Goal: Task Accomplishment & Management: Use online tool/utility

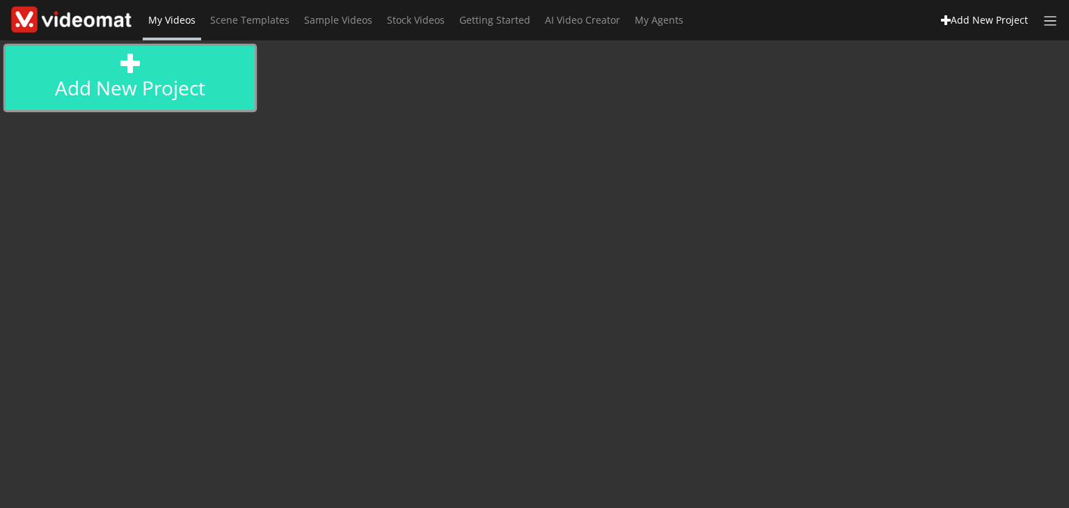
click at [172, 84] on link "Add new project" at bounding box center [130, 78] width 249 height 64
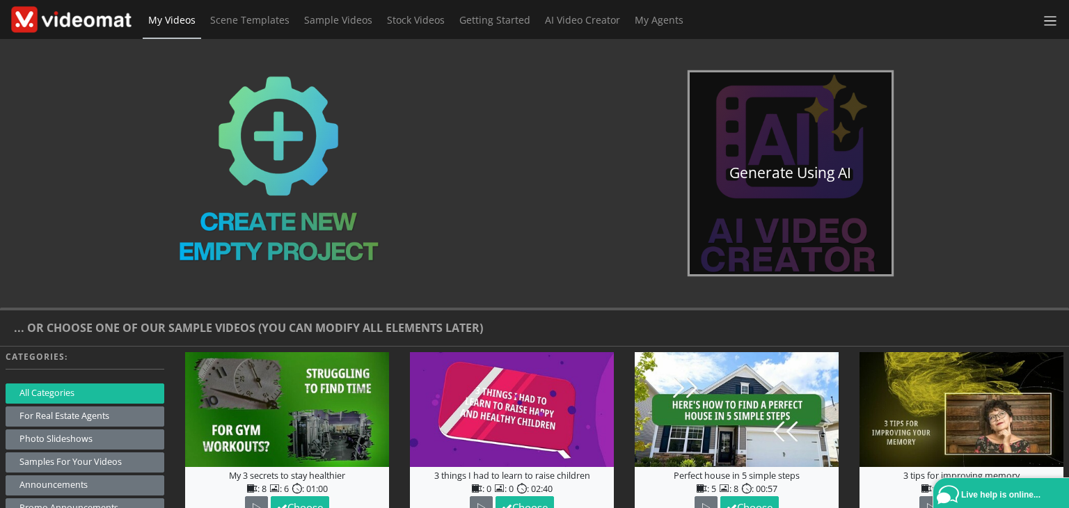
click at [811, 173] on link "Generate using AI" at bounding box center [791, 173] width 202 height 202
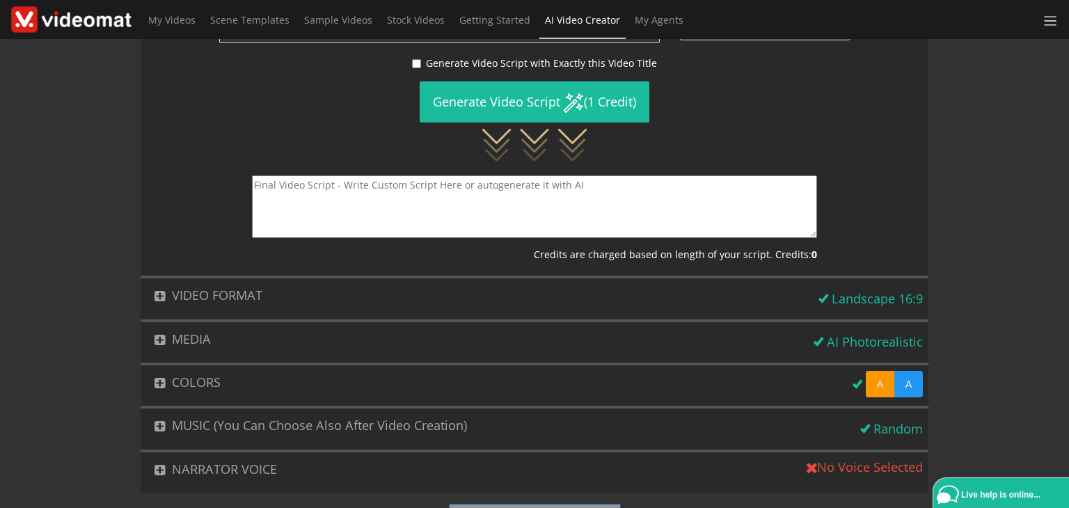
scroll to position [298, 0]
click at [155, 297] on button "VIDEO FORMAT" at bounding box center [477, 295] width 673 height 34
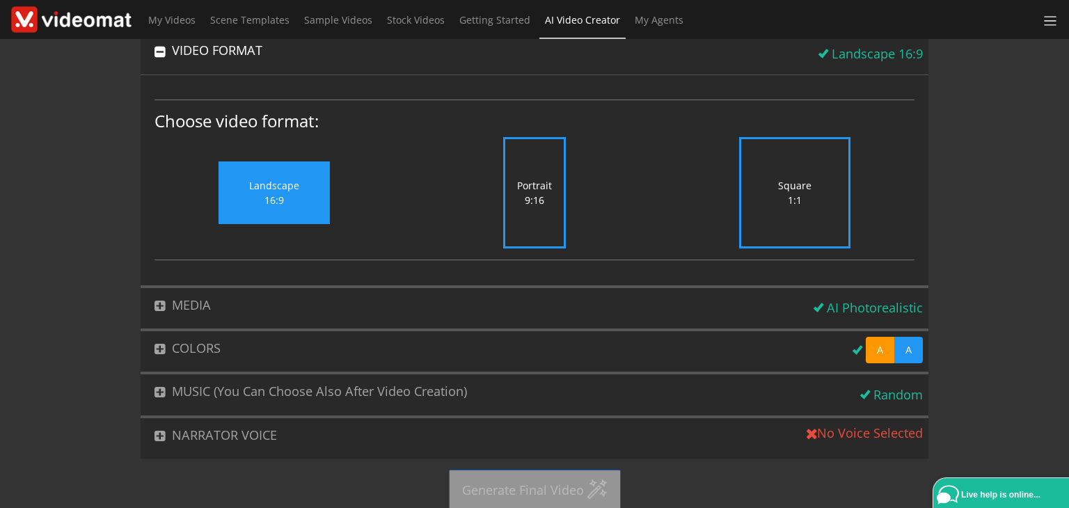
scroll to position [108, 0]
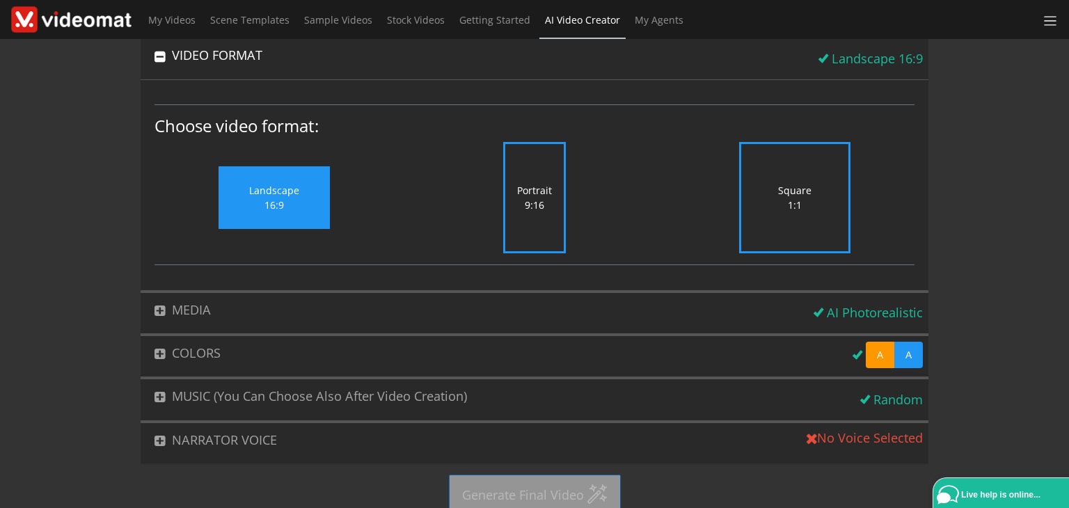
click at [545, 207] on label "Portrait 9:16" at bounding box center [534, 197] width 63 height 111
click at [0, 0] on input "Portrait 9:16" at bounding box center [0, 0] width 0 height 0
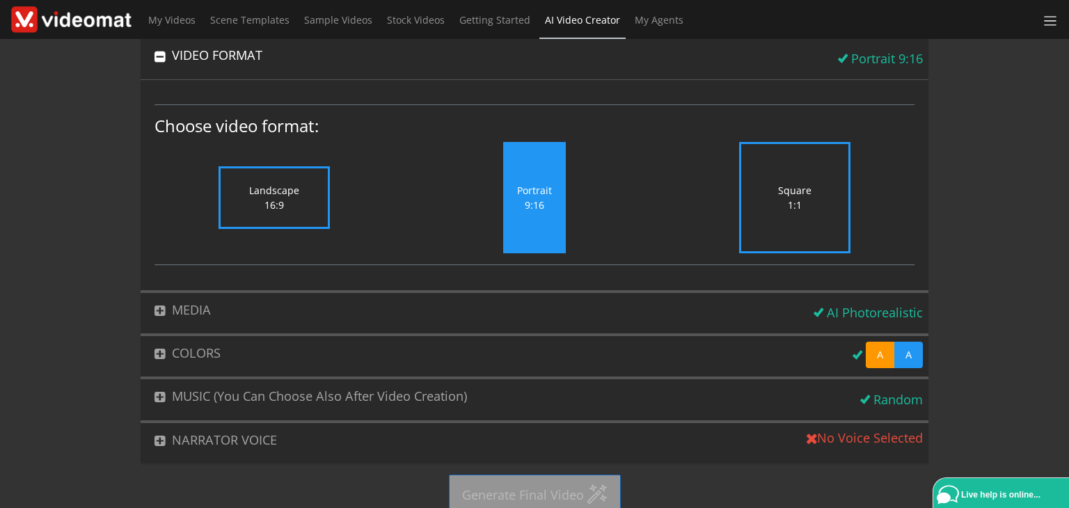
click at [647, 227] on div "Portrait 9:16" at bounding box center [534, 197] width 260 height 111
click at [156, 357] on button "COLORS" at bounding box center [494, 353] width 707 height 34
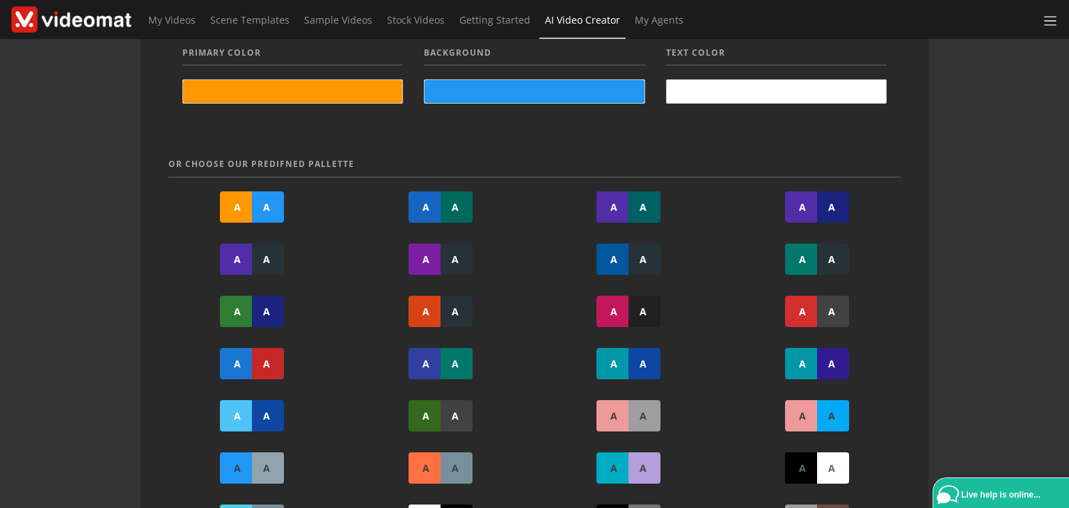
scroll to position [41, 0]
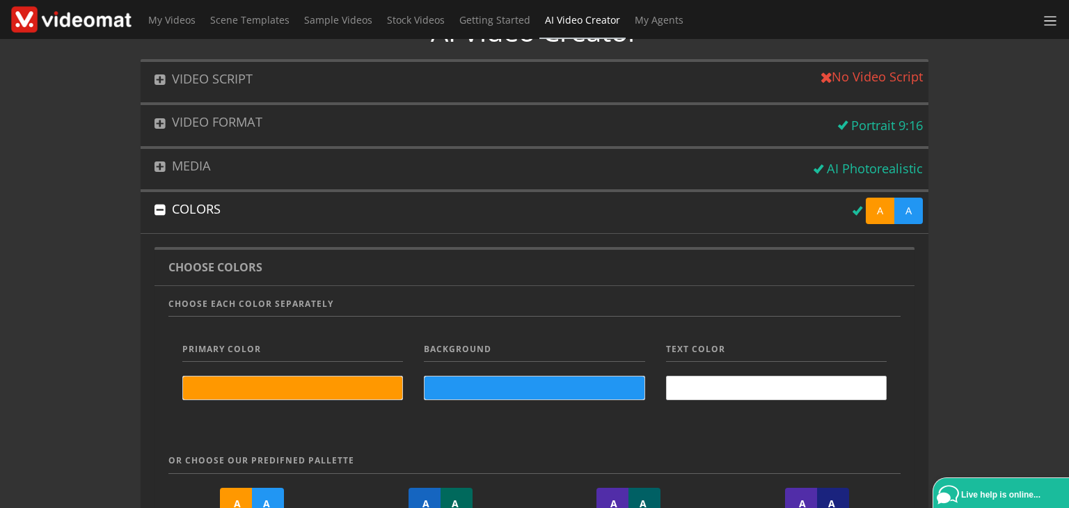
drag, startPoint x: 1055, startPoint y: 95, endPoint x: 1060, endPoint y: 68, distance: 27.5
click at [1060, 68] on div "AI Video Creator VIDEO SCRIPT No Video Script Choose the type of video you want…" at bounding box center [534, 273] width 1069 height 469
click at [201, 76] on button "VIDEO SCRIPT" at bounding box center [473, 79] width 664 height 34
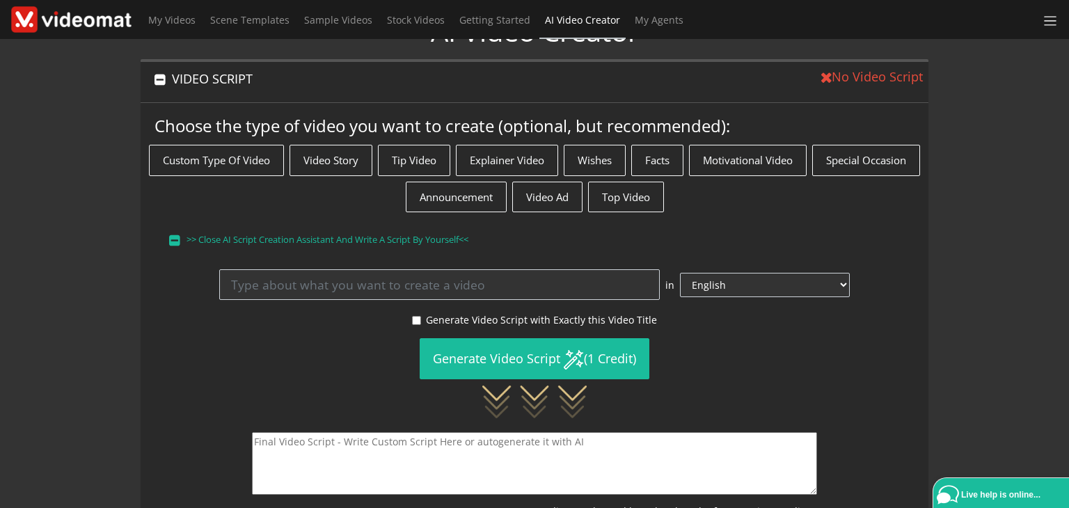
scroll to position [64, 0]
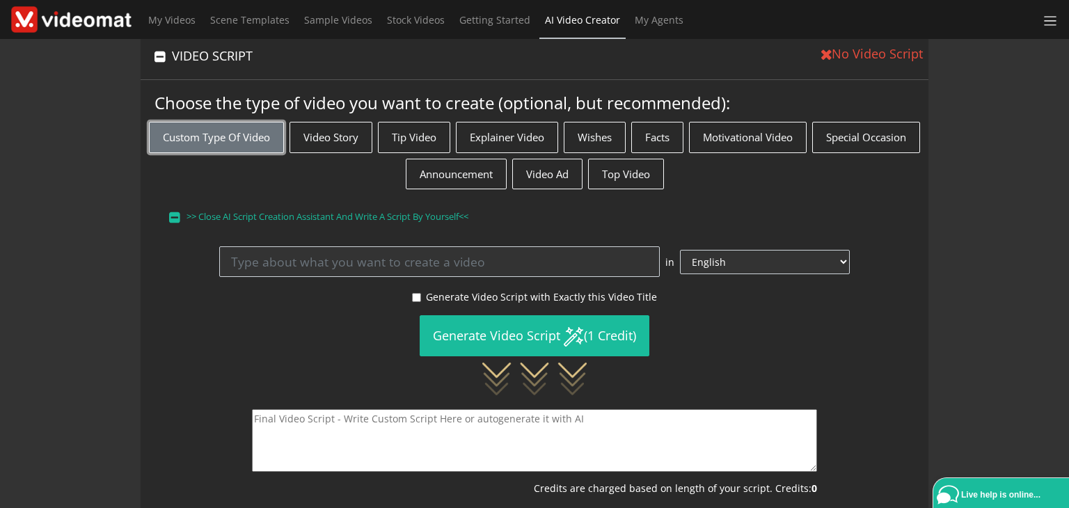
click at [261, 138] on button "Custom Type of Video" at bounding box center [216, 137] width 135 height 31
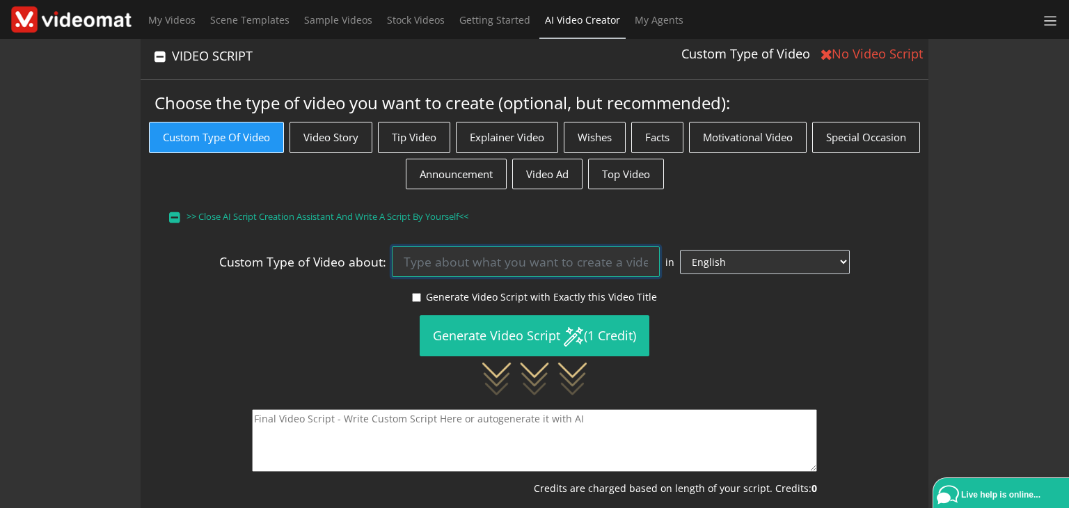
click at [420, 257] on input at bounding box center [525, 261] width 267 height 31
click at [437, 261] on input at bounding box center [525, 261] width 267 height 31
paste input ""Gdzie jest magazyn Adidasa?" lektor czyta Magazyn Adidasa znajduje się w Niemc…"
type input ""Gdzie jest magazyn Adidasa?" lektor czyta Magazyn Adidasa znajduje się w Niemc…"
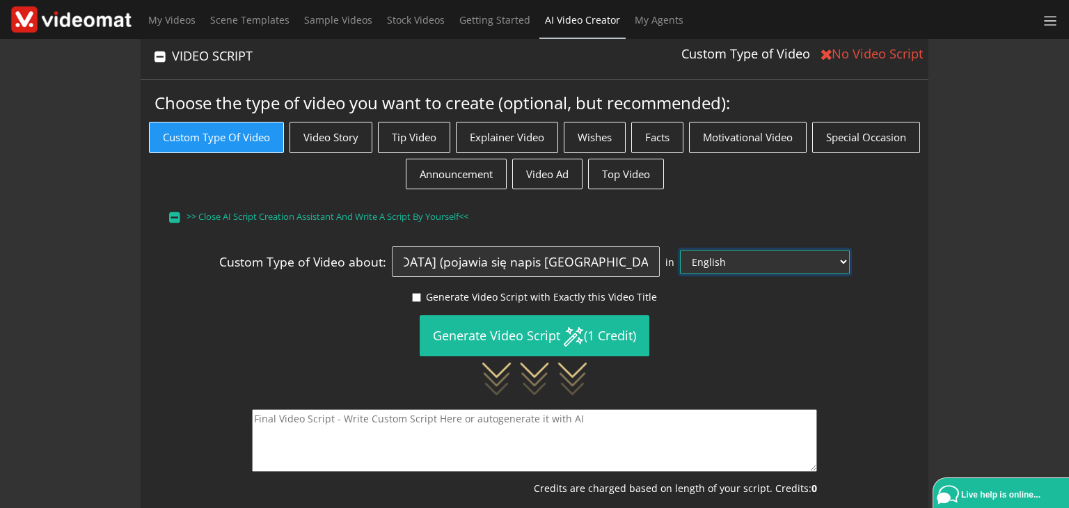
click at [796, 260] on select "English Afrikaans Arabic Bosnian Bulgarian Catalan Chinese (Simple) Czech Danis…" at bounding box center [765, 262] width 170 height 24
select select "pl"
click at [715, 250] on select "English Afrikaans Arabic Bosnian Bulgarian Catalan Chinese (Simple) Czech Danis…" at bounding box center [765, 262] width 170 height 24
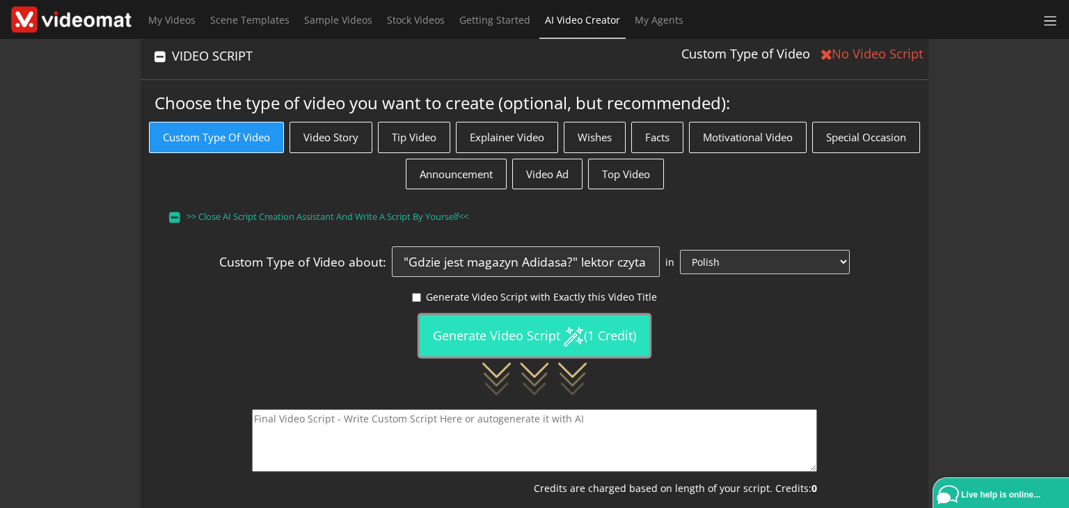
click at [545, 329] on button "Generate Video Script (1 Credit)" at bounding box center [535, 335] width 230 height 41
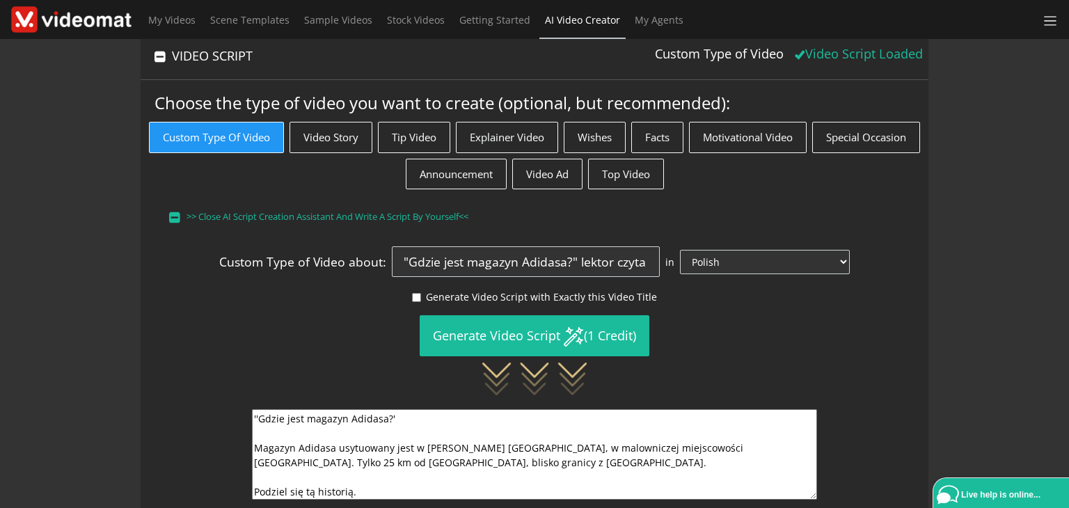
click at [699, 446] on textarea "''Gdzie jest magazyn Adidasa?' Magazyn Adidasa usytuowany jest w sercu Niemiec,…" at bounding box center [534, 454] width 565 height 90
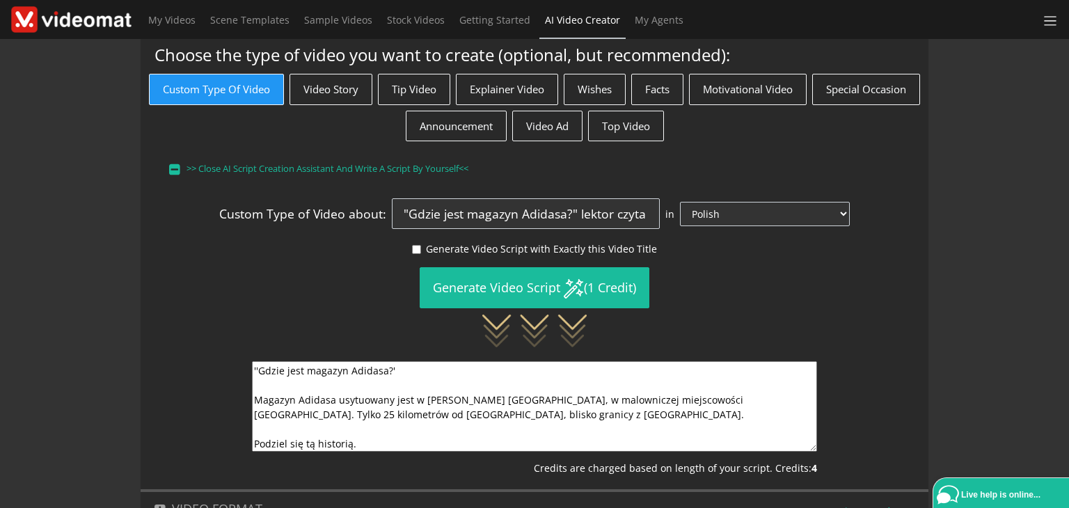
scroll to position [1, 0]
drag, startPoint x: 374, startPoint y: 439, endPoint x: 235, endPoint y: 452, distance: 139.1
click at [235, 452] on div "''Gdzie jest magazyn Adidasa?' Magazyn Adidasa usytuowany jest w sercu Niemiec,…" at bounding box center [534, 418] width 781 height 114
type textarea "''Gdzie jest magazyn Adidasa?' Magazyn Adidasa usytuowany jest w sercu Niemiec,…"
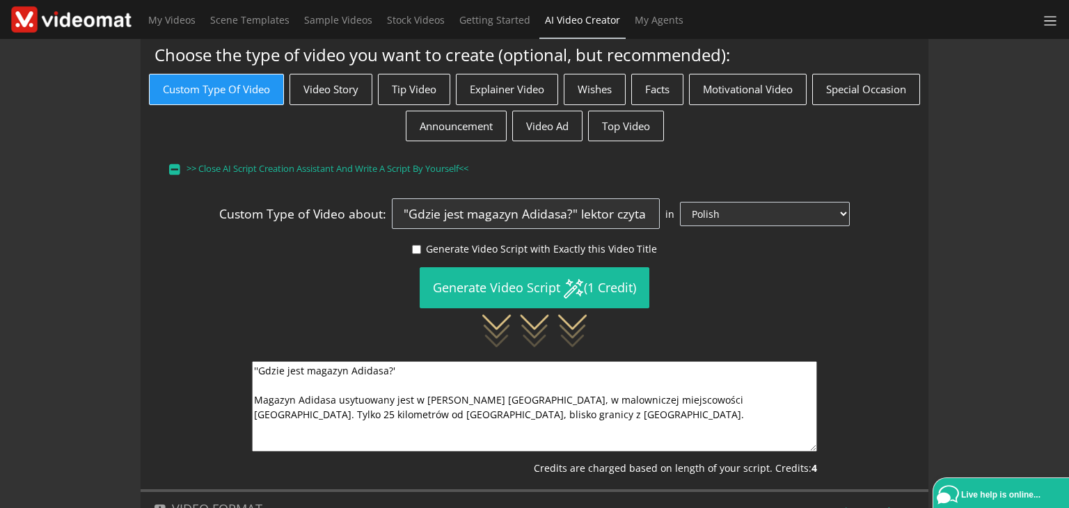
click at [408, 412] on textarea "''Gdzie jest magazyn Adidasa?' Magazyn Adidasa usytuowany jest w sercu Niemiec,…" at bounding box center [534, 406] width 565 height 90
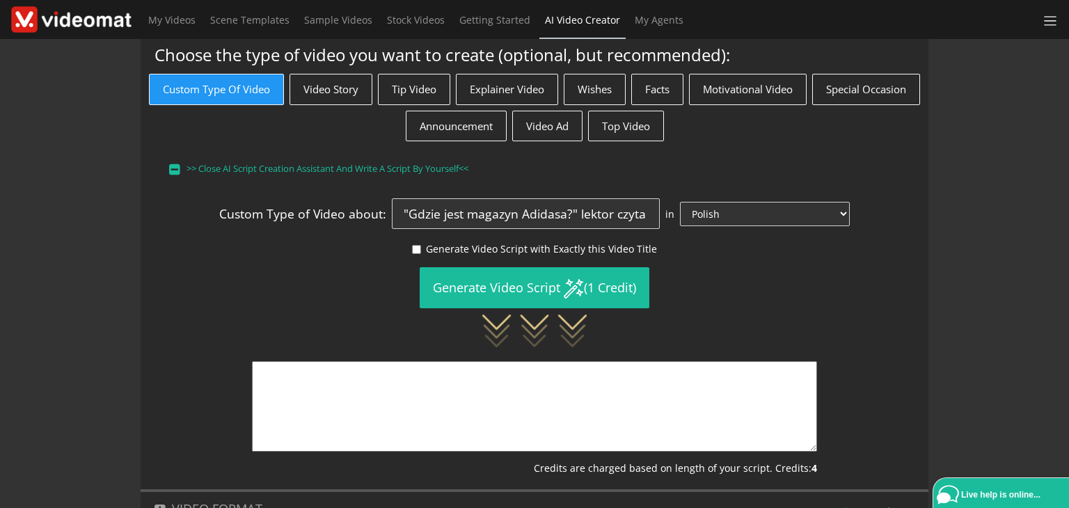
drag, startPoint x: 441, startPoint y: 417, endPoint x: 223, endPoint y: 360, distance: 225.8
click at [223, 361] on div "Credits are charged based on length of your script. Credits: 4" at bounding box center [534, 418] width 781 height 114
click at [417, 399] on textarea at bounding box center [534, 406] width 565 height 90
paste textarea ""Gdzie jest magazyn Adidasa?" lektor czyta Magazyn Adidasa znajduje się w Niemc…"
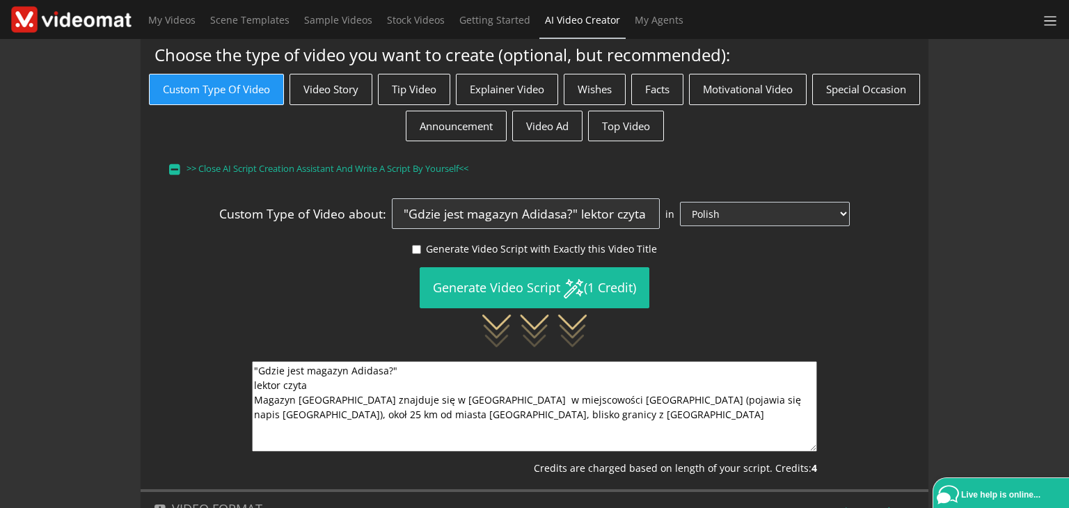
drag, startPoint x: 336, startPoint y: 415, endPoint x: 248, endPoint y: 409, distance: 88.6
click at [248, 409] on div ""Gdzie jest magazyn Adidasa?" lektor czyta Magazyn Adidasa znajduje się w Niemc…" at bounding box center [534, 418] width 586 height 114
drag, startPoint x: 554, startPoint y: 429, endPoint x: 671, endPoint y: 427, distance: 116.9
click at [671, 427] on textarea ""Gdzie jest magazyn Adidasa?" Magazyn Adidasa znajduje się w Niemczech w miejsc…" at bounding box center [534, 406] width 565 height 90
click at [573, 429] on textarea ""Gdzie jest magazyn Adidasa?" Magazyn Adidasa znajduje się w Niemczech w miejsc…" at bounding box center [534, 406] width 565 height 90
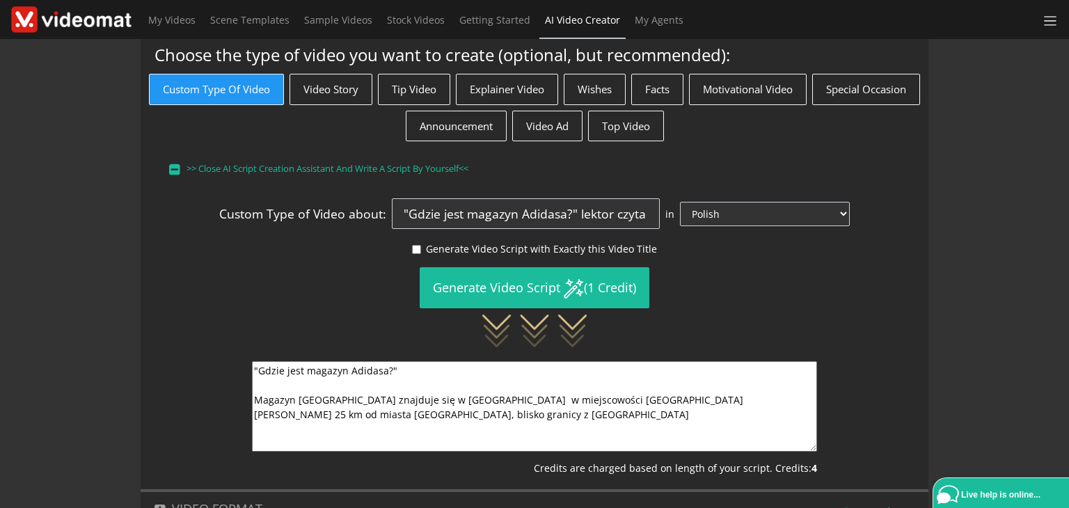
click at [603, 425] on textarea ""Gdzie jest magazyn Adidasa?" Magazyn Adidasa znajduje się w Niemczech w miejsc…" at bounding box center [534, 406] width 565 height 90
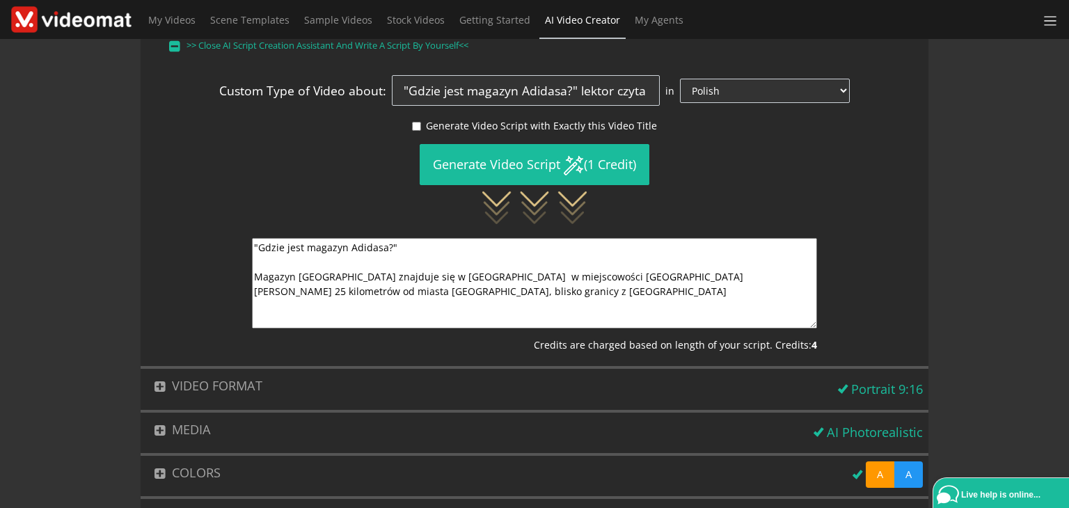
scroll to position [240, 0]
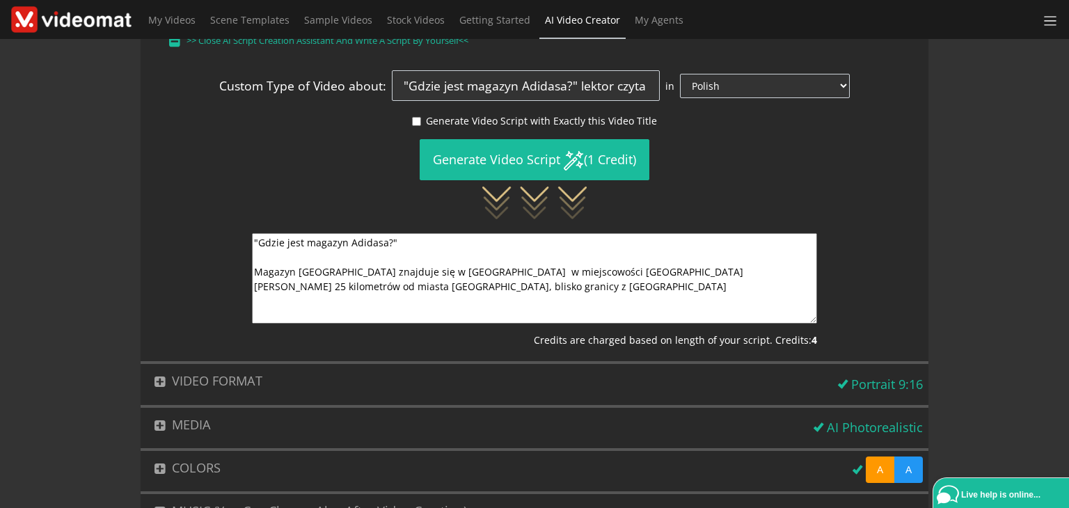
type textarea ""Gdzie jest magazyn Adidasa?" Magazyn Adidasa znajduje się w Niemczech w miejsc…"
click at [148, 382] on button "VIDEO FORMAT" at bounding box center [487, 381] width 692 height 34
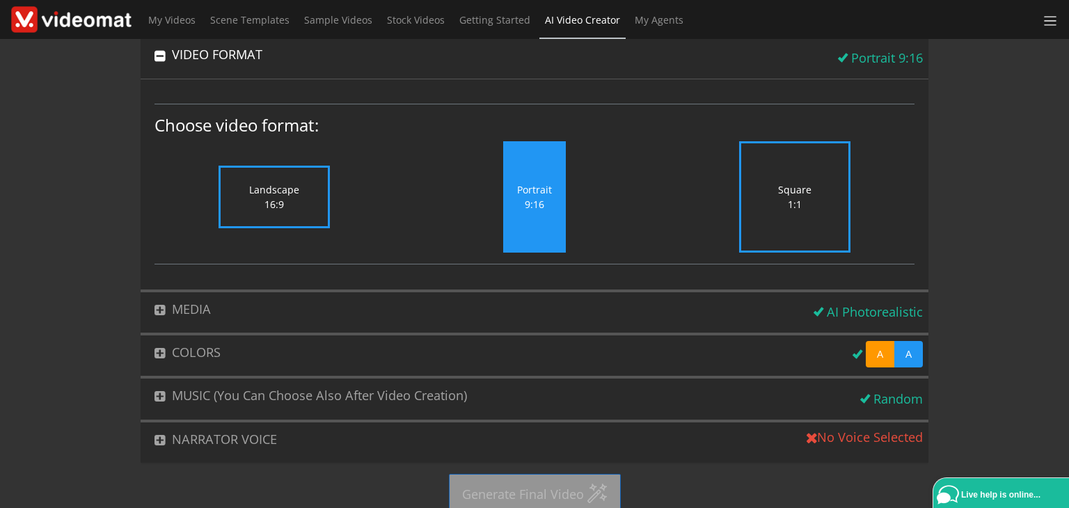
scroll to position [0, 0]
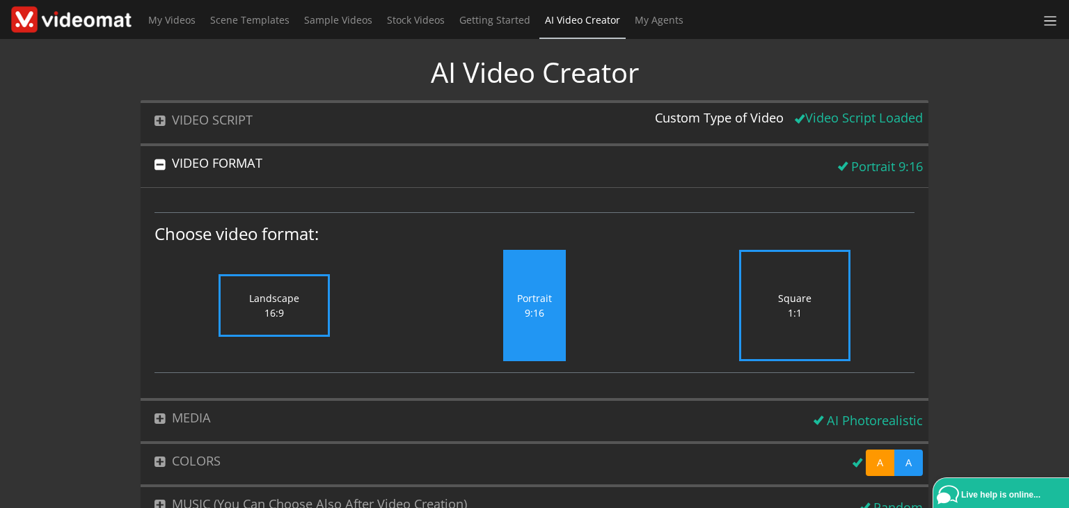
click at [994, 76] on div "AI Video Creator VIDEO SCRIPT Custom Type of Video Video Script Loaded Choose t…" at bounding box center [535, 337] width 1090 height 596
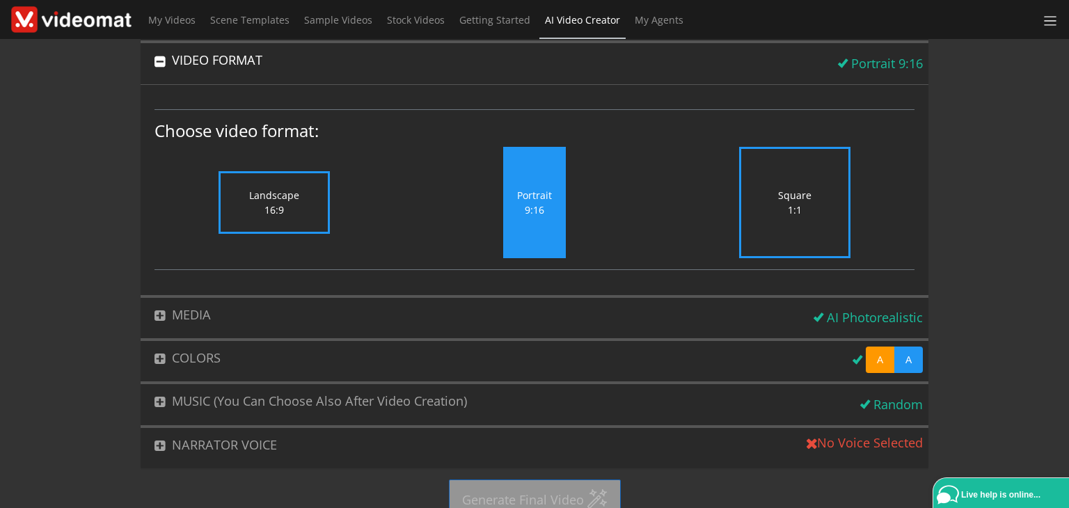
scroll to position [124, 0]
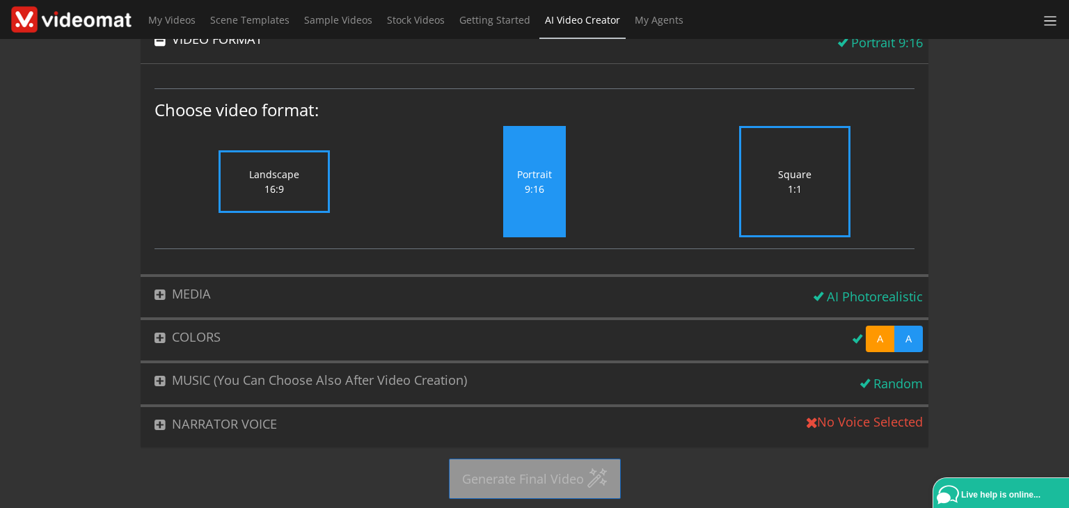
click at [255, 418] on button "NARRATOR VOICE" at bounding box center [471, 424] width 661 height 34
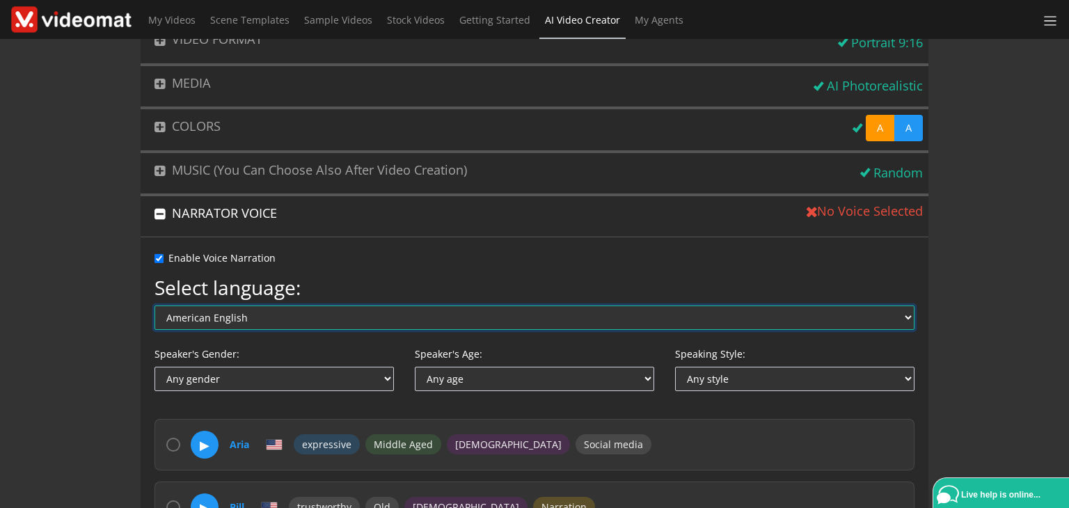
click at [228, 317] on select "American English Australian English British English Arabic Chinese Czech Danish…" at bounding box center [534, 317] width 760 height 24
select select "pl"
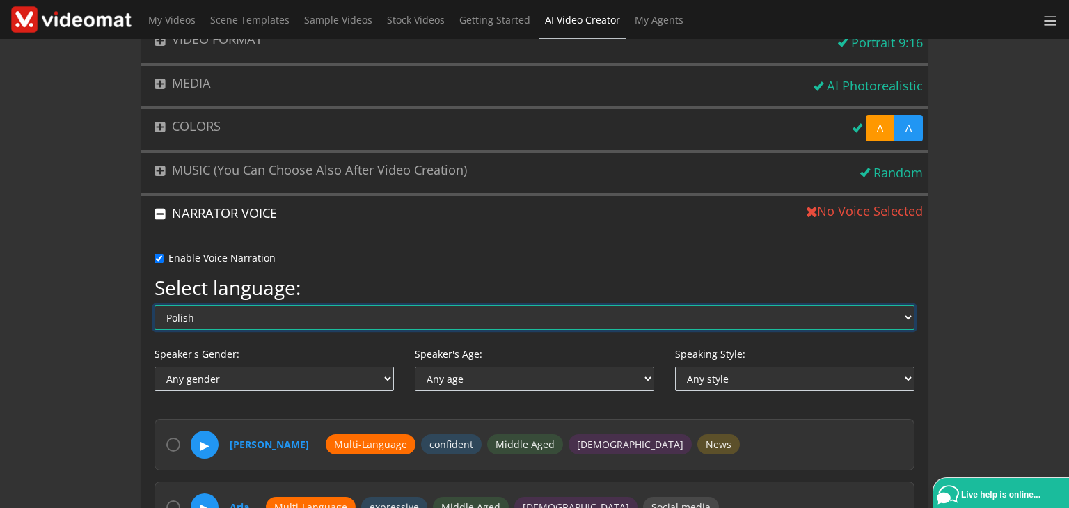
click at [177, 313] on select "American English Australian English British English Arabic Chinese Czech Danish…" at bounding box center [534, 317] width 760 height 24
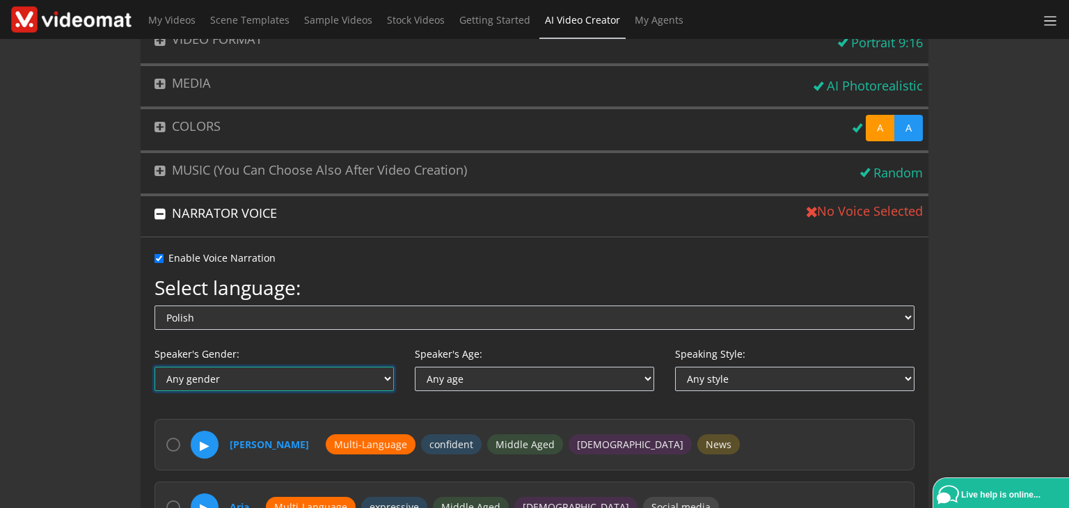
click at [344, 374] on select "Any gender [DEMOGRAPHIC_DATA] [DEMOGRAPHIC_DATA] [DEMOGRAPHIC_DATA]" at bounding box center [273, 379] width 239 height 24
select select "[DEMOGRAPHIC_DATA]"
click at [154, 367] on select "Any gender [DEMOGRAPHIC_DATA] [DEMOGRAPHIC_DATA] [DEMOGRAPHIC_DATA]" at bounding box center [273, 379] width 239 height 24
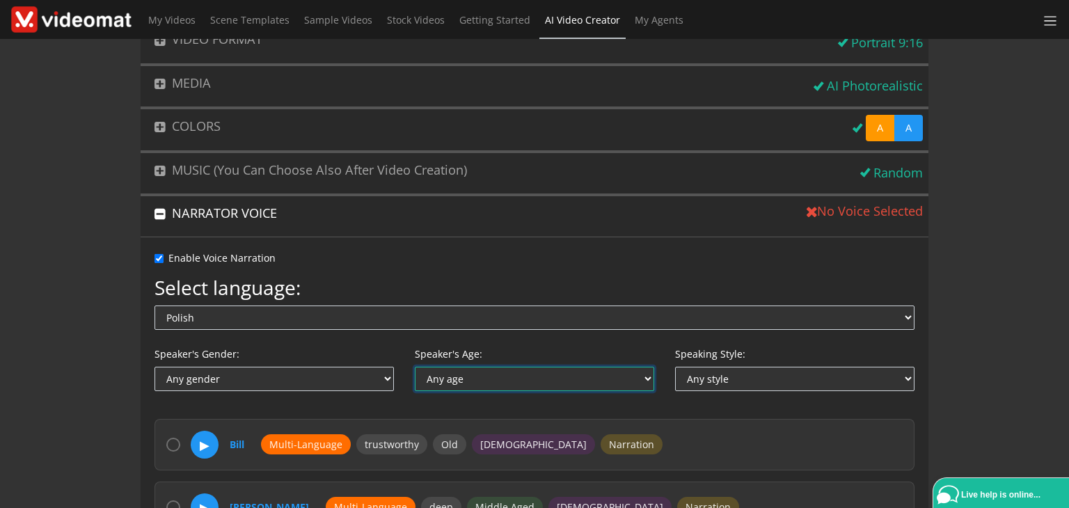
click at [473, 368] on select "Any age Middle Aged Young Old" at bounding box center [534, 379] width 239 height 24
select select "middle_aged"
click at [415, 367] on select "Any age Middle Aged Young Old" at bounding box center [534, 379] width 239 height 24
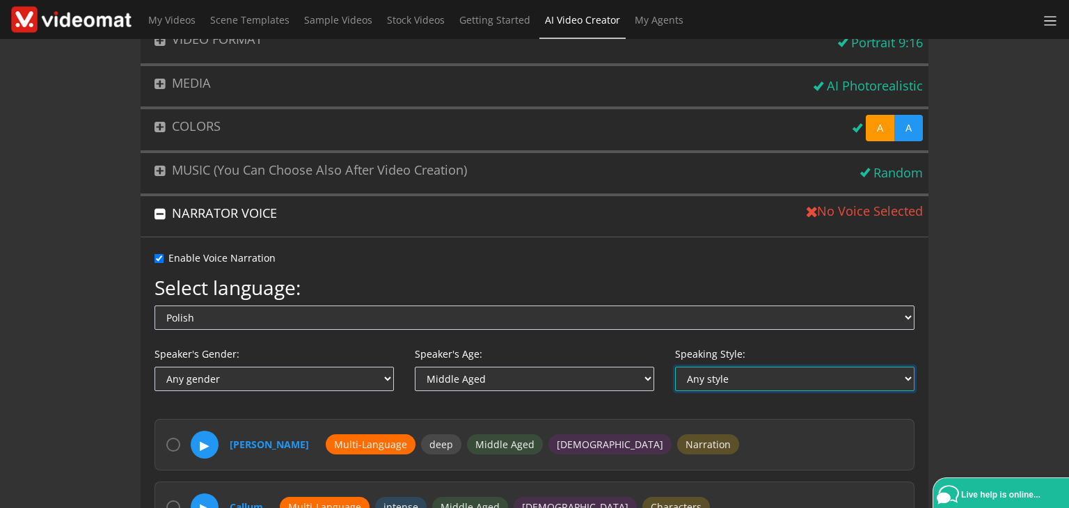
click at [693, 379] on select "Any style Expressive Confident Soft Upbeat Natural Warm Intense Articulate Sedu…" at bounding box center [794, 379] width 239 height 24
click at [675, 367] on select "Any style Expressive Confident Soft Upbeat Natural Warm Intense Articulate Sedu…" at bounding box center [794, 379] width 239 height 24
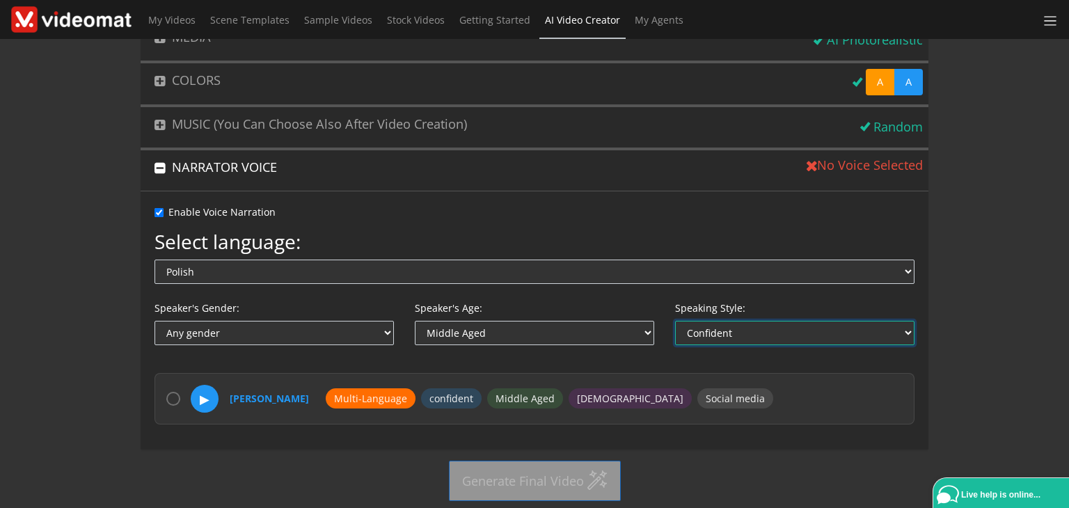
scroll to position [172, 0]
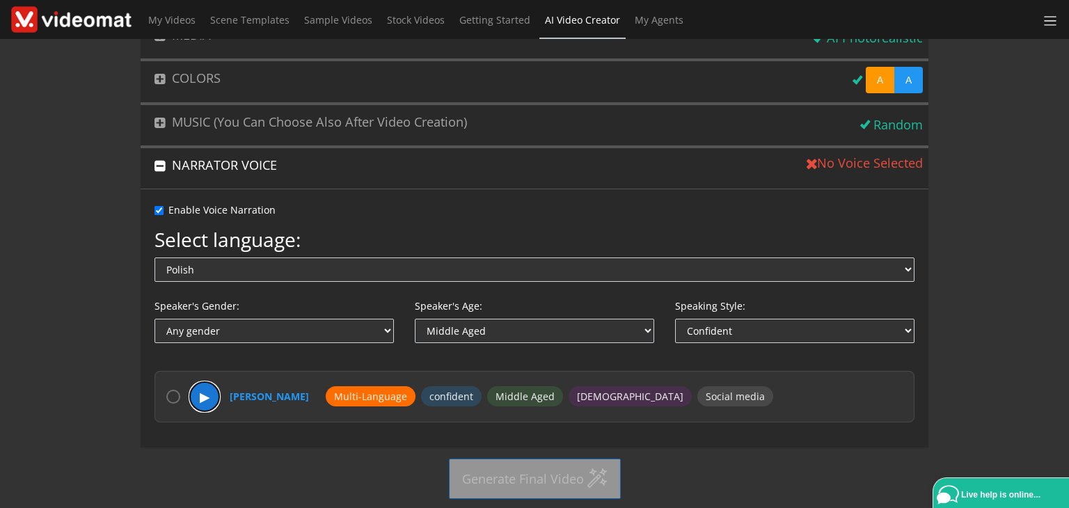
click at [206, 393] on button "▶" at bounding box center [204, 396] width 29 height 29
click at [719, 319] on select "Any style Expressive Confident Soft Upbeat Natural Warm Intense Articulate Sedu…" at bounding box center [794, 331] width 239 height 24
click at [675, 343] on select "Any style Expressive Confident Soft Upbeat Natural Warm Intense Articulate Sedu…" at bounding box center [794, 331] width 239 height 24
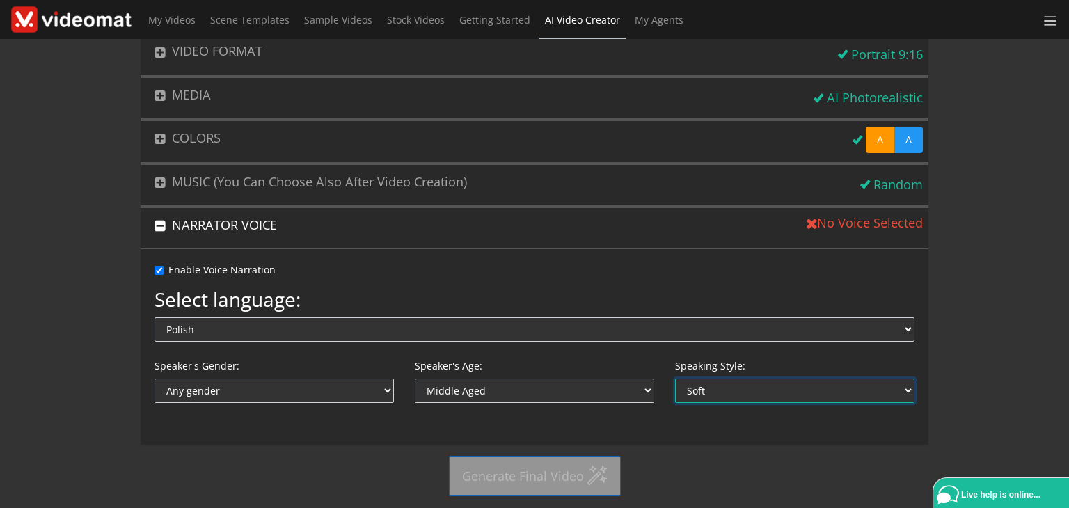
scroll to position [109, 0]
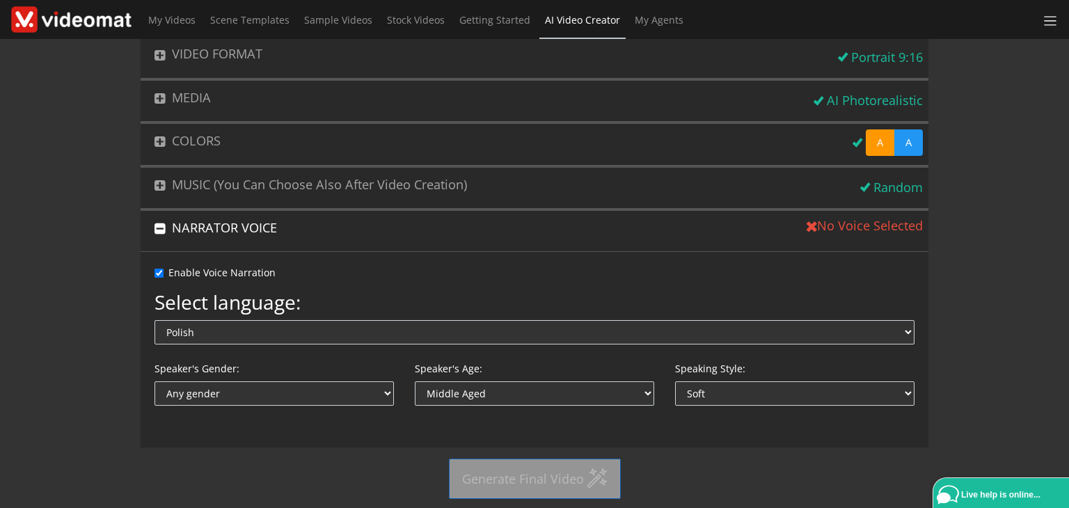
click at [484, 436] on div "Enable Voice Narration Select language: American English Australian English Bri…" at bounding box center [535, 349] width 788 height 196
click at [794, 370] on div "Speaking Style: Any style Expressive Confident Soft Upbeat Natural Warm Intense…" at bounding box center [794, 383] width 260 height 45
click at [152, 225] on button "NARRATOR VOICE" at bounding box center [471, 228] width 661 height 34
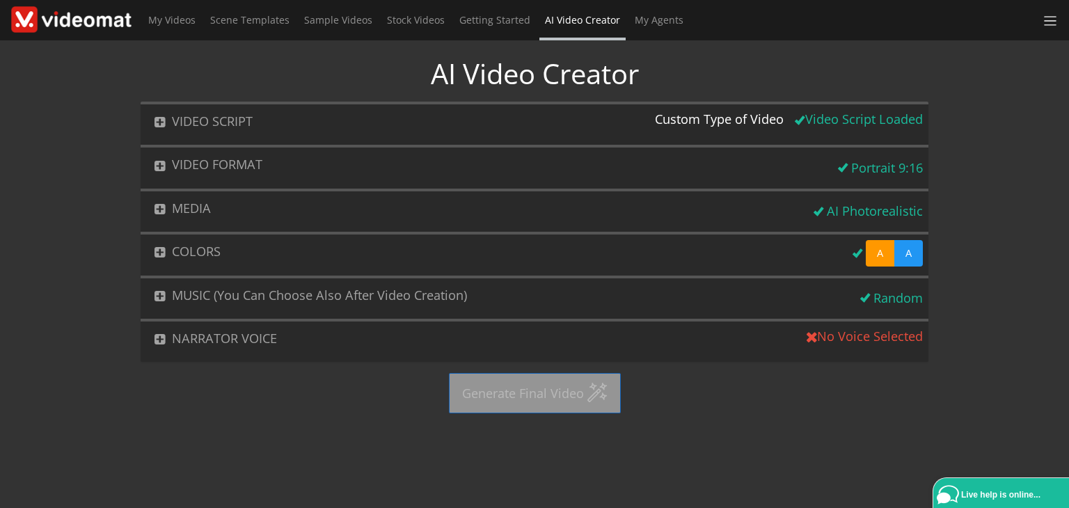
scroll to position [0, 0]
click at [164, 340] on button "NARRATOR VOICE" at bounding box center [471, 338] width 661 height 34
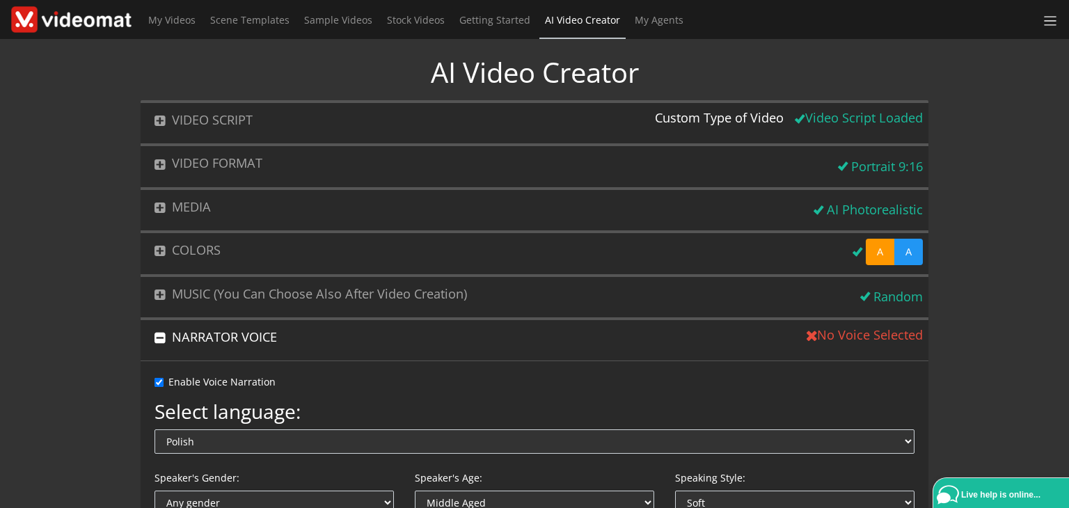
scroll to position [109, 0]
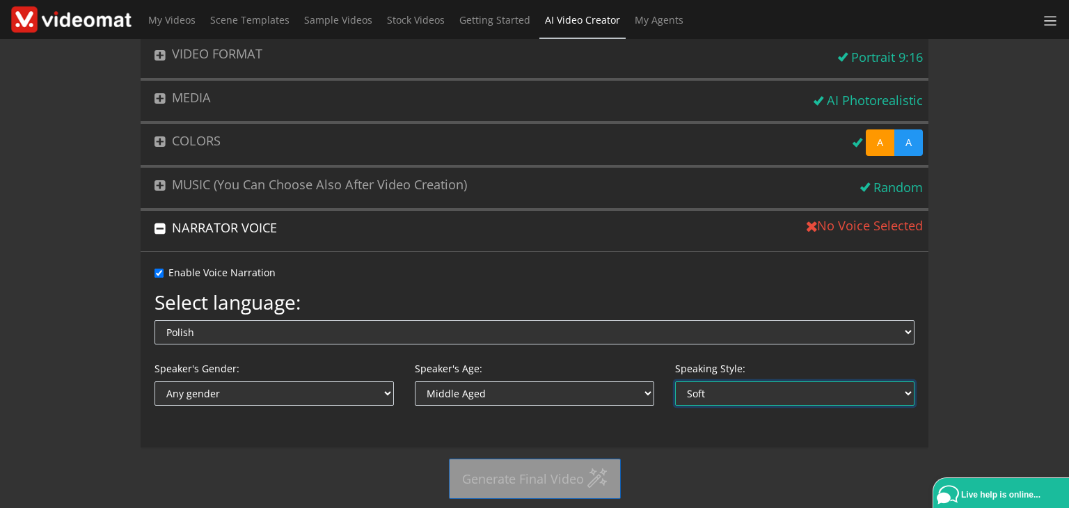
click at [710, 390] on select "Any style Expressive Confident Soft Upbeat Natural Warm Intense Articulate Sedu…" at bounding box center [794, 393] width 239 height 24
select select "confident"
click at [675, 381] on select "Any style Expressive Confident Soft Upbeat Natural Warm Intense Articulate Sedu…" at bounding box center [794, 393] width 239 height 24
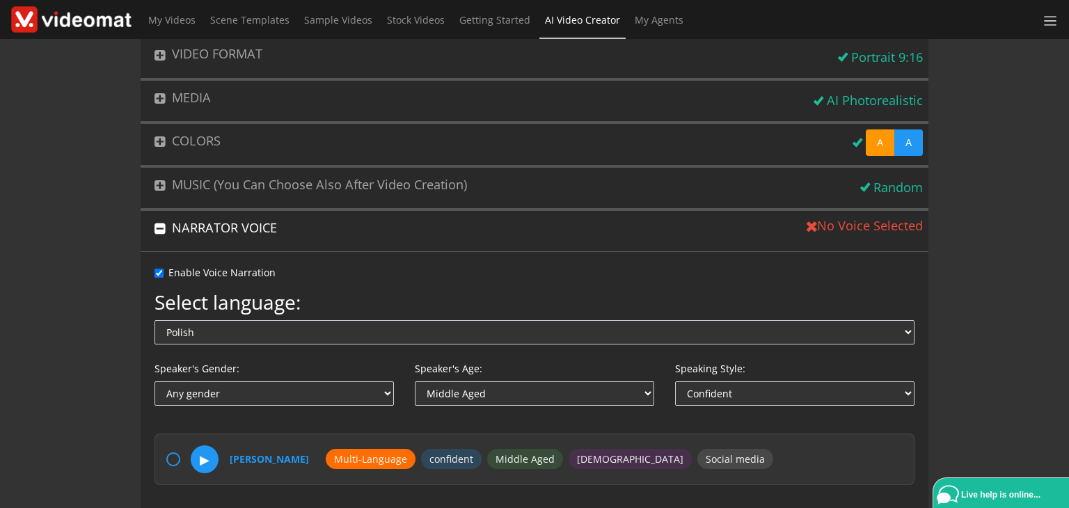
click at [170, 457] on input "radio" at bounding box center [173, 459] width 14 height 14
radio input "true"
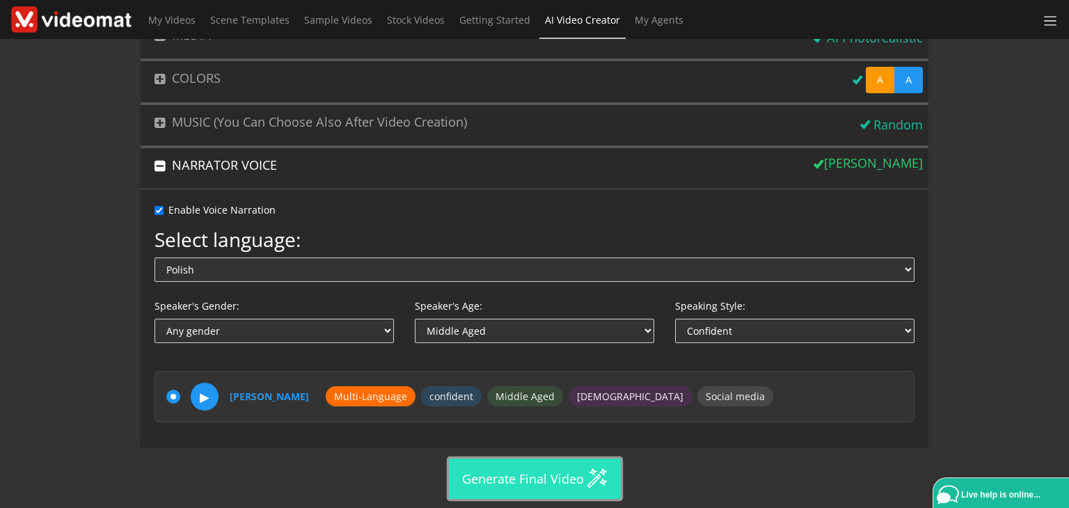
click at [525, 479] on button "Generate Final Video" at bounding box center [535, 479] width 172 height 40
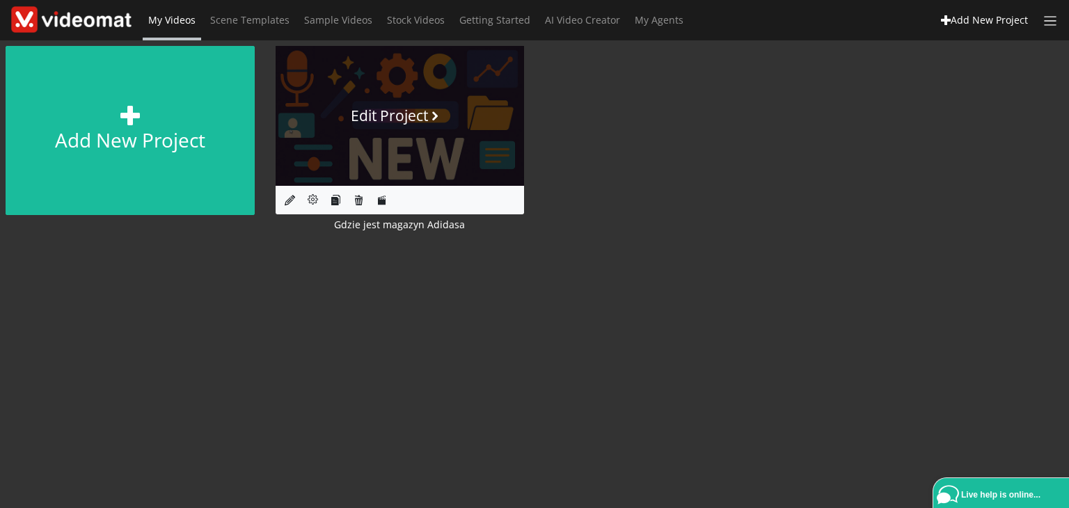
click at [388, 104] on link "Edit Project" at bounding box center [400, 116] width 249 height 140
click at [362, 118] on div "Edit Project" at bounding box center [400, 116] width 98 height 22
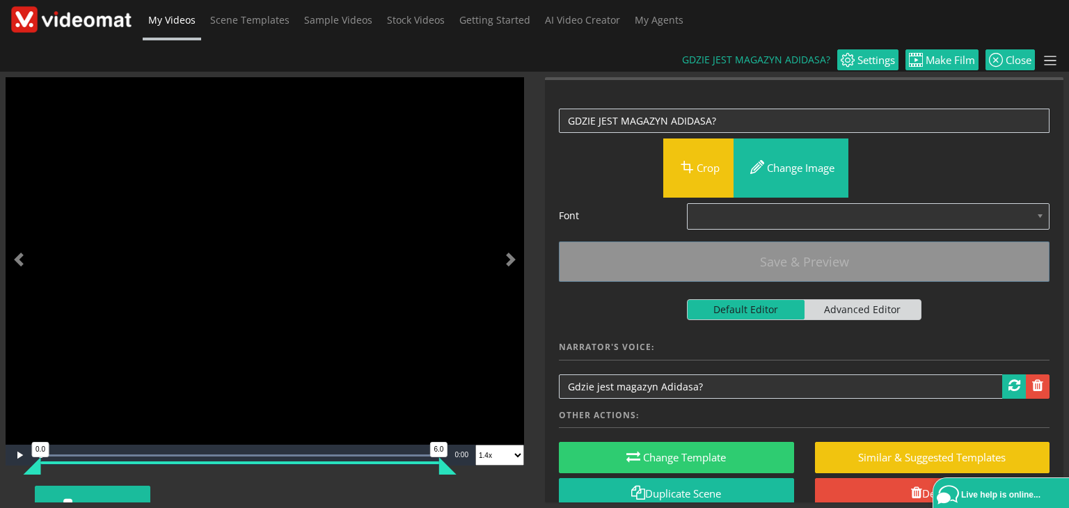
click at [156, 226] on img "Video Player" at bounding box center [265, 260] width 518 height 367
click at [257, 280] on video "Video Player" at bounding box center [265, 260] width 518 height 367
drag, startPoint x: 1068, startPoint y: 170, endPoint x: 1068, endPoint y: 116, distance: 53.6
click at [1068, 116] on div "Please update Scene's Preview with last changes: Save & Preview GDZIE JEST MAGA…" at bounding box center [803, 289] width 539 height 425
click at [225, 23] on span "Scene Templates" at bounding box center [249, 19] width 79 height 13
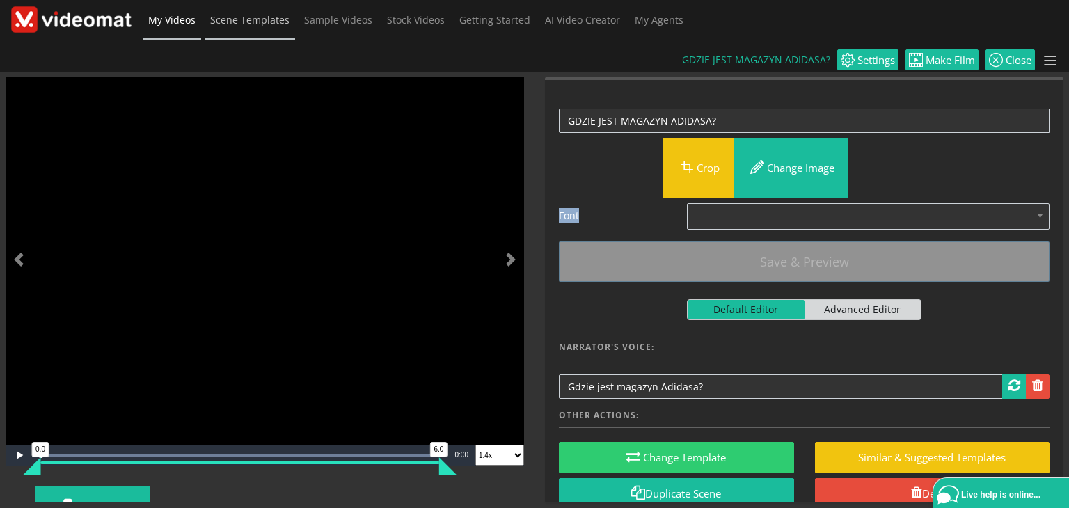
click at [225, 23] on span "Scene Templates" at bounding box center [249, 19] width 79 height 13
click at [320, 21] on span "Sample Videos" at bounding box center [338, 19] width 68 height 13
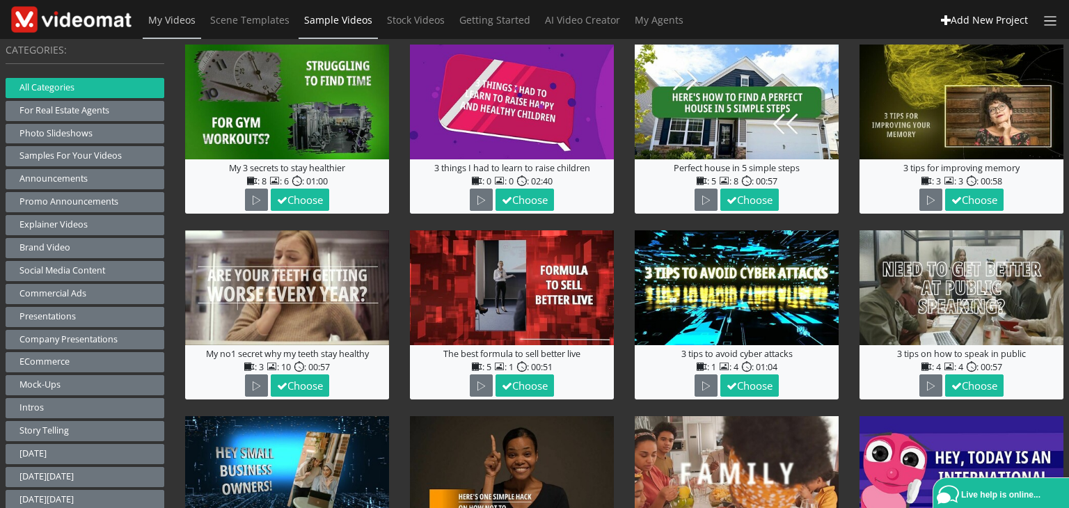
click at [159, 17] on span "My Videos" at bounding box center [171, 19] width 47 height 13
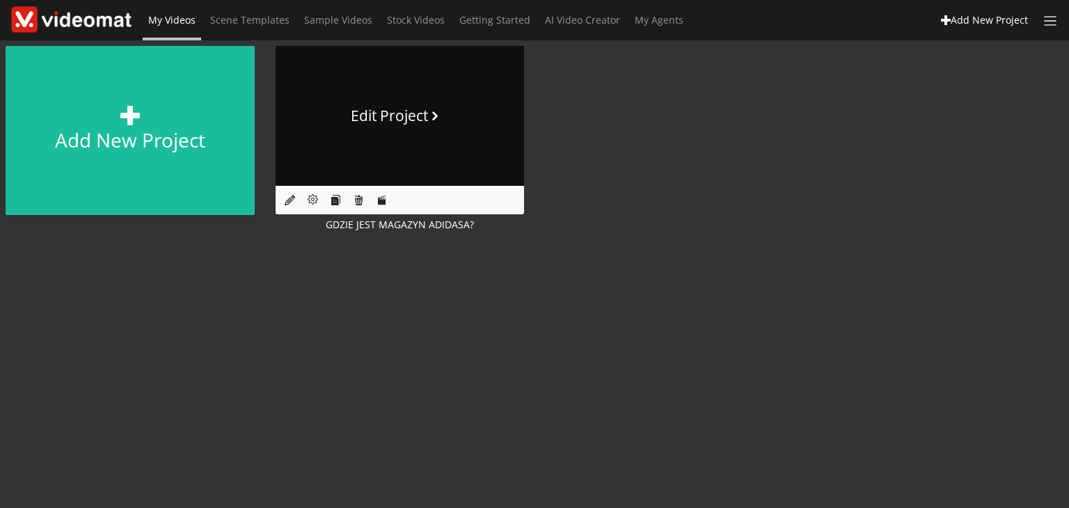
click at [335, 136] on link "Edit Project" at bounding box center [400, 116] width 249 height 140
click at [390, 118] on div "Edit Project" at bounding box center [400, 116] width 98 height 22
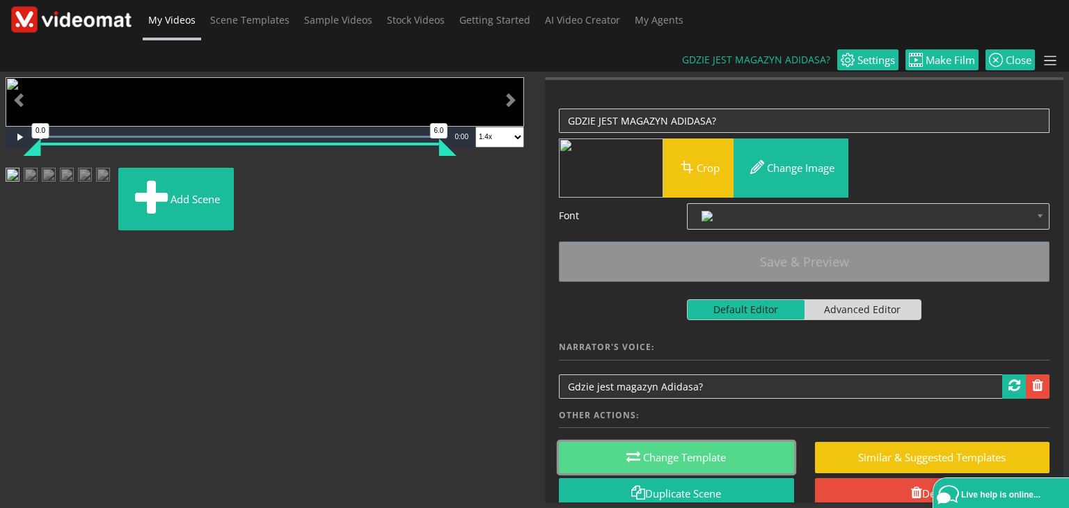
click at [696, 442] on button "Change Template" at bounding box center [676, 457] width 235 height 31
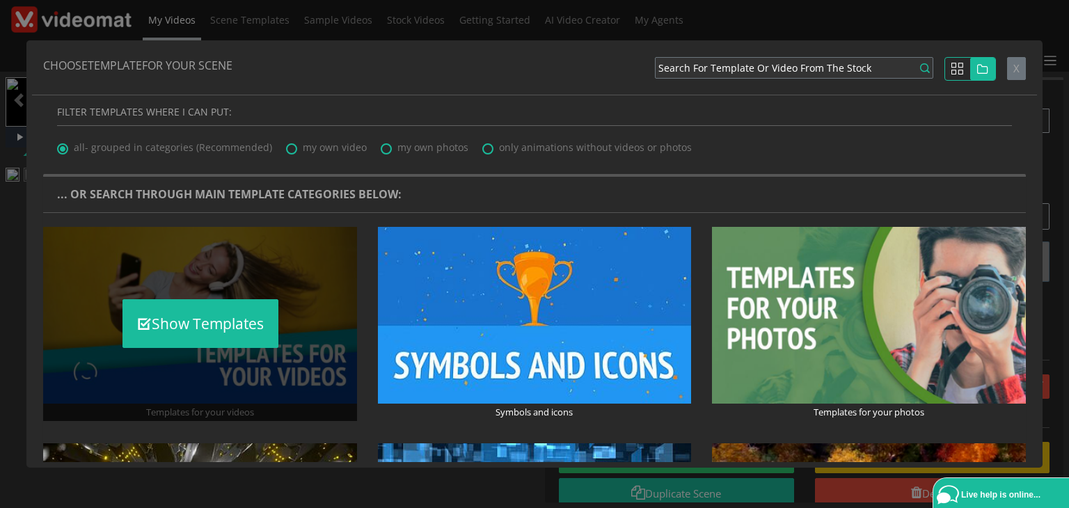
click at [210, 294] on div "Show Templates" at bounding box center [199, 323] width 313 height 193
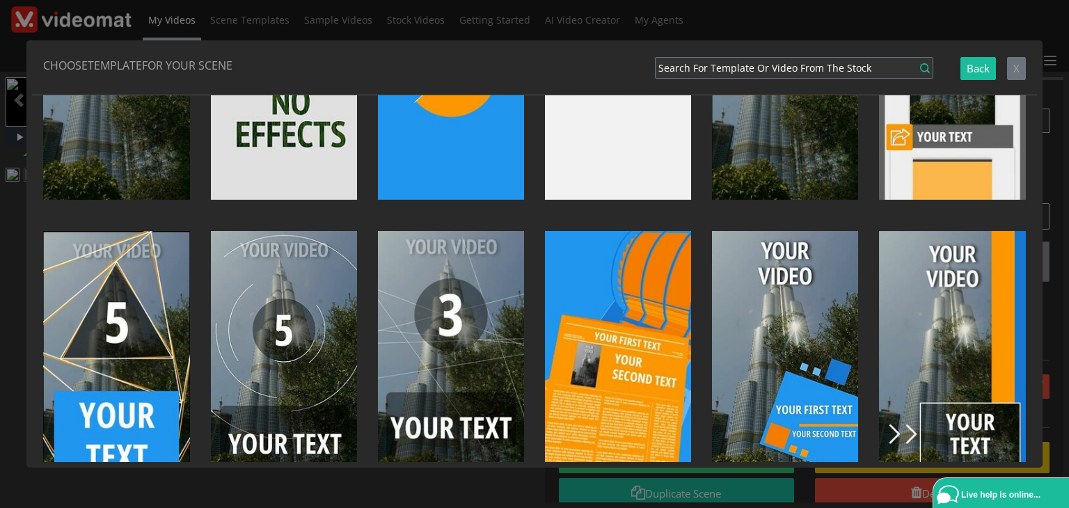
scroll to position [340, 0]
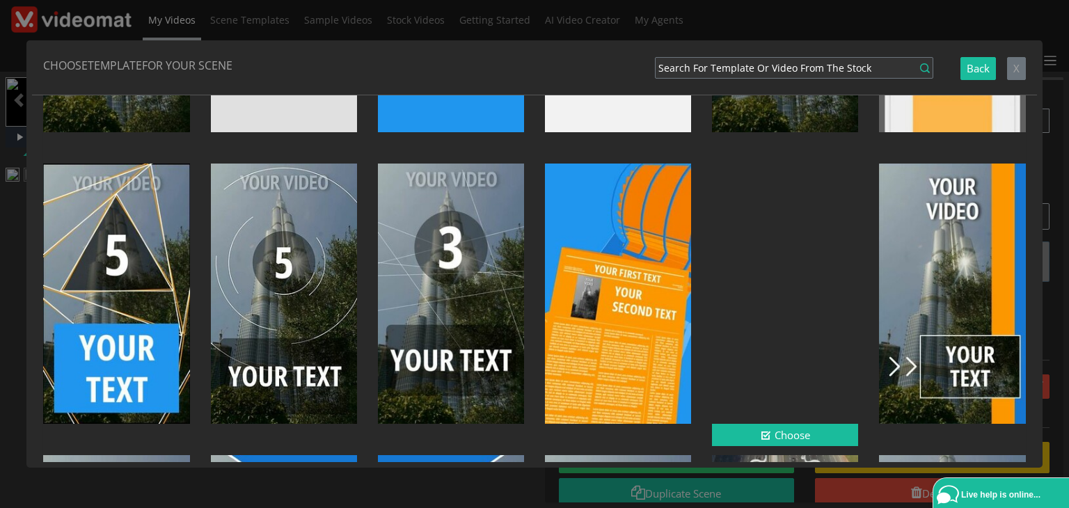
click at [790, 279] on div at bounding box center [785, 294] width 146 height 260
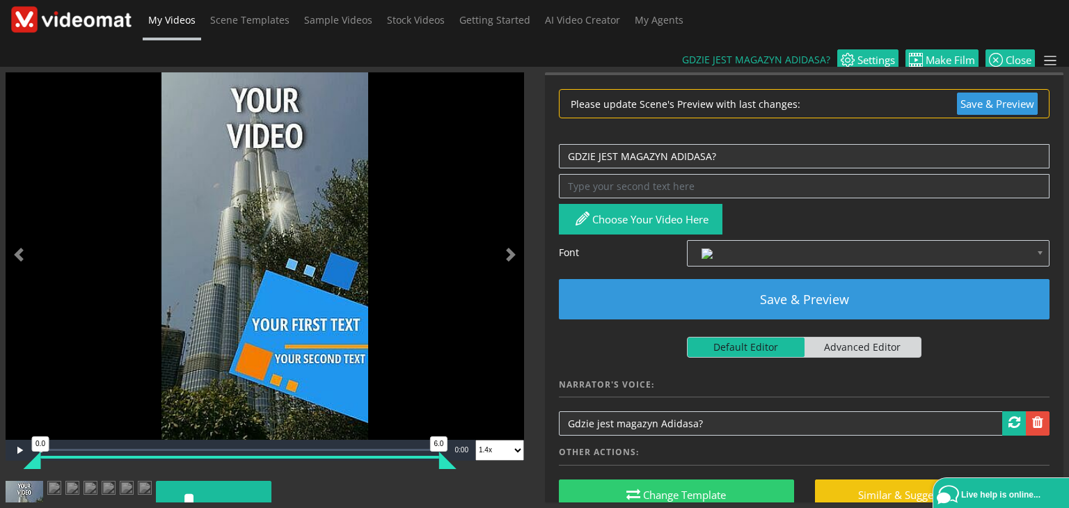
click at [301, 166] on img "Video Player" at bounding box center [265, 255] width 518 height 367
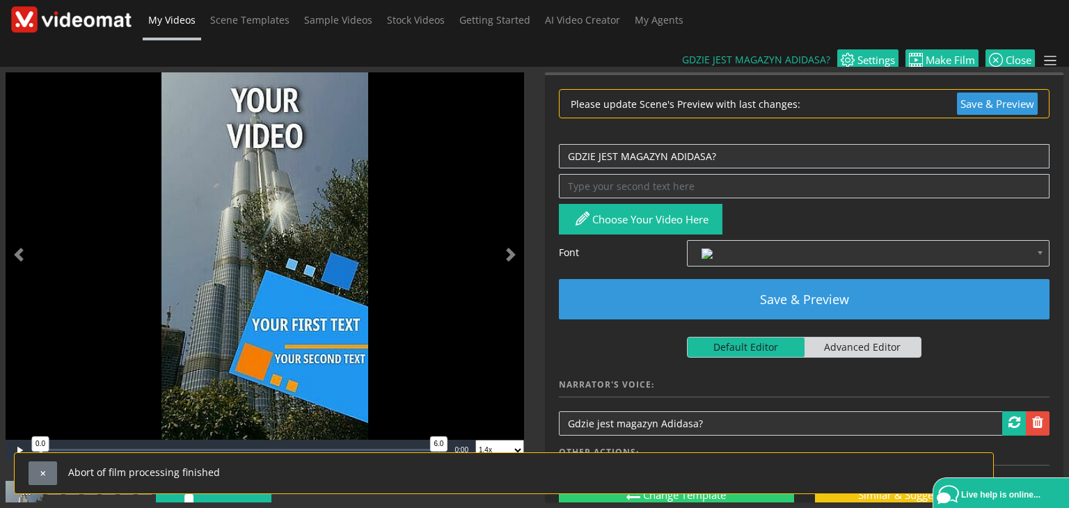
click at [843, 337] on span "Advanced Editor" at bounding box center [862, 346] width 117 height 19
click at [696, 337] on input "Default Editor Advanced Editor" at bounding box center [691, 341] width 9 height 9
checkbox input "true"
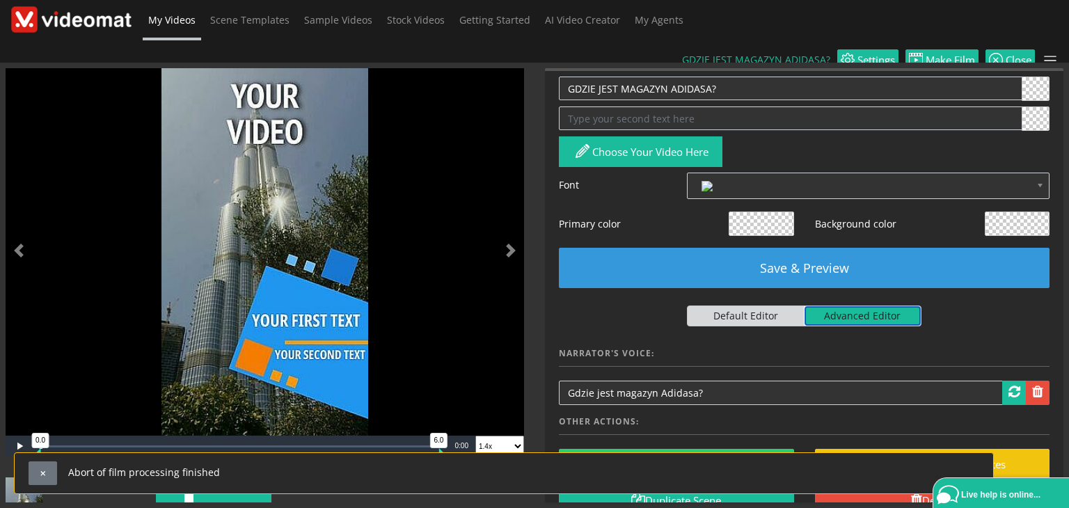
scroll to position [96, 0]
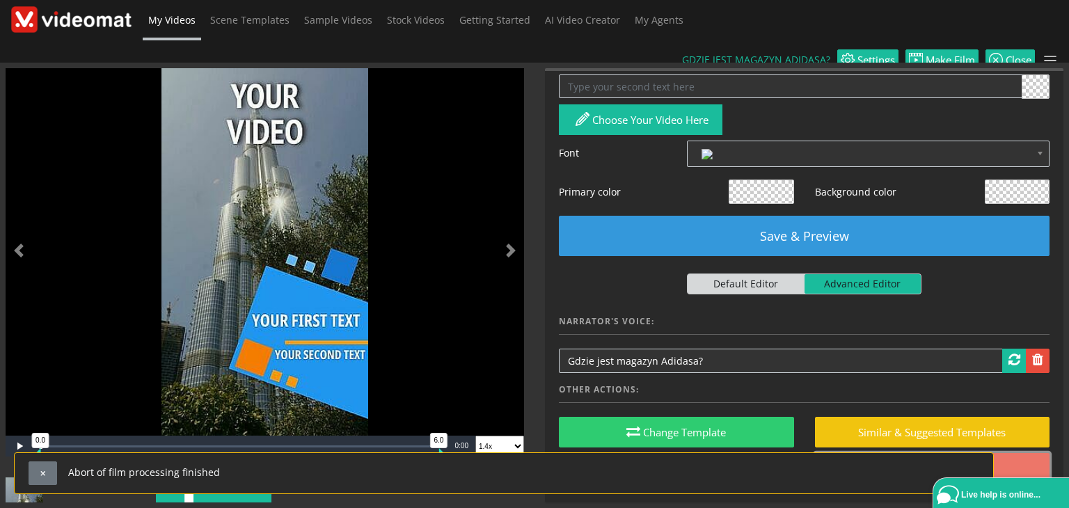
click at [892, 453] on link "Delete" at bounding box center [932, 468] width 235 height 31
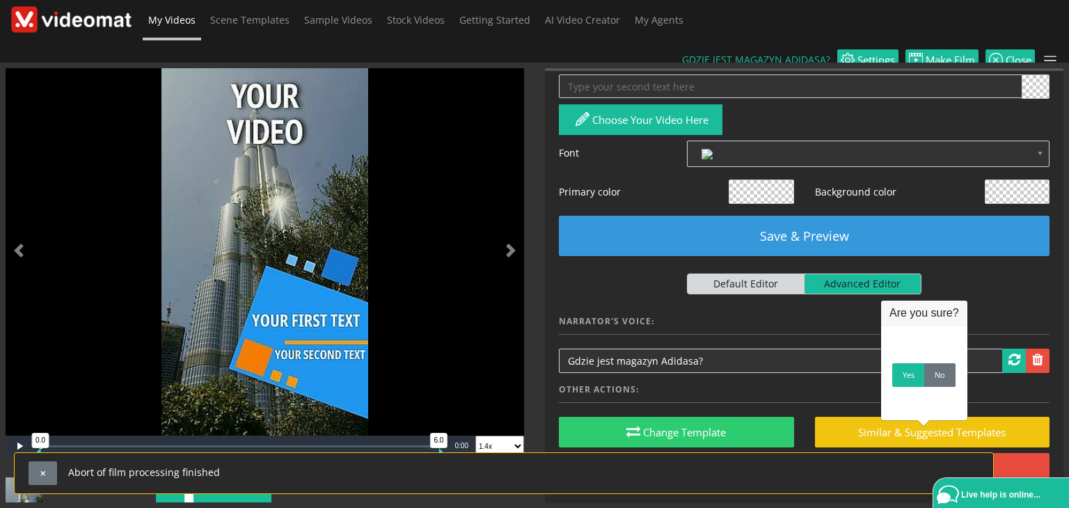
click at [168, 27] on link "My Videos" at bounding box center [172, 20] width 58 height 40
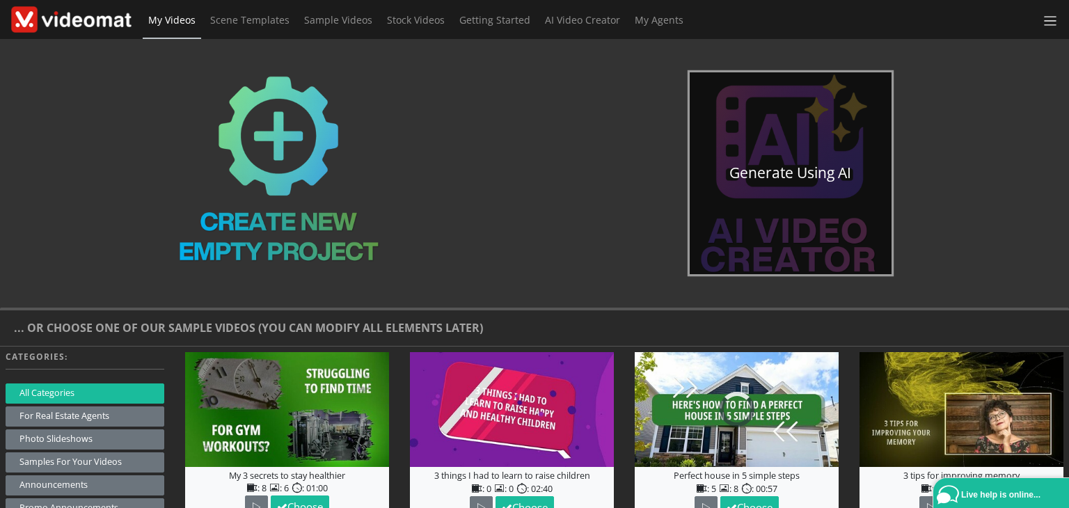
click at [821, 248] on link "Generate using AI" at bounding box center [791, 173] width 202 height 202
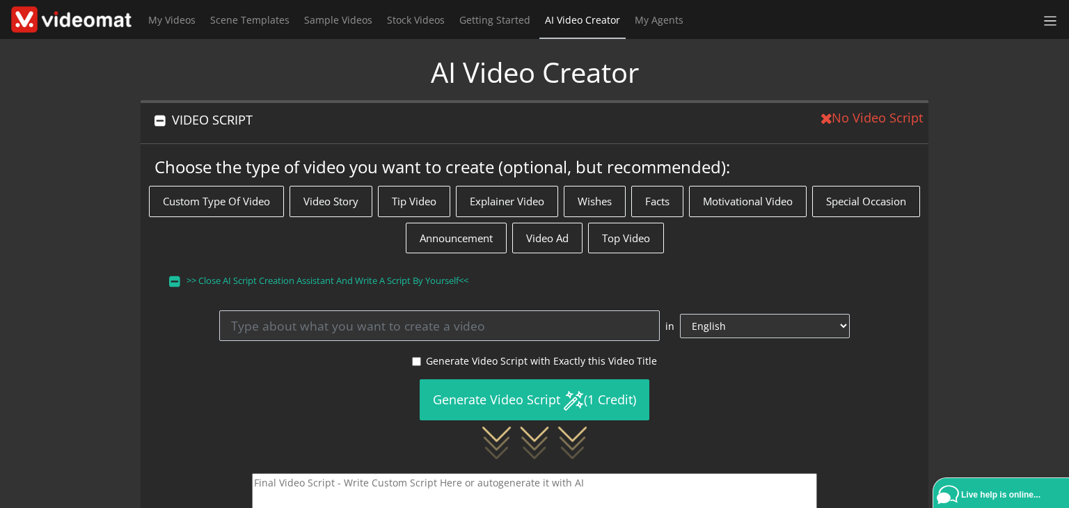
click at [278, 291] on button ">> Close AI Script Creation Assistant and write a script by yourself<<" at bounding box center [534, 280] width 733 height 29
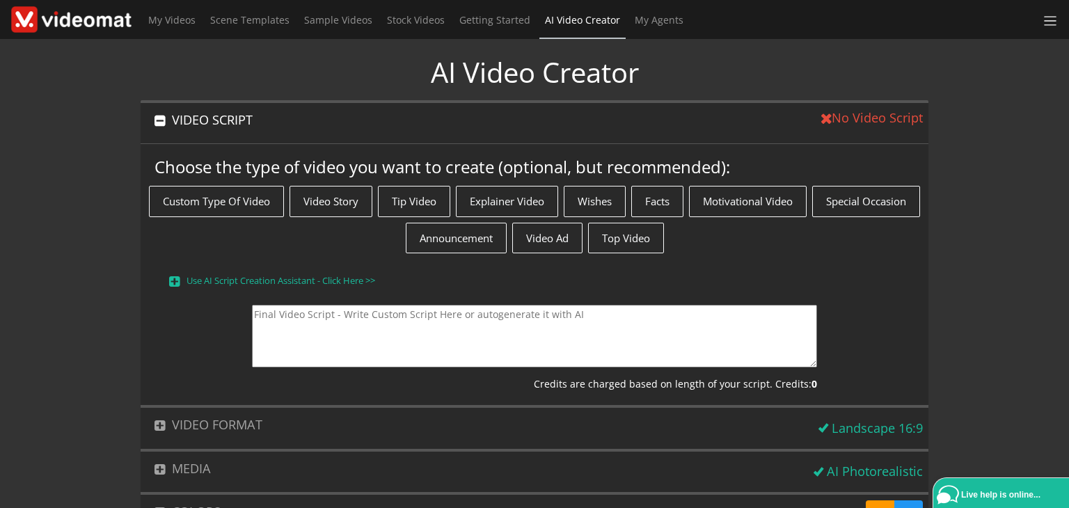
click at [284, 314] on textarea at bounding box center [534, 336] width 565 height 63
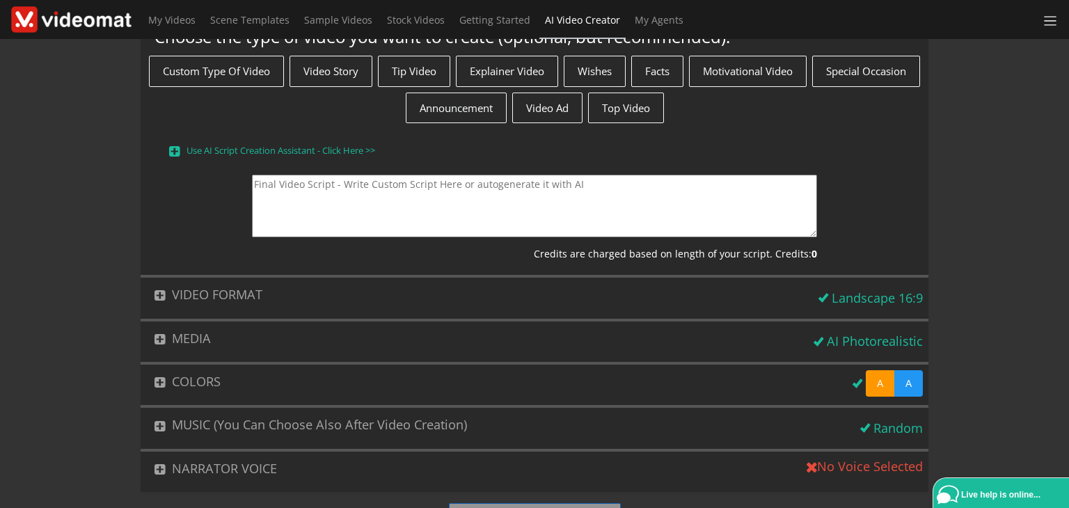
scroll to position [127, 0]
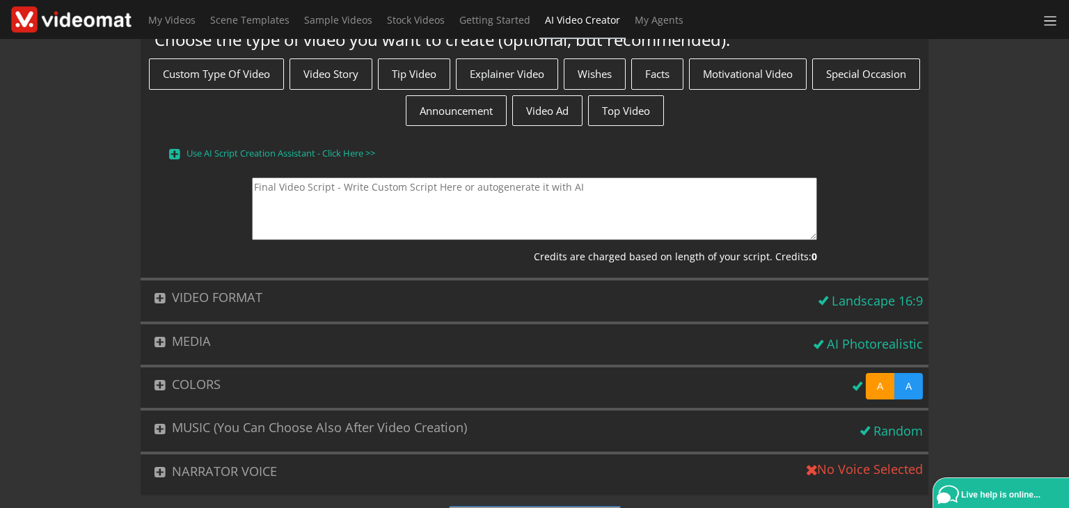
click at [472, 198] on textarea at bounding box center [534, 208] width 565 height 63
type textarea "n"
click at [459, 212] on textarea at bounding box center [534, 208] width 565 height 63
click at [345, 198] on textarea "video biznesowe. pierwszy slajd napis "Gdzie jest magazyn Adidasa?" i pojawia s…" at bounding box center [534, 208] width 565 height 63
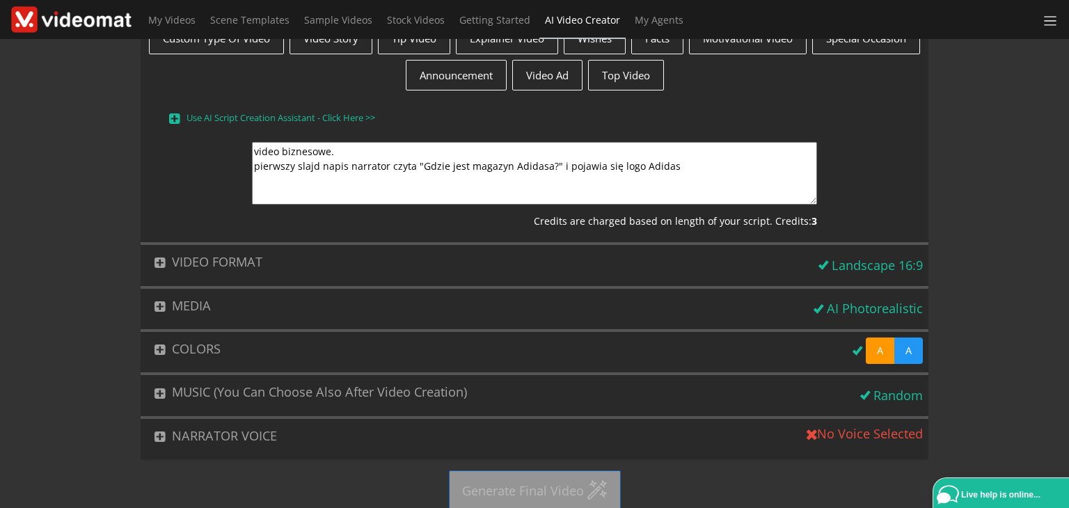
scroll to position [174, 0]
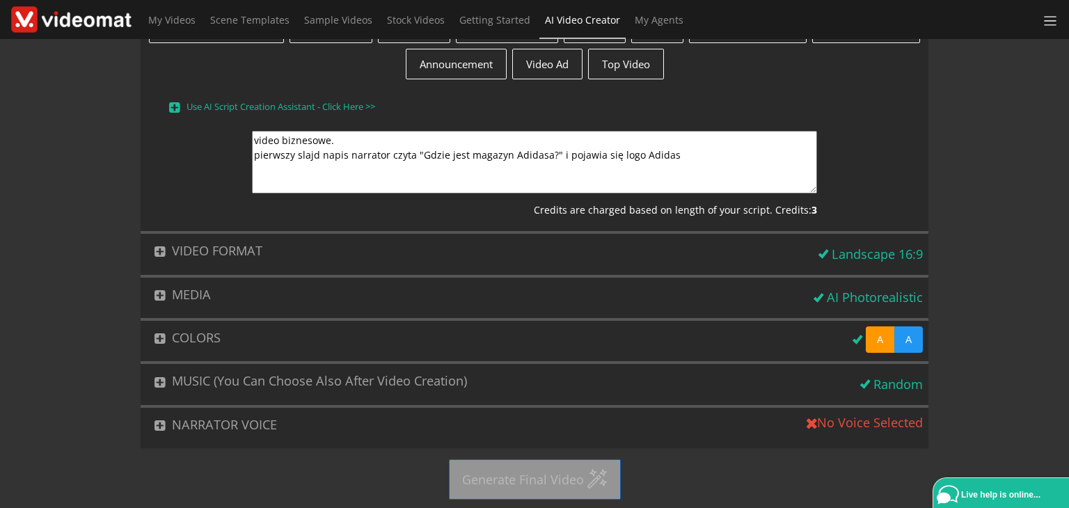
type textarea "video biznesowe. pierwszy slajd napis narrator czyta "Gdzie jest magazyn Adidas…"
click at [305, 424] on button "NARRATOR VOICE" at bounding box center [471, 425] width 661 height 34
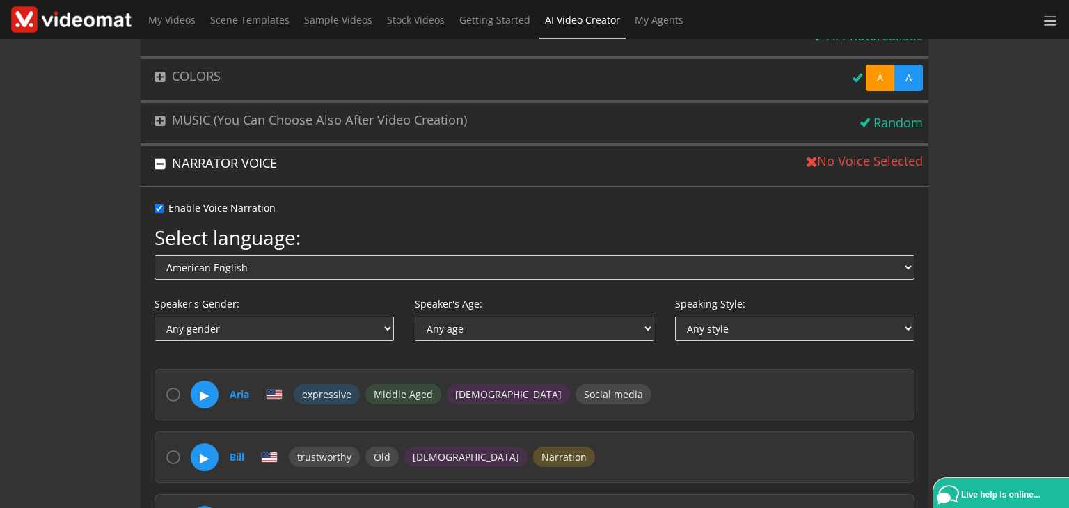
scroll to position [170, 0]
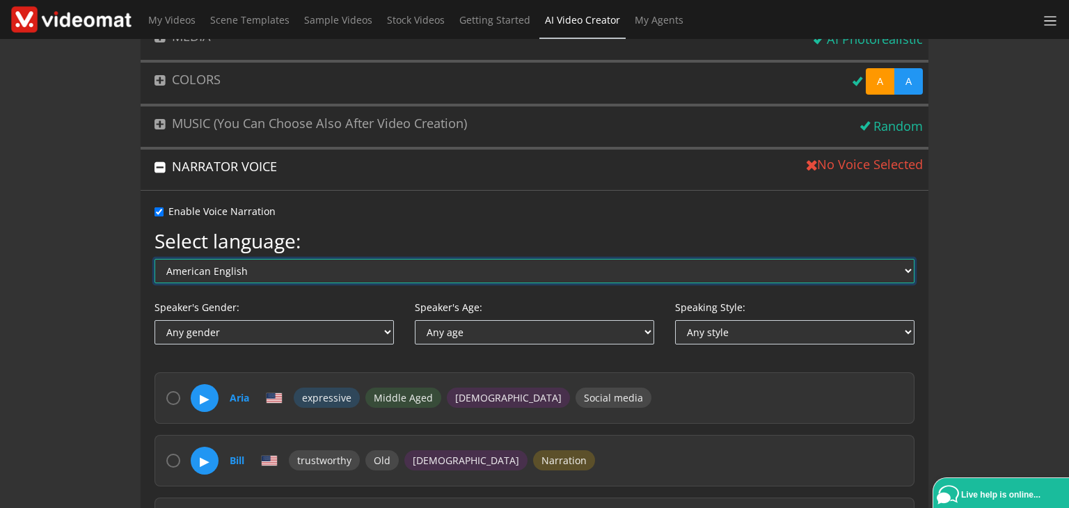
click at [289, 276] on select "American English Australian English British English Arabic Chinese Czech Danish…" at bounding box center [534, 271] width 760 height 24
select select "pl"
click at [154, 259] on select "American English Australian English British English Arabic Chinese Czech Danish…" at bounding box center [534, 271] width 760 height 24
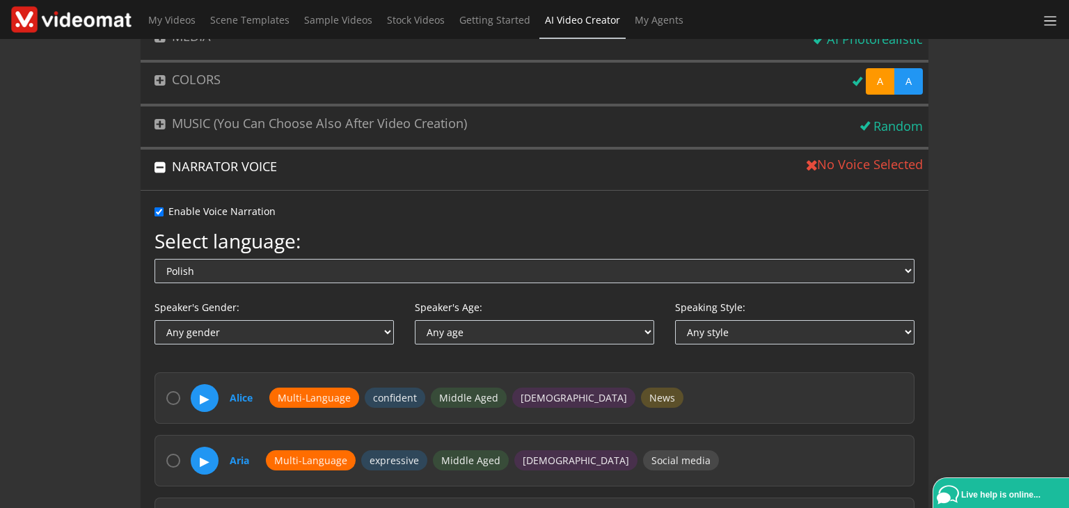
click at [261, 343] on div "Speaker's Gender: Any gender Female Male Non-binary Speaker's Age: Any age Midd…" at bounding box center [534, 328] width 781 height 56
click at [250, 333] on select "Any gender Female Male Non-binary" at bounding box center [273, 332] width 239 height 24
select select "male"
click at [154, 320] on select "Any gender Female Male Non-binary" at bounding box center [273, 332] width 239 height 24
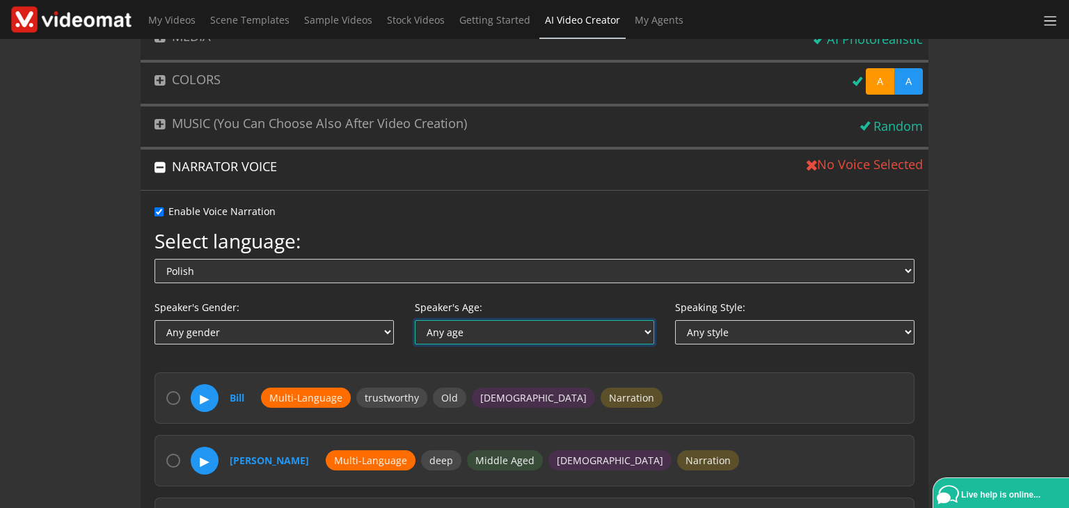
click at [500, 337] on select "Any age Middle Aged Young Old" at bounding box center [534, 332] width 239 height 24
select select "middle_aged"
click at [415, 320] on select "Any age Middle Aged Young Old" at bounding box center [534, 332] width 239 height 24
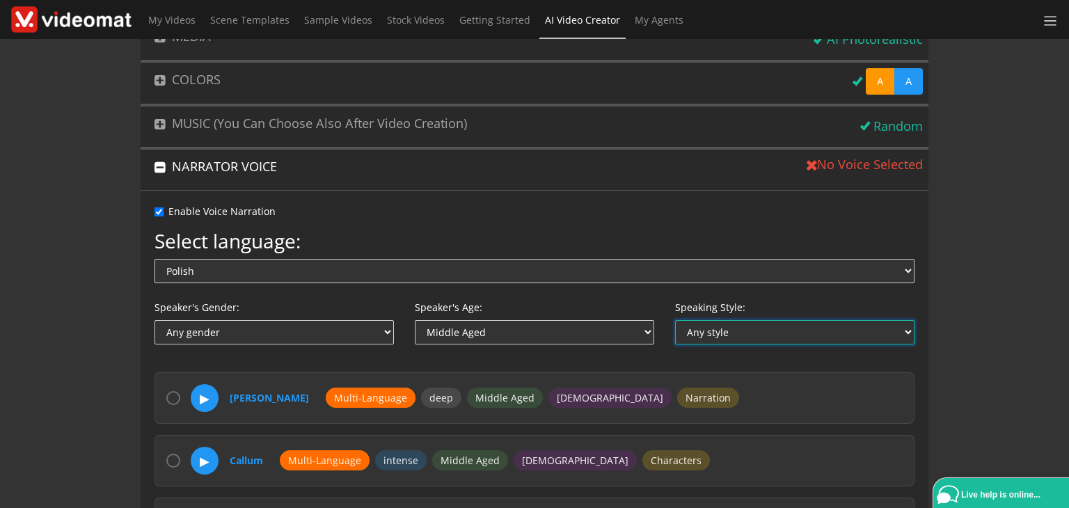
click at [710, 326] on select "Any style Expressive Confident Soft Upbeat Natural Warm Intense Articulate Sedu…" at bounding box center [794, 332] width 239 height 24
select select "confident"
click at [675, 320] on select "Any style Expressive Confident Soft Upbeat Natural Warm Intense Articulate Sedu…" at bounding box center [794, 332] width 239 height 24
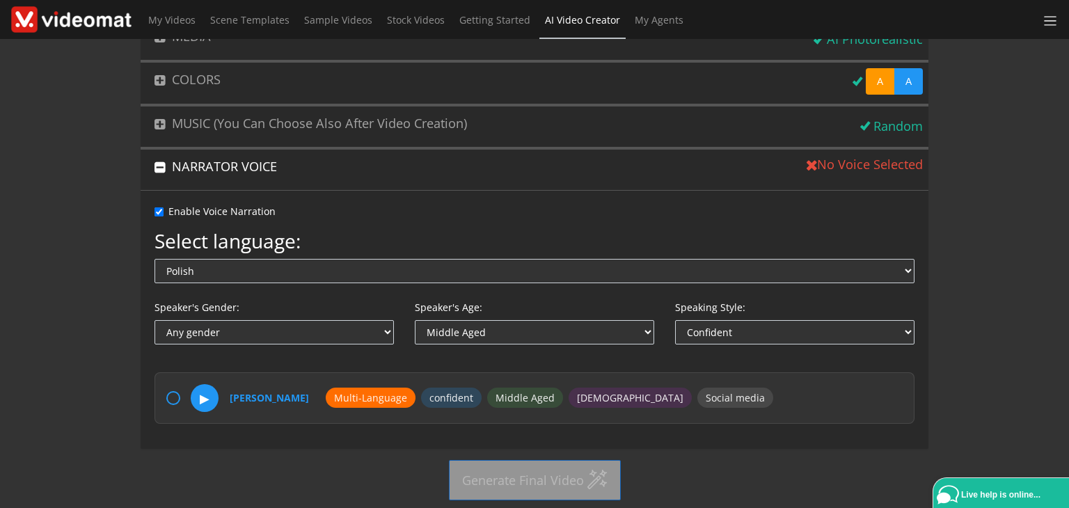
click at [171, 397] on input "radio" at bounding box center [173, 398] width 14 height 14
radio input "true"
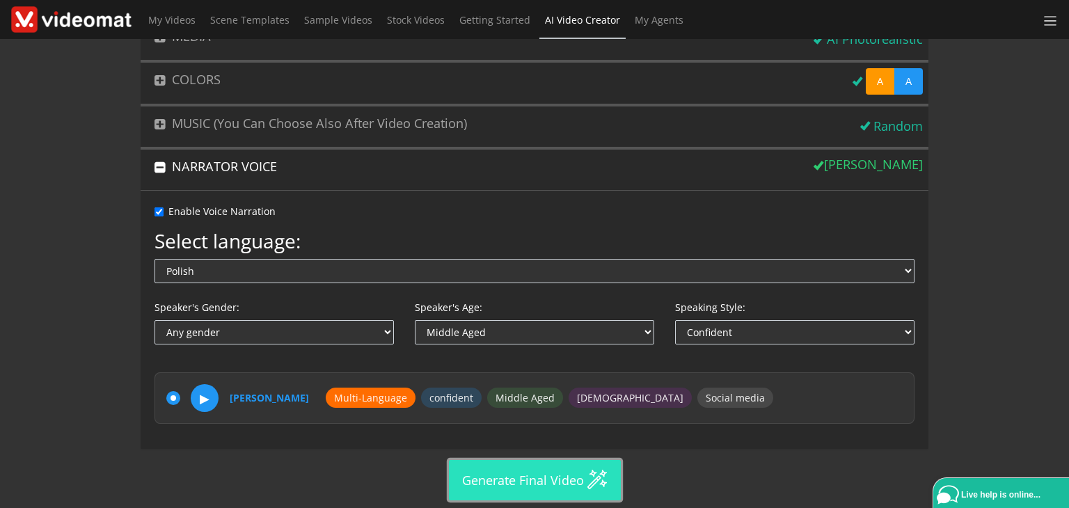
click at [529, 477] on button "Generate Final Video" at bounding box center [535, 480] width 172 height 40
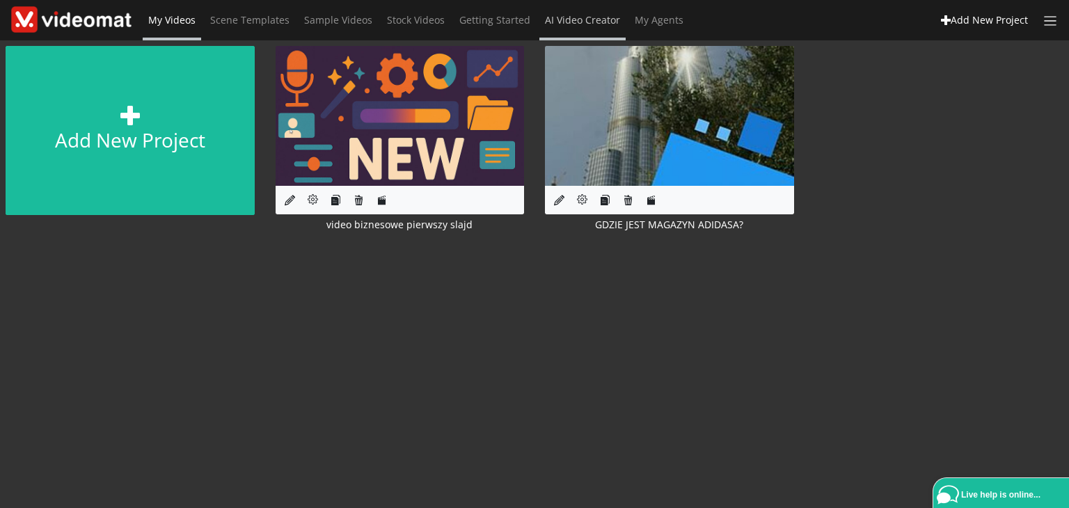
click at [559, 24] on span "AI Video Creator" at bounding box center [582, 19] width 75 height 13
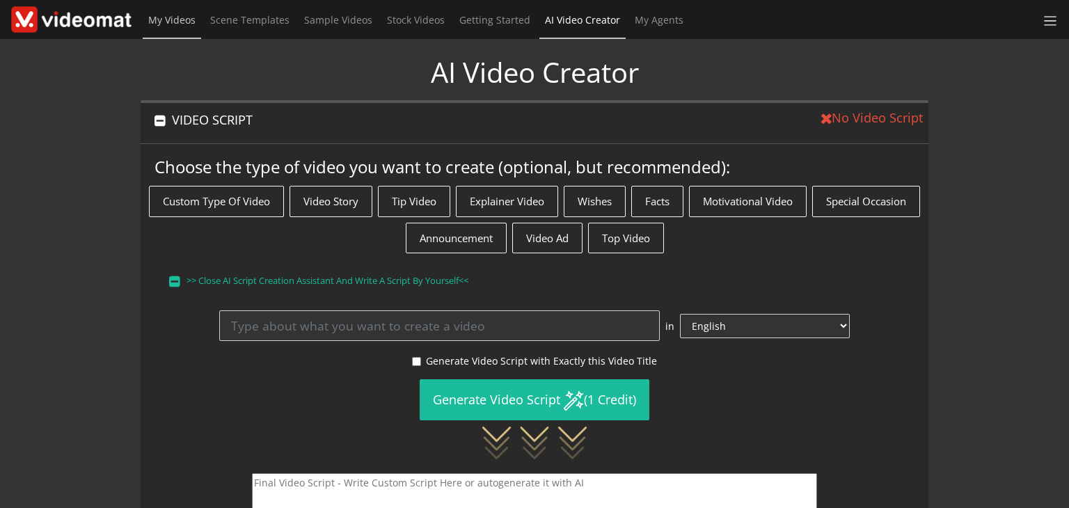
click at [178, 20] on span "My Videos" at bounding box center [171, 19] width 47 height 13
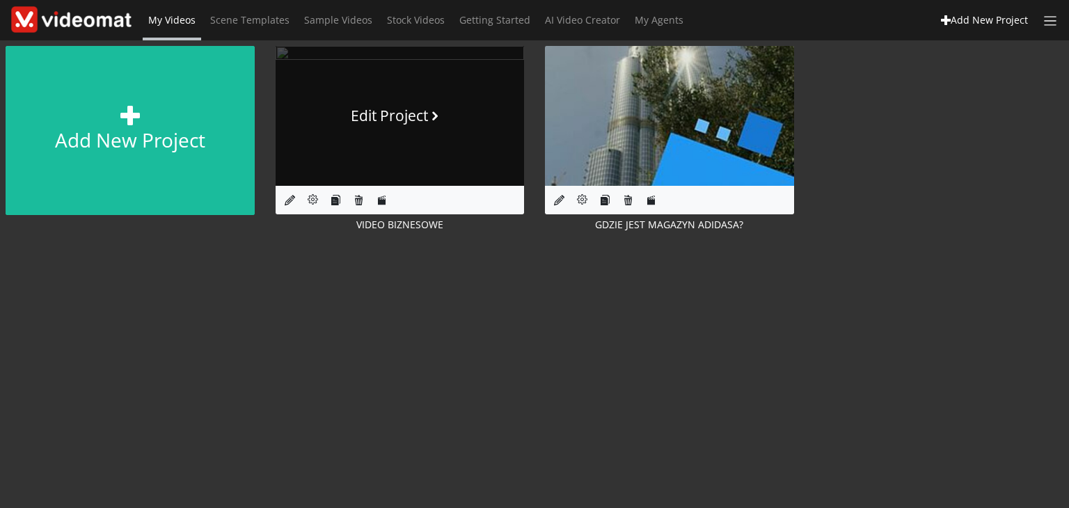
click at [367, 148] on link "Edit Project" at bounding box center [400, 116] width 249 height 140
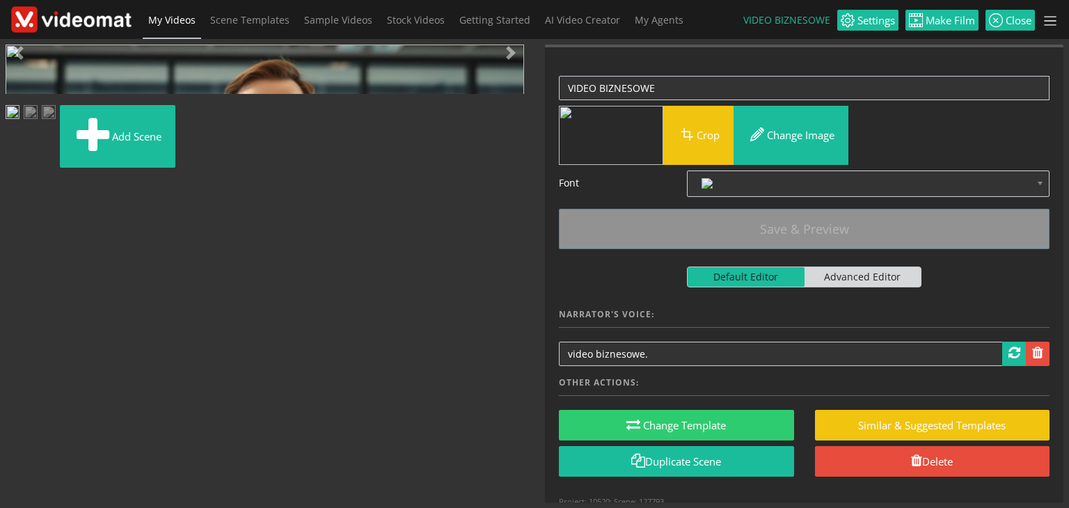
click at [11, 346] on span "Video Player" at bounding box center [20, 346] width 28 height 0
click at [56, 122] on img at bounding box center [49, 113] width 14 height 17
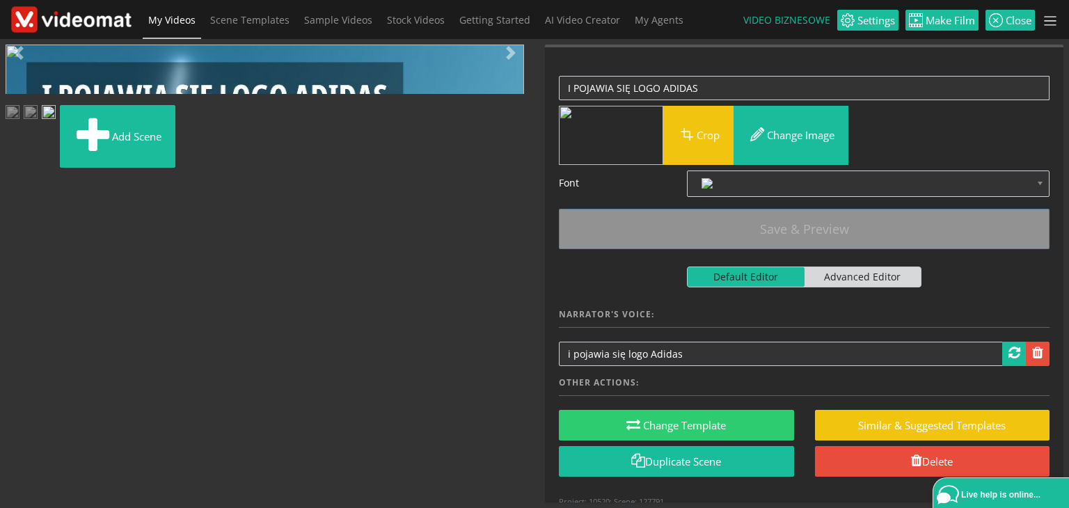
click at [38, 122] on img at bounding box center [31, 113] width 14 height 17
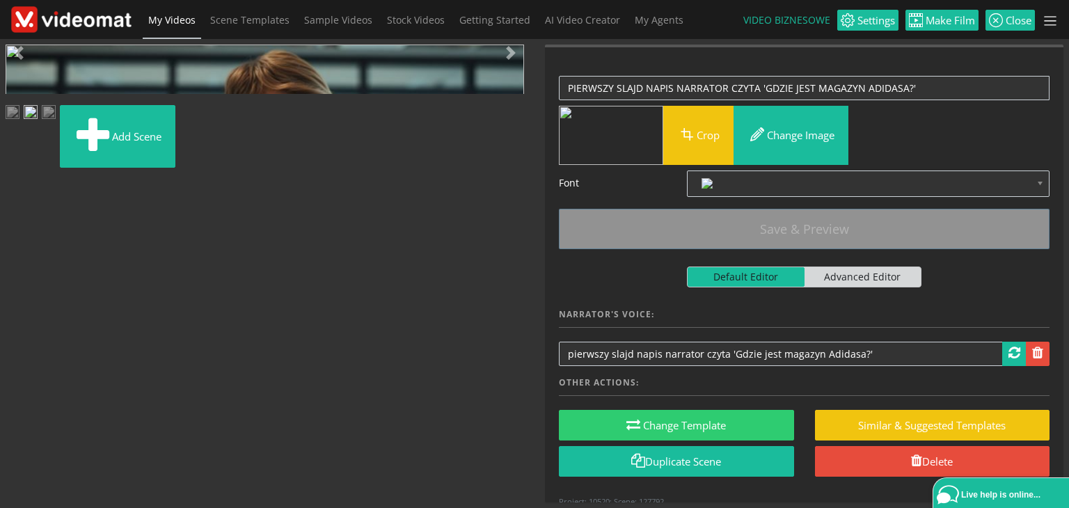
click at [19, 122] on img at bounding box center [13, 113] width 14 height 17
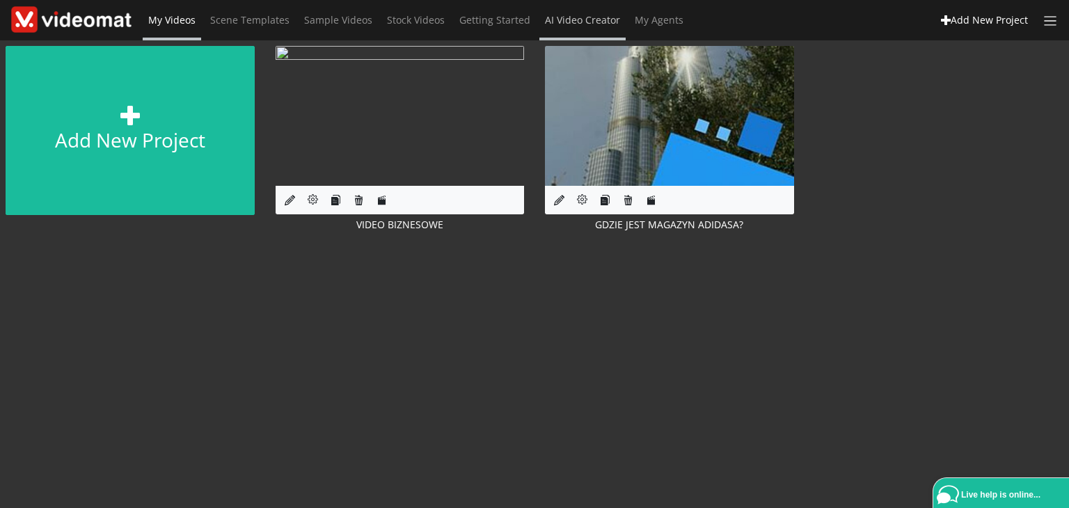
click at [554, 18] on span "AI Video Creator" at bounding box center [582, 19] width 75 height 13
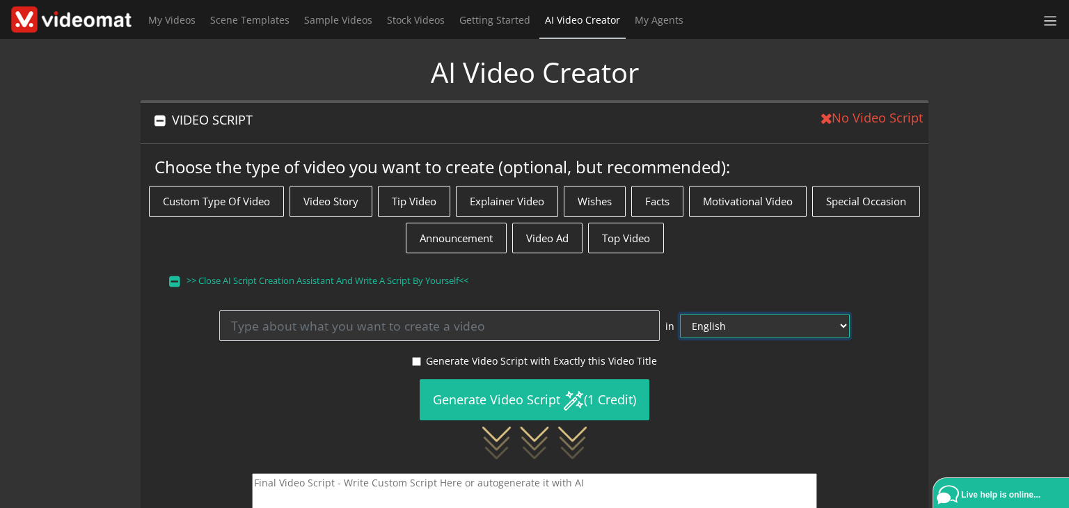
click at [734, 324] on select "English Afrikaans Arabic Bosnian Bulgarian Catalan Chinese (Simple) Czech Danis…" at bounding box center [765, 326] width 170 height 24
select select "pl"
click at [715, 314] on select "English Afrikaans Arabic Bosnian Bulgarian Catalan Chinese (Simple) Czech Danis…" at bounding box center [765, 326] width 170 height 24
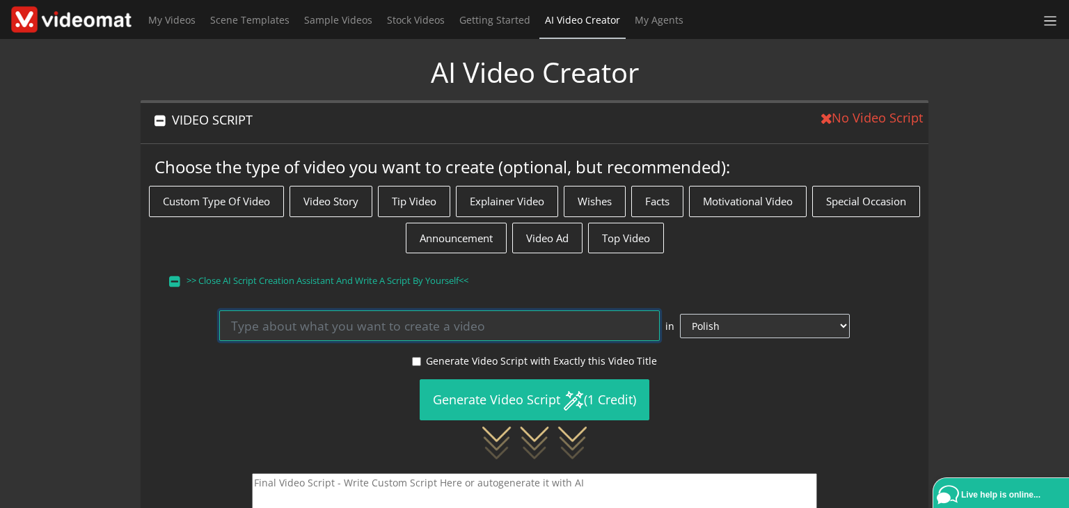
click at [379, 328] on input at bounding box center [439, 325] width 440 height 31
paste input ""Gdzie jest magazyn Adidasa?" lektor czyta Magazyn Adidasa znajduje się w Niemc…"
click at [375, 325] on input ""Gdzie jest magazyn Adidasa?" lektor czyta Magazyn Adidasa znajduje się w Niemc…" at bounding box center [439, 325] width 440 height 31
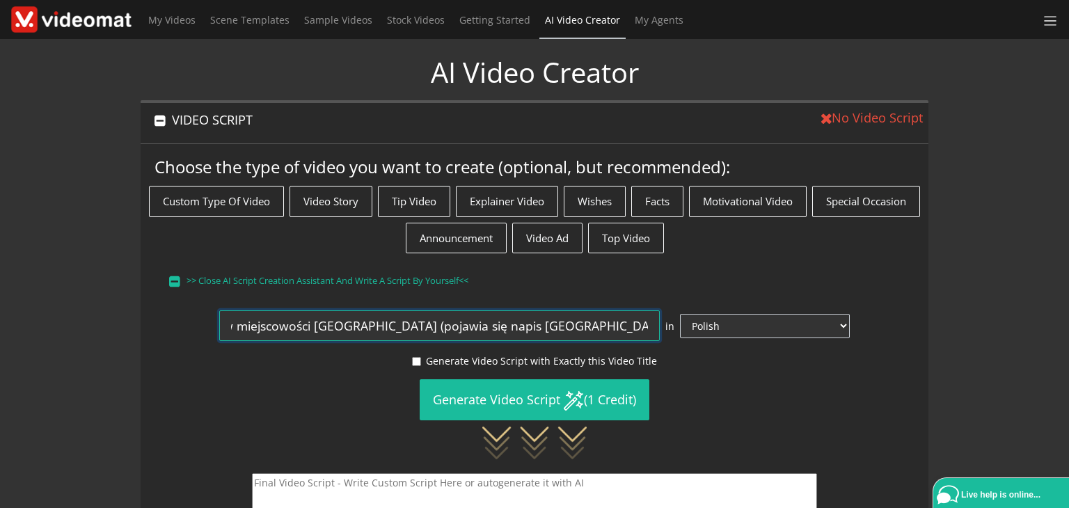
click at [411, 325] on input ""Gdzie jest magazyn Adidasa?" lektor czyta Magazyn Adidasa znajduje się w Niemc…" at bounding box center [439, 325] width 440 height 31
click at [434, 330] on input ""Gdzie jest magazyn Adidasa?" lektor czyta Magazyn Adidasa znajduje się w Niemc…" at bounding box center [439, 325] width 440 height 31
click at [659, 326] on input ""Gdzie jest magazyn Adidasa?" lektor czyta Magazyn Adidasa znajduje się w Niemc…" at bounding box center [439, 325] width 440 height 31
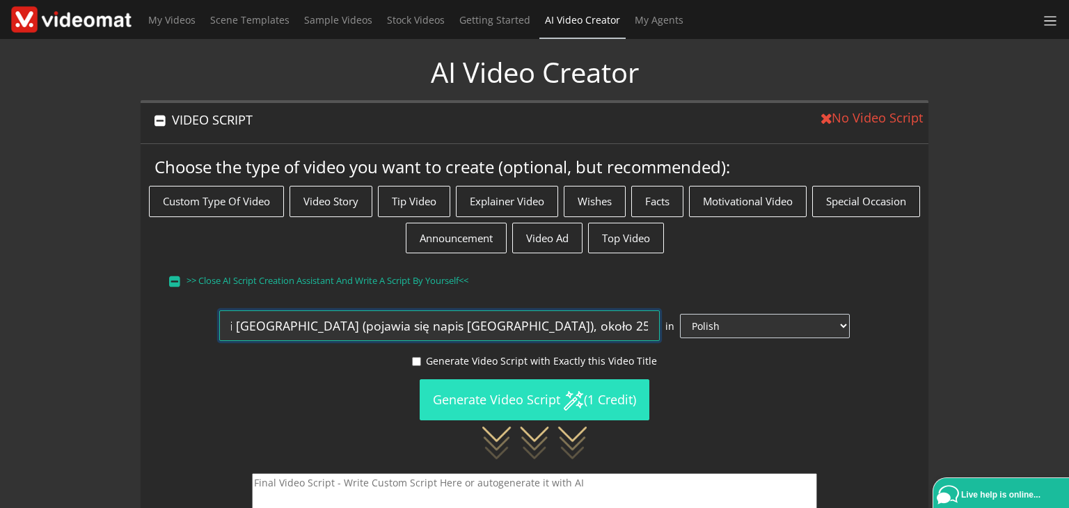
type input ""Gdzie jest magazyn Adidasa?" lektor czyta Magazyn Adidasa znajduje się w Niemc…"
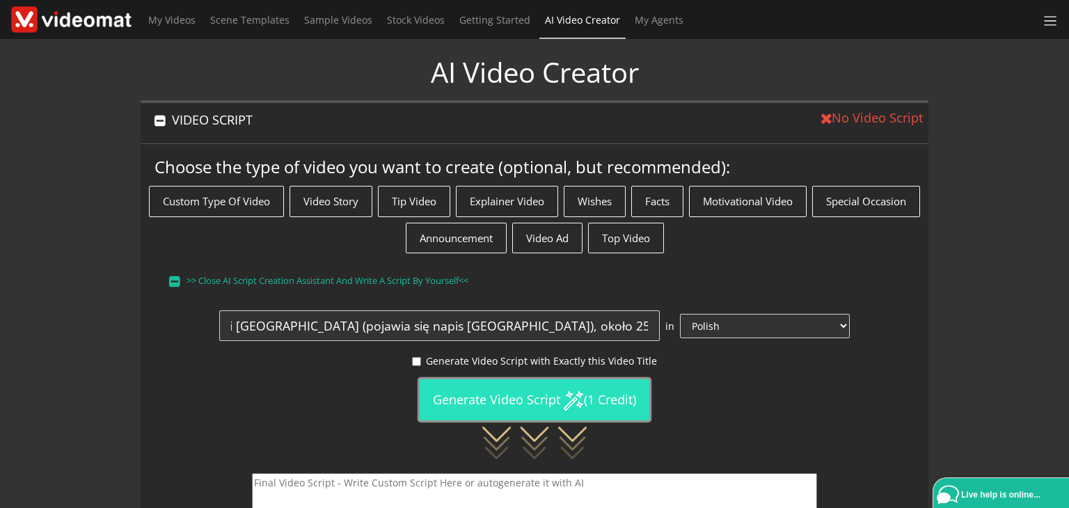
scroll to position [0, 0]
click at [552, 394] on button "Generate Video Script (1 Credit)" at bounding box center [535, 399] width 230 height 41
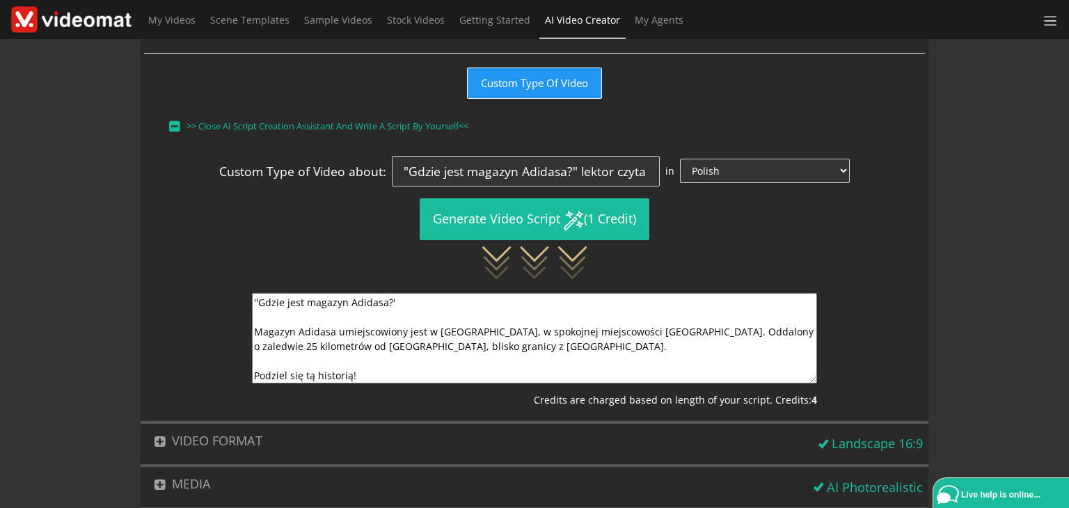
scroll to position [228, 0]
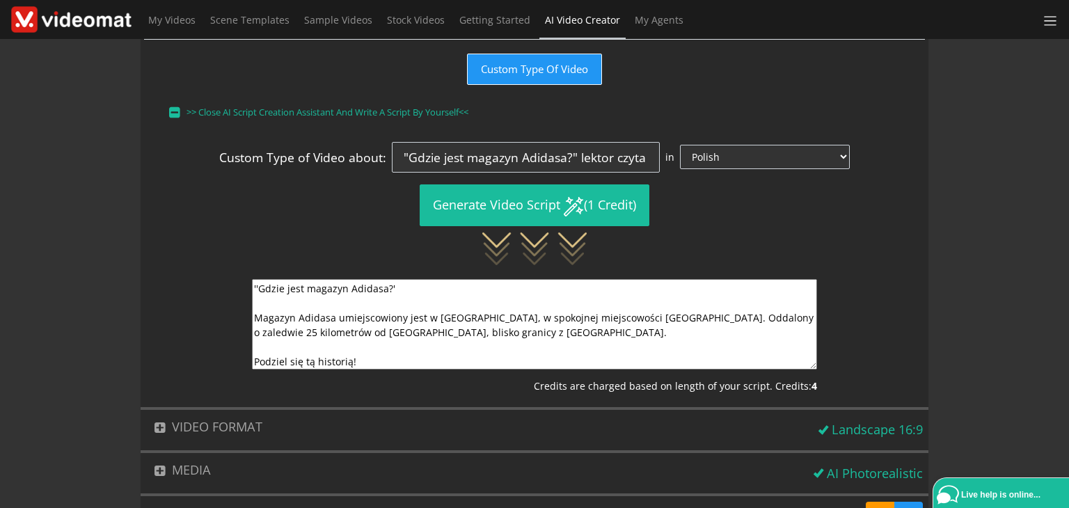
drag, startPoint x: 384, startPoint y: 363, endPoint x: 203, endPoint y: 364, distance: 180.9
click at [203, 364] on div "''Gdzie jest magazyn Adidasa?' Magazyn Adidasa umiejscowiony jest w Niemczech, …" at bounding box center [534, 336] width 781 height 114
drag, startPoint x: 400, startPoint y: 317, endPoint x: 341, endPoint y: 308, distance: 59.8
click at [341, 308] on textarea "''Gdzie jest magazyn Adidasa?' Magazyn Adidasa umiejscowiony jest w Niemczech, …" at bounding box center [534, 324] width 565 height 90
drag, startPoint x: 454, startPoint y: 310, endPoint x: 509, endPoint y: 312, distance: 55.0
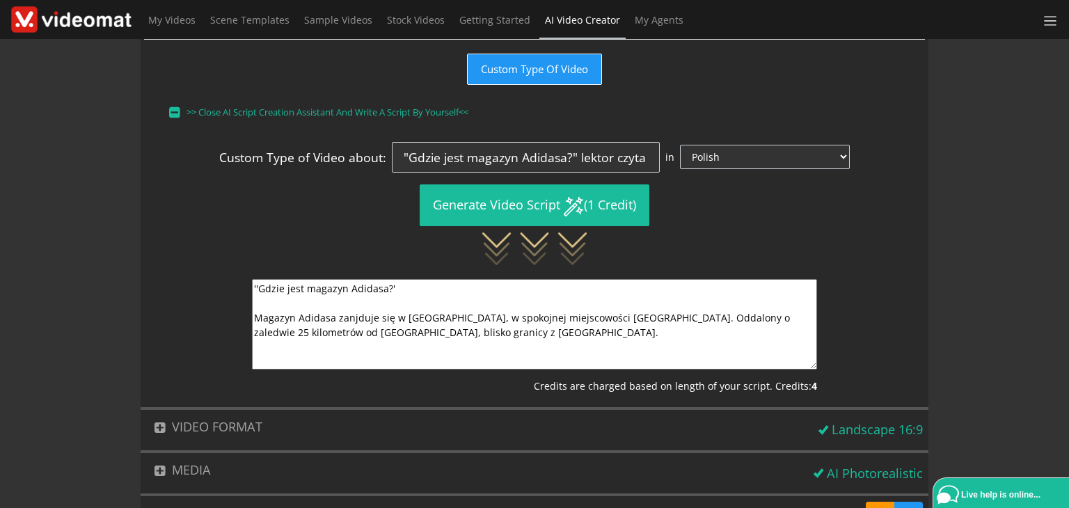
click at [509, 312] on textarea "''Gdzie jest magazyn Adidasa?' Magazyn Adidasa zanjduje się w Niemczech, w spok…" at bounding box center [534, 324] width 565 height 90
drag, startPoint x: 551, startPoint y: 317, endPoint x: 654, endPoint y: 317, distance: 103.0
click at [654, 317] on textarea "''Gdzie jest magazyn Adidasa?' Magazyn Adidasa zanjduje się w Niemczech, w miej…" at bounding box center [534, 324] width 565 height 90
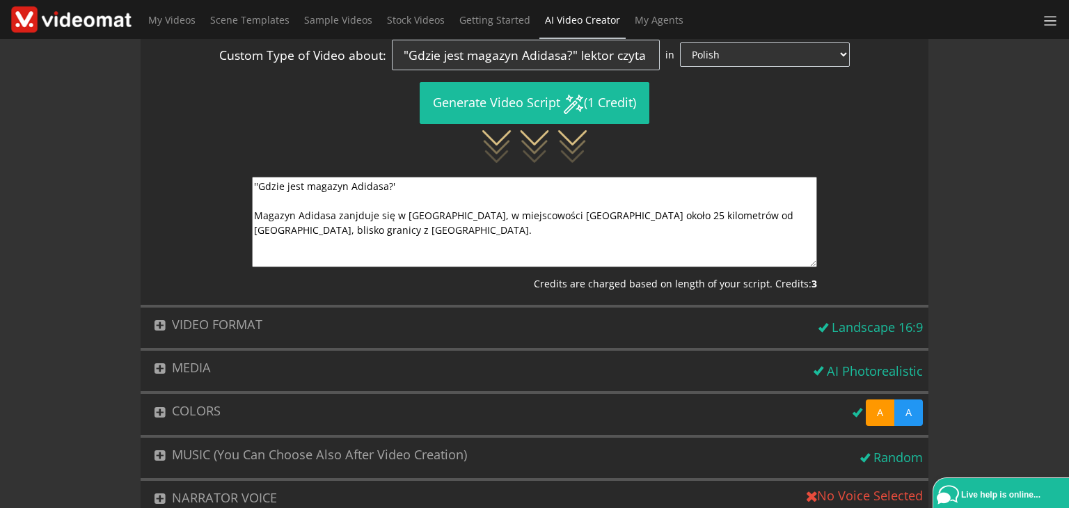
scroll to position [404, 0]
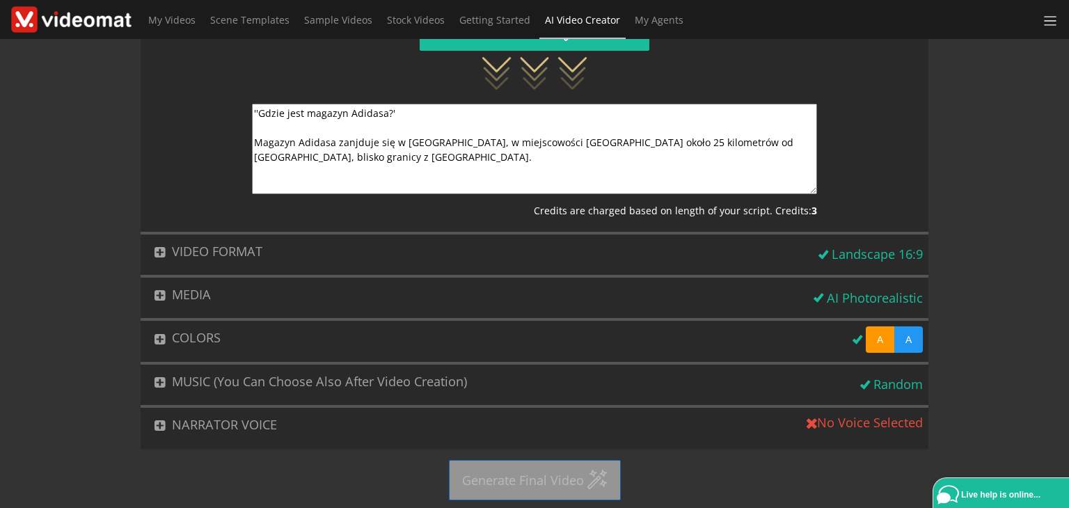
type textarea "''Gdzie jest magazyn Adidasa?' Magazyn Adidasa zanjduje się w Niemczech, w miej…"
click at [256, 432] on button "NARRATOR VOICE" at bounding box center [471, 425] width 661 height 34
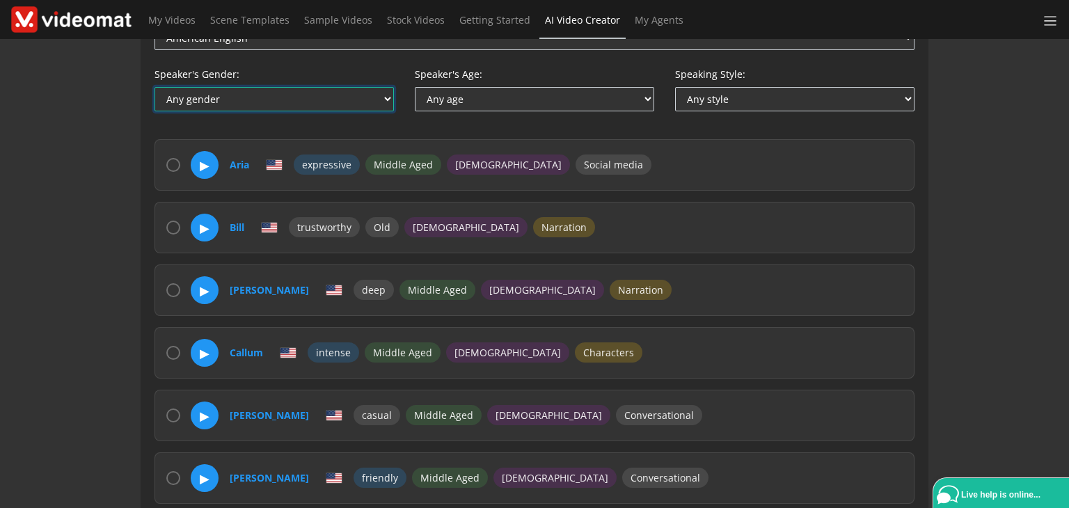
click at [252, 104] on select "Any gender Female Male Non-binary" at bounding box center [273, 99] width 239 height 24
select select "male"
click at [154, 87] on select "Any gender Female Male Non-binary" at bounding box center [273, 99] width 239 height 24
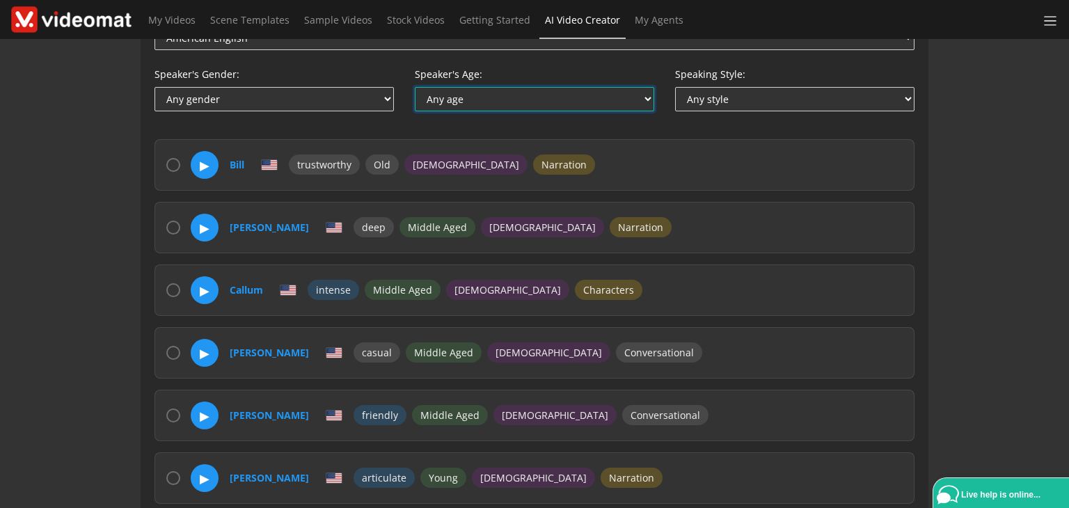
click at [518, 95] on select "Any age Middle Aged Young Old" at bounding box center [534, 99] width 239 height 24
select select "middle_aged"
click at [415, 87] on select "Any age Middle Aged Young Old" at bounding box center [534, 99] width 239 height 24
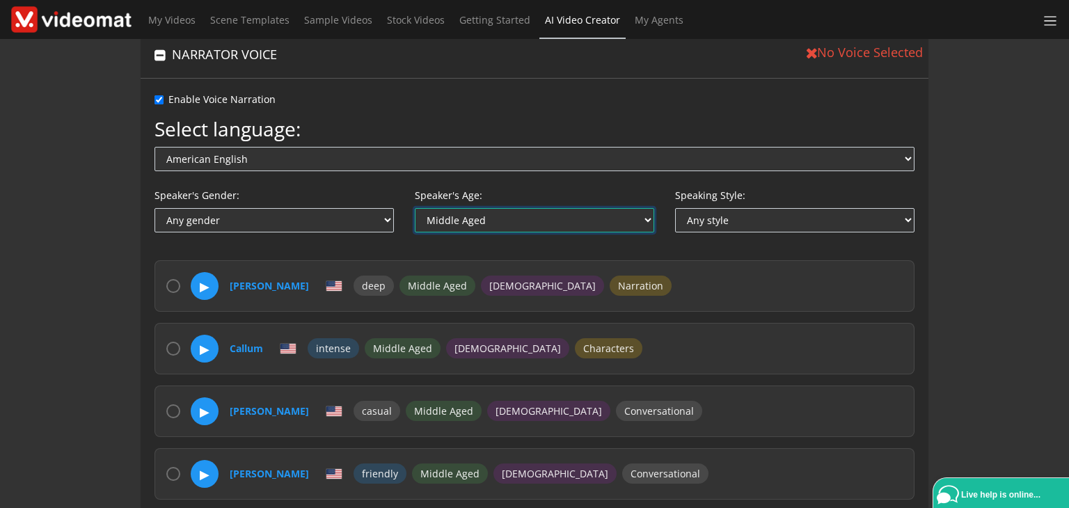
scroll to position [273, 0]
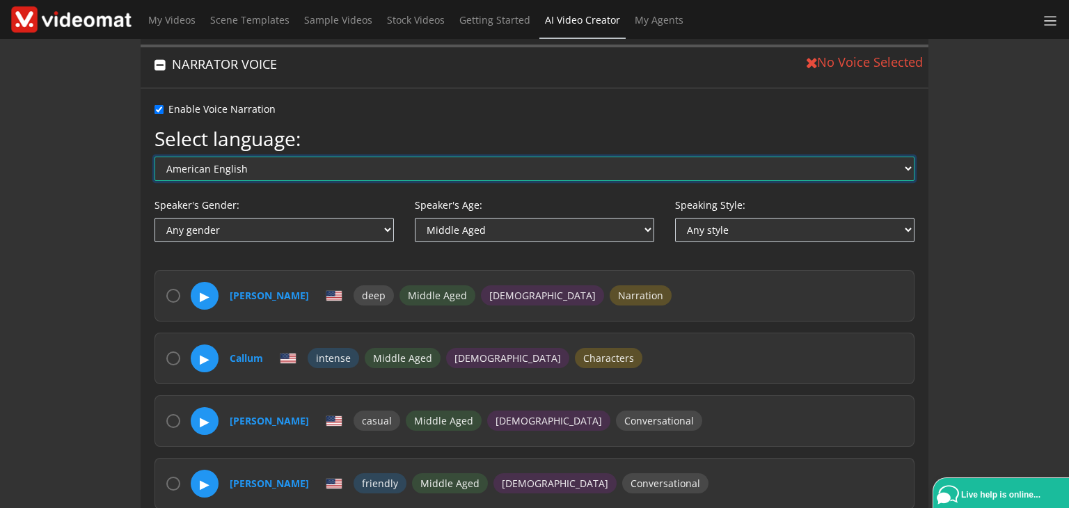
click at [593, 163] on select "American English Australian English British English Arabic Chinese Czech Danish…" at bounding box center [534, 169] width 760 height 24
select select "pl"
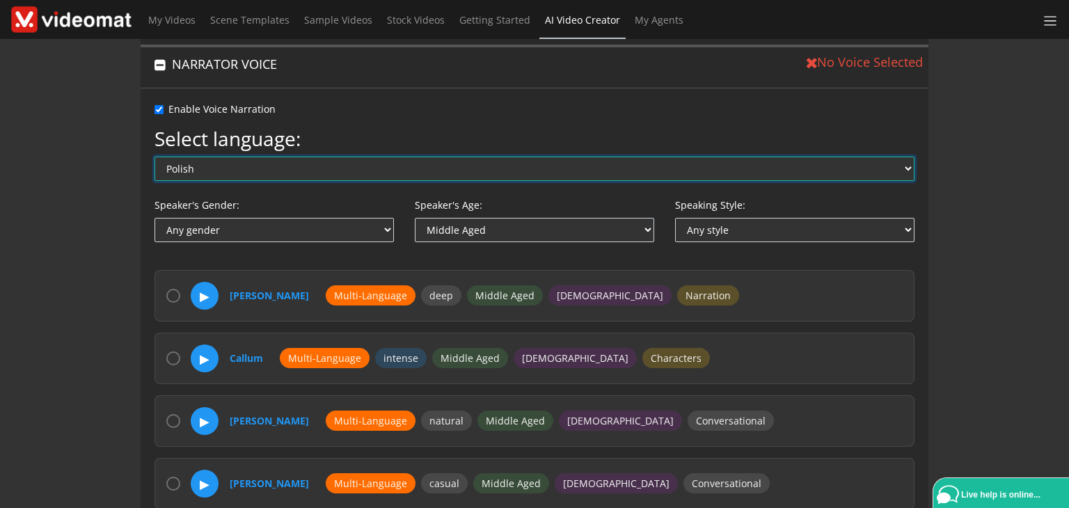
click at [200, 165] on select "American English Australian English British English Arabic Chinese Czech Danish…" at bounding box center [534, 169] width 760 height 24
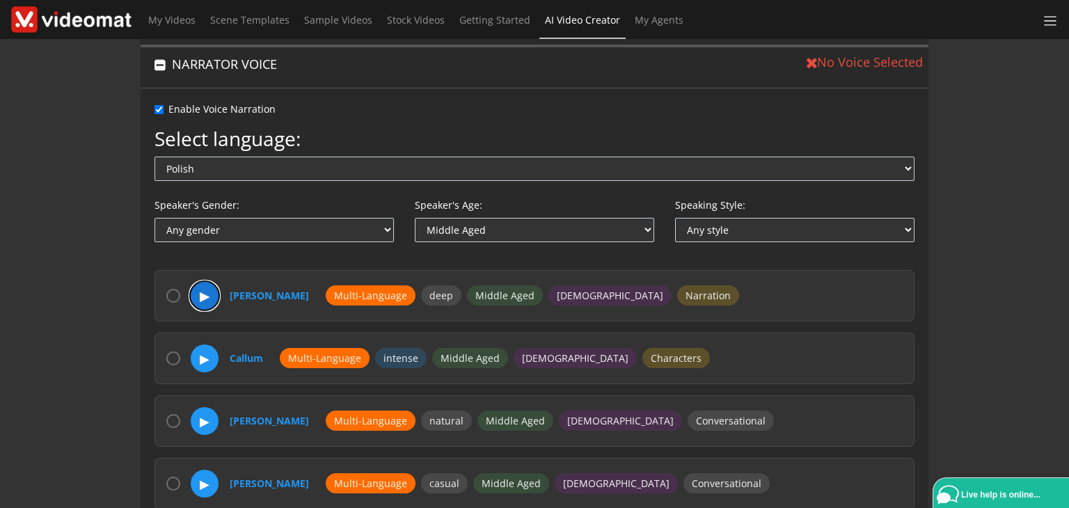
click at [209, 293] on button "▶" at bounding box center [204, 295] width 29 height 29
click at [207, 351] on button "▶" at bounding box center [204, 358] width 29 height 29
click at [210, 420] on button "▶" at bounding box center [204, 420] width 29 height 29
click at [177, 417] on input "radio" at bounding box center [173, 421] width 14 height 14
radio input "true"
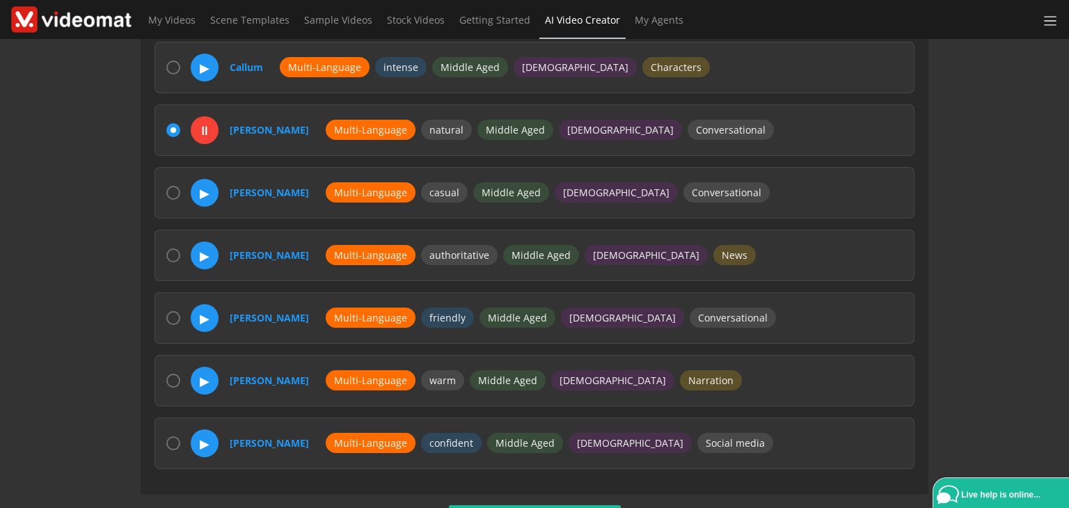
scroll to position [608, 0]
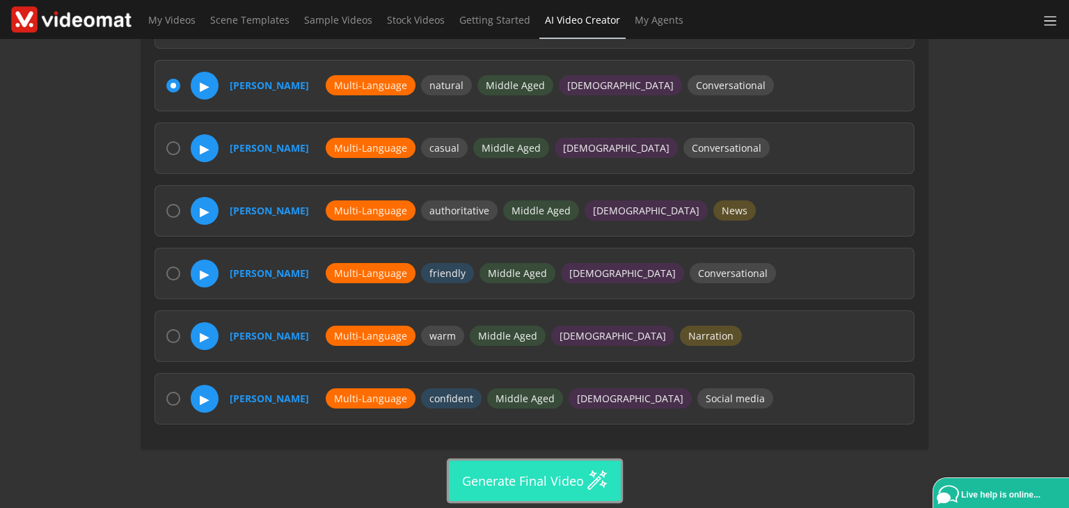
click at [587, 481] on img at bounding box center [597, 480] width 21 height 21
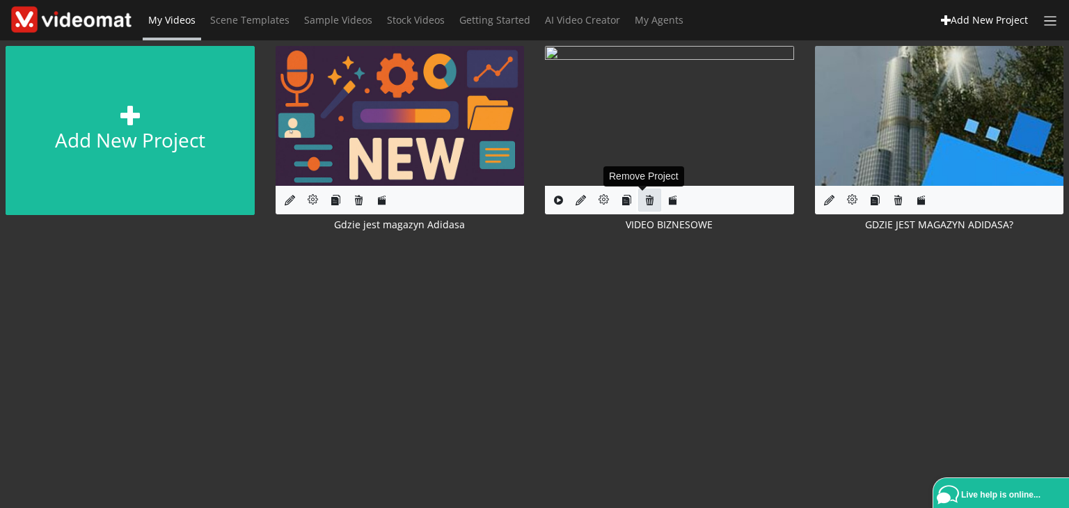
click at [648, 199] on icon at bounding box center [649, 200] width 10 height 10
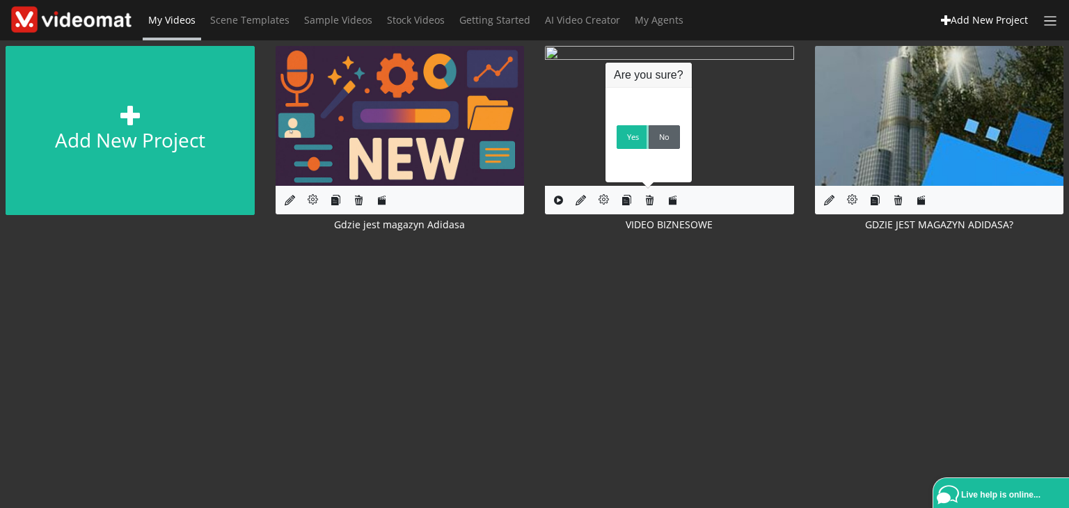
click at [662, 143] on link "No" at bounding box center [663, 137] width 31 height 24
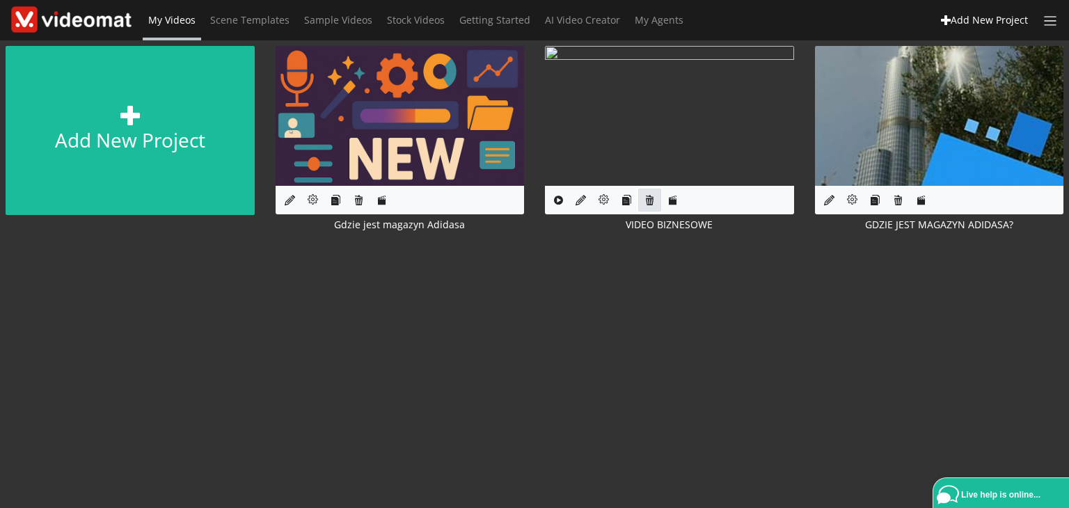
click at [653, 199] on link at bounding box center [649, 200] width 23 height 23
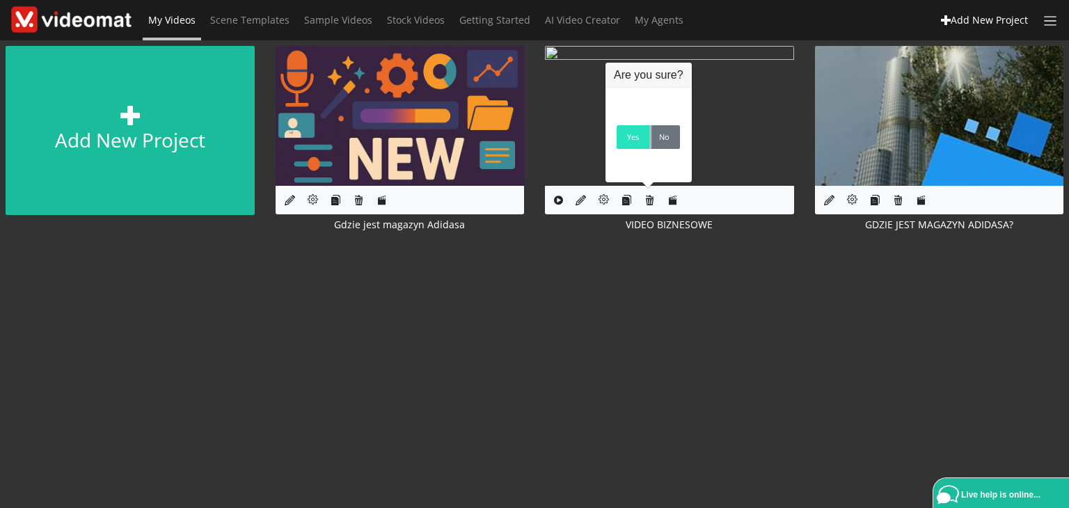
click at [623, 135] on link "Yes" at bounding box center [632, 137] width 33 height 24
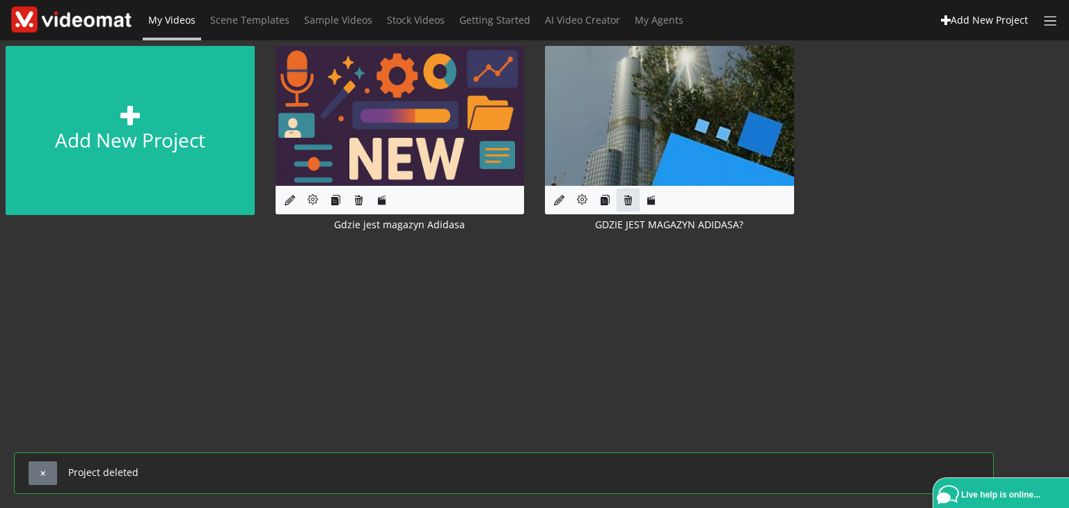
click at [896, 198] on div "Add new project Edit Project Gdzie jest magazyn Adidasa Edit Project GDZIE JEST…" at bounding box center [535, 147] width 1090 height 214
click at [623, 204] on icon at bounding box center [628, 200] width 10 height 10
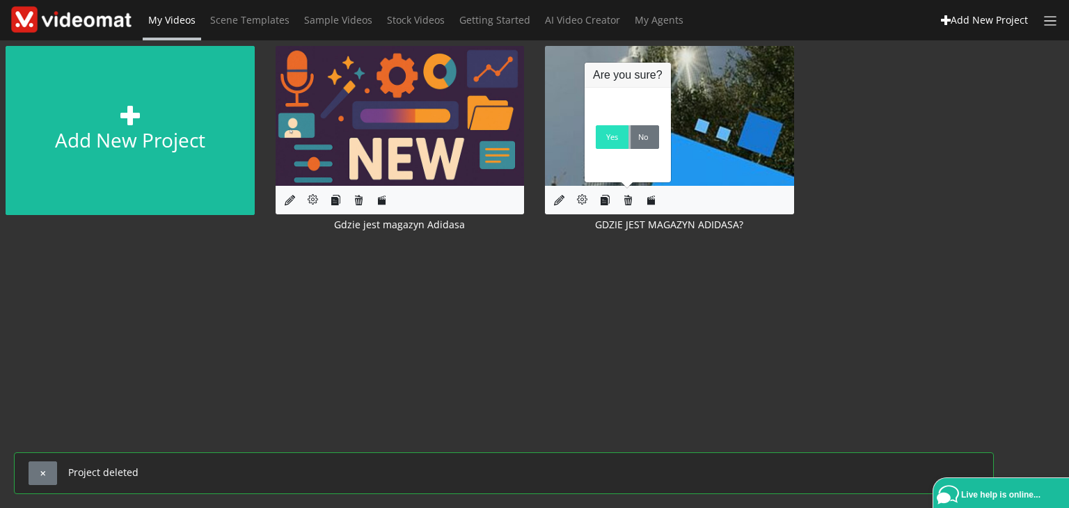
click at [610, 149] on link "Yes" at bounding box center [612, 137] width 33 height 24
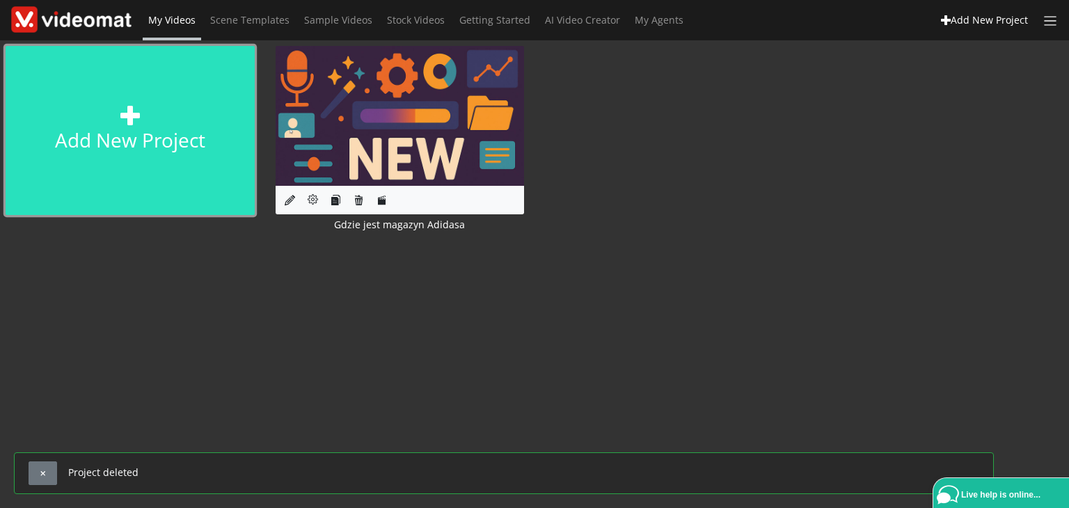
click at [171, 99] on link "Add new project" at bounding box center [130, 130] width 249 height 169
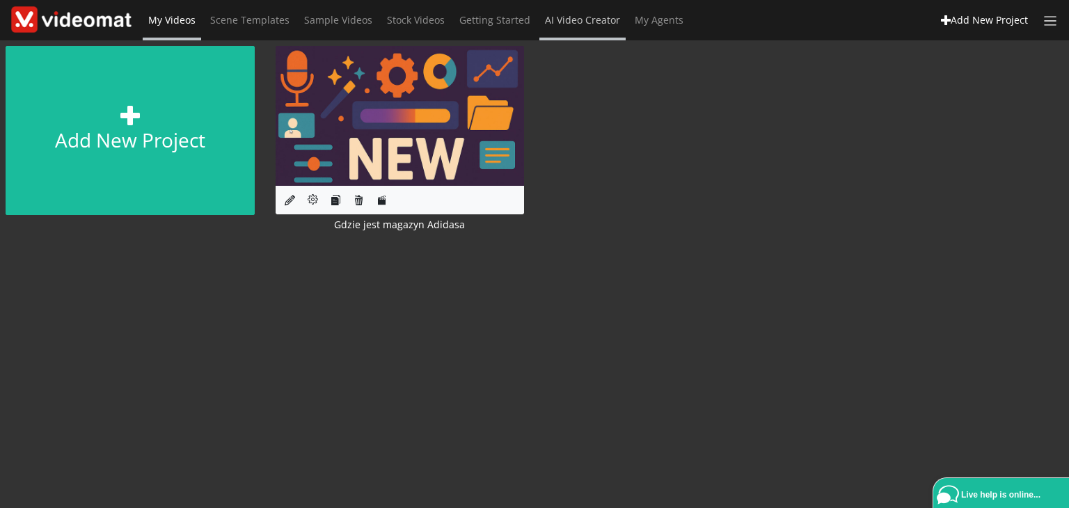
click at [561, 18] on span "AI Video Creator" at bounding box center [582, 19] width 75 height 13
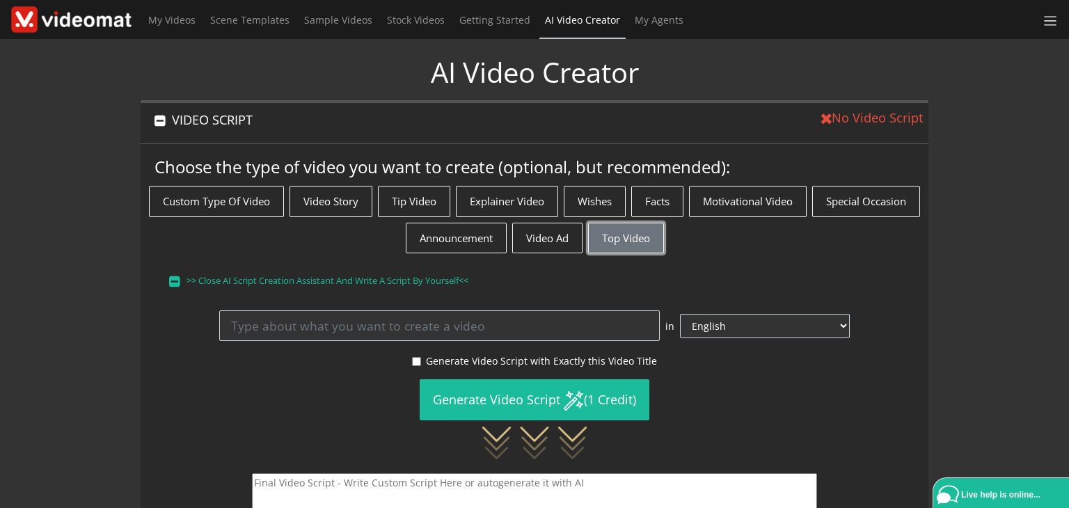
click at [664, 230] on button "Top Video" at bounding box center [626, 238] width 76 height 31
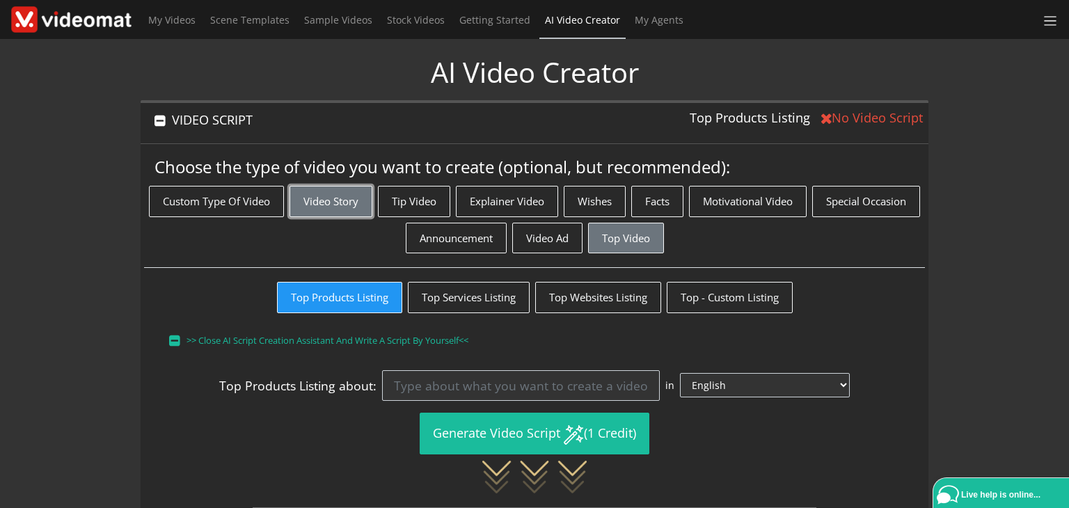
click at [372, 212] on button "Video Story" at bounding box center [330, 201] width 83 height 31
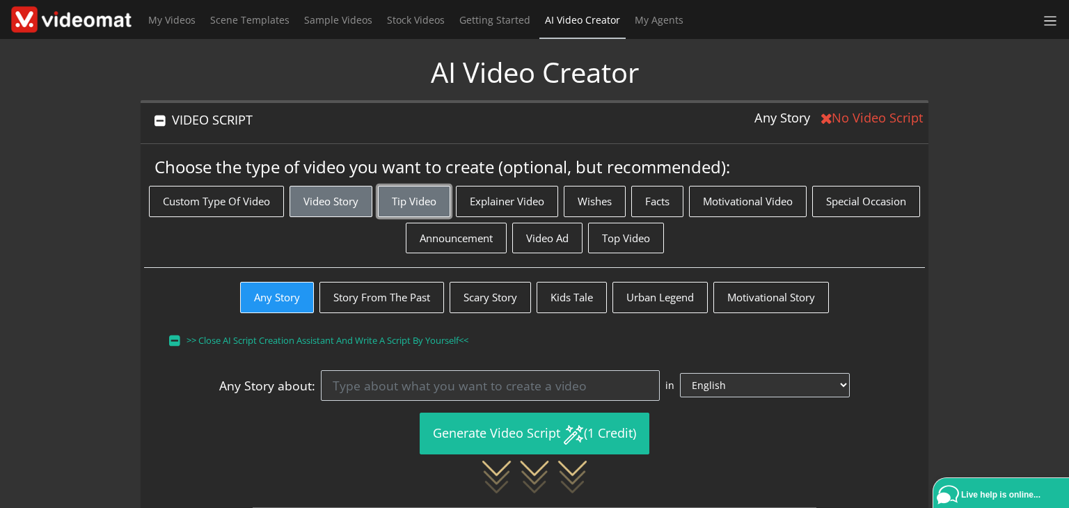
click at [450, 204] on button "Tip Video" at bounding box center [414, 201] width 72 height 31
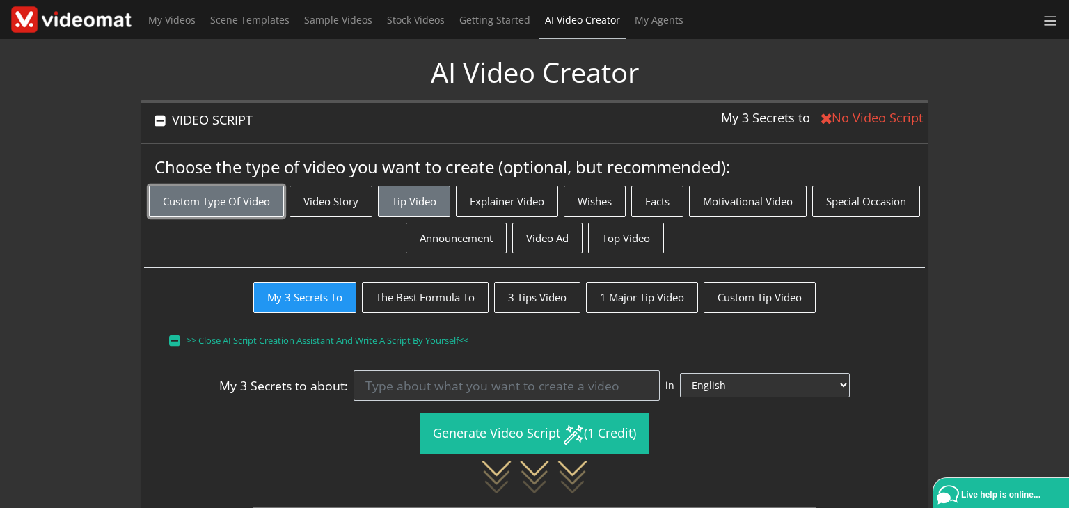
click at [272, 193] on button "Custom Type of Video" at bounding box center [216, 201] width 135 height 31
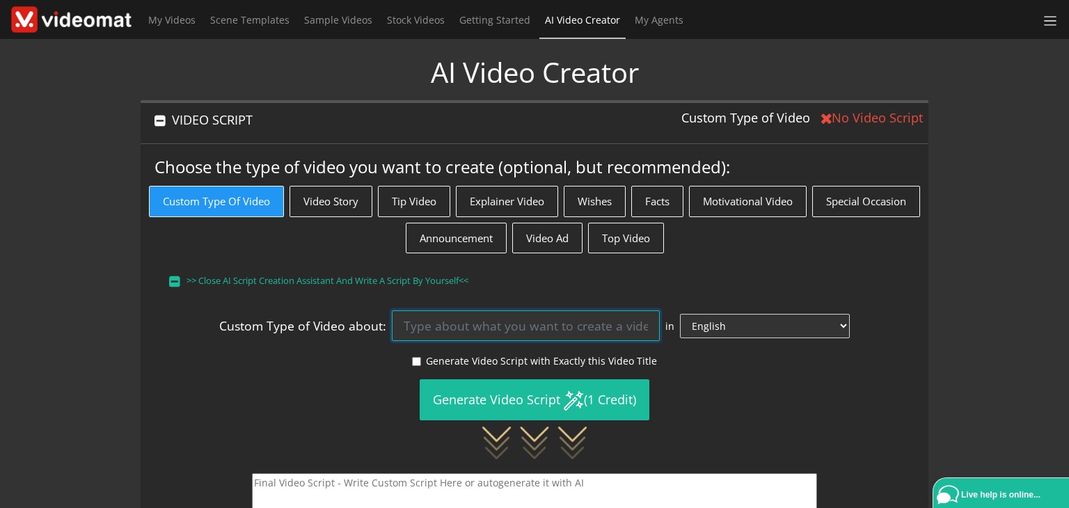
click at [452, 335] on input at bounding box center [525, 325] width 267 height 31
click at [777, 322] on select "English Afrikaans Arabic Bosnian Bulgarian Catalan Chinese (Simple) Czech Danis…" at bounding box center [765, 326] width 170 height 24
select select "pl"
click at [715, 314] on select "English Afrikaans Arabic Bosnian Bulgarian Catalan Chinese (Simple) Czech Danis…" at bounding box center [765, 326] width 170 height 24
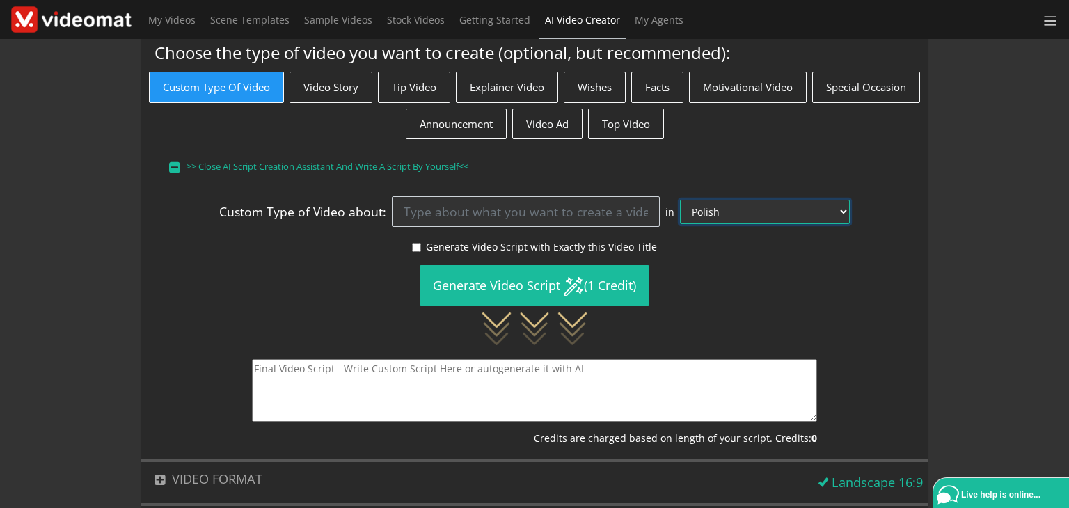
scroll to position [134, 0]
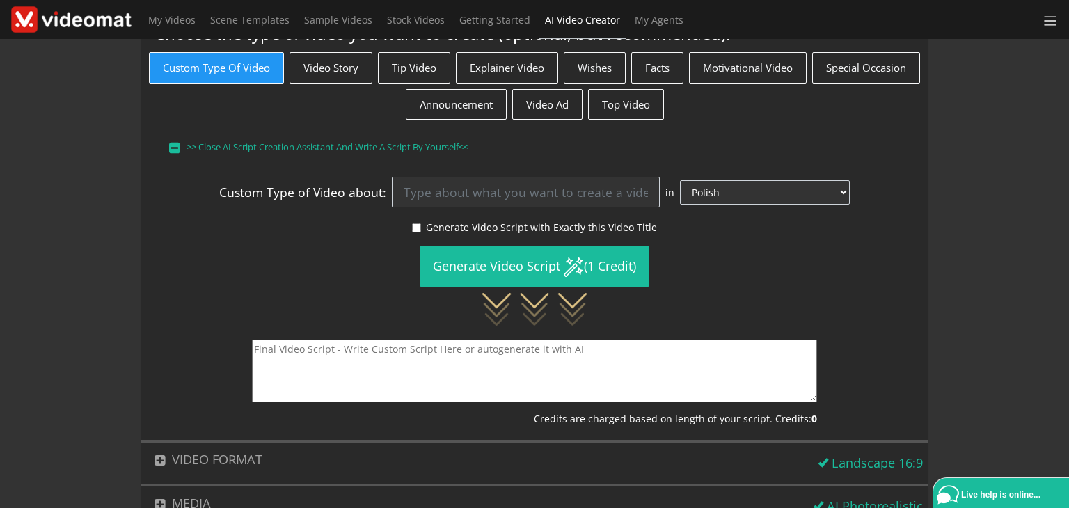
click at [263, 342] on textarea at bounding box center [534, 371] width 565 height 63
paste textarea ""Gdzie jest magazyn Adidasa?" lektor czyta Magazyn Adidasa znajduje się w Niemc…"
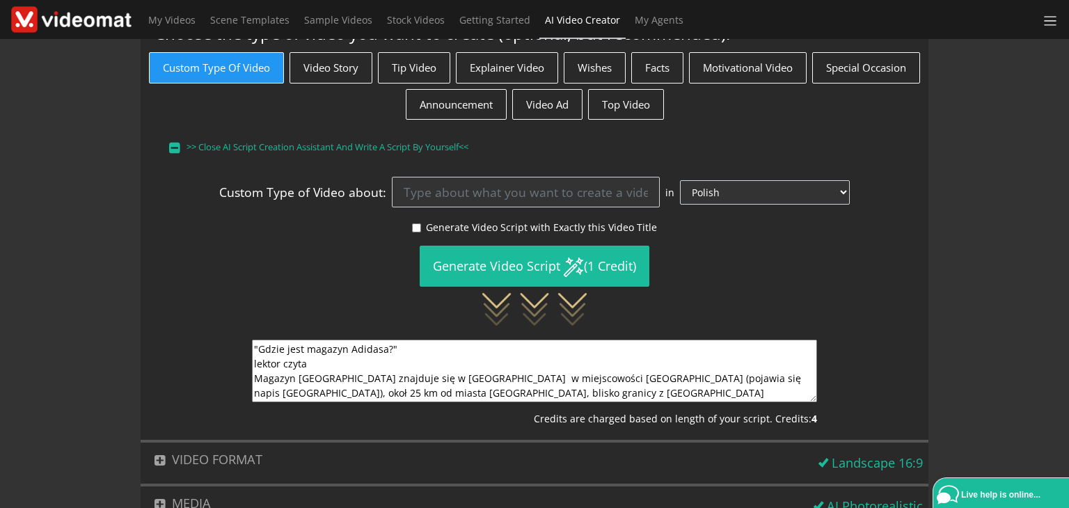
drag, startPoint x: 552, startPoint y: 374, endPoint x: 665, endPoint y: 376, distance: 113.4
click at [665, 376] on textarea ""Gdzie jest magazyn Adidasa?" lektor czyta Magazyn Adidasa znajduje się w Niemc…" at bounding box center [534, 371] width 565 height 63
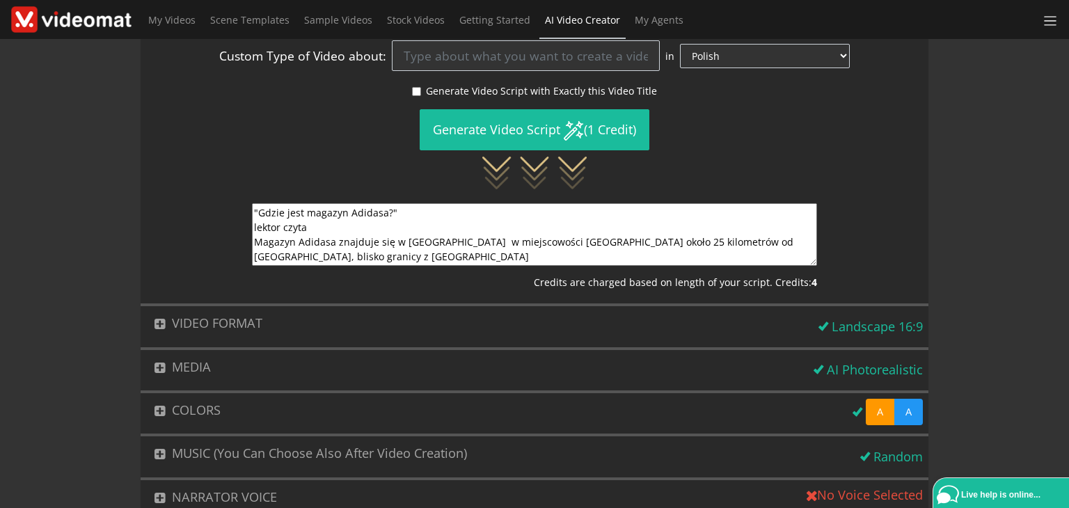
scroll to position [284, 0]
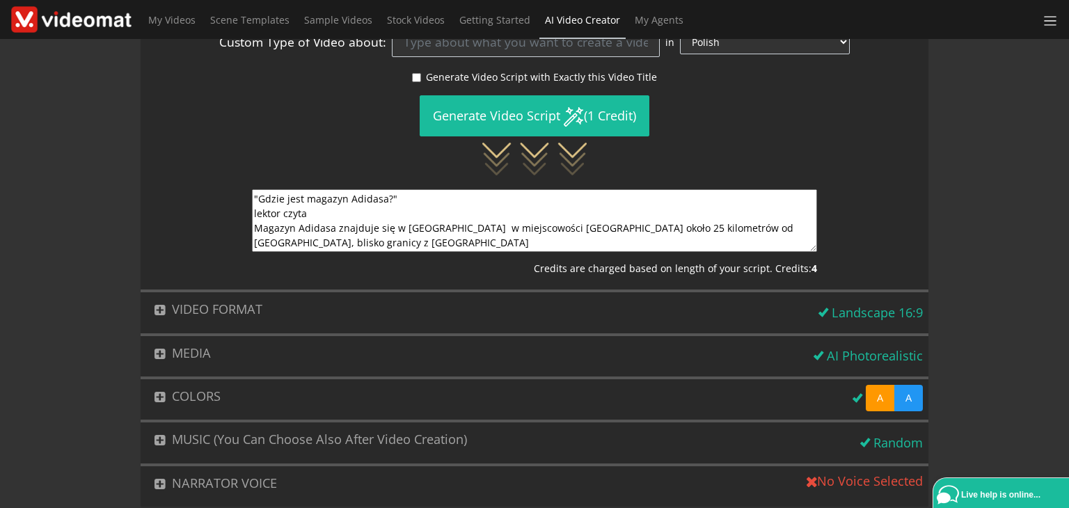
type textarea ""Gdzie jest magazyn Adidasa?" lektor czyta Magazyn Adidasa znajduje się w Niemc…"
click at [861, 318] on div "Landscape 16:9" at bounding box center [876, 312] width 91 height 19
click at [334, 305] on button "VIDEO FORMAT" at bounding box center [477, 309] width 673 height 34
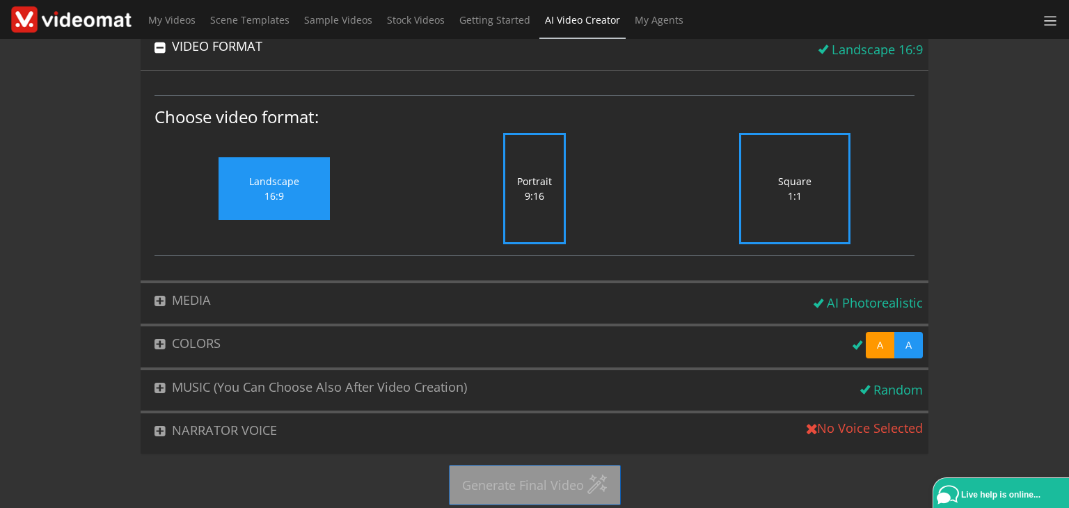
scroll to position [108, 0]
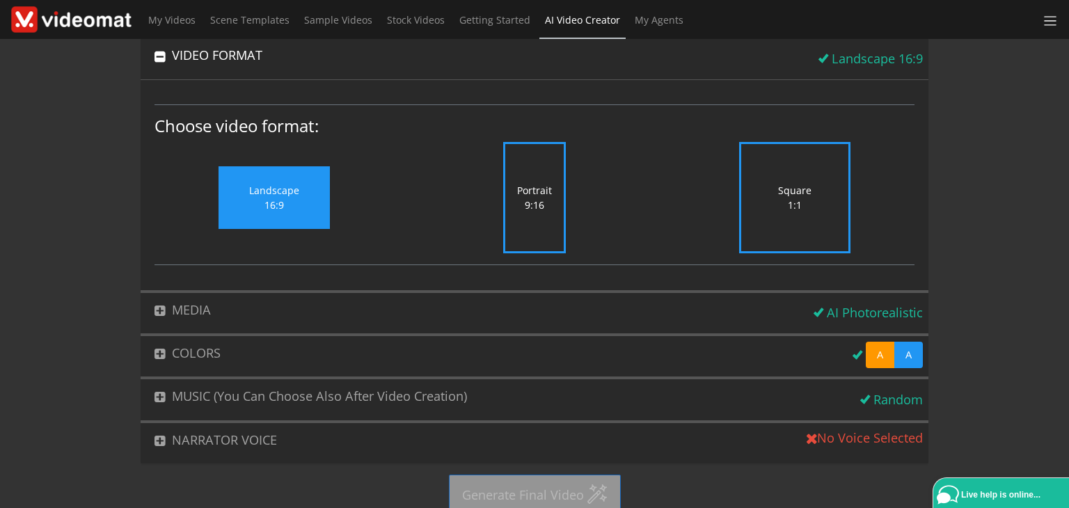
click at [535, 209] on label "Portrait 9:16" at bounding box center [534, 197] width 63 height 111
click at [0, 0] on input "Portrait 9:16" at bounding box center [0, 0] width 0 height 0
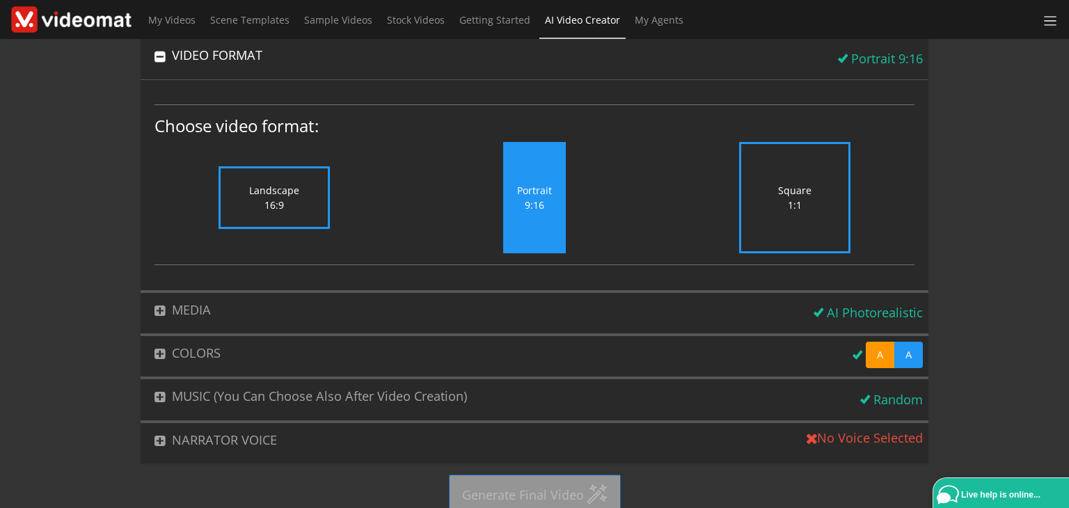
click at [181, 312] on button "MEDIA" at bounding box center [475, 310] width 668 height 34
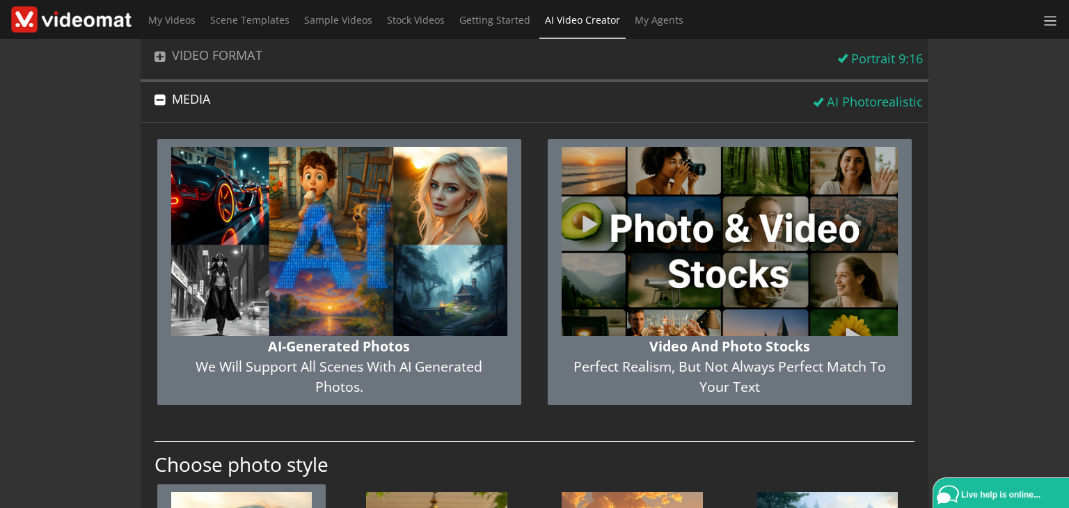
click at [645, 181] on img "button" at bounding box center [729, 241] width 336 height 189
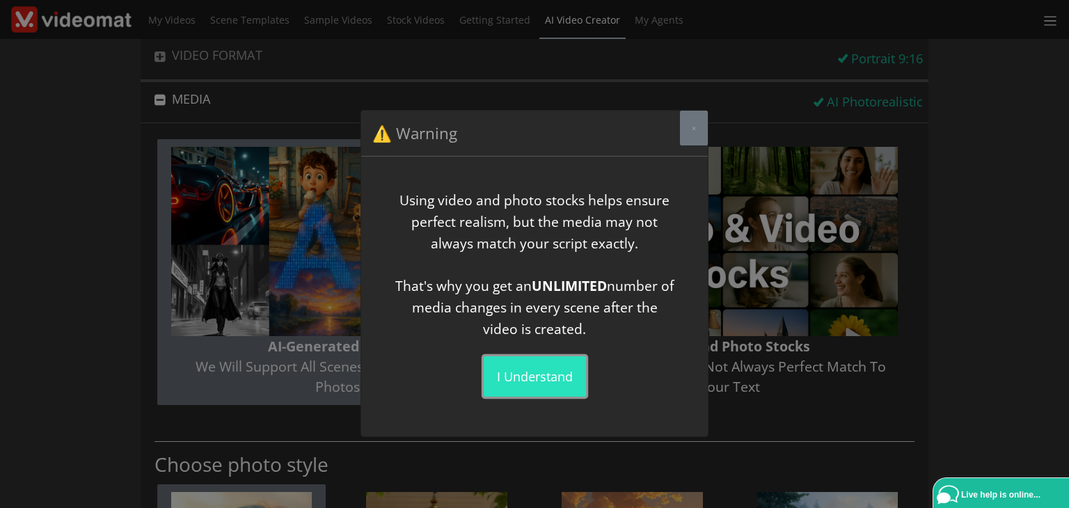
click at [514, 382] on button "I understand" at bounding box center [535, 376] width 102 height 40
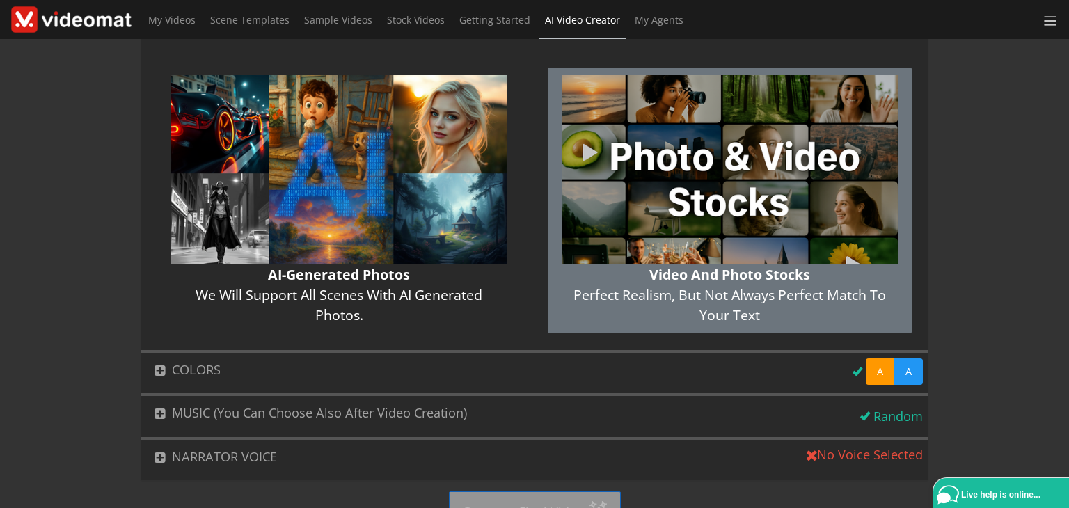
scroll to position [210, 0]
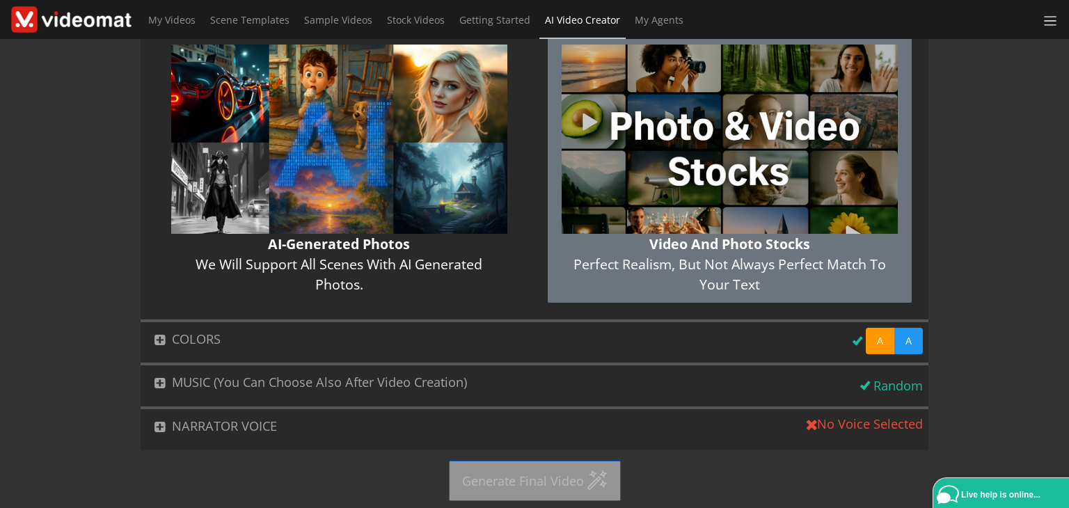
click at [176, 423] on button "NARRATOR VOICE" at bounding box center [471, 426] width 661 height 34
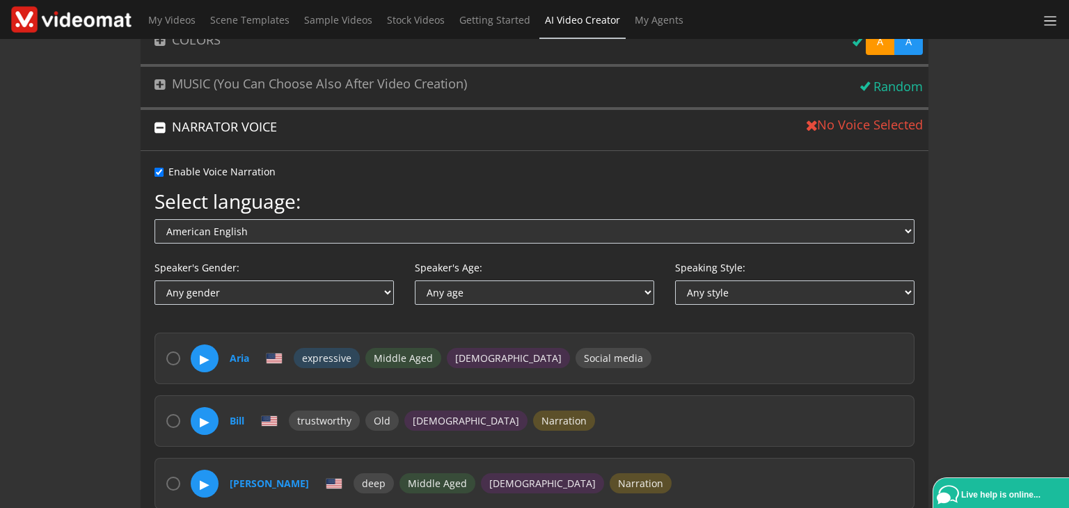
scroll to position [209, 0]
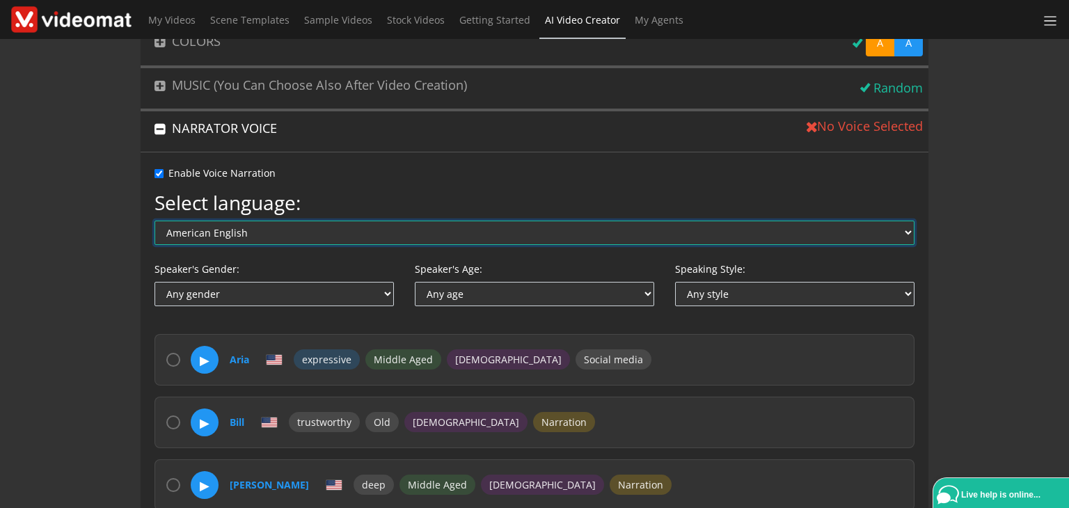
click at [285, 230] on select "American English Australian English British English Arabic Chinese Czech Danish…" at bounding box center [534, 233] width 760 height 24
select select "pl"
click at [154, 221] on select "American English Australian English British English Arabic Chinese Czech Danish…" at bounding box center [534, 233] width 760 height 24
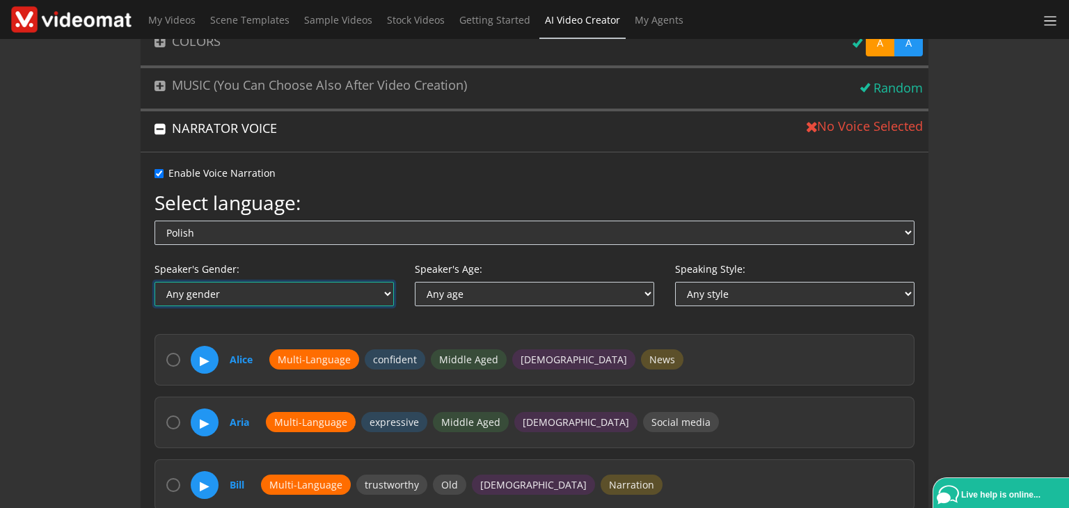
click at [377, 293] on select "Any gender Female Male Non-binary" at bounding box center [273, 294] width 239 height 24
select select "male"
click at [154, 282] on select "Any gender Female Male Non-binary" at bounding box center [273, 294] width 239 height 24
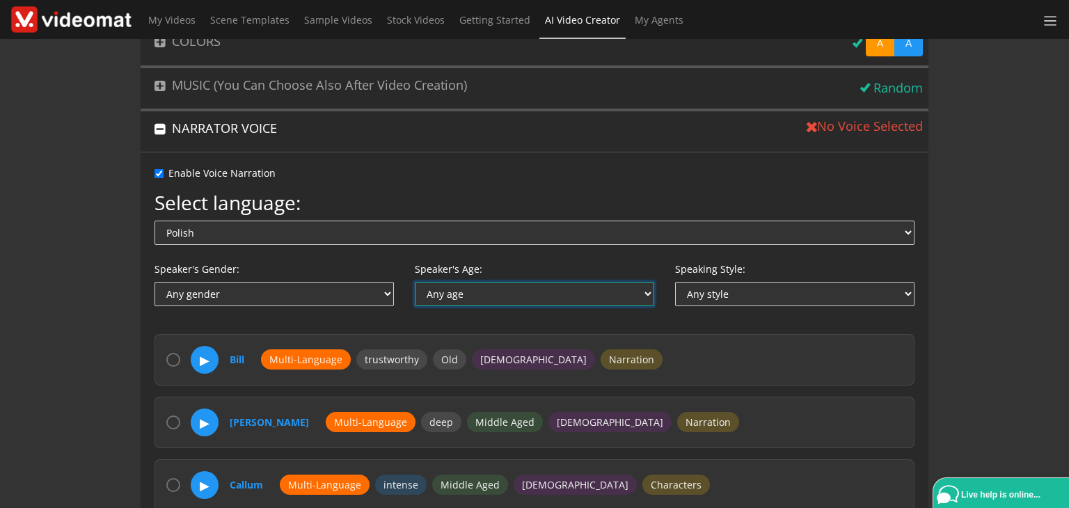
click at [449, 302] on select "Any age Middle Aged Young Old" at bounding box center [534, 294] width 239 height 24
select select "middle_aged"
click at [415, 282] on select "Any age Middle Aged Young Old" at bounding box center [534, 294] width 239 height 24
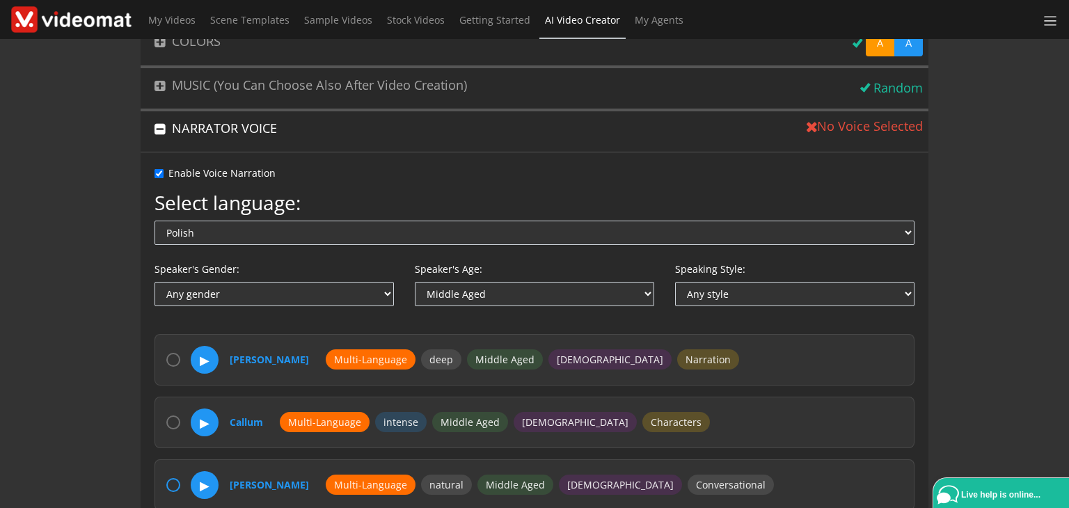
click at [170, 478] on input "radio" at bounding box center [173, 485] width 14 height 14
radio input "true"
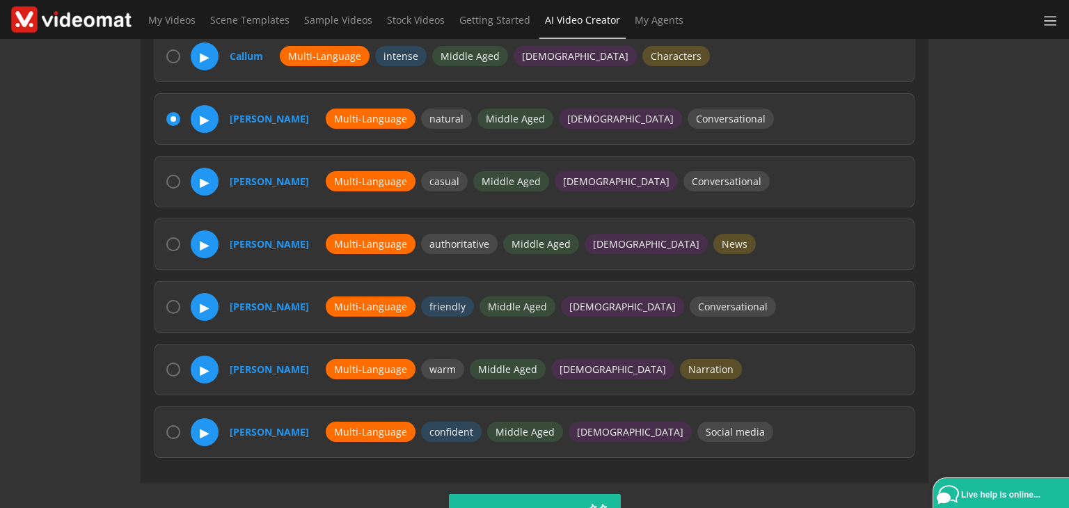
scroll to position [608, 0]
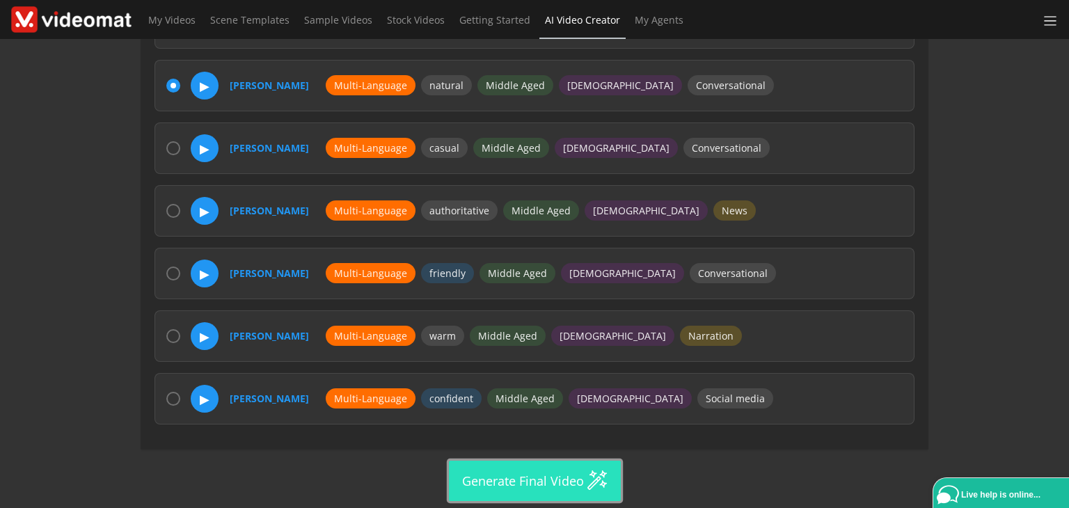
click at [527, 471] on button "Generate Final Video" at bounding box center [535, 481] width 172 height 40
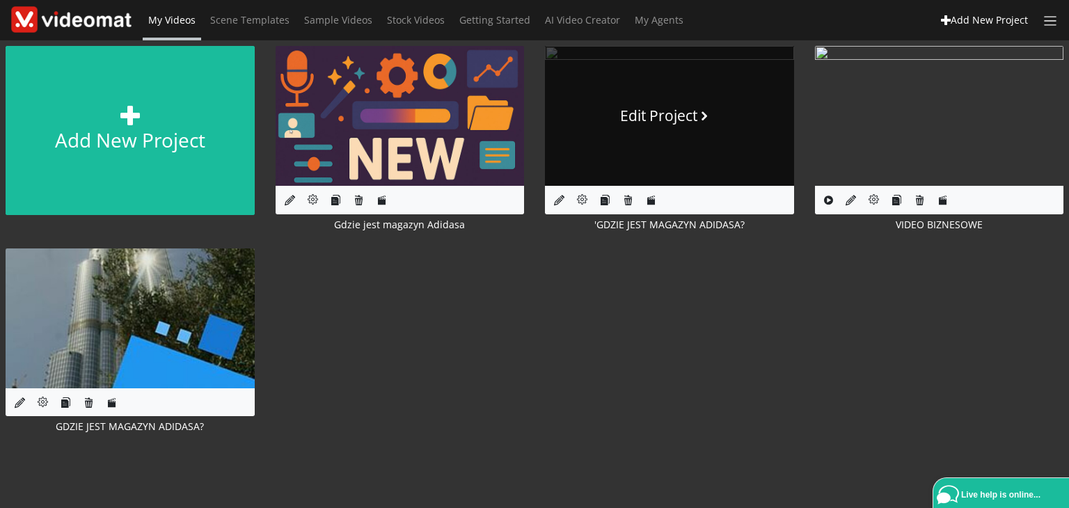
click at [670, 134] on link "Edit Project" at bounding box center [669, 116] width 249 height 140
click at [662, 153] on link "Edit Project" at bounding box center [669, 116] width 249 height 140
click at [632, 70] on link "Edit Project" at bounding box center [669, 116] width 249 height 140
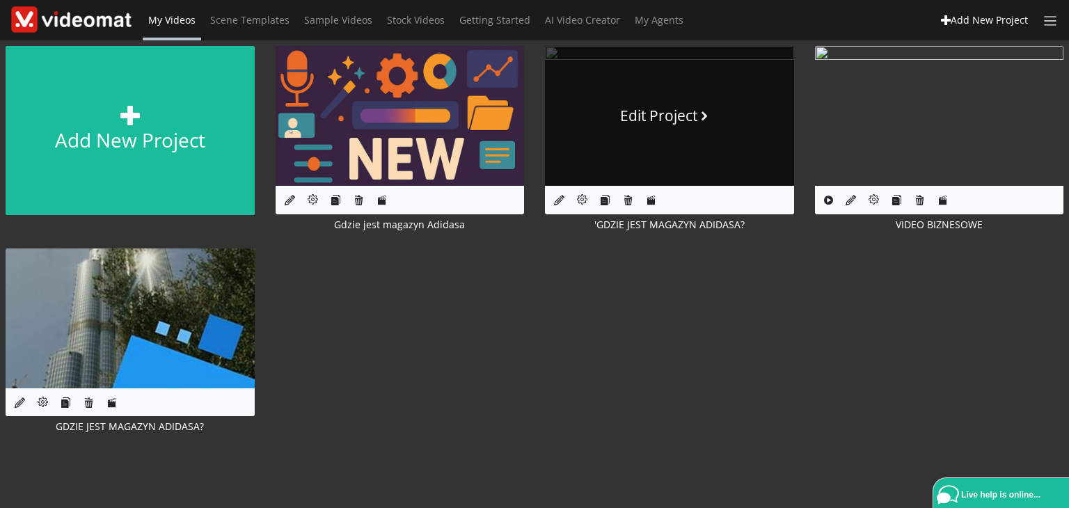
click at [632, 70] on link "Edit Project" at bounding box center [669, 116] width 249 height 140
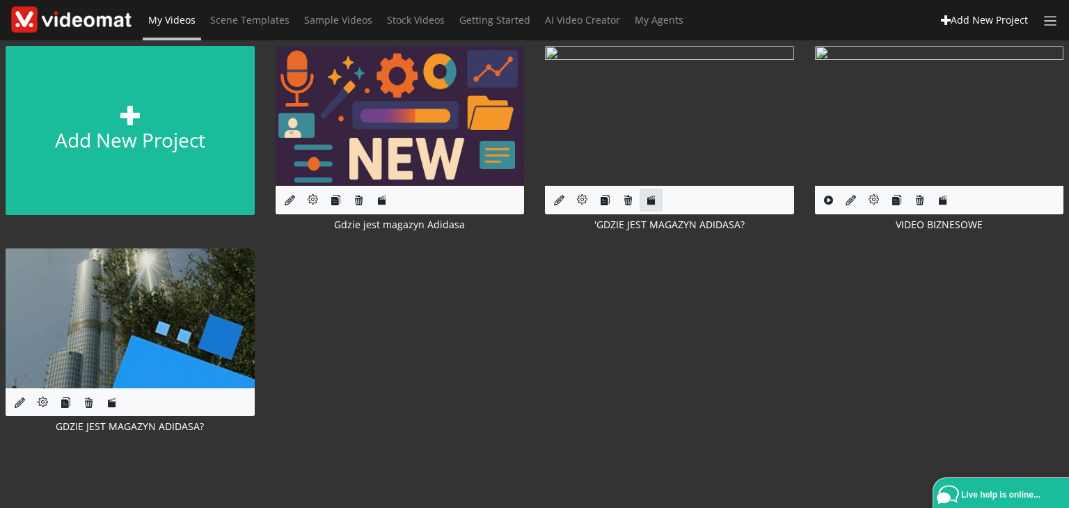
click at [656, 207] on link at bounding box center [650, 200] width 23 height 23
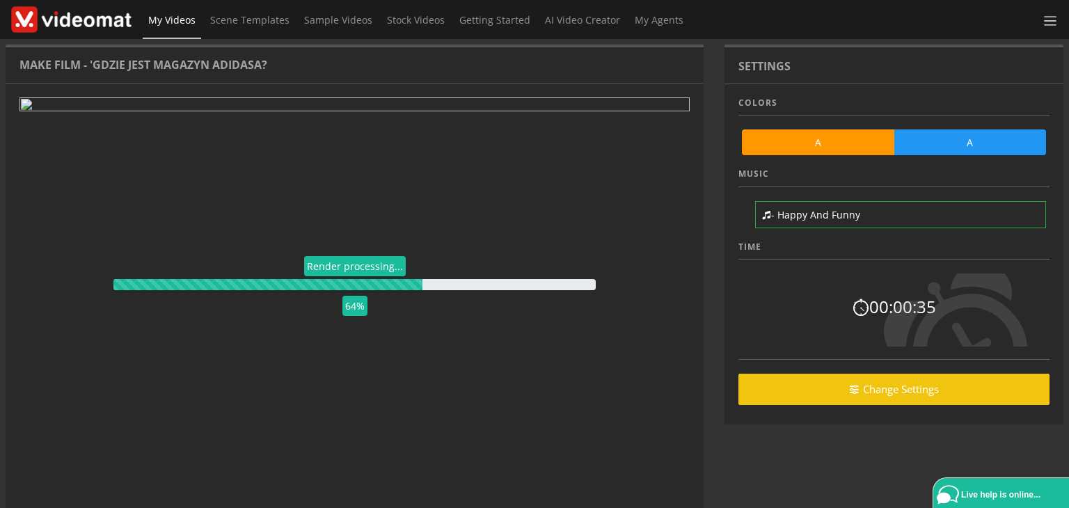
click at [344, 215] on div "Render processing... 64%" at bounding box center [354, 285] width 670 height 377
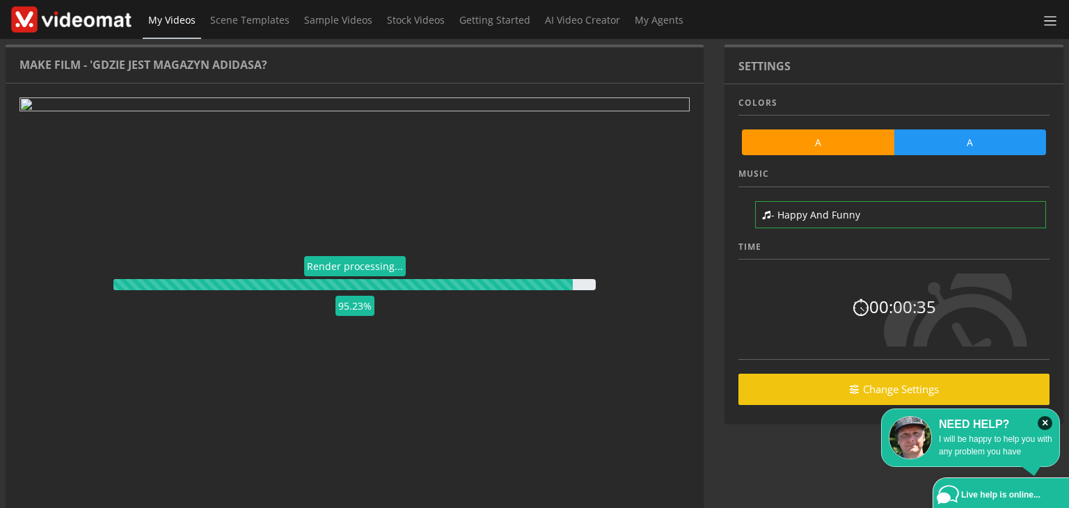
click at [369, 166] on div "Render processing... 95.23%" at bounding box center [354, 285] width 670 height 377
click at [352, 502] on div "Render processing... 95.48% Back to Edit Project Abort film processing" at bounding box center [355, 320] width 698 height 475
drag, startPoint x: 569, startPoint y: 282, endPoint x: 582, endPoint y: 286, distance: 13.0
drag, startPoint x: 582, startPoint y: 286, endPoint x: 916, endPoint y: 140, distance: 364.5
click at [916, 140] on link "A" at bounding box center [970, 142] width 152 height 26
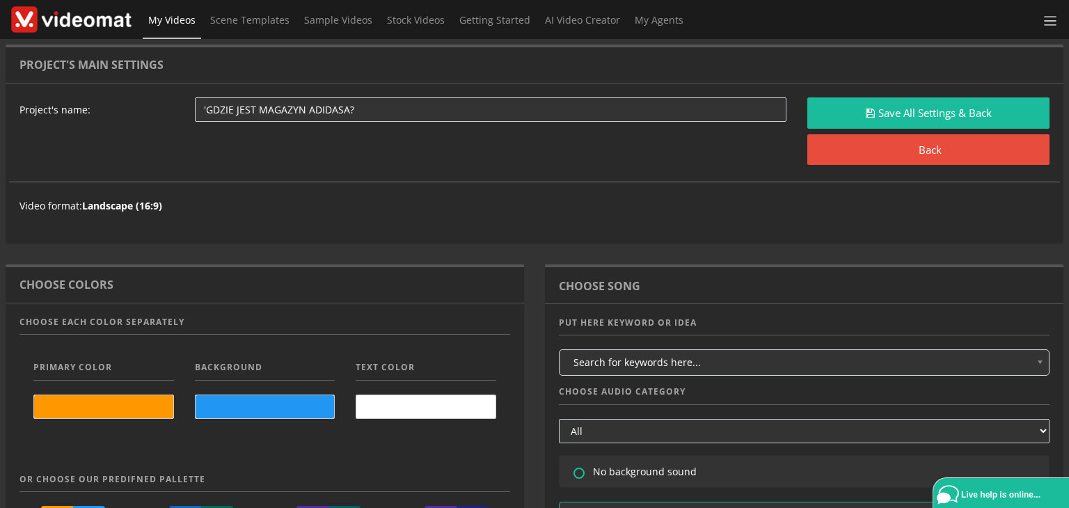
click at [182, 16] on span "My Videos" at bounding box center [171, 19] width 47 height 13
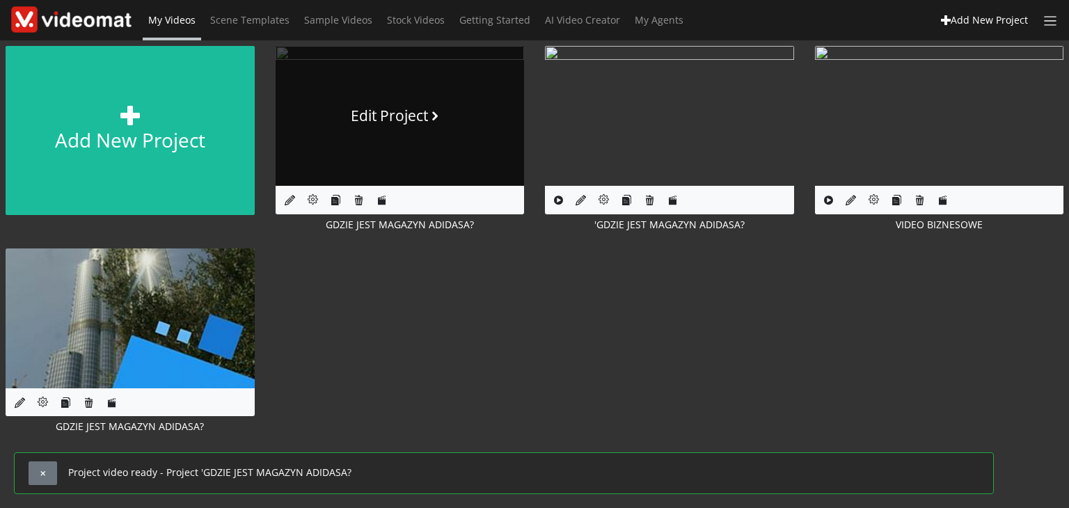
click at [400, 128] on link "Edit Project" at bounding box center [400, 116] width 249 height 140
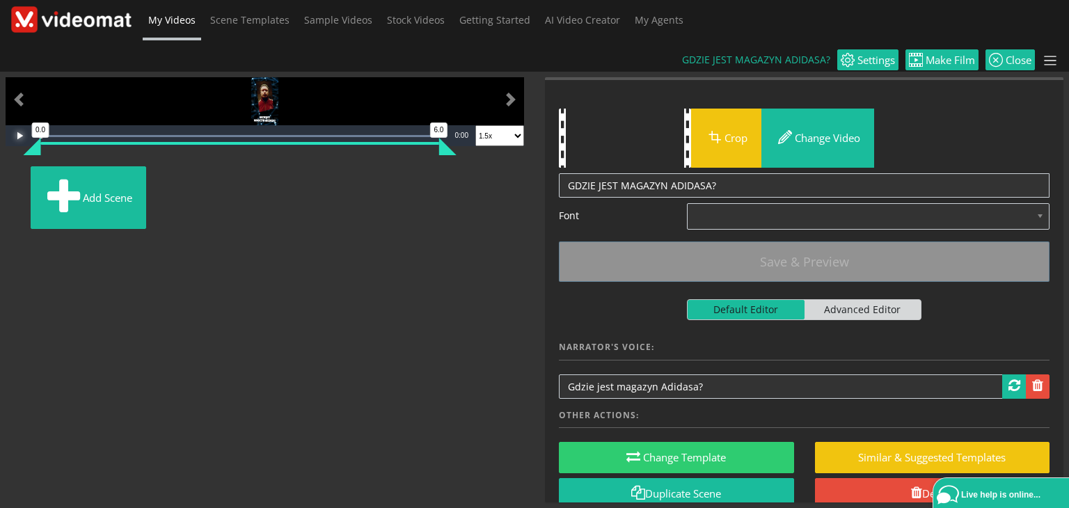
click at [19, 136] on span "Video Player" at bounding box center [20, 136] width 28 height 0
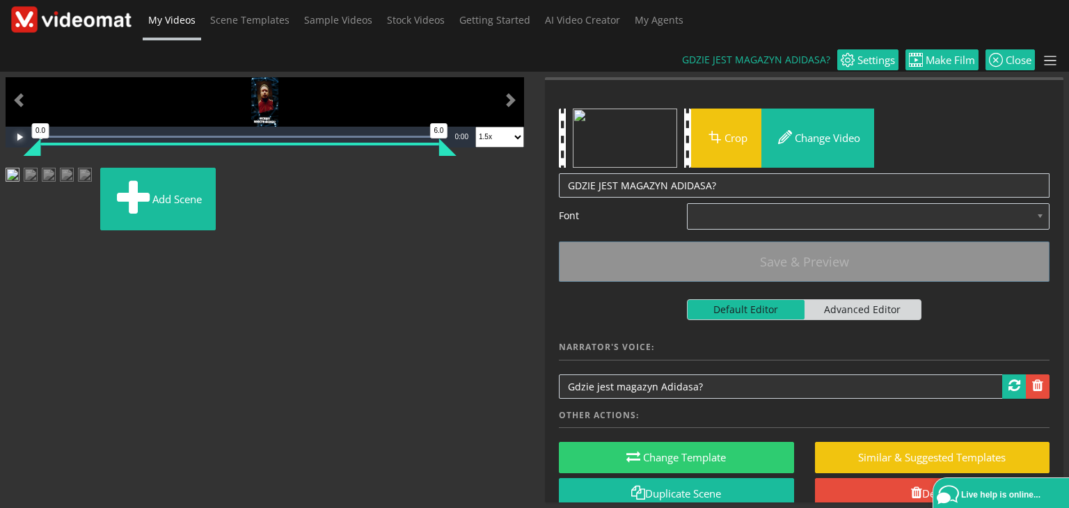
click at [38, 193] on img at bounding box center [31, 180] width 14 height 25
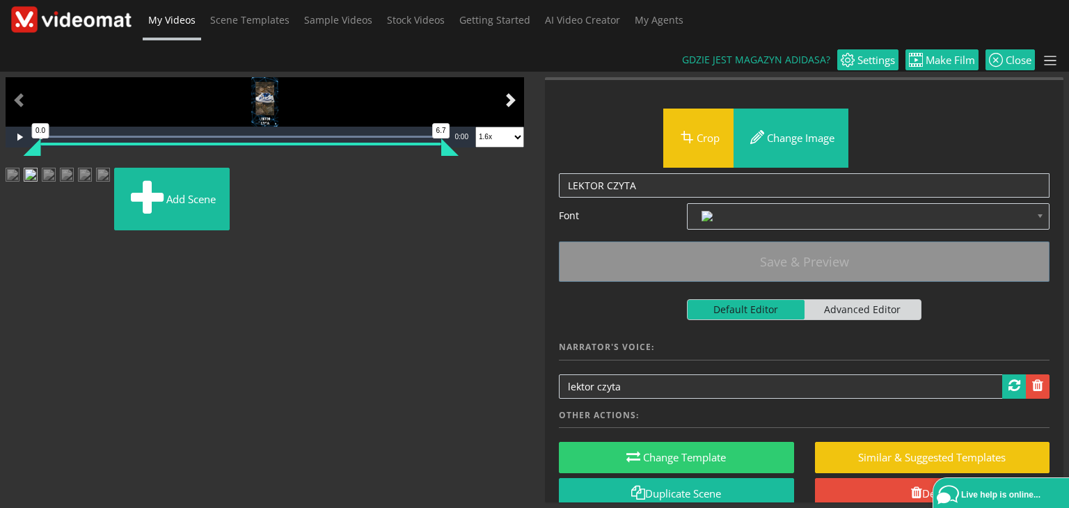
click at [504, 107] on span at bounding box center [511, 100] width 14 height 14
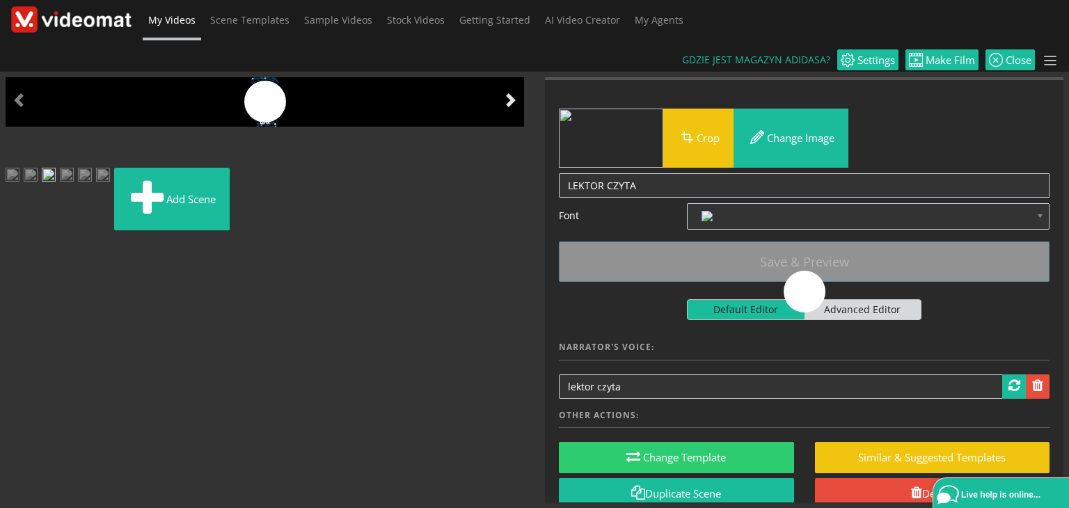
click at [501, 127] on div "Video Player is loading. Play Loaded : 0% 0:00 Current Time 0:00 0.5x 0.8x 0.9x…" at bounding box center [265, 101] width 518 height 49
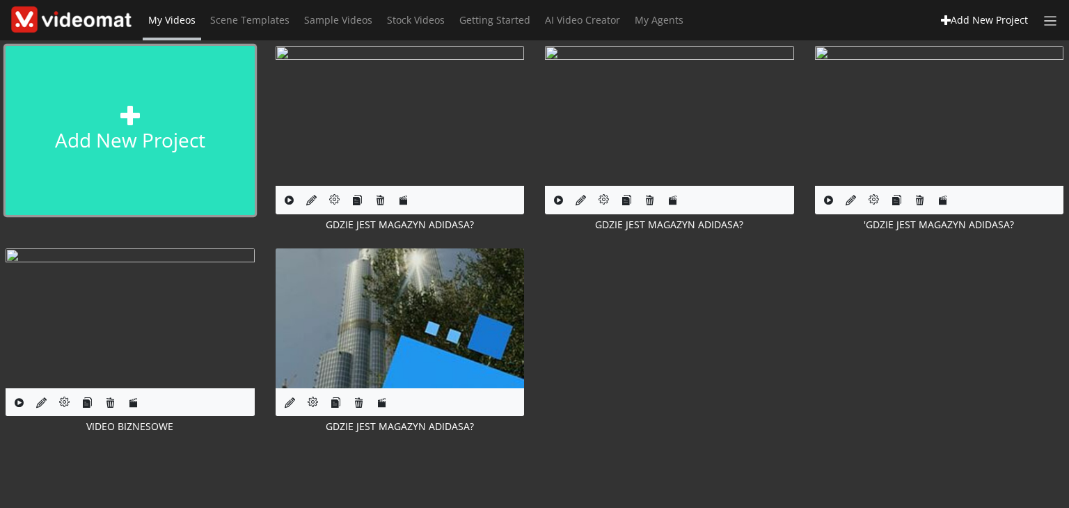
click at [143, 99] on link "Add new project" at bounding box center [130, 130] width 249 height 169
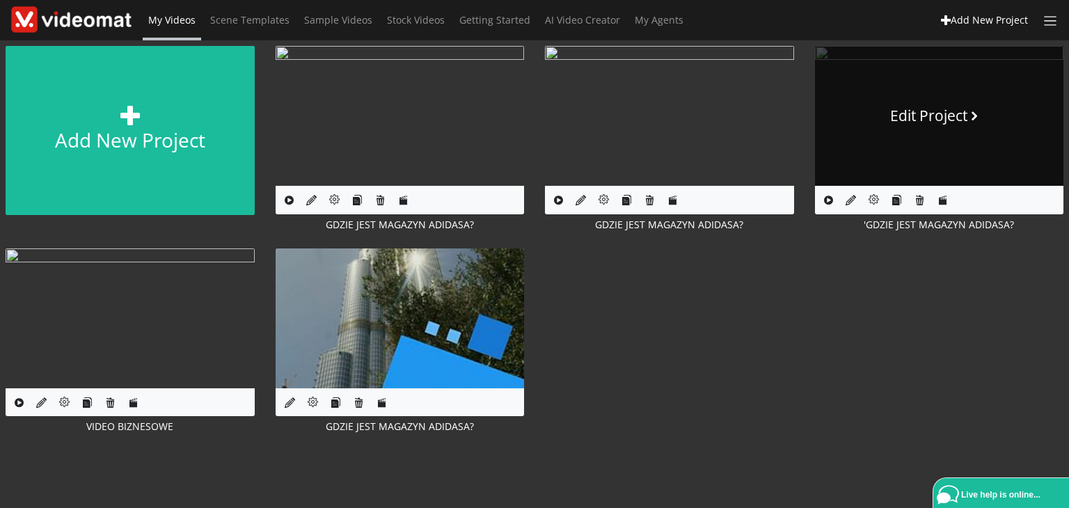
click at [921, 97] on link "Edit Project" at bounding box center [939, 116] width 249 height 140
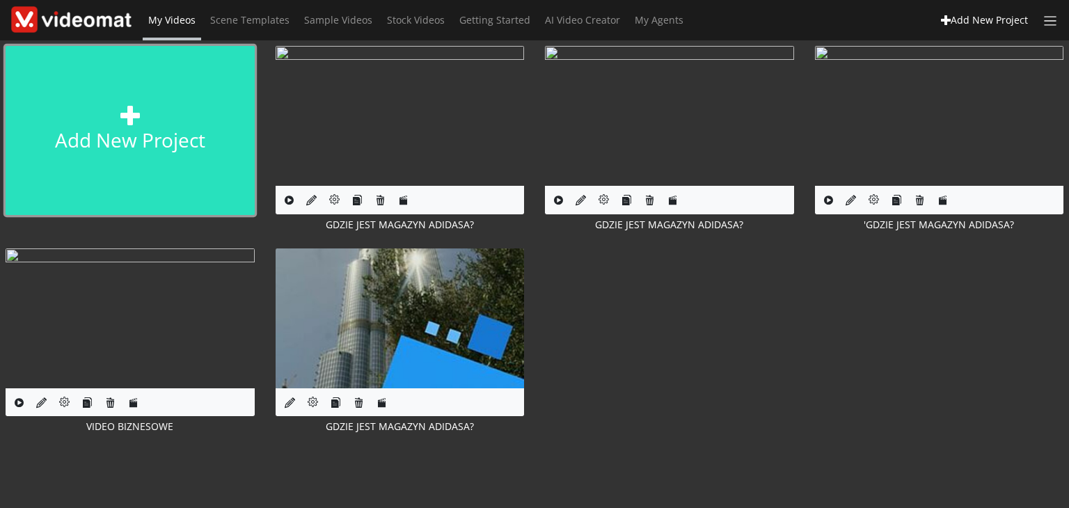
click at [170, 165] on link "Add new project" at bounding box center [130, 130] width 249 height 169
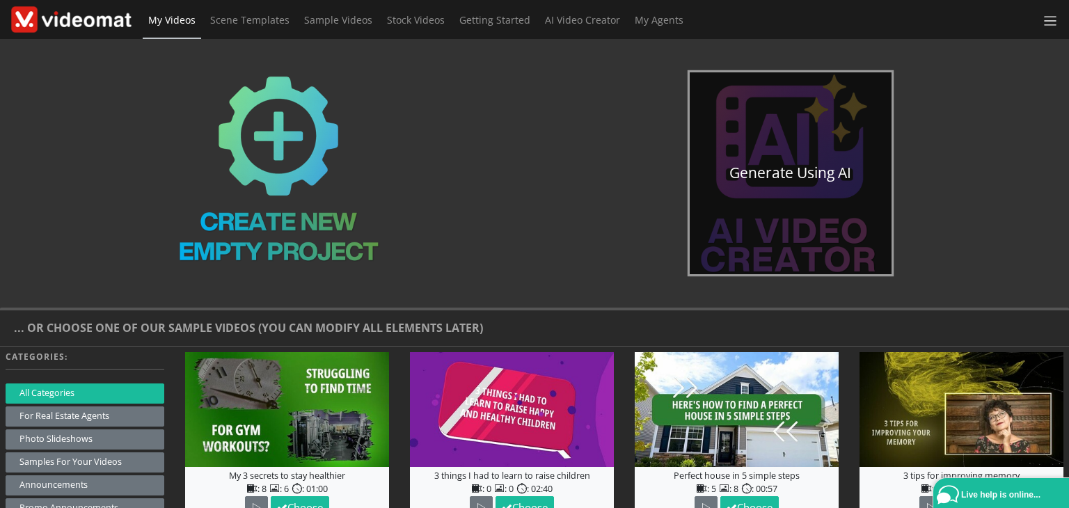
click at [782, 154] on link "Generate using AI" at bounding box center [791, 173] width 202 height 202
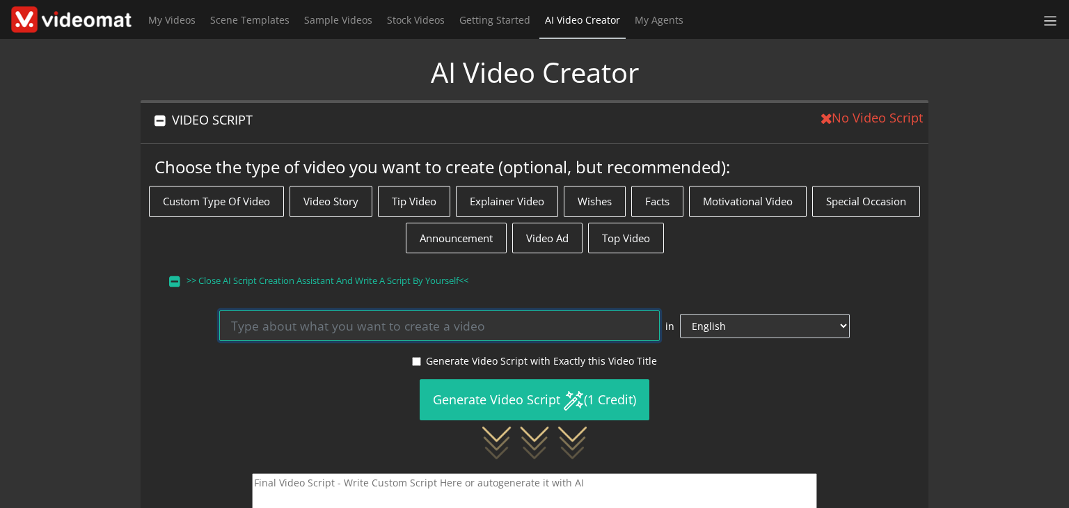
click at [317, 325] on input at bounding box center [439, 325] width 440 height 31
paste input ""Gdzie jest magazyn Adidasa?" lektor czyta Magazyn Adidasa znajduje się w [GEOG…"
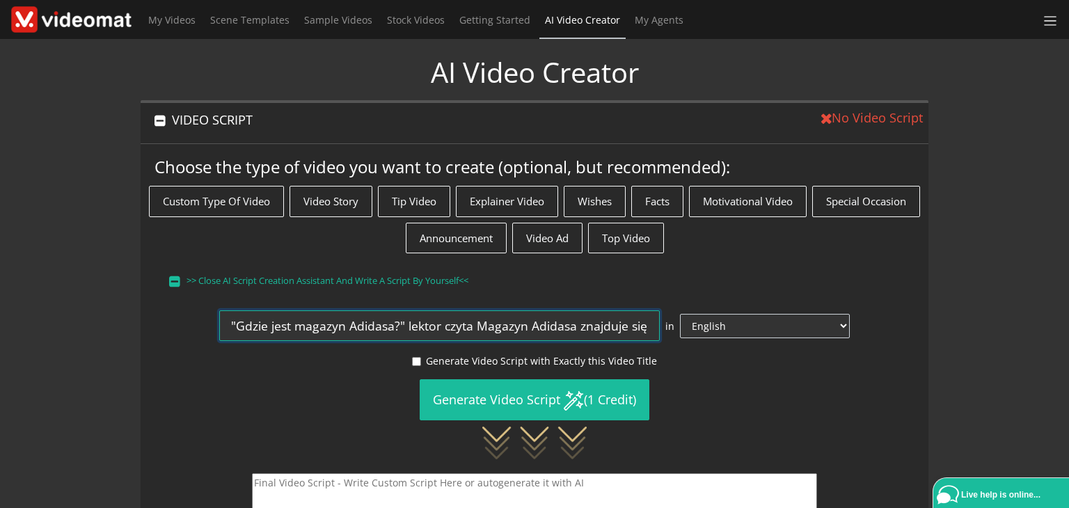
scroll to position [0, 3864]
type input ""Gdzie jest magazyn Adidasa?" lektor czyta Magazyn Adidasa znajduje się w [GEOG…"
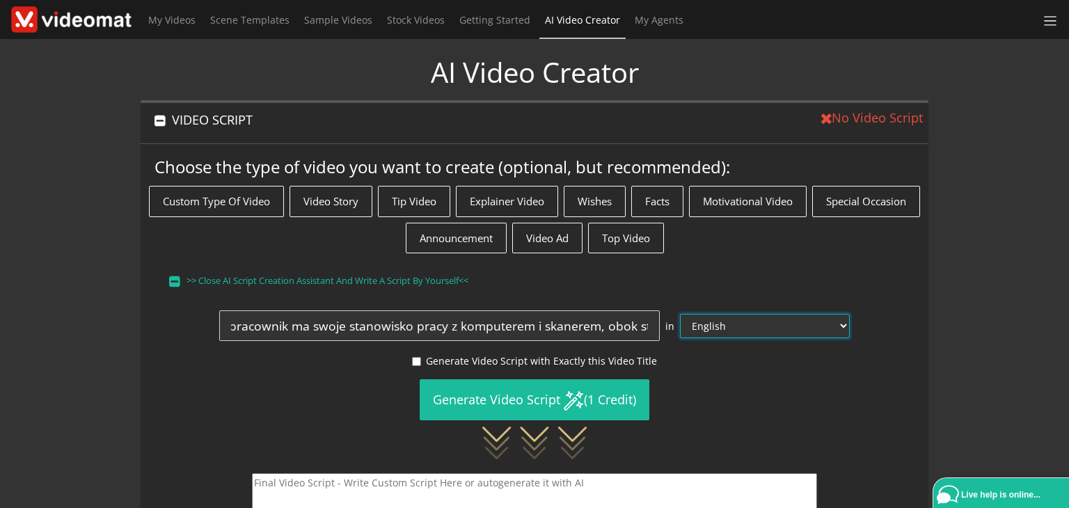
scroll to position [0, 0]
click at [742, 326] on select "English Afrikaans Arabic Bosnian Bulgarian Catalan Chinese (Simple) Czech Danis…" at bounding box center [765, 326] width 170 height 24
select select "pl"
click at [715, 314] on select "English Afrikaans Arabic Bosnian Bulgarian Catalan Chinese (Simple) Czech Danis…" at bounding box center [765, 326] width 170 height 24
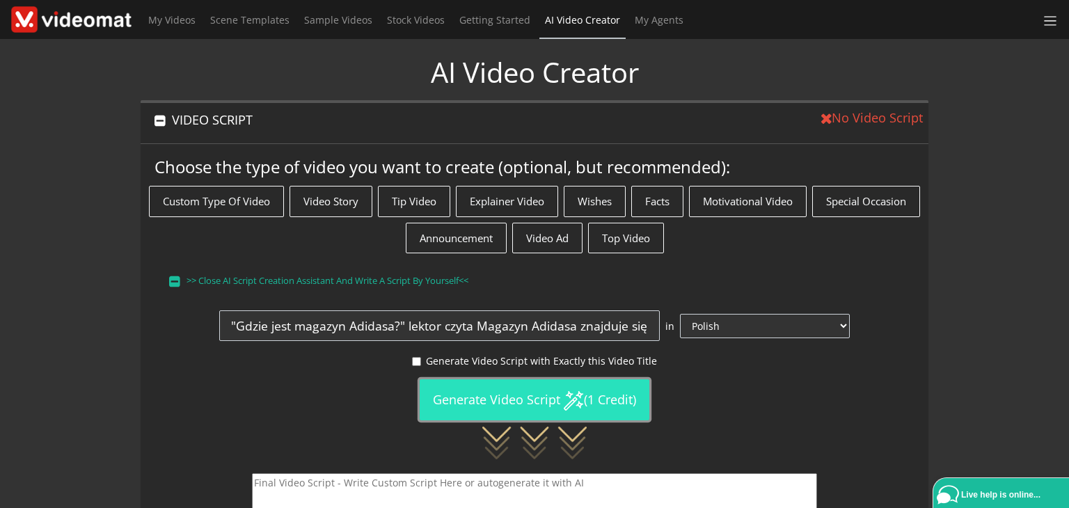
click at [549, 397] on button "Generate Video Script (1 Credit)" at bounding box center [535, 399] width 230 height 41
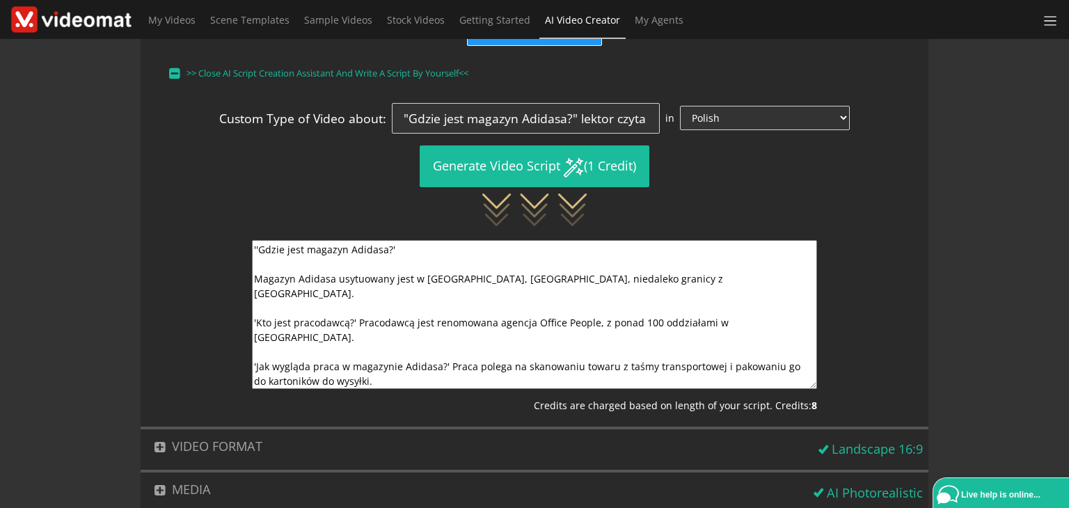
scroll to position [1, 0]
click at [359, 351] on textarea "''Gdzie jest magazyn Adidasa?' Magazyn Adidasa usytuowany jest w Rieste, Niemcz…" at bounding box center [534, 314] width 565 height 149
paste textarea "Jest to praca stojąca, każdy pracownik ma swoje stanowisko pracy z komputerem i…"
drag, startPoint x: 454, startPoint y: 328, endPoint x: 356, endPoint y: 346, distance: 99.1
click at [356, 346] on textarea "''Gdzie jest magazyn Adidasa?' Magazyn Adidasa usytuowany jest w Rieste, Niemcz…" at bounding box center [534, 314] width 565 height 149
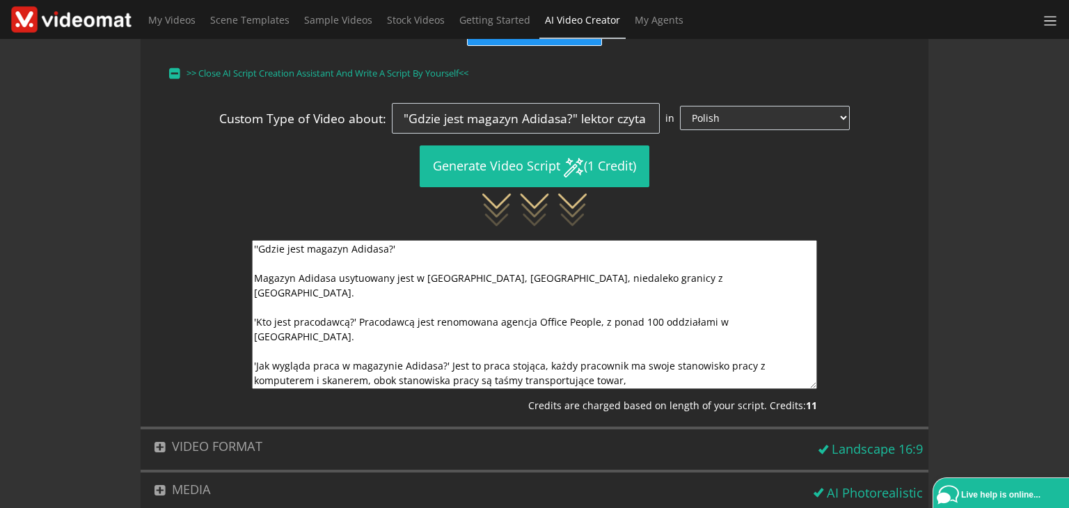
type textarea "''Gdzie jest magazyn Adidasa?' Magazyn Adidasa usytuowany jest w Rieste, Niemcz…"
click at [799, 440] on button "VIDEO FORMAT" at bounding box center [477, 446] width 673 height 34
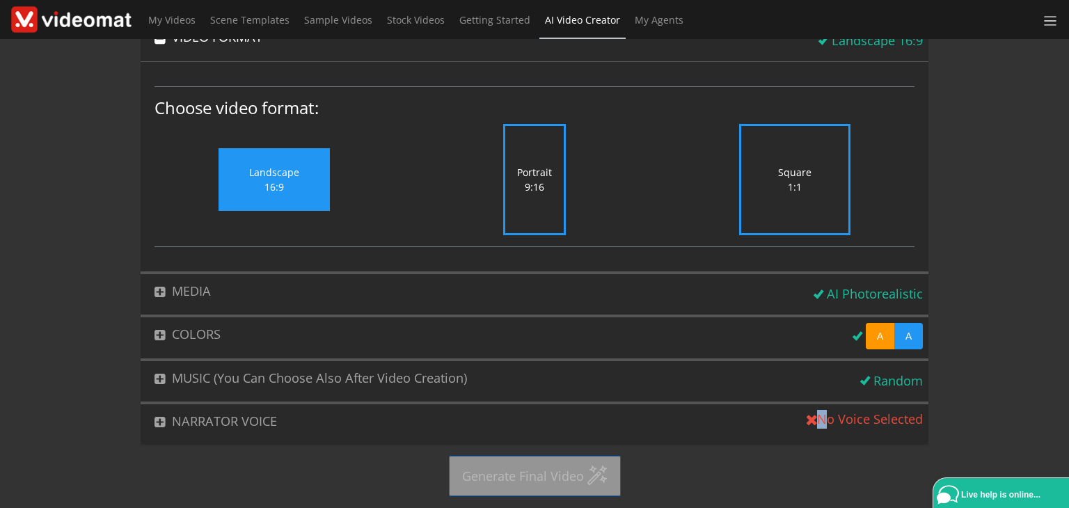
scroll to position [113, 0]
click at [801, 440] on span "No Voice Selected" at bounding box center [864, 424] width 127 height 40
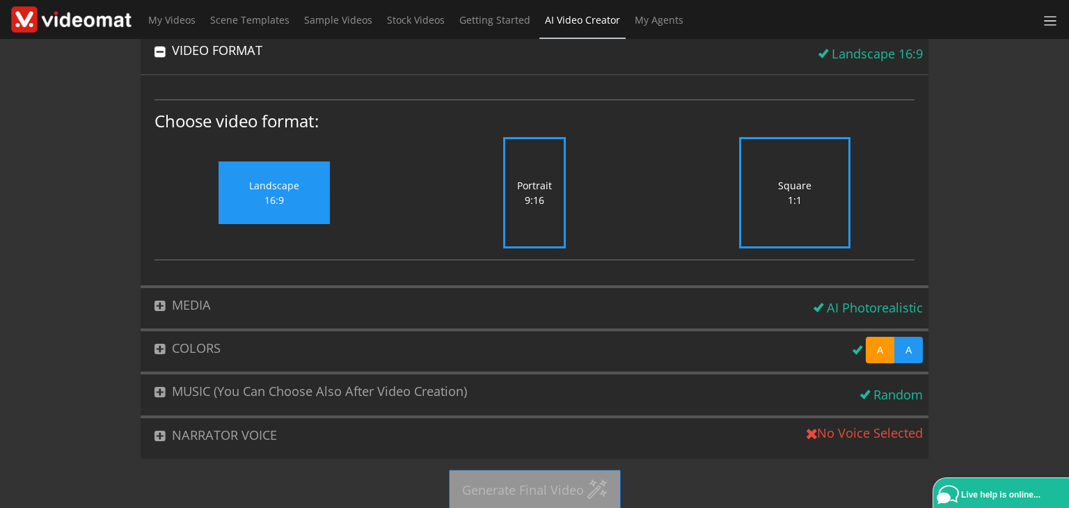
click at [543, 193] on label "Portrait 9:16" at bounding box center [534, 192] width 63 height 111
click at [0, 0] on input "Portrait 9:16" at bounding box center [0, 0] width 0 height 0
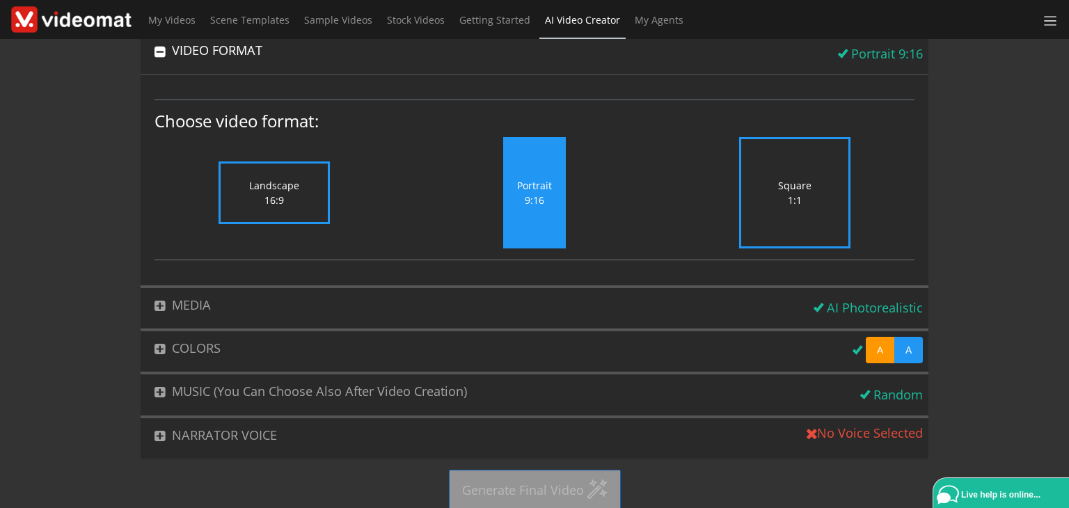
click at [253, 420] on button "NARRATOR VOICE" at bounding box center [471, 435] width 661 height 34
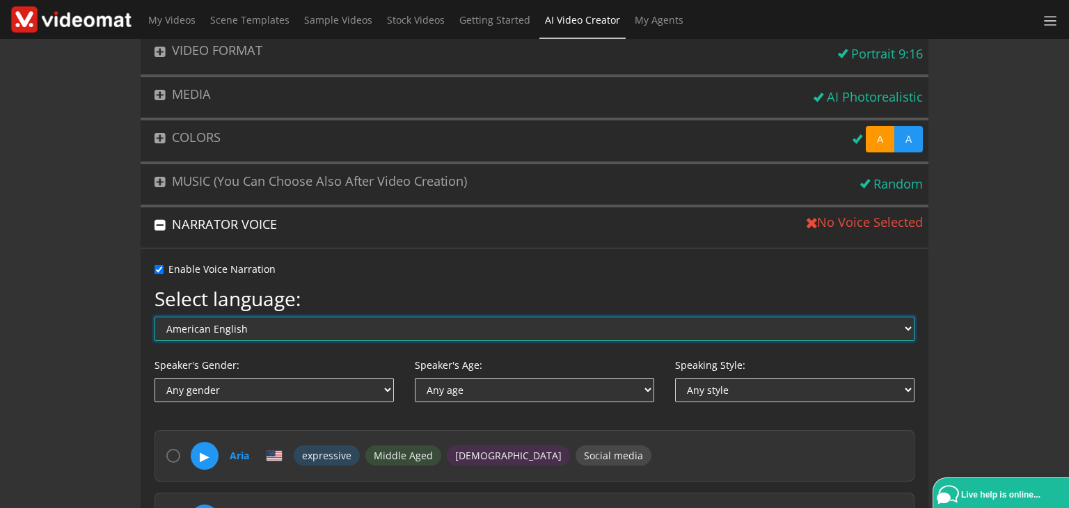
click at [266, 325] on select "American English Australian English British English Arabic Chinese Czech Danish…" at bounding box center [534, 329] width 760 height 24
select select "pl"
click at [154, 317] on select "American English Australian English British English Arabic Chinese Czech Danish…" at bounding box center [534, 329] width 760 height 24
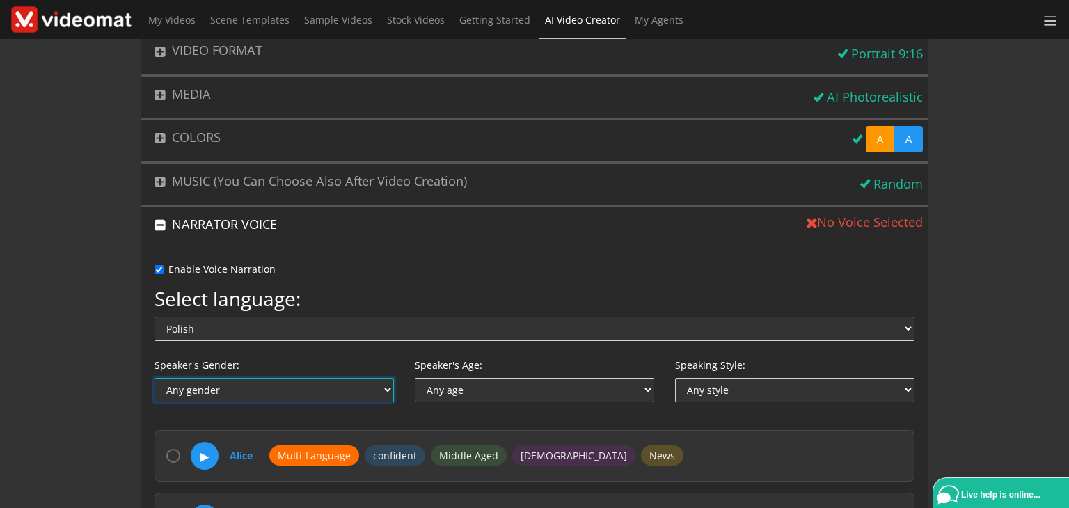
click at [273, 392] on select "Any gender Female Male Non-binary" at bounding box center [273, 390] width 239 height 24
select select "male"
click at [154, 378] on select "Any gender Female Male Non-binary" at bounding box center [273, 390] width 239 height 24
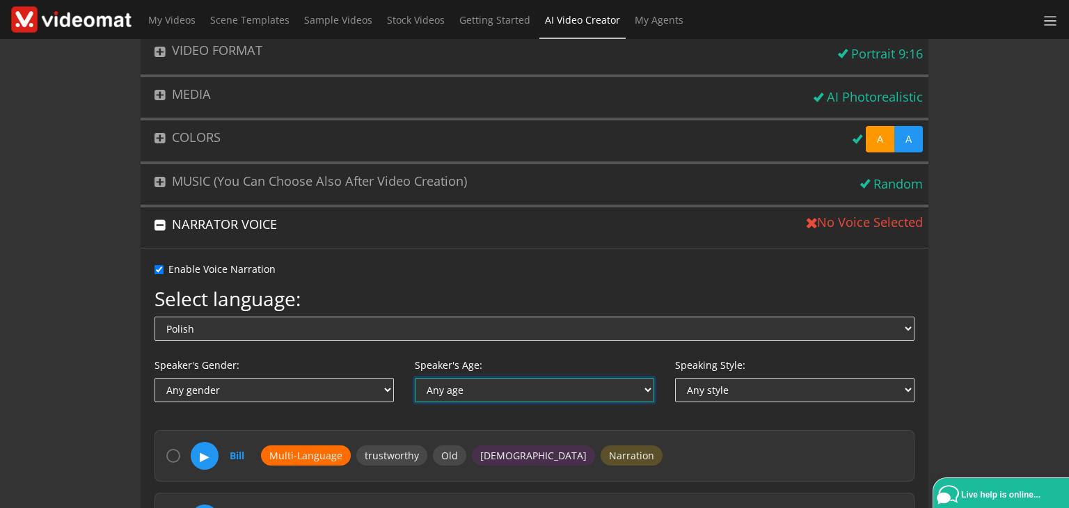
click at [452, 386] on select "Any age Middle Aged Young Old" at bounding box center [534, 390] width 239 height 24
select select "middle_aged"
click at [415, 378] on select "Any age Middle Aged Young Old" at bounding box center [534, 390] width 239 height 24
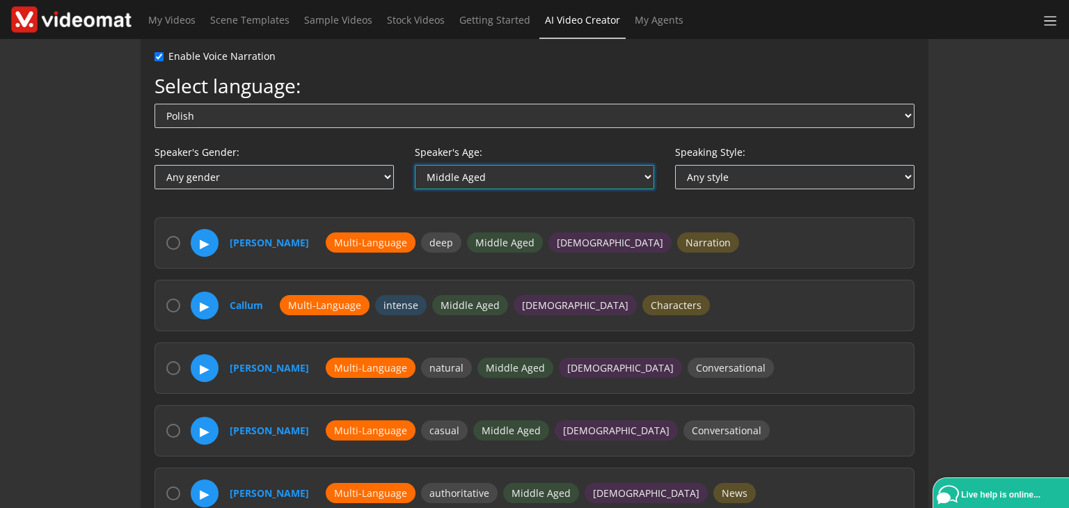
scroll to position [354, 0]
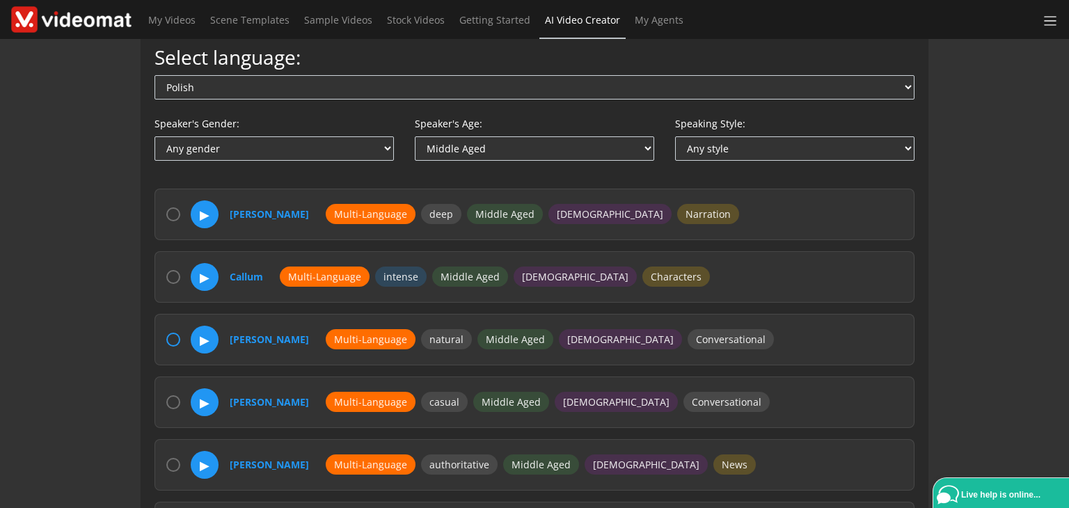
click at [175, 334] on input "radio" at bounding box center [173, 340] width 14 height 14
radio input "true"
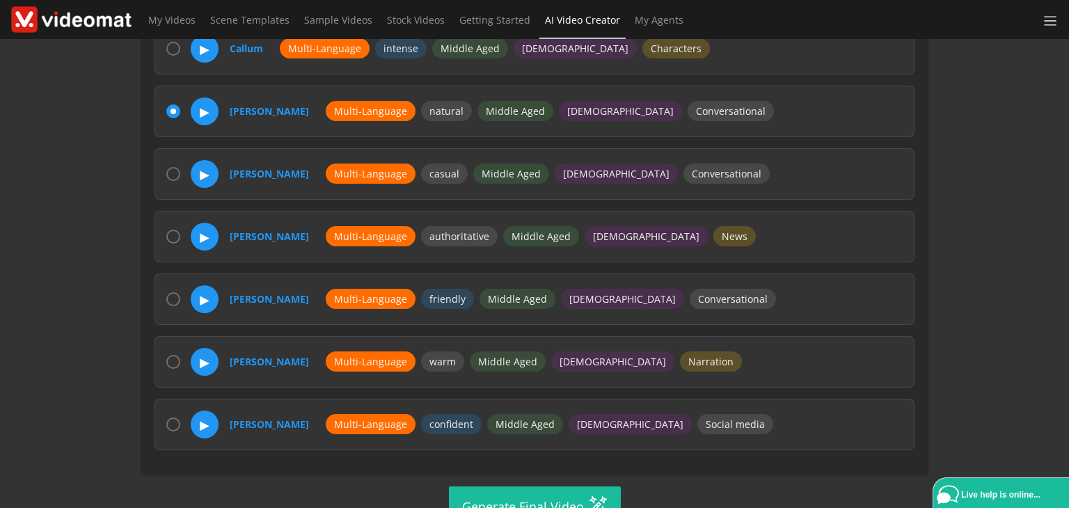
scroll to position [608, 0]
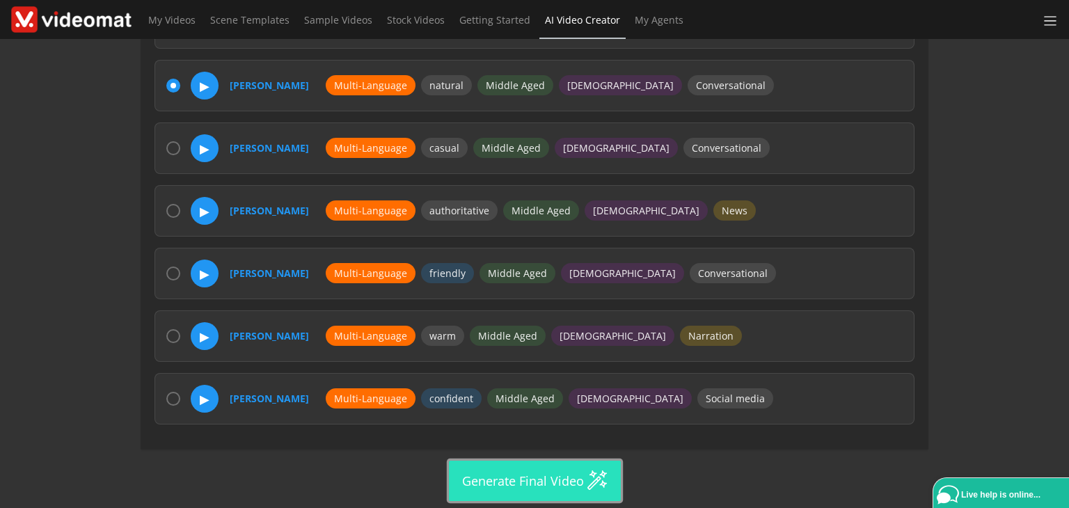
click at [555, 488] on button "Generate Final Video" at bounding box center [535, 481] width 172 height 40
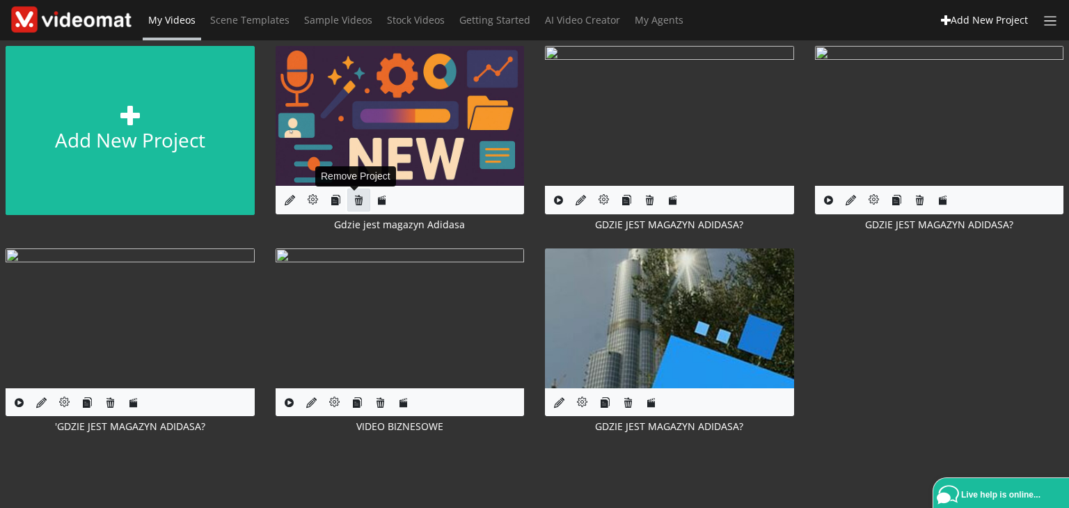
click at [362, 205] on icon at bounding box center [358, 200] width 10 height 10
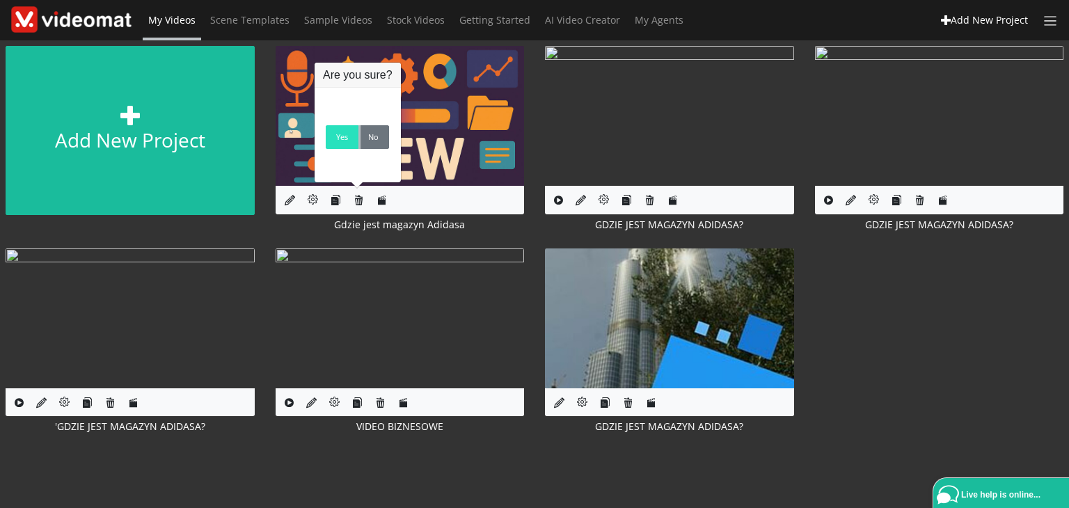
click at [332, 140] on link "Yes" at bounding box center [342, 137] width 33 height 24
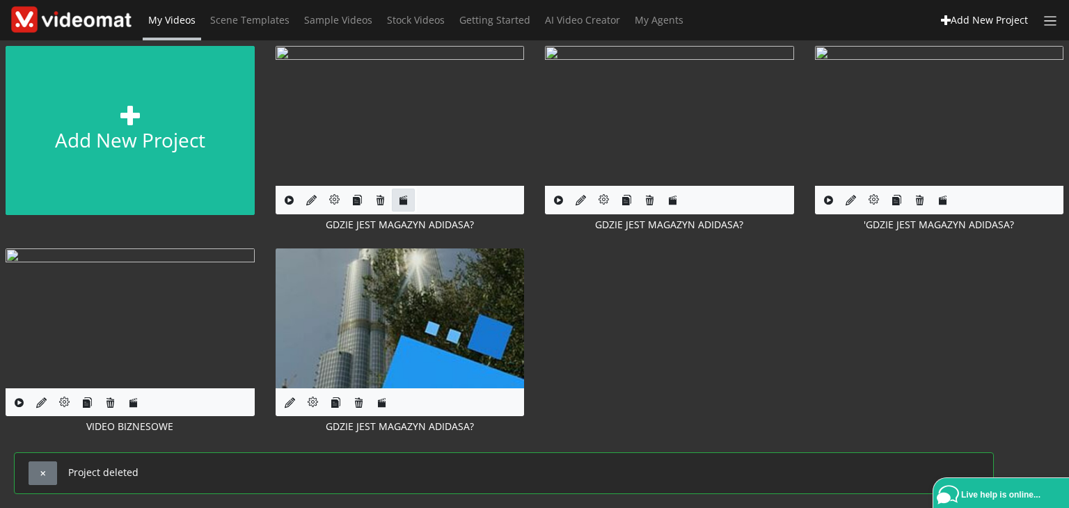
click at [395, 194] on link at bounding box center [403, 200] width 23 height 23
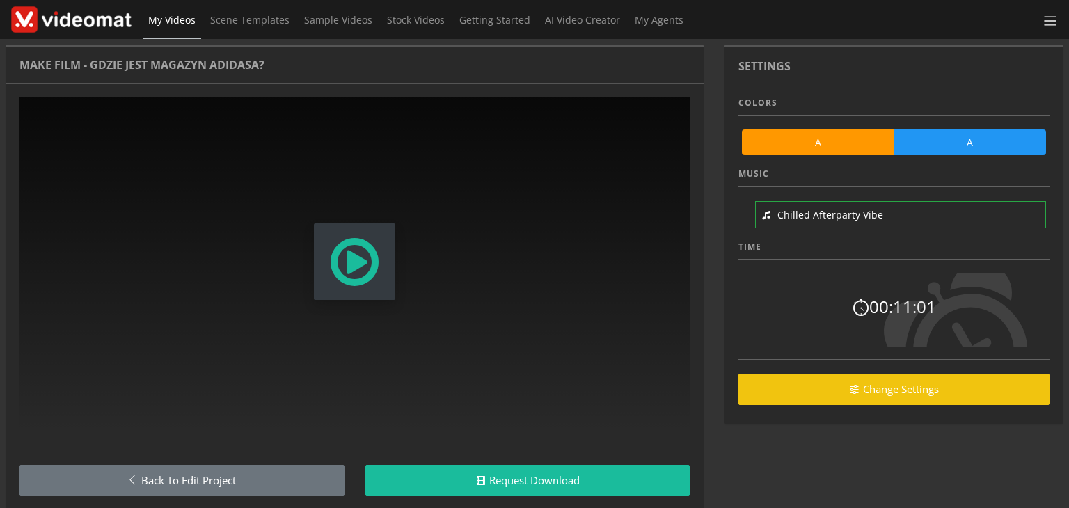
click at [353, 269] on span "Modal Window" at bounding box center [355, 261] width 54 height 61
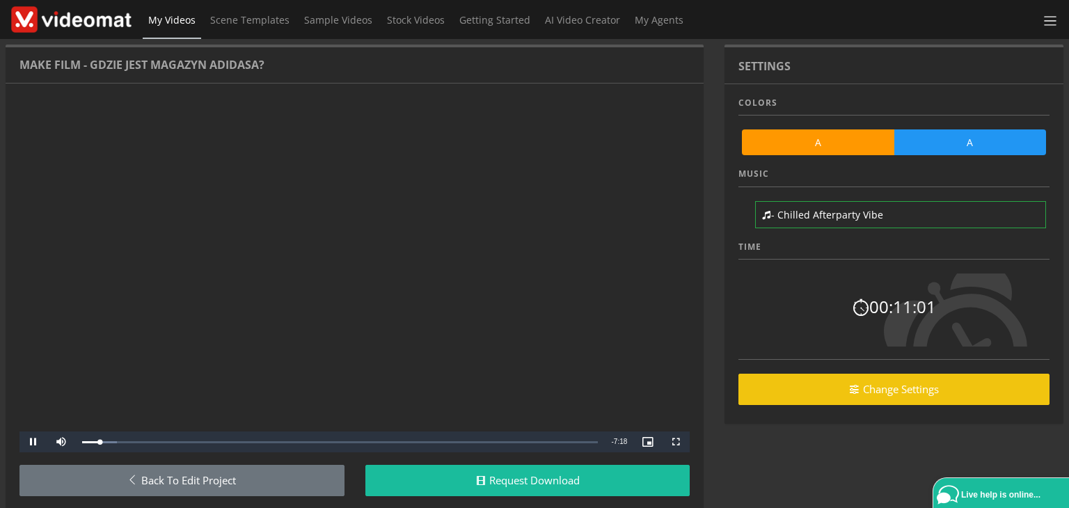
click at [353, 269] on div "Modal Window" at bounding box center [354, 264] width 637 height 306
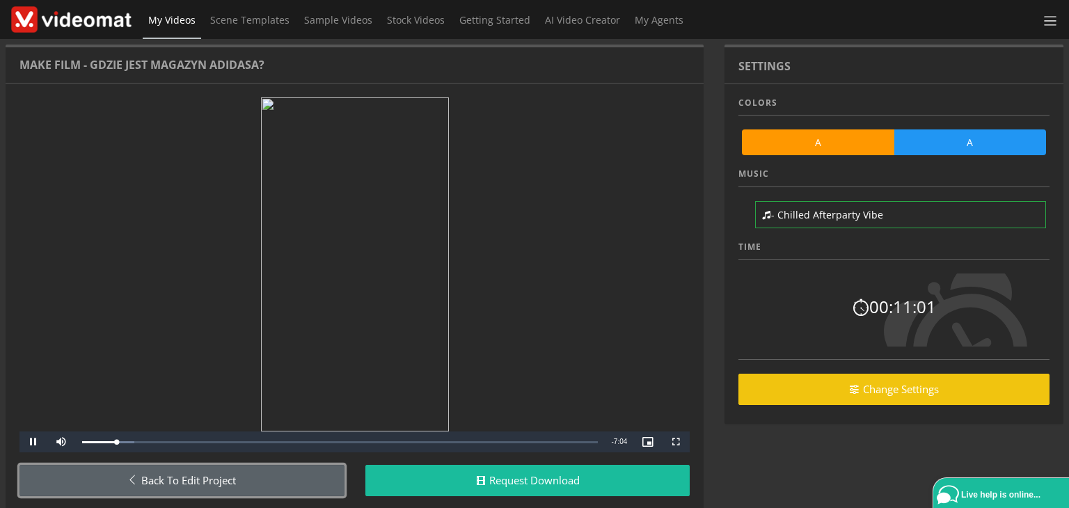
click at [203, 483] on link "Back to Edit Project" at bounding box center [181, 480] width 325 height 31
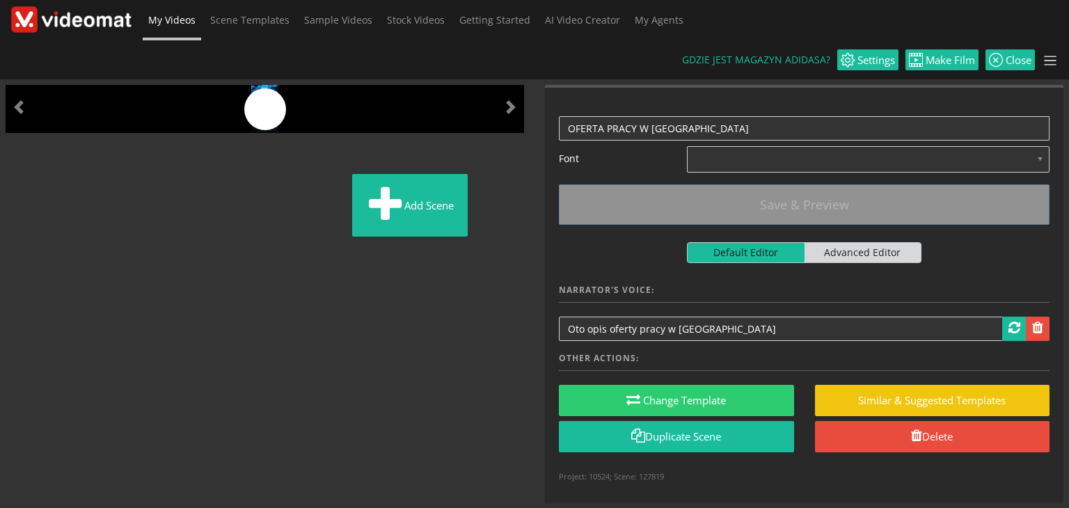
click at [10, 183] on img at bounding box center [10, 183] width 0 height 0
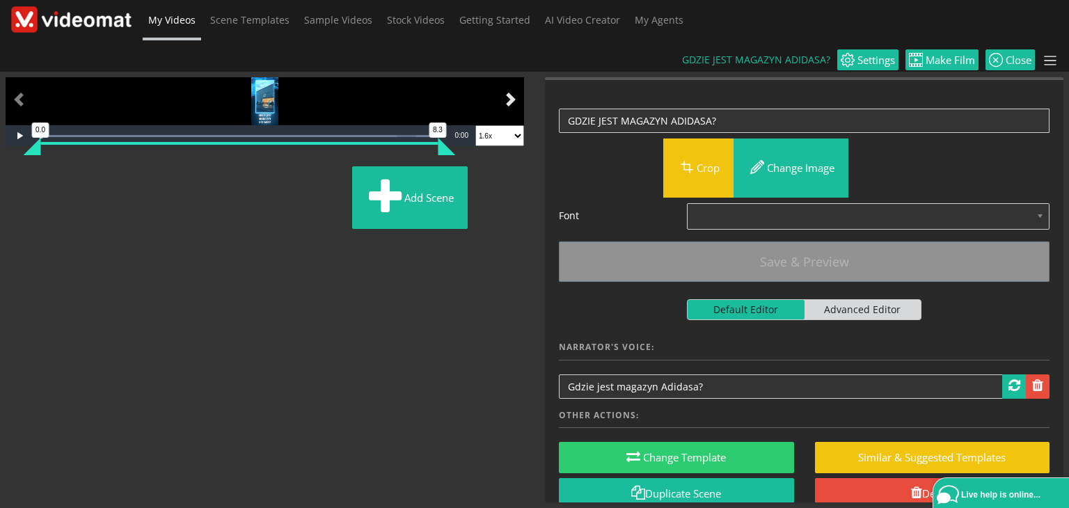
click at [507, 106] on span at bounding box center [511, 100] width 14 height 14
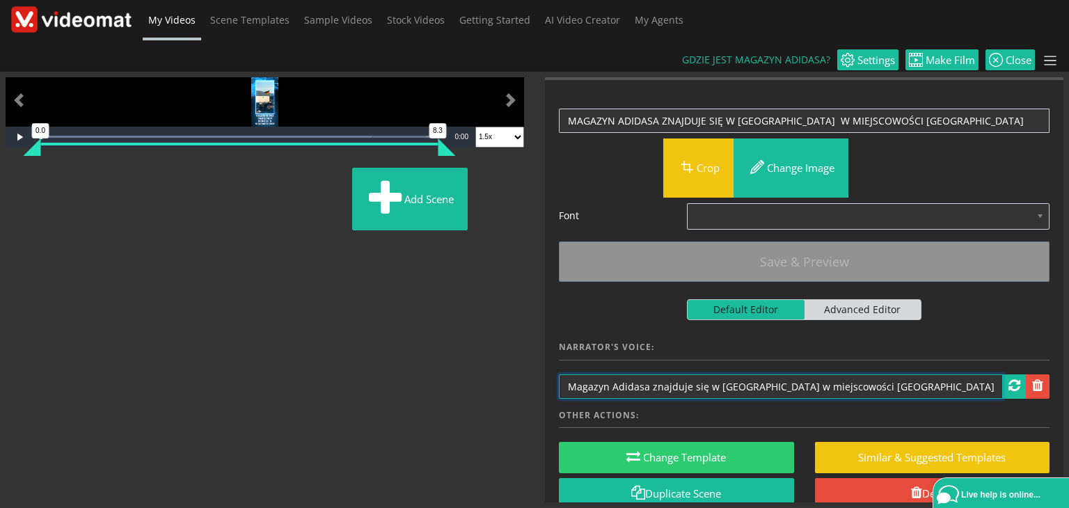
click at [852, 374] on input "Magazyn Adidasa znajduje się w [GEOGRAPHIC_DATA] w miejscowości [GEOGRAPHIC_DAT…" at bounding box center [781, 386] width 444 height 24
type input "Magazyn Adidasa znajduje się w [GEOGRAPHIC_DATA] w miejscowości [GEOGRAPHIC_DAT…"
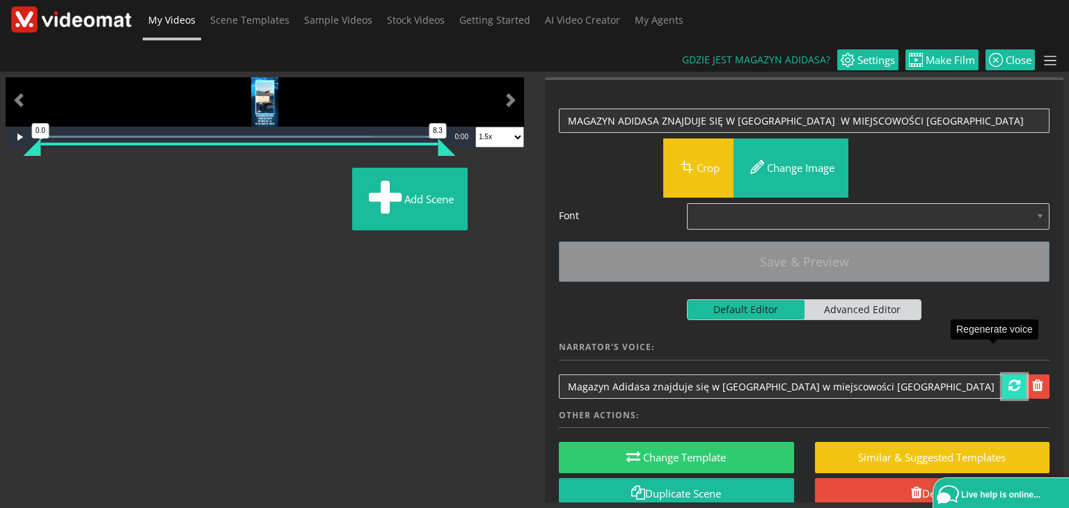
click at [1008, 379] on span at bounding box center [1014, 386] width 12 height 14
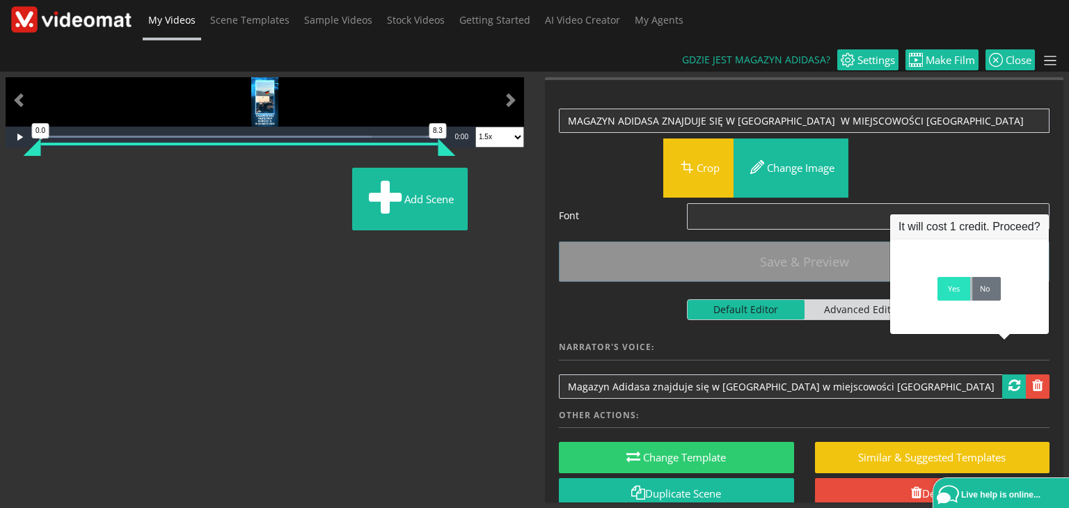
click at [948, 293] on link "Yes" at bounding box center [953, 289] width 33 height 24
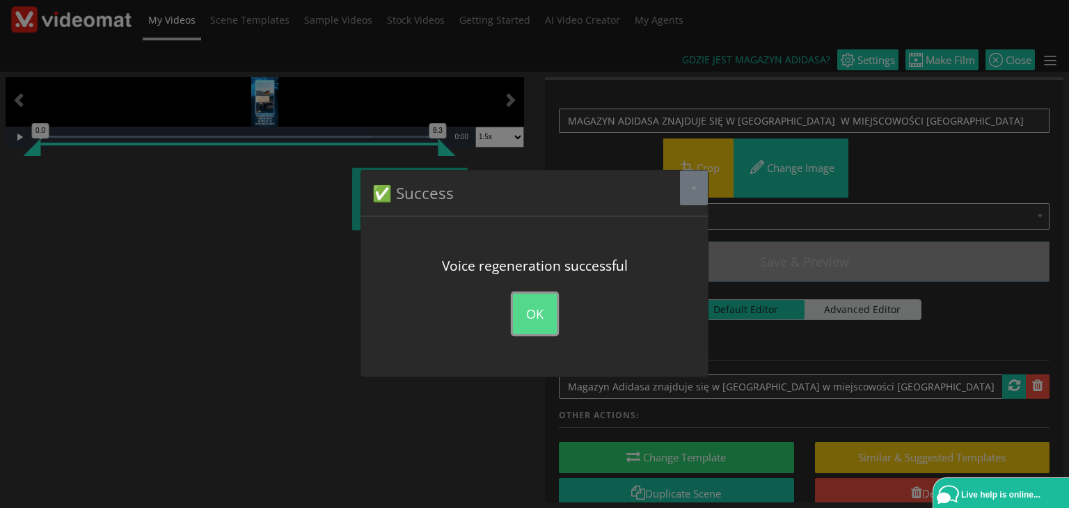
click at [525, 315] on button "OK" at bounding box center [535, 314] width 44 height 40
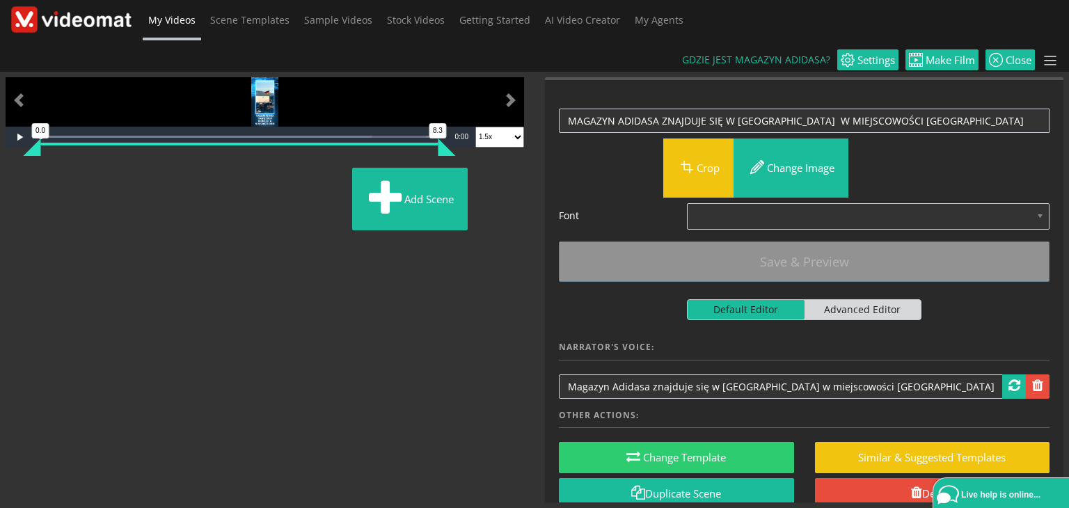
click at [10, 176] on img at bounding box center [10, 176] width 0 height 0
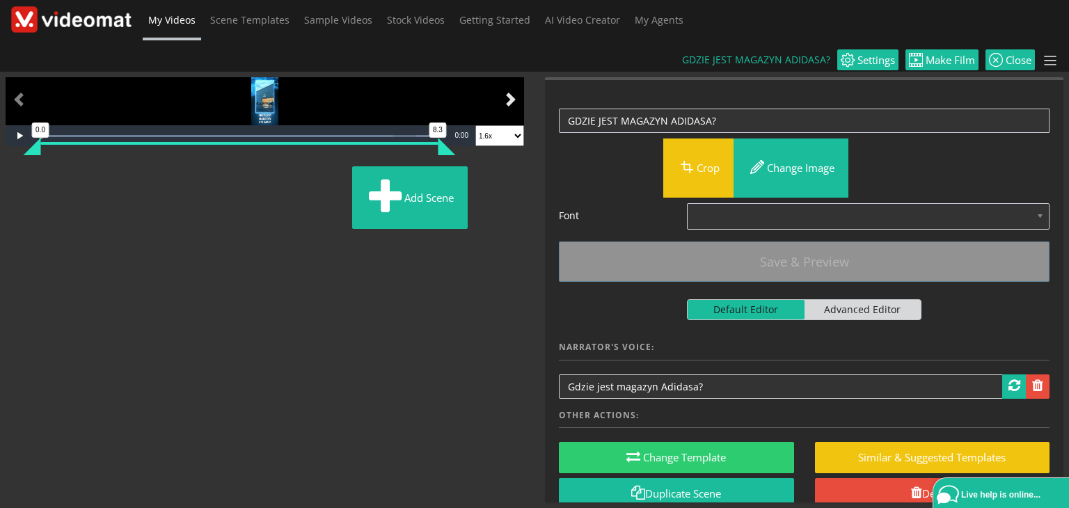
click at [504, 106] on span at bounding box center [511, 100] width 14 height 14
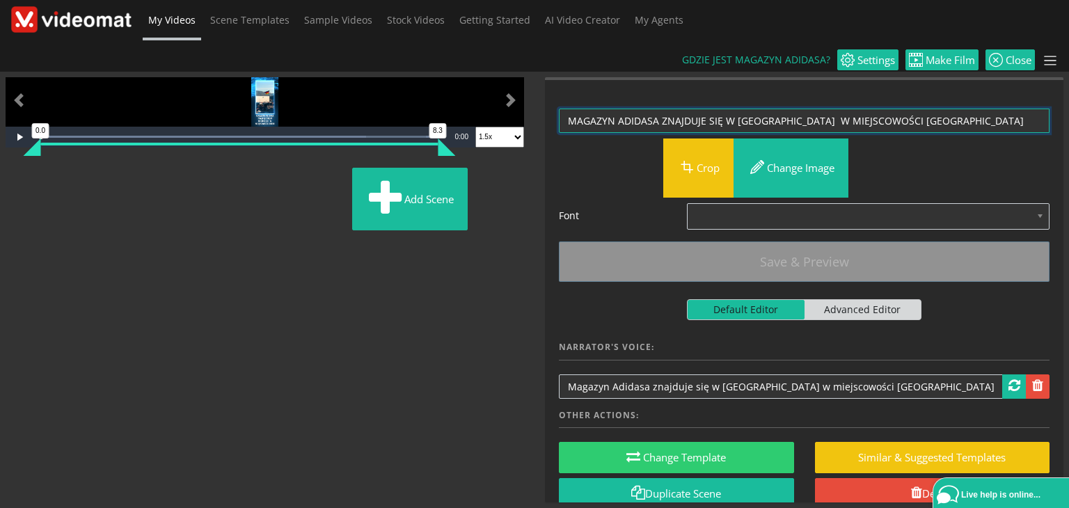
drag, startPoint x: 916, startPoint y: 92, endPoint x: 617, endPoint y: 105, distance: 298.8
click at [617, 105] on form "MAGAZYN ADIDASA ZNAJDUJE SIĘ W NIEMCZECH W MIEJSCOWOŚCI RIESE Crop Change image…" at bounding box center [804, 304] width 491 height 420
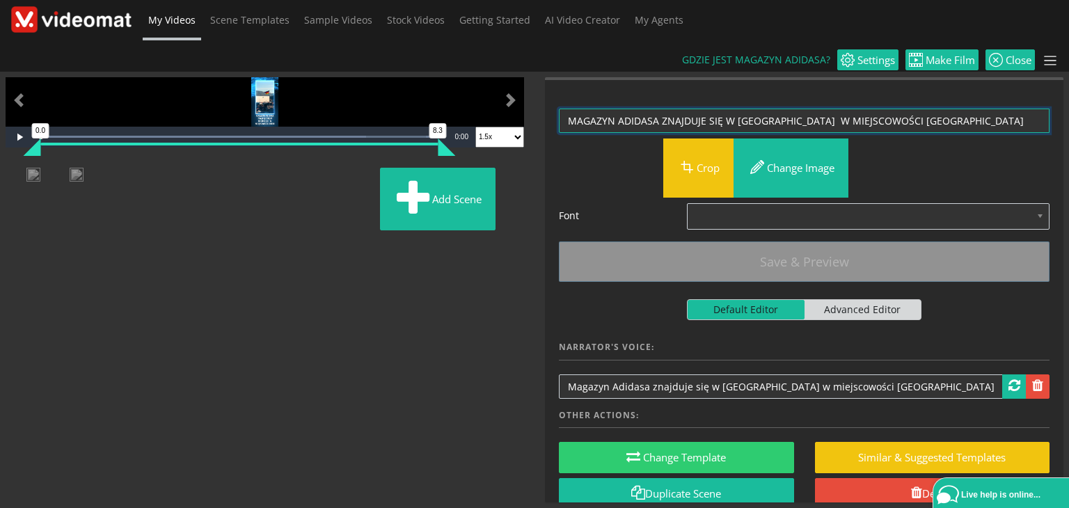
click at [911, 109] on textarea "MAGAZYN ADIDASA ZNAJDUJE SIĘ W NIEMCZECH W MIEJSCOWOŚCI RIESE" at bounding box center [804, 121] width 491 height 24
drag, startPoint x: 911, startPoint y: 84, endPoint x: 577, endPoint y: 83, distance: 334.0
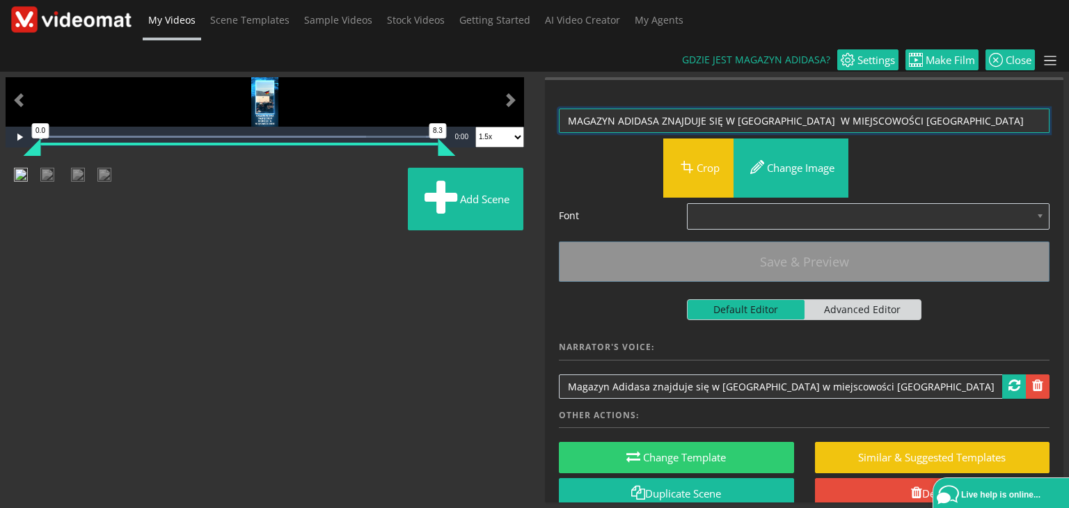
click at [577, 109] on textarea "MAGAZYN ADIDASA ZNAJDUJE SIĘ W NIEMCZECH W MIEJSCOWOŚCI RIESE" at bounding box center [804, 121] width 491 height 24
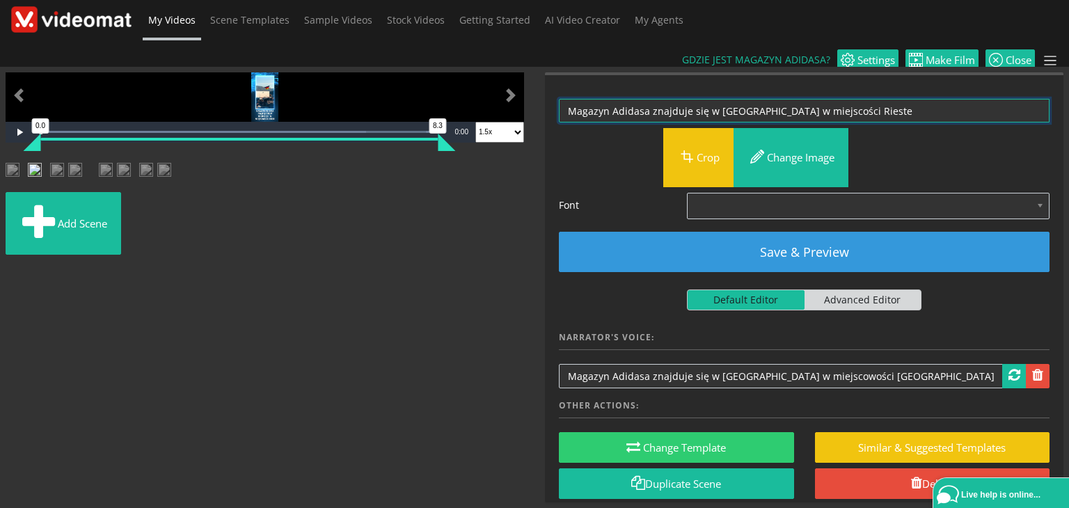
scroll to position [58, 0]
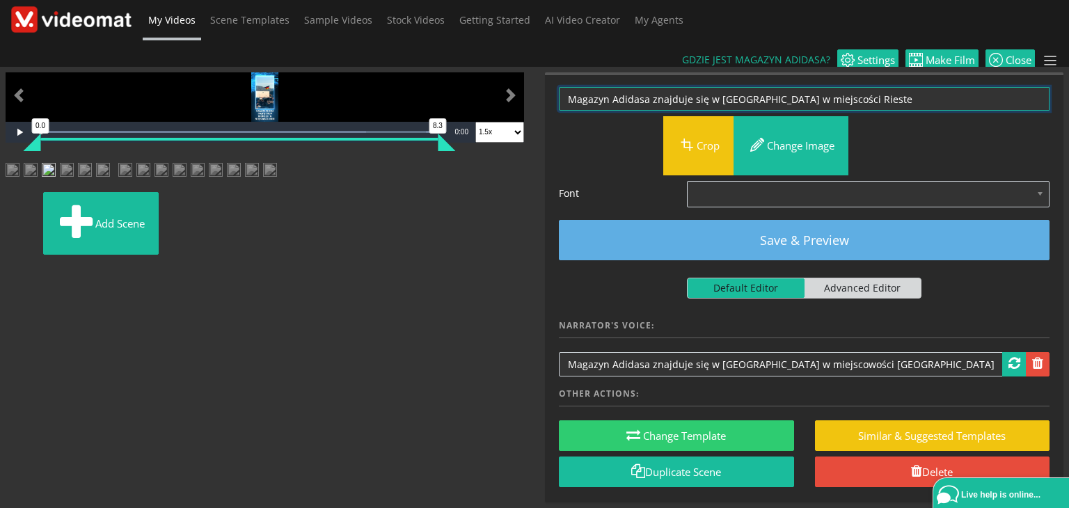
type textarea "Magazyn Adidasa znajduje się w Niemczech w miejscości Rieste"
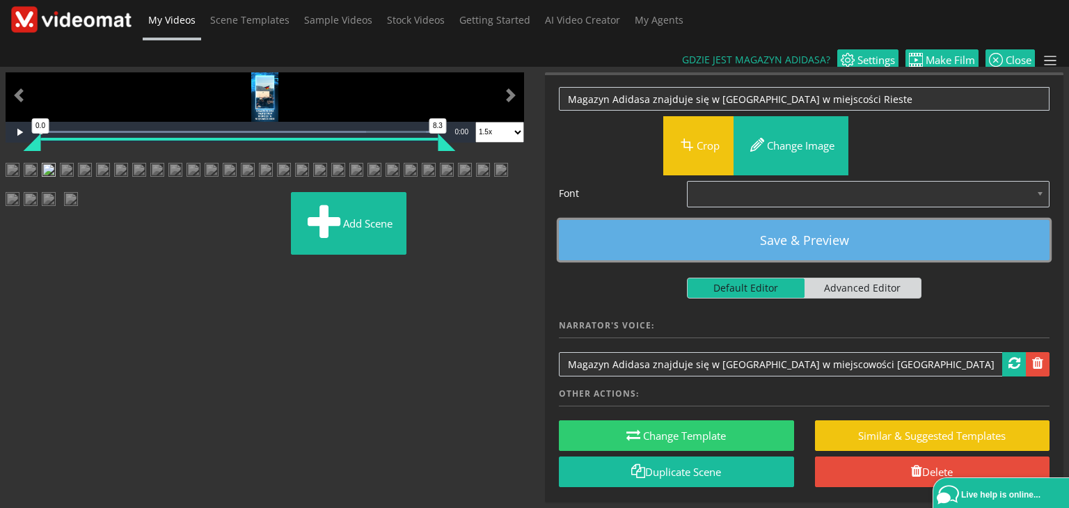
click at [819, 220] on button "Save & Preview" at bounding box center [804, 240] width 491 height 40
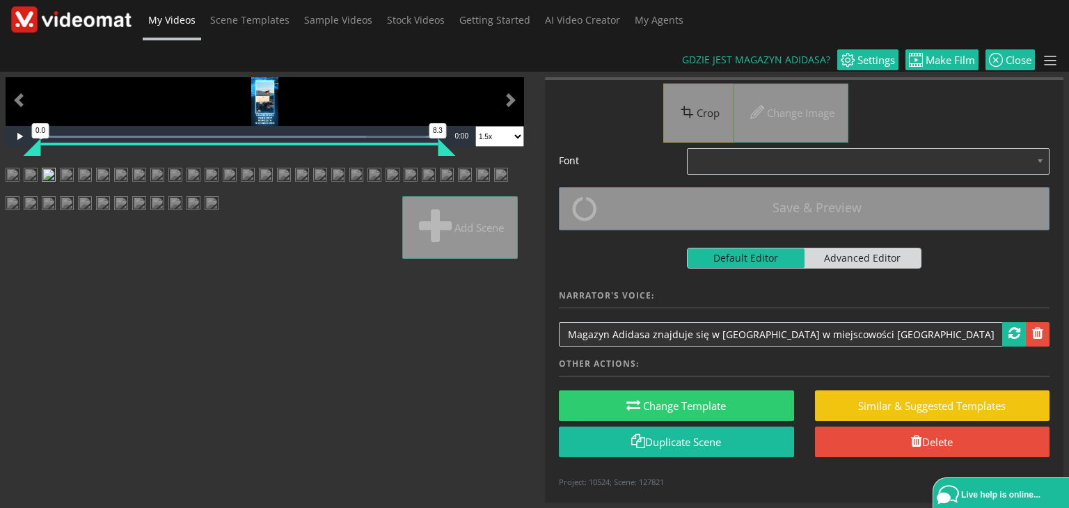
scroll to position [17, 0]
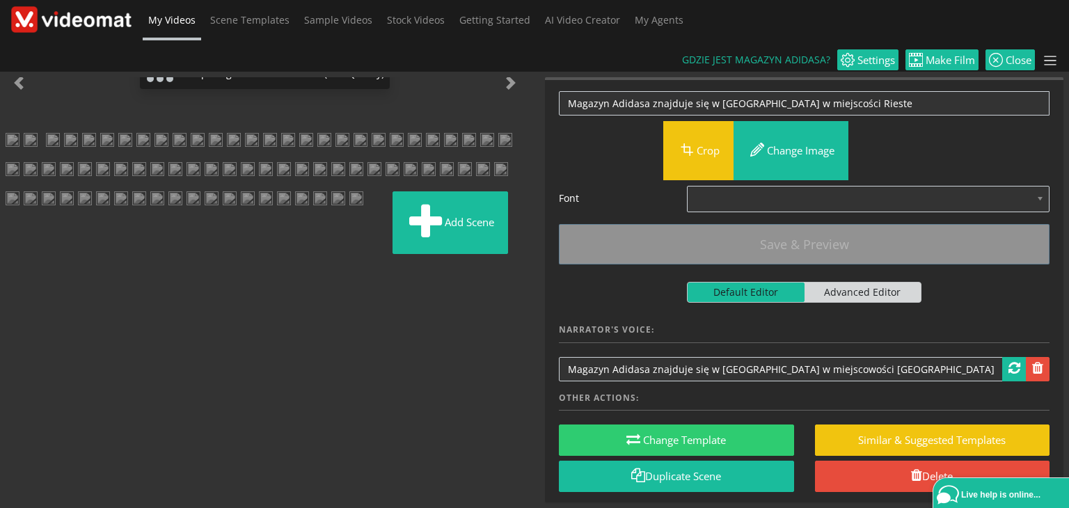
click at [60, 158] on img at bounding box center [53, 145] width 14 height 25
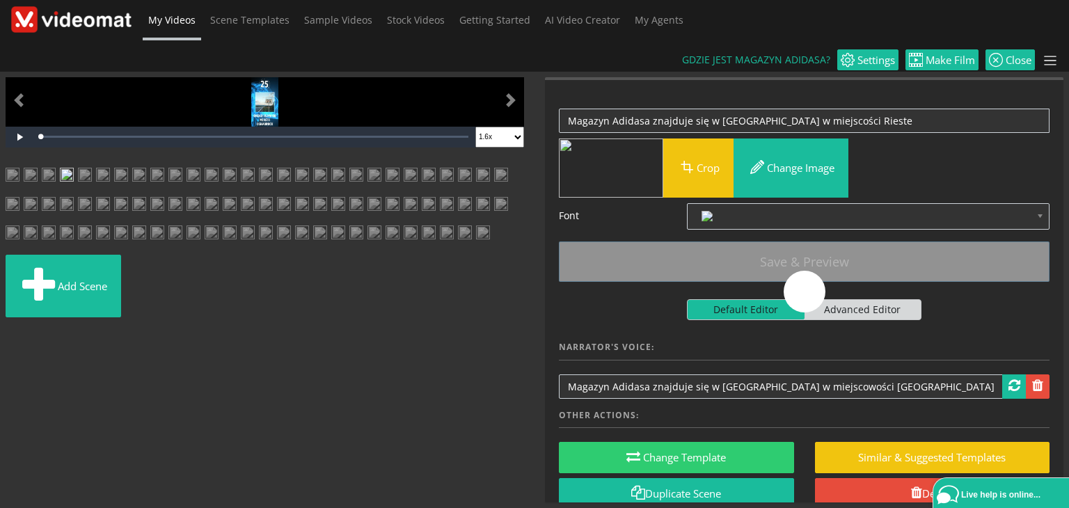
scroll to position [0, 0]
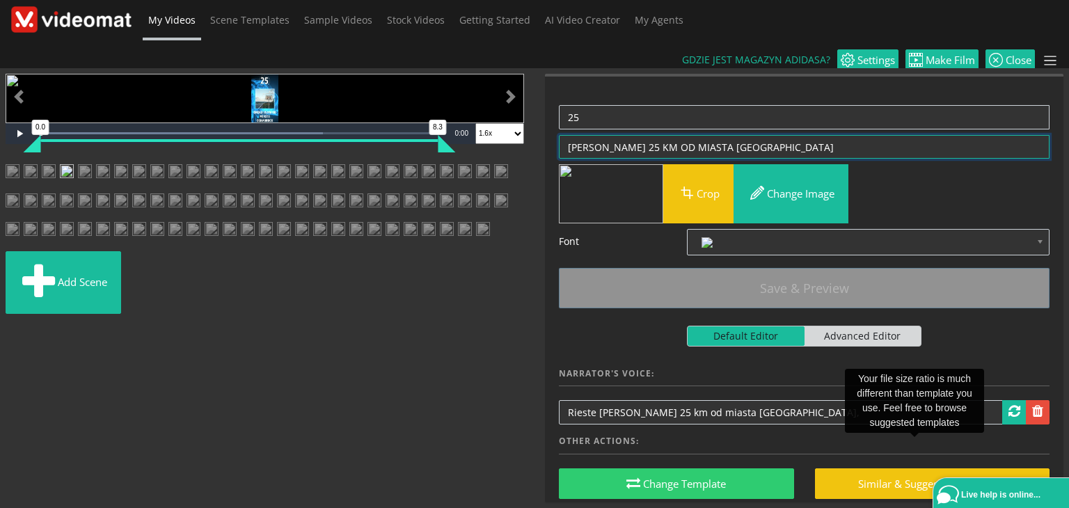
drag, startPoint x: 755, startPoint y: 114, endPoint x: 566, endPoint y: 110, distance: 188.6
click at [566, 135] on textarea "OKOŁO 25 KM OD MIASTA OSNABRUCK" at bounding box center [804, 147] width 491 height 24
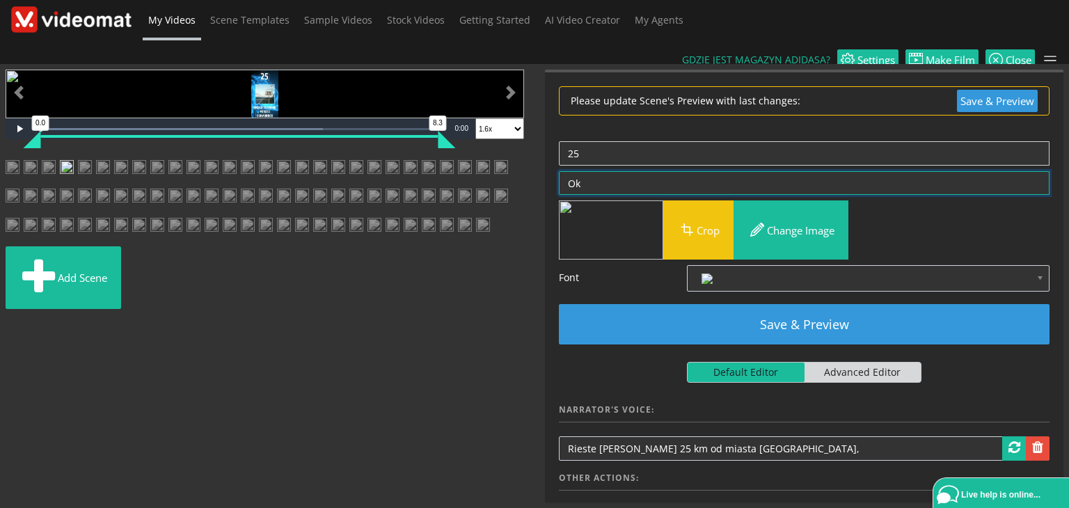
type textarea "O"
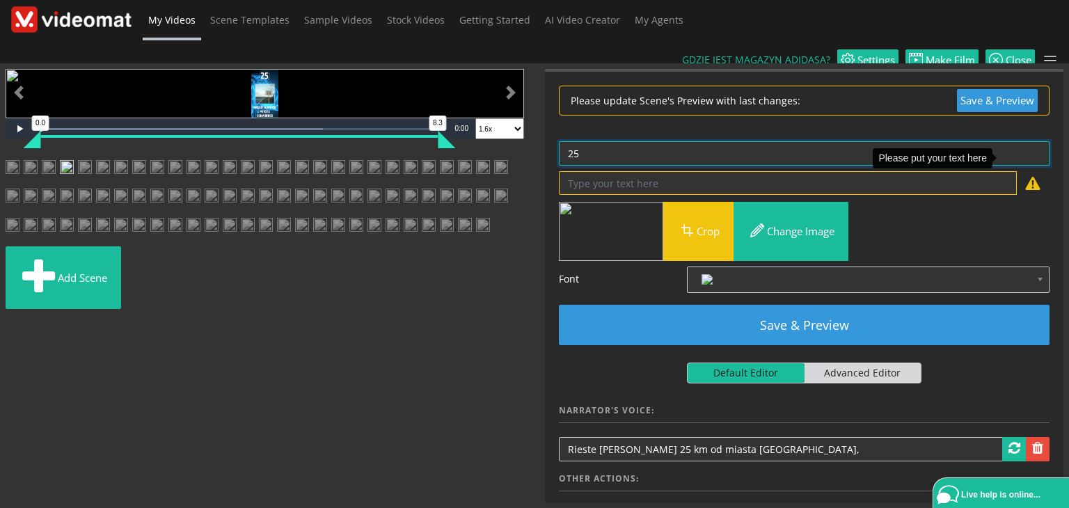
click at [618, 141] on textarea "25" at bounding box center [804, 153] width 491 height 24
type textarea "2"
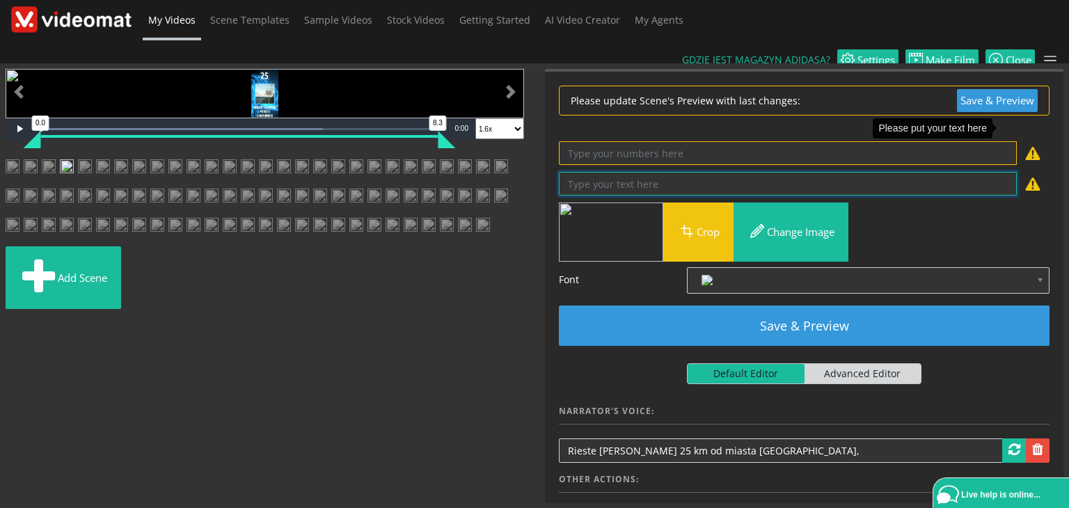
click at [616, 172] on textarea "OKOŁO 25 KM OD MIASTA OSNABRUCK" at bounding box center [788, 184] width 458 height 24
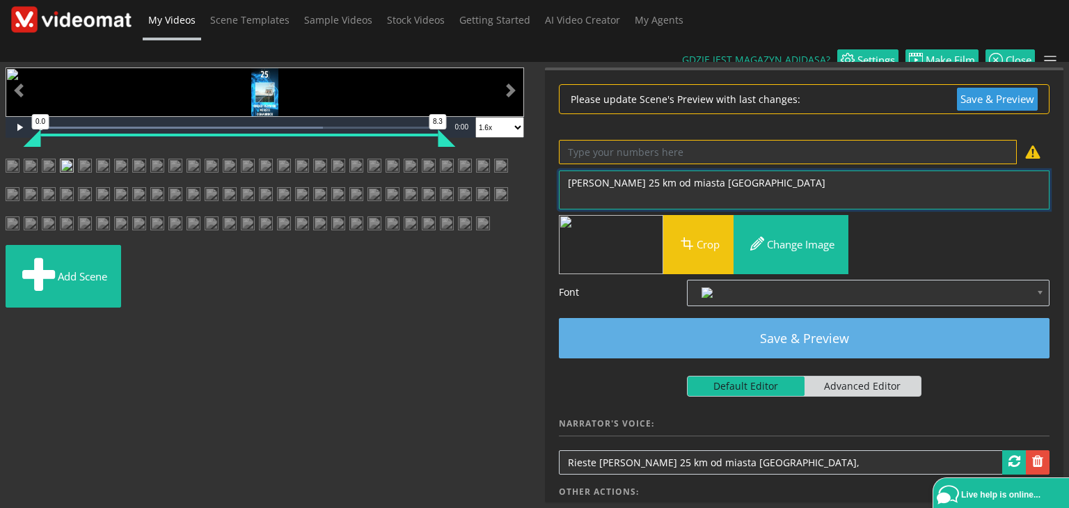
type textarea "Około 25 km od miasta Osnabruck"
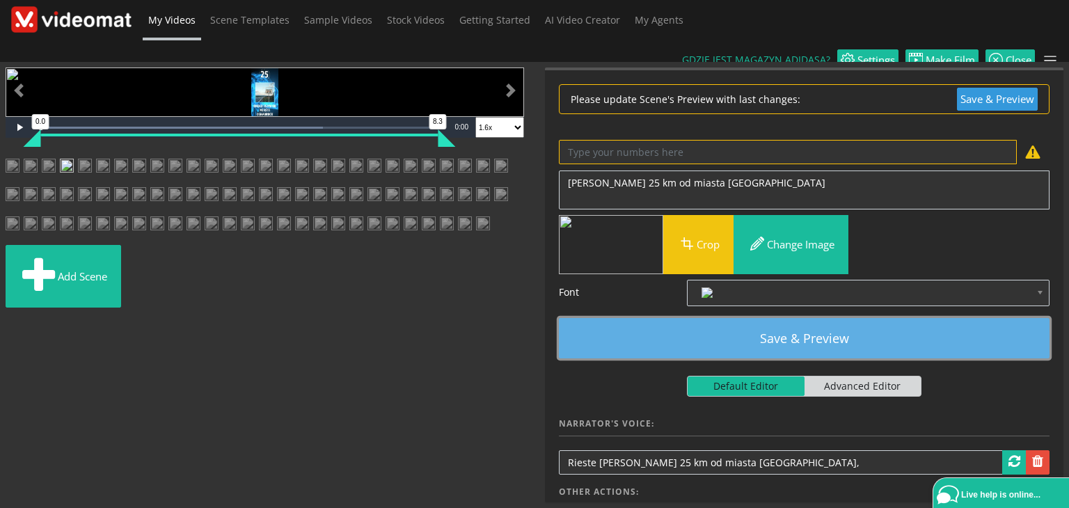
click at [749, 319] on button "Save & Preview" at bounding box center [804, 338] width 491 height 40
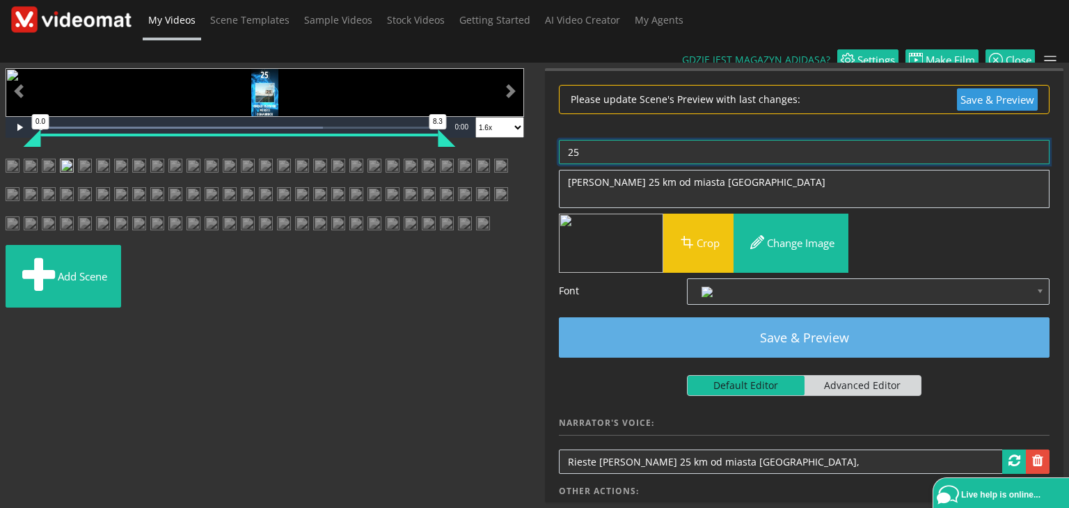
type textarea "25"
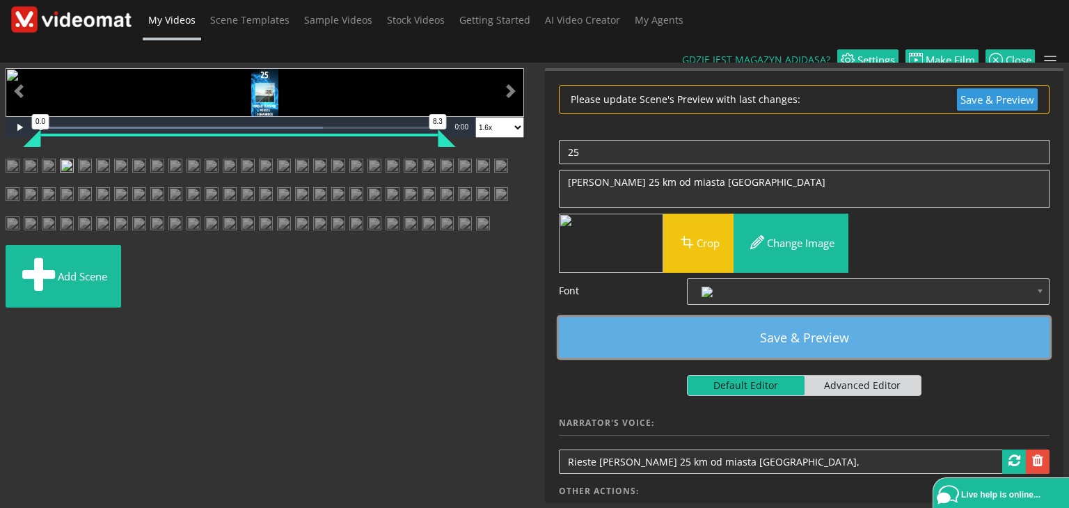
click at [785, 318] on button "Save & Preview" at bounding box center [804, 337] width 491 height 40
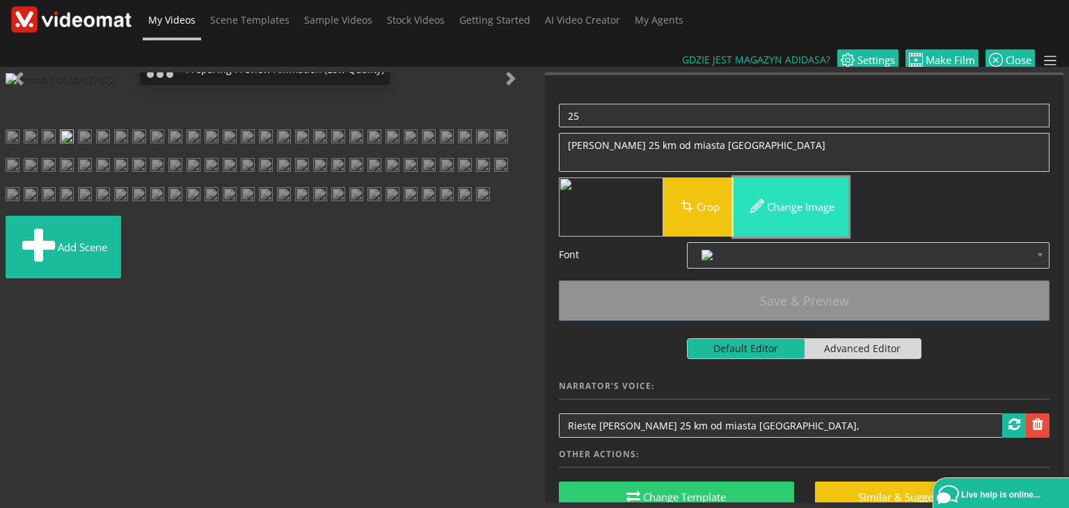
click at [790, 187] on button "Change image" at bounding box center [790, 206] width 115 height 59
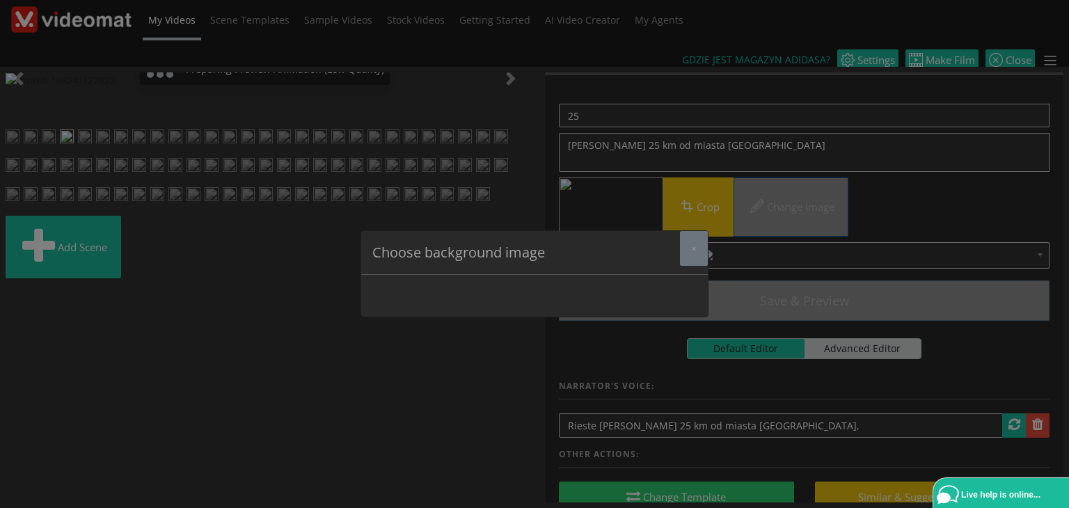
click at [524, 252] on h5 "Choose background image" at bounding box center [458, 252] width 173 height 21
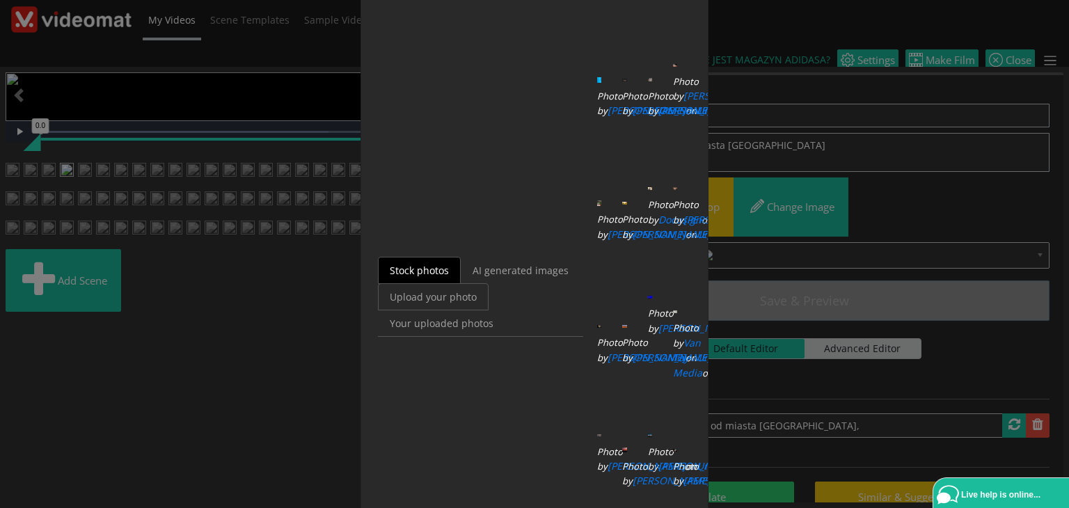
click at [443, 292] on link "Upload your photo" at bounding box center [433, 296] width 111 height 27
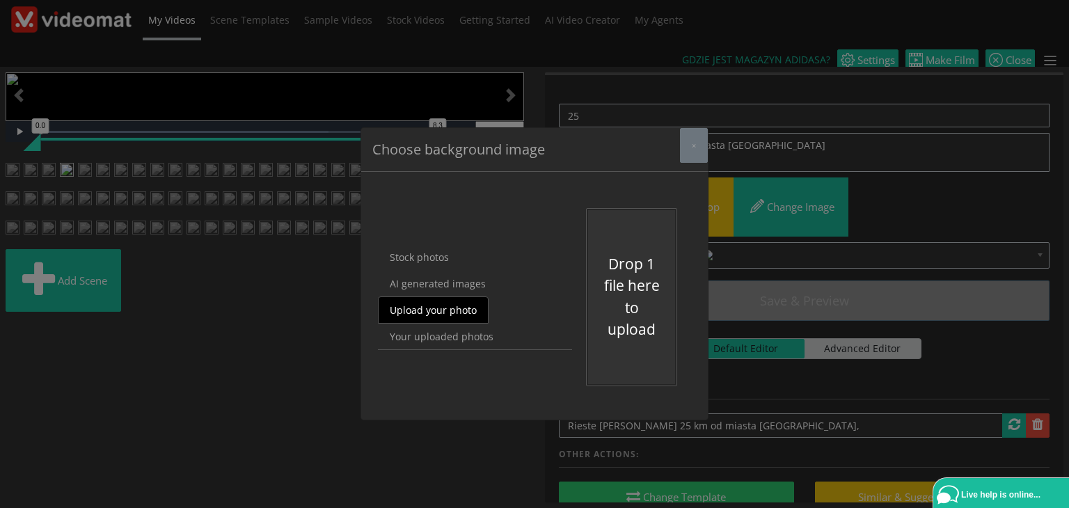
click at [462, 304] on link "Upload your photo" at bounding box center [433, 309] width 111 height 27
click at [602, 297] on button "Drop 1 file here to upload" at bounding box center [631, 297] width 59 height 88
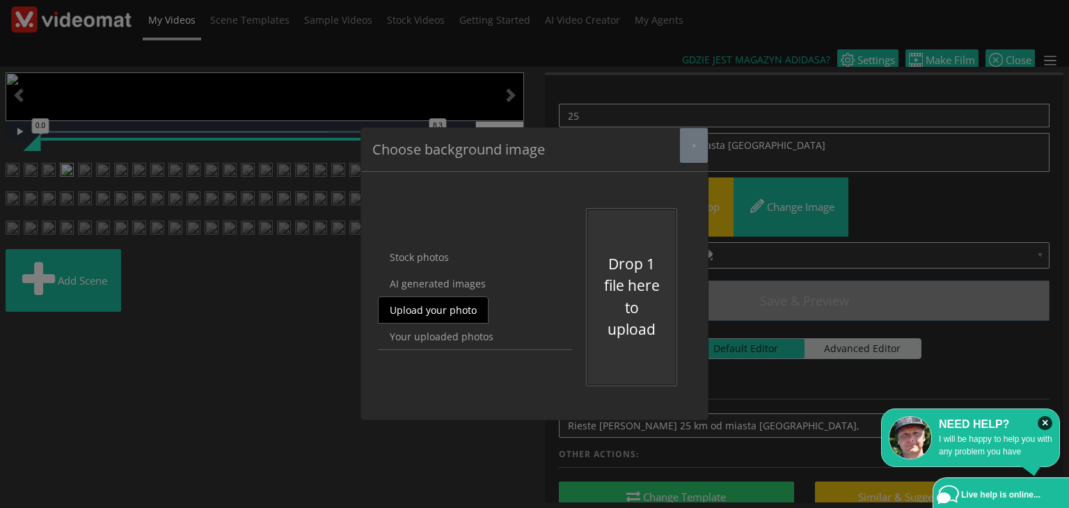
click at [610, 261] on button "Drop 1 file here to upload" at bounding box center [631, 297] width 59 height 88
click at [438, 310] on link "Upload your photo" at bounding box center [433, 309] width 111 height 27
click at [429, 312] on link "Upload your photo" at bounding box center [433, 309] width 111 height 27
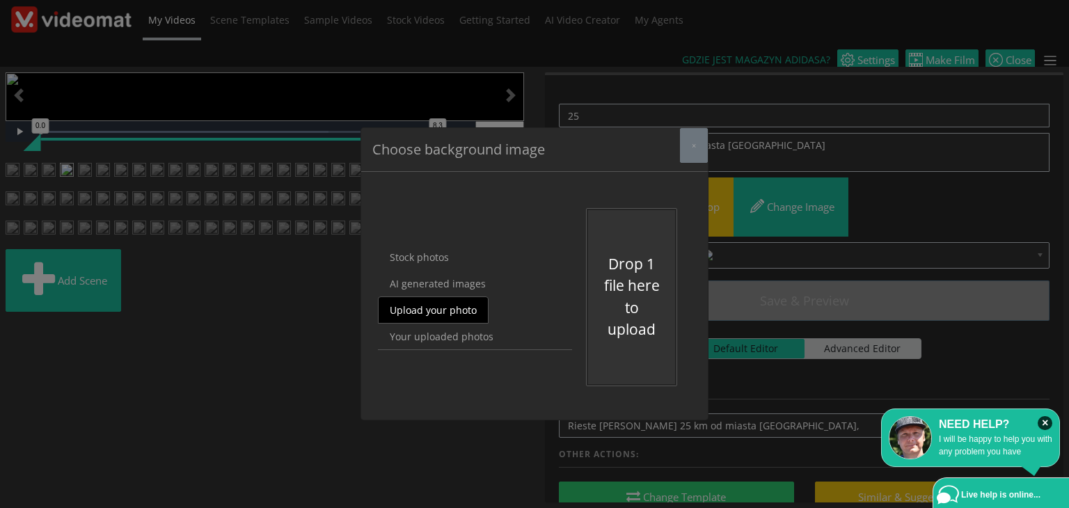
click at [634, 297] on button "Drop 1 file here to upload" at bounding box center [631, 297] width 59 height 88
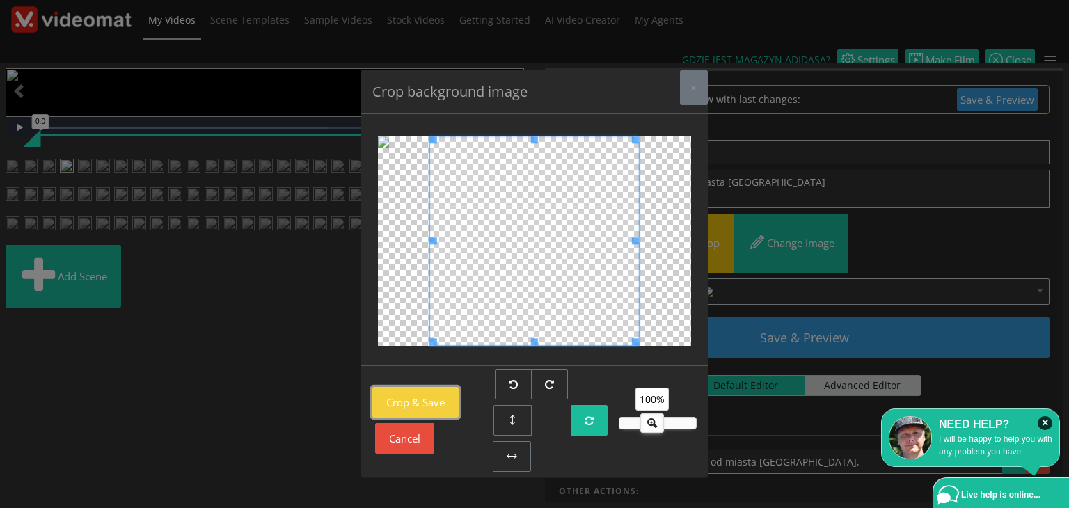
click at [425, 397] on button "Crop & Save" at bounding box center [415, 402] width 86 height 31
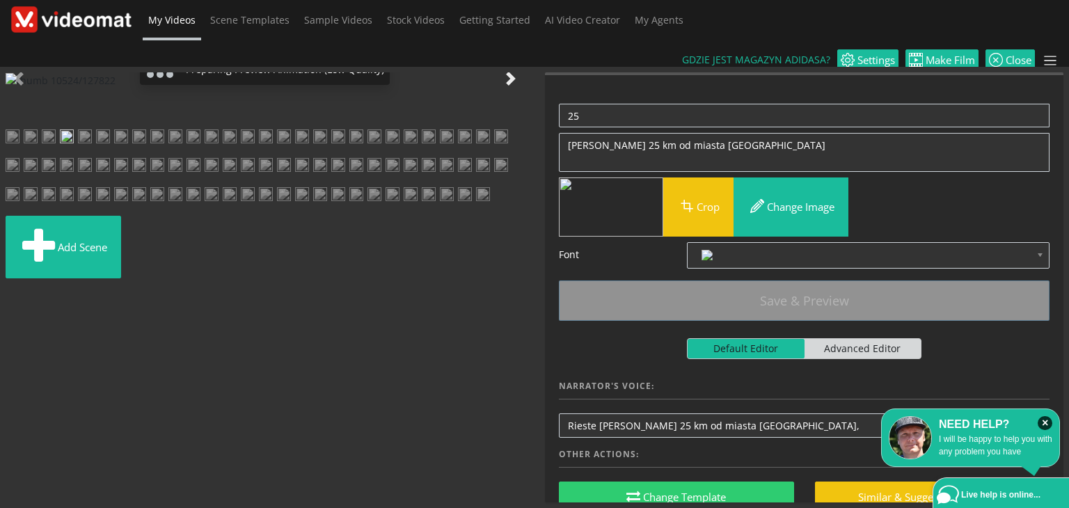
click at [504, 86] on span at bounding box center [511, 79] width 14 height 14
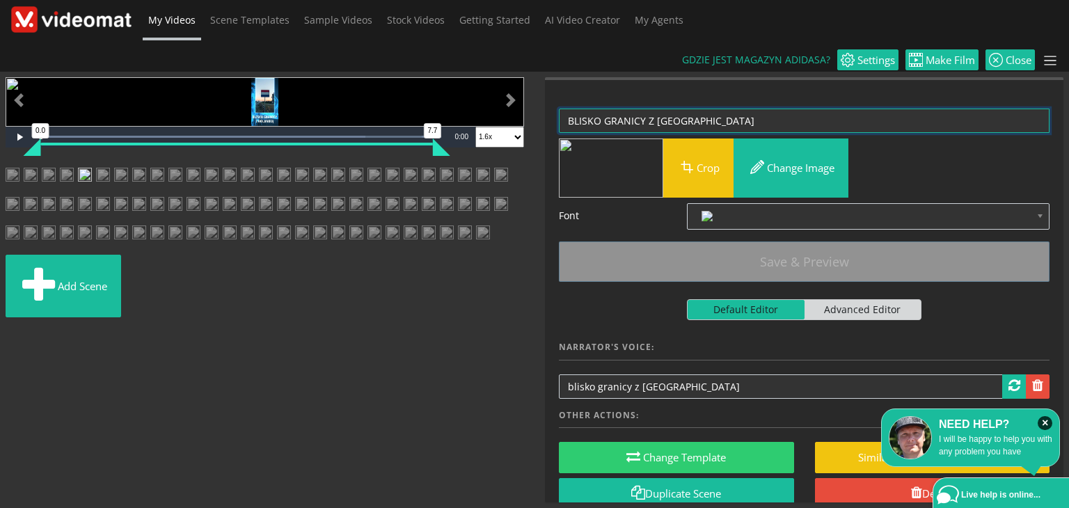
drag, startPoint x: 673, startPoint y: 87, endPoint x: 577, endPoint y: 90, distance: 96.1
click at [577, 109] on textarea "BLISKO GRANICY Z HOLANDIĄ" at bounding box center [804, 121] width 491 height 24
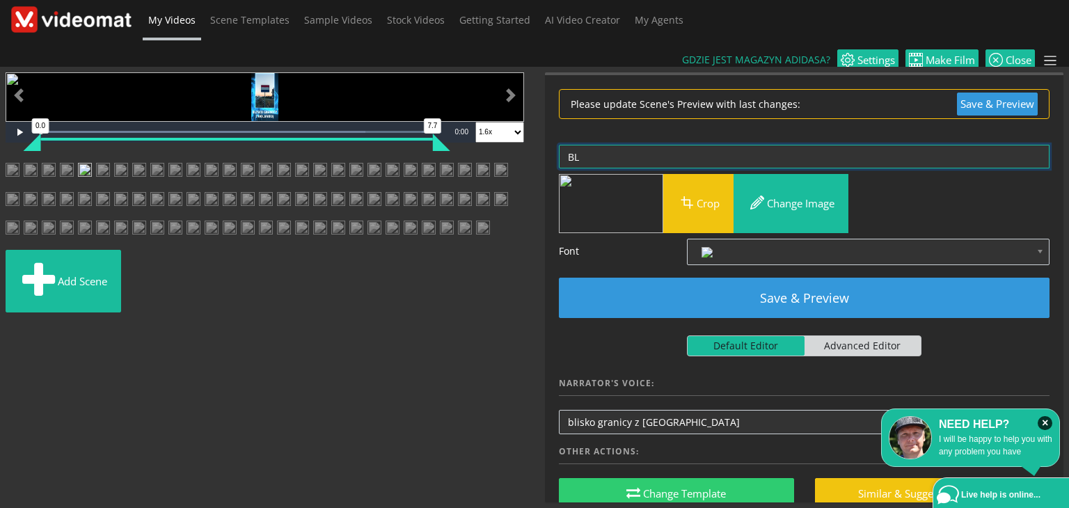
type textarea "B"
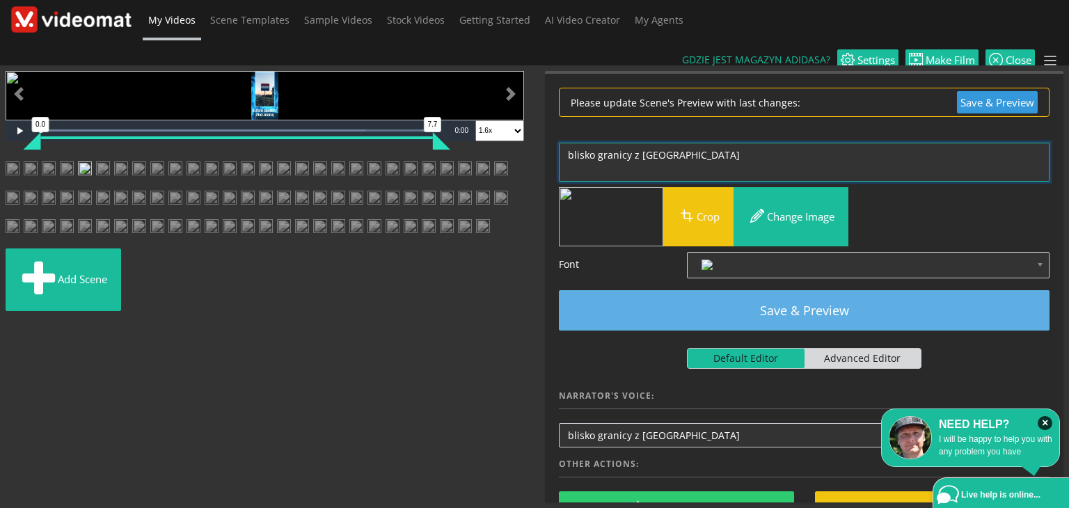
type textarea "blisko granicy z Holandią"
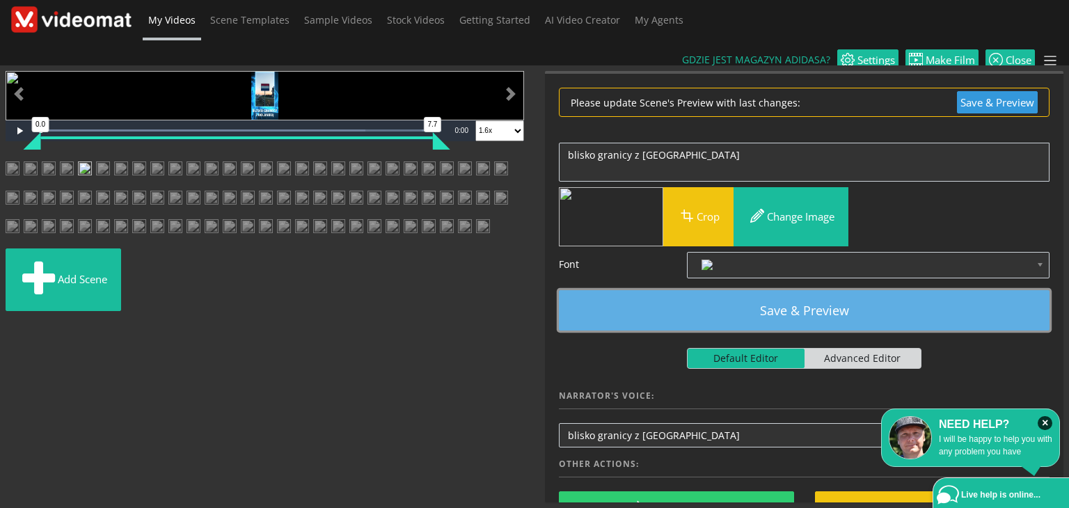
click at [763, 290] on button "Save & Preview" at bounding box center [804, 310] width 491 height 40
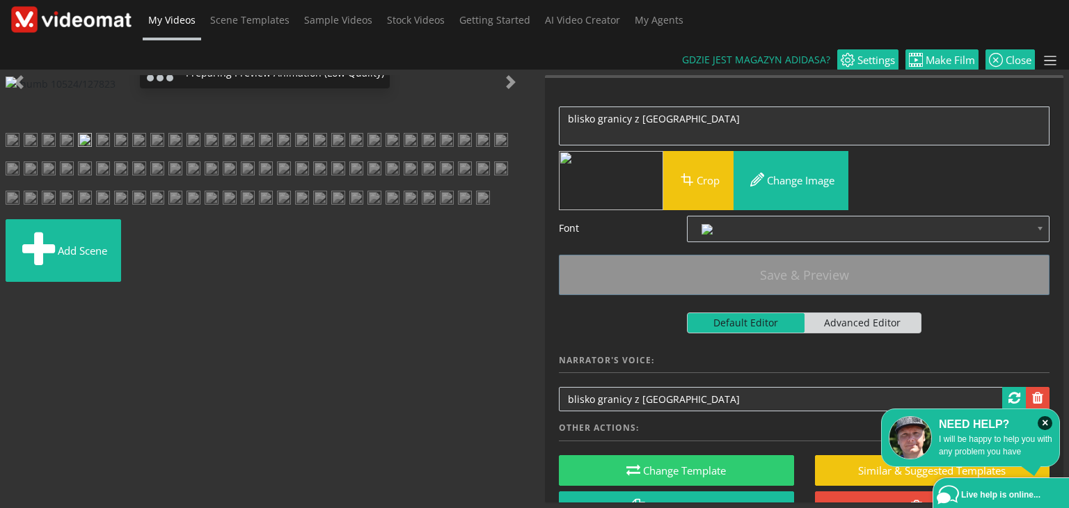
click at [401, 91] on div "Preparing Preview Animation (Low Quality)" at bounding box center [265, 83] width 518 height 16
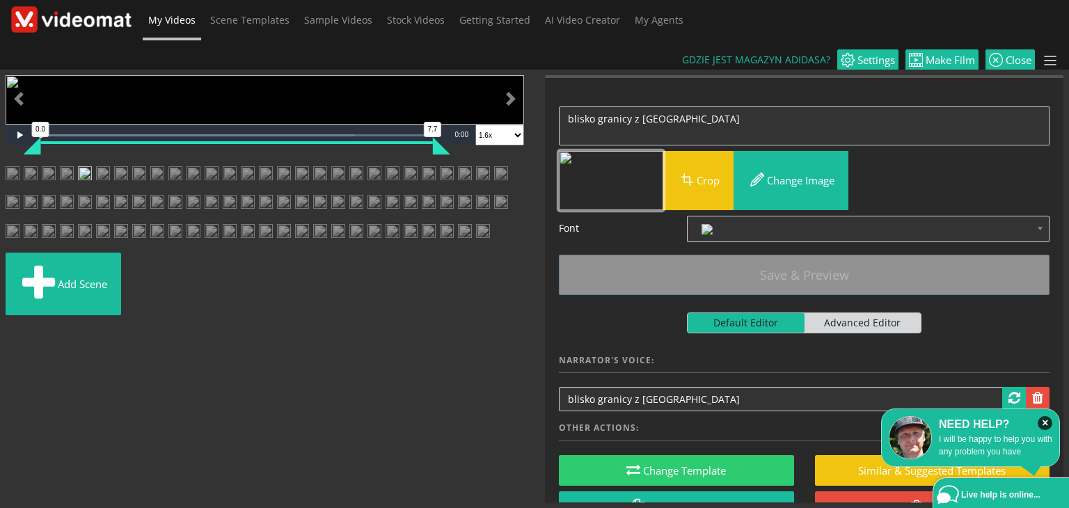
click at [596, 151] on img "button" at bounding box center [611, 180] width 104 height 59
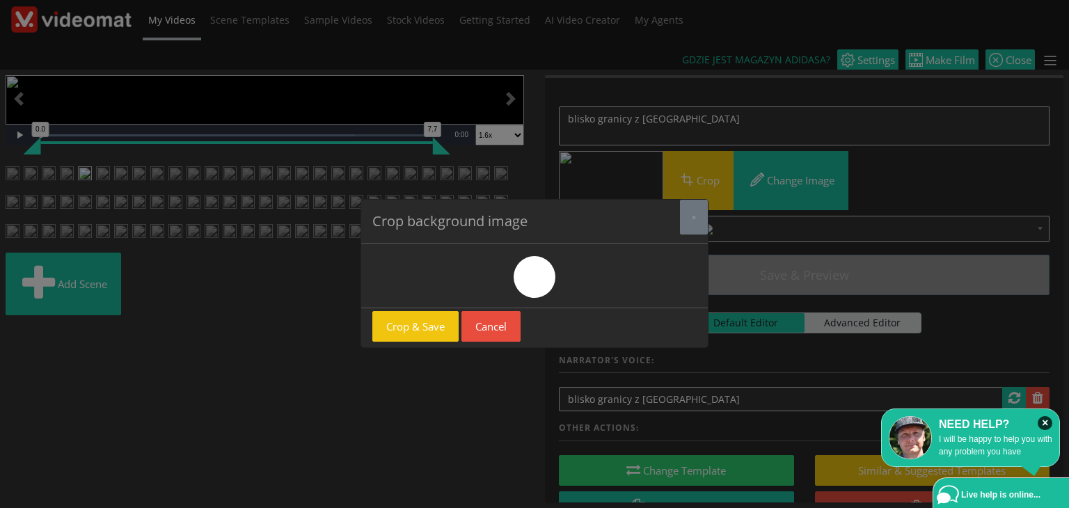
click at [832, 150] on div "Crop background image × Crop & Save Cancel" at bounding box center [534, 254] width 1069 height 508
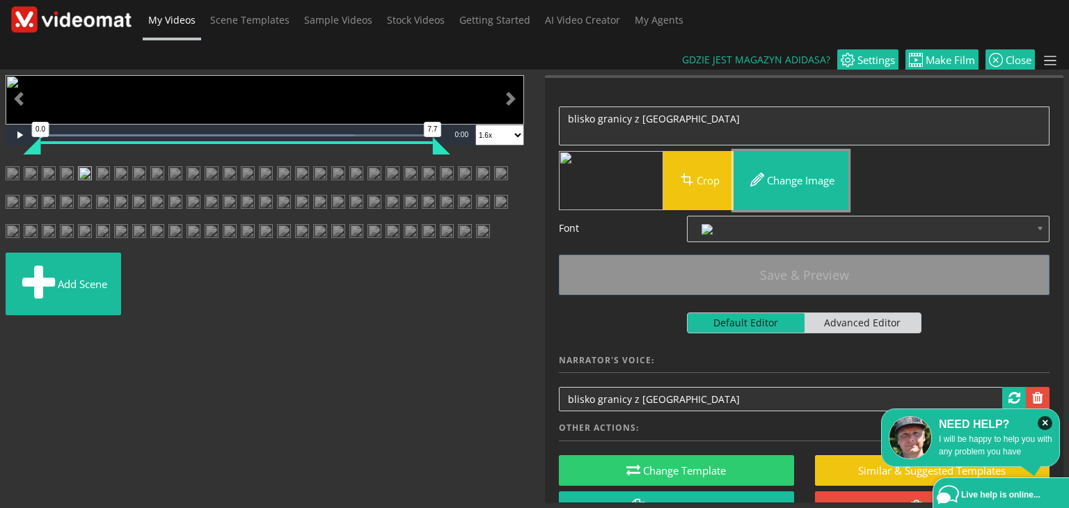
click at [832, 151] on button "Change image" at bounding box center [790, 180] width 115 height 59
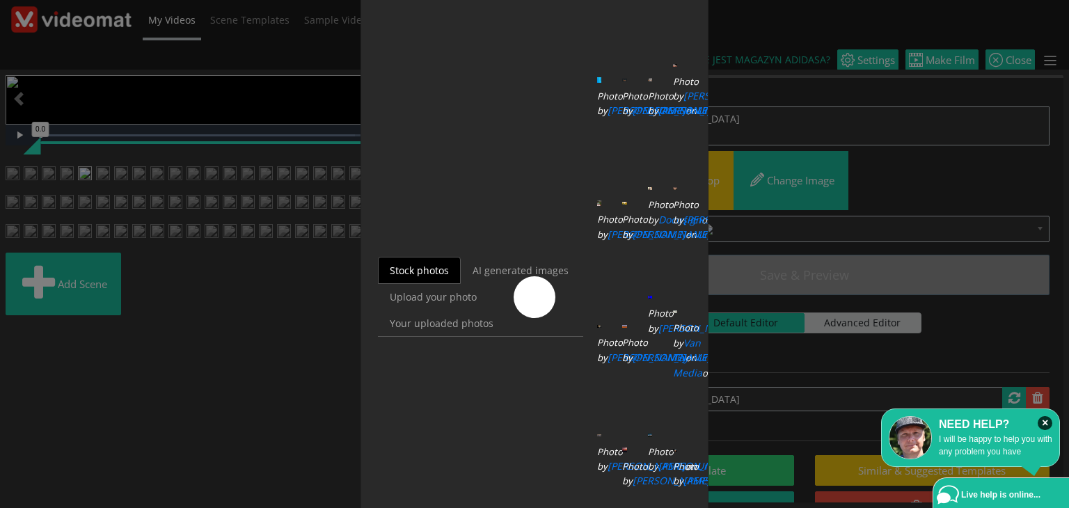
click at [555, 120] on div "Stock photos AI generated images Upload your photo Your uploaded photos Choose …" at bounding box center [534, 296] width 346 height 1098
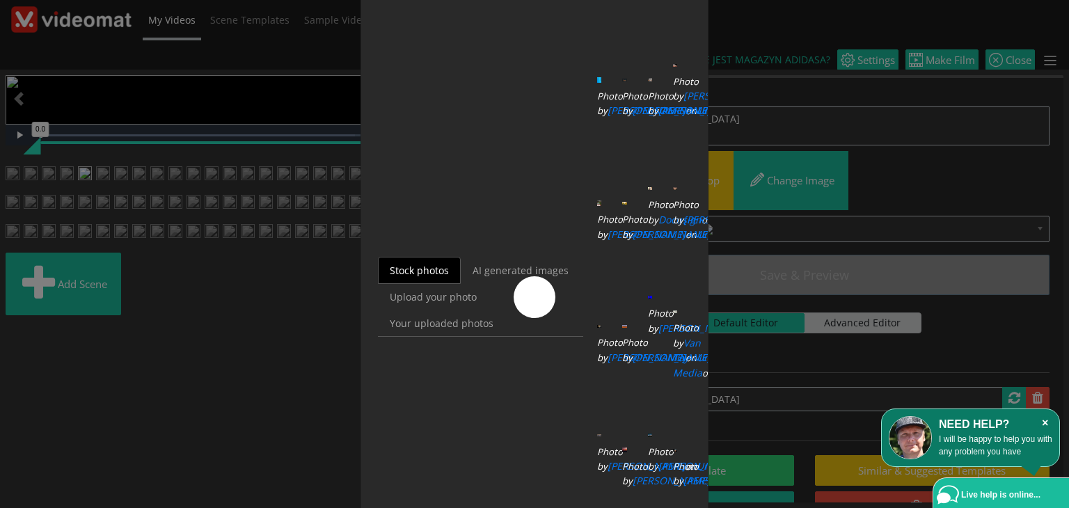
click at [1042, 423] on icon "×" at bounding box center [1044, 423] width 15 height 14
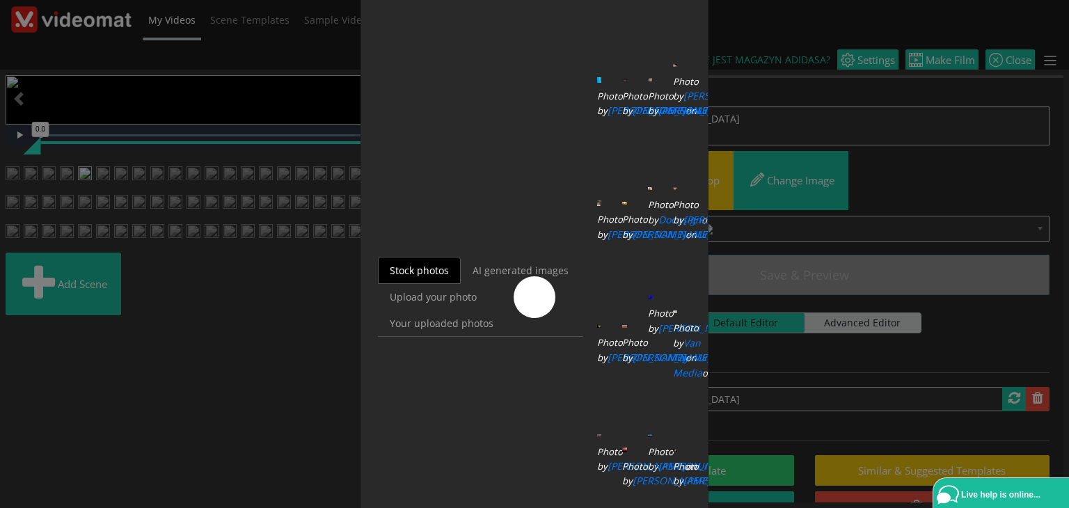
click at [16, 227] on div "Choose background image × Stock photos AI generated images Upload your photo Yo…" at bounding box center [534, 254] width 1069 height 508
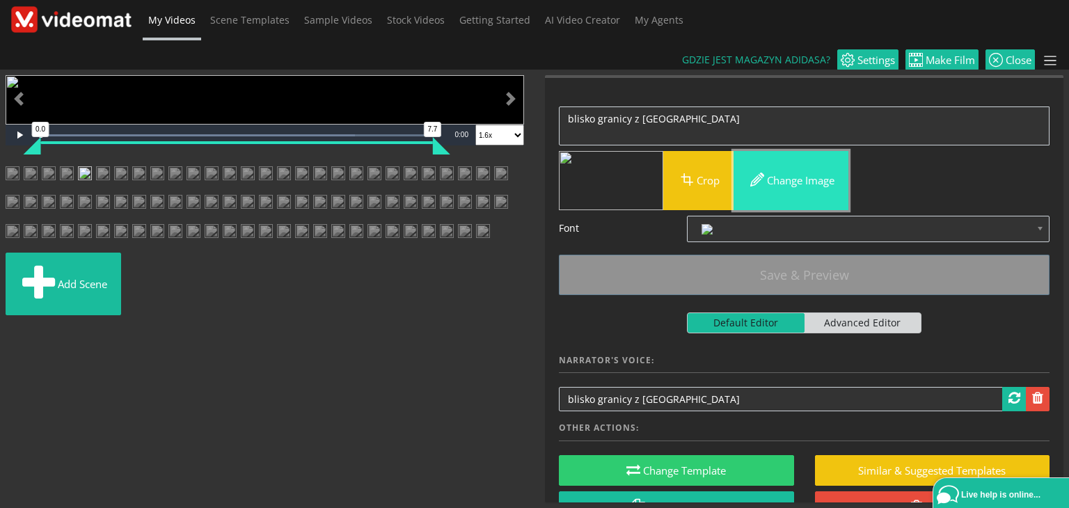
click at [783, 151] on button "Change image" at bounding box center [790, 180] width 115 height 59
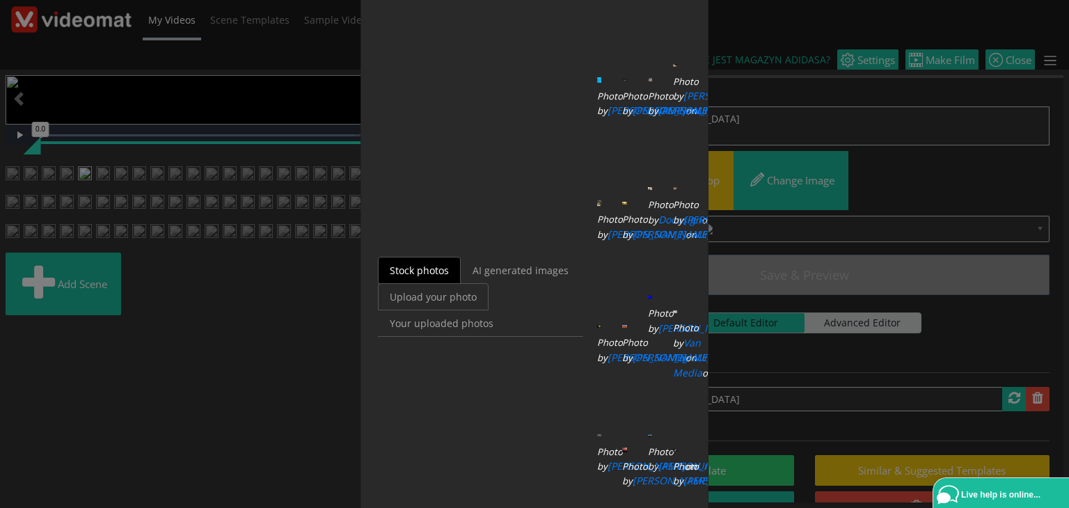
click at [428, 304] on link "Upload your photo" at bounding box center [433, 296] width 111 height 27
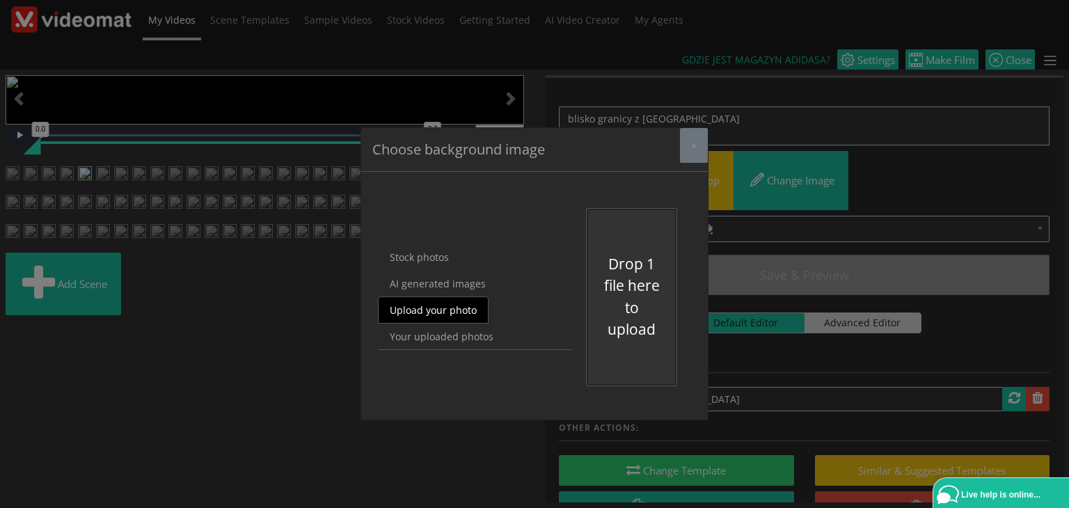
click at [614, 281] on button "Drop 1 file here to upload" at bounding box center [631, 297] width 59 height 88
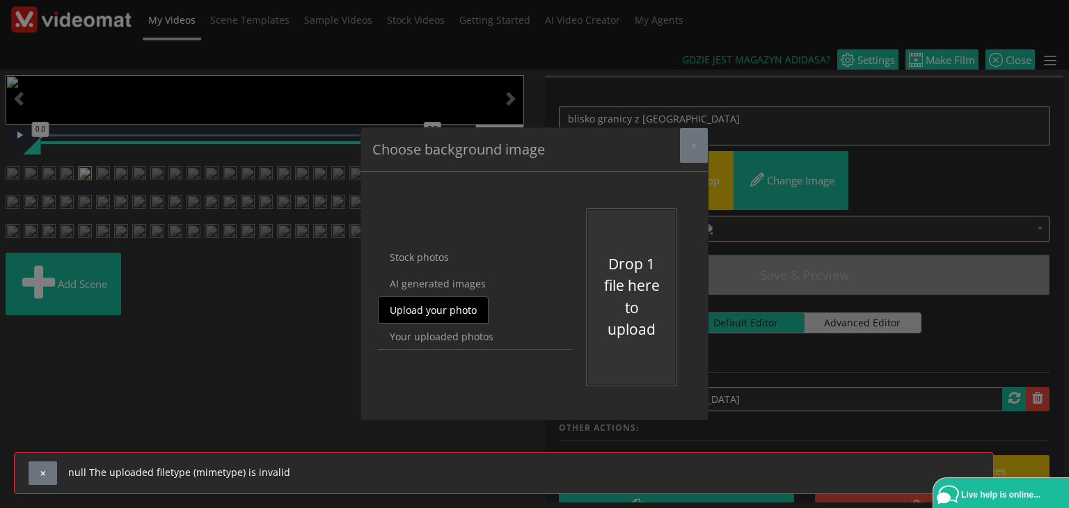
click at [409, 314] on link "Upload your photo" at bounding box center [433, 309] width 111 height 27
click at [626, 314] on button "Drop 1 file here to upload" at bounding box center [631, 297] width 59 height 88
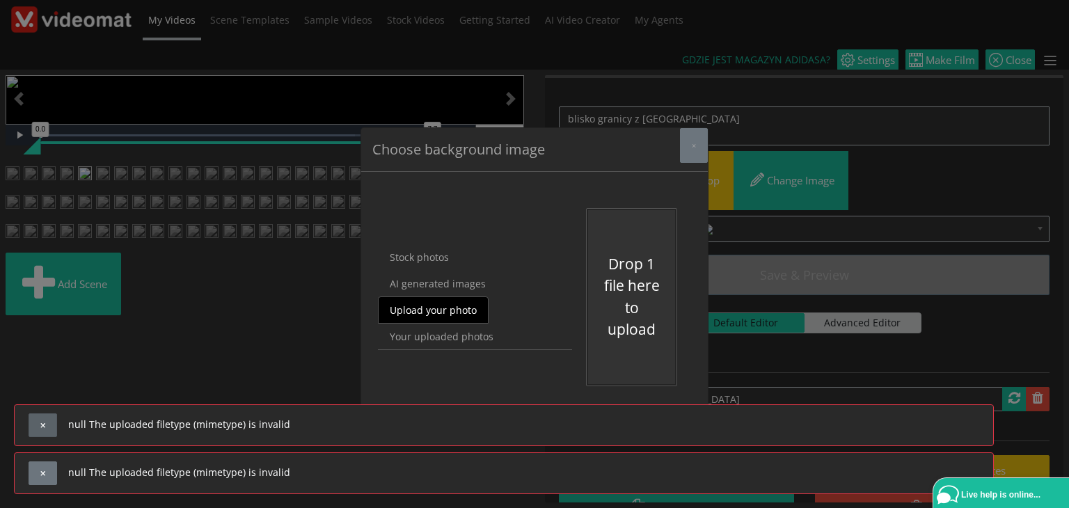
click at [43, 414] on button "button" at bounding box center [43, 425] width 29 height 24
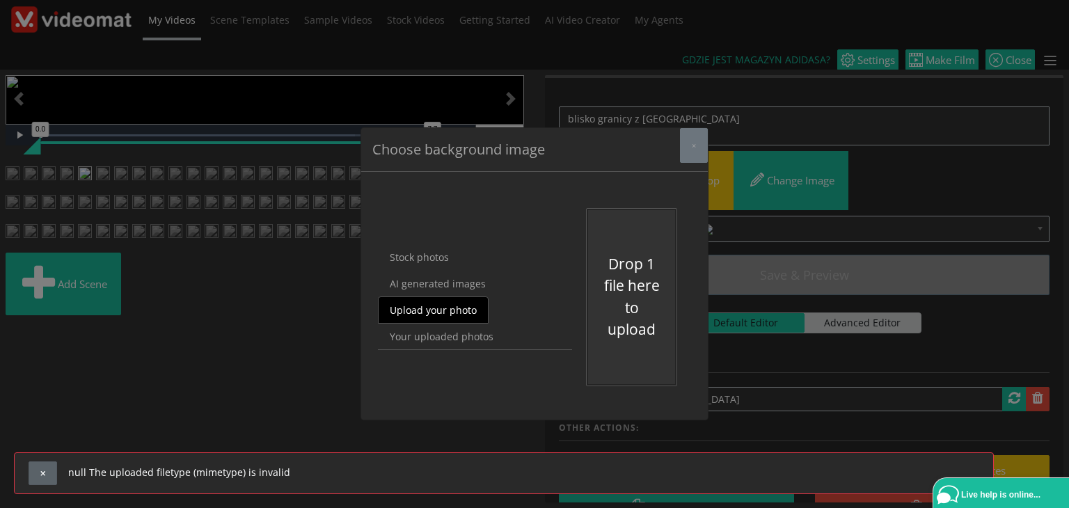
click at [45, 475] on span "button" at bounding box center [43, 474] width 8 height 8
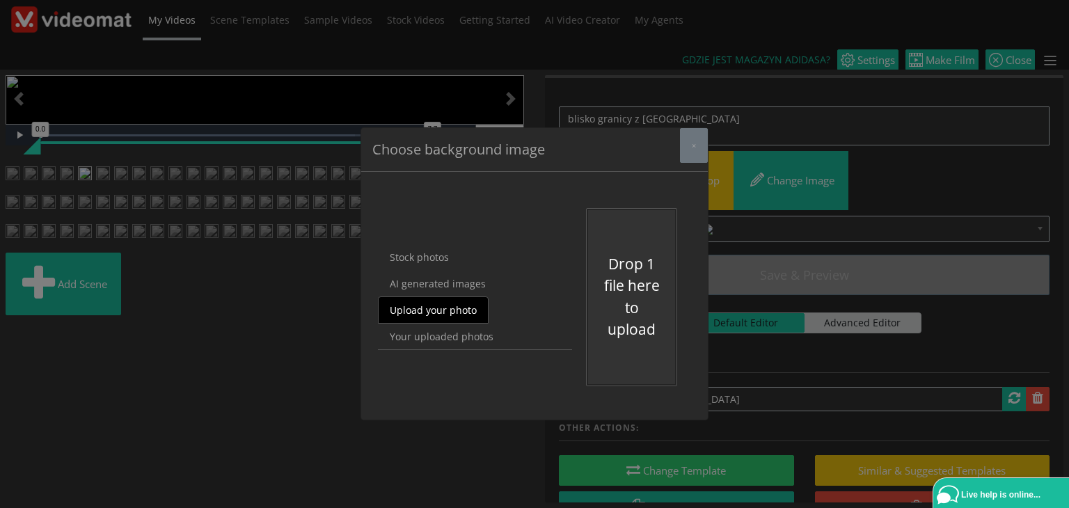
click at [440, 308] on link "Upload your photo" at bounding box center [433, 309] width 111 height 27
click at [461, 303] on link "Upload your photo" at bounding box center [433, 309] width 111 height 27
click at [458, 318] on link "Upload your photo" at bounding box center [433, 309] width 111 height 27
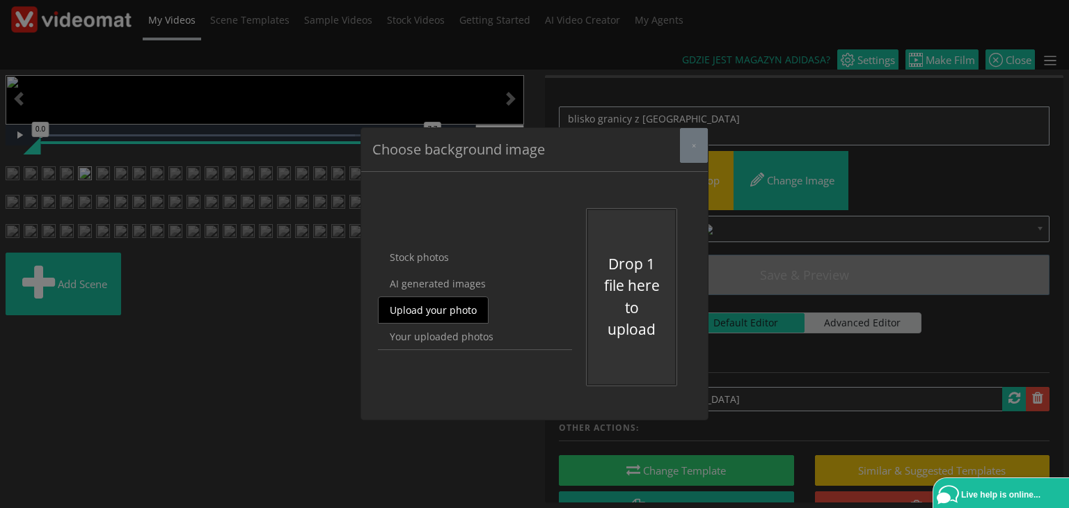
click at [616, 303] on button "Drop 1 file here to upload" at bounding box center [631, 297] width 59 height 88
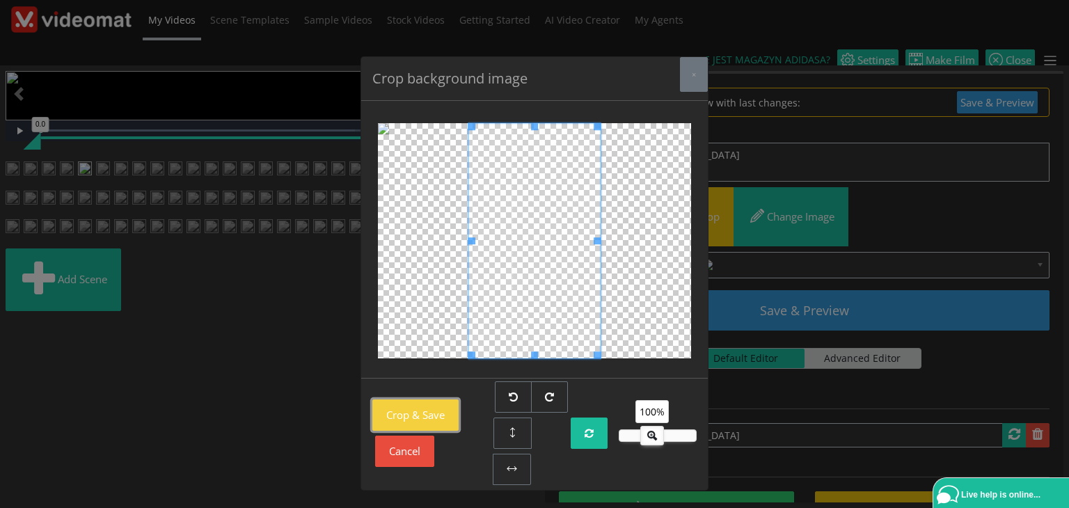
click at [404, 423] on button "Crop & Save" at bounding box center [415, 414] width 86 height 31
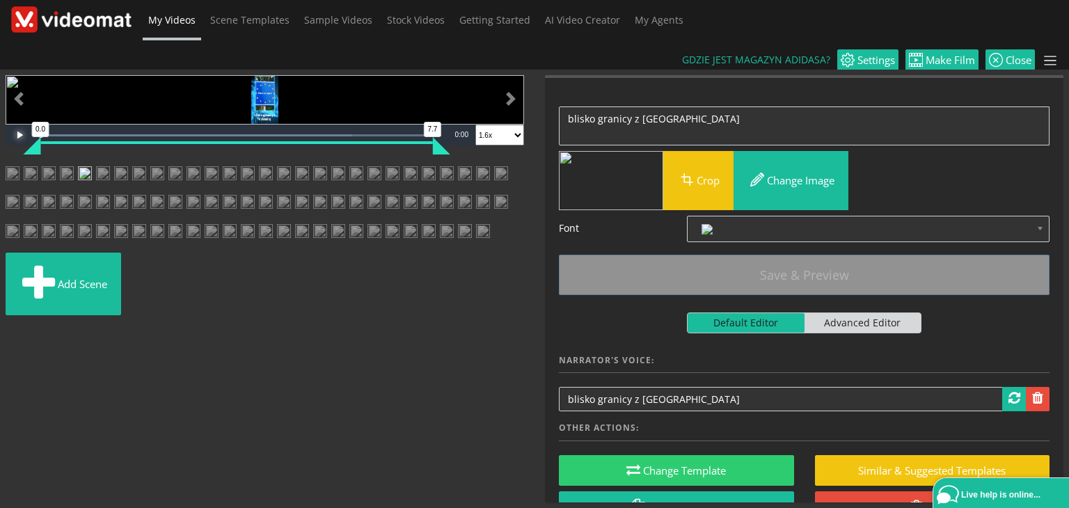
click at [19, 135] on span "Video Player" at bounding box center [20, 135] width 28 height 0
click at [19, 191] on img at bounding box center [13, 178] width 14 height 25
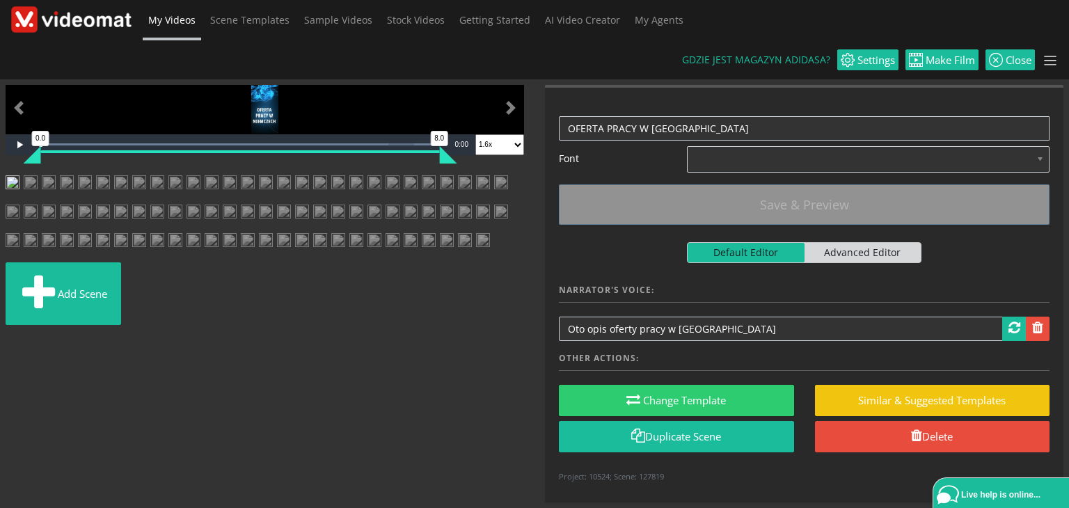
scroll to position [400, 0]
click at [14, 175] on img at bounding box center [13, 187] width 14 height 25
click at [216, 134] on img "Video Player" at bounding box center [265, 109] width 518 height 49
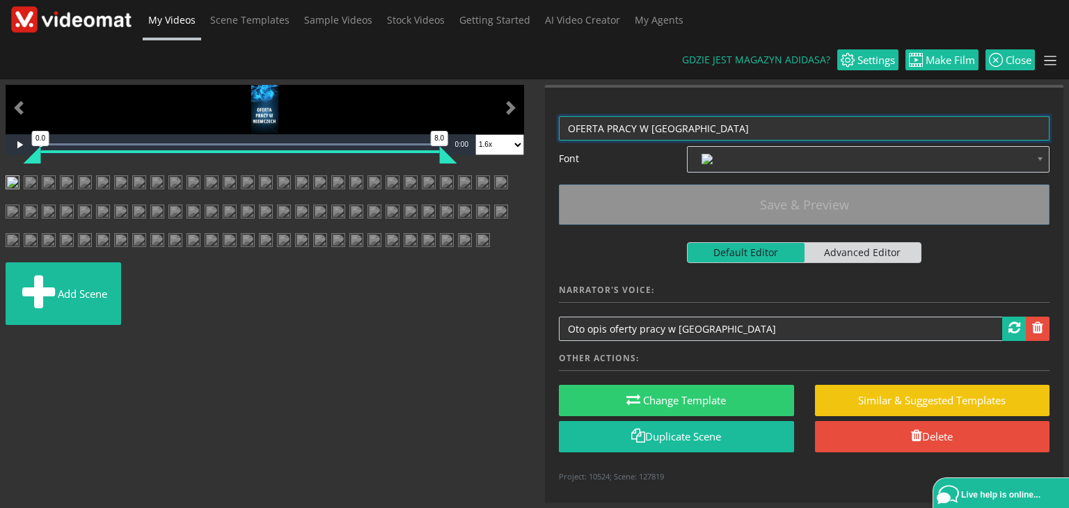
click at [709, 116] on textarea "OFERTA PRACY W NIEMCZECH" at bounding box center [804, 128] width 491 height 24
drag, startPoint x: 709, startPoint y: 87, endPoint x: 589, endPoint y: 77, distance: 120.1
click at [589, 116] on textarea "OFERTA PRACY W NIEMCZECH" at bounding box center [804, 128] width 491 height 24
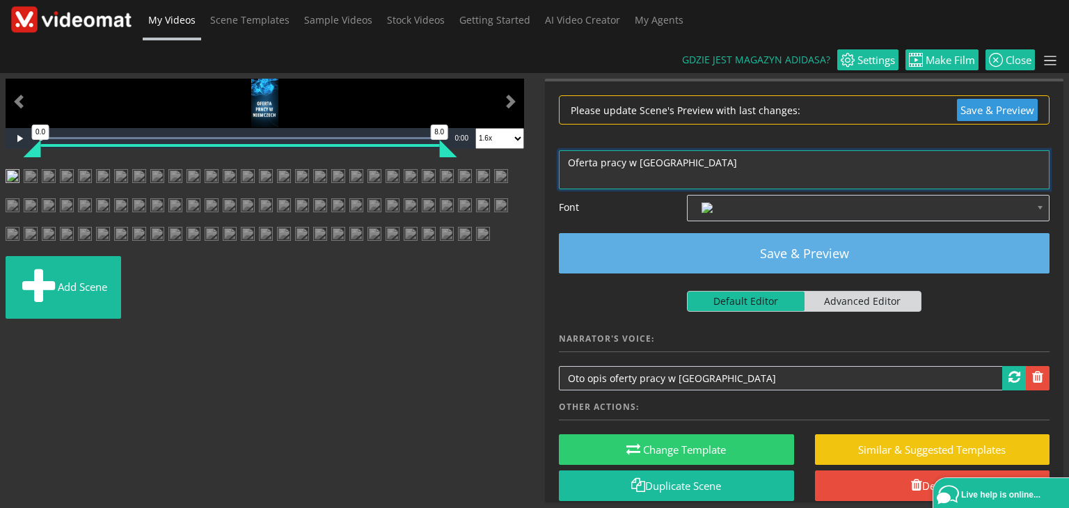
type textarea "Oferta pracy w Niemczech"
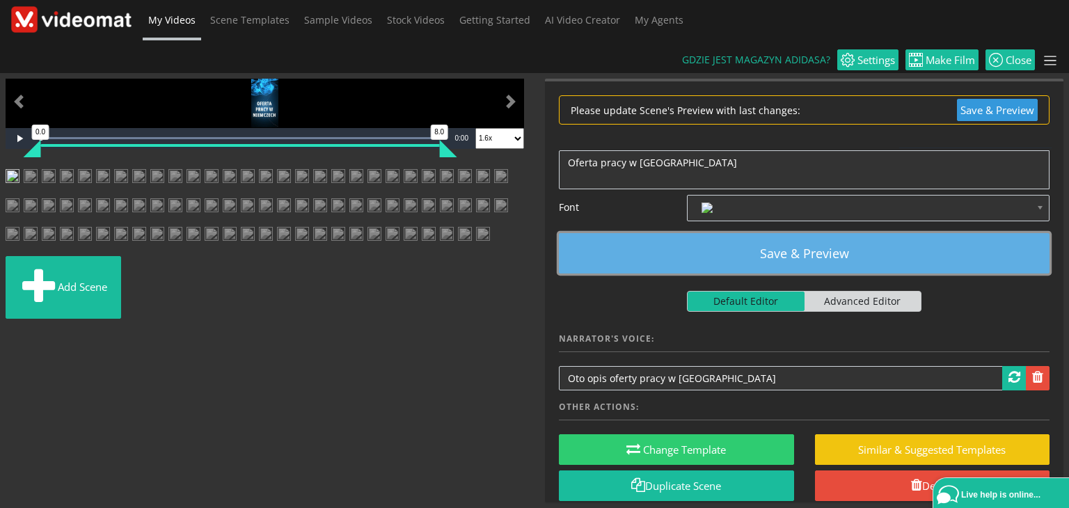
click at [750, 233] on button "Save & Preview" at bounding box center [804, 253] width 491 height 40
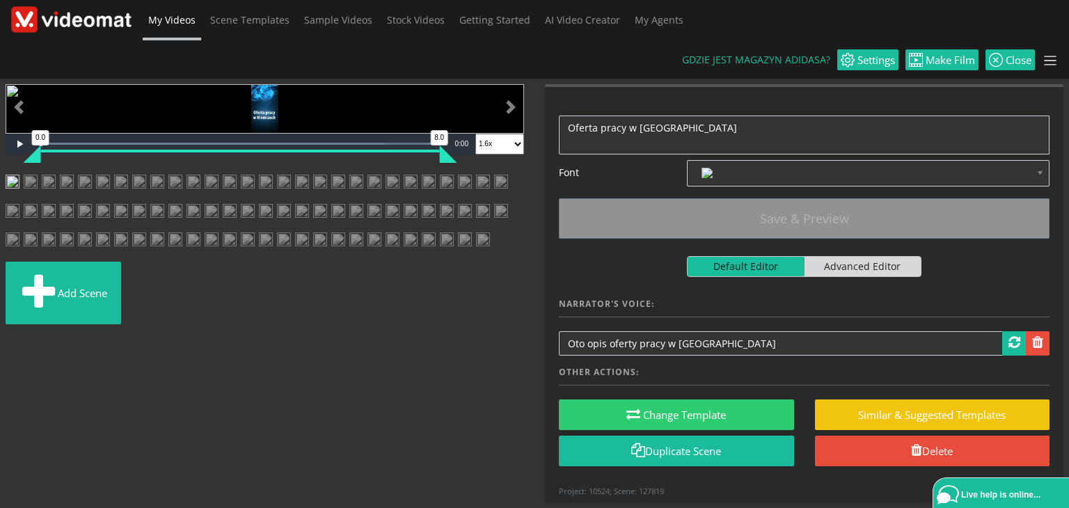
click at [159, 23] on span "My Videos" at bounding box center [171, 19] width 47 height 13
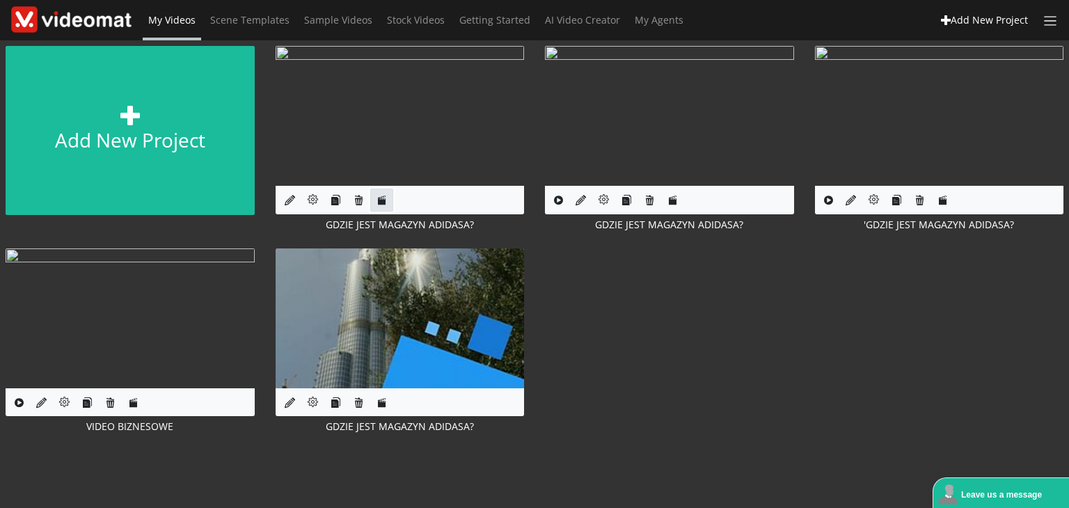
click at [381, 197] on icon at bounding box center [381, 200] width 10 height 10
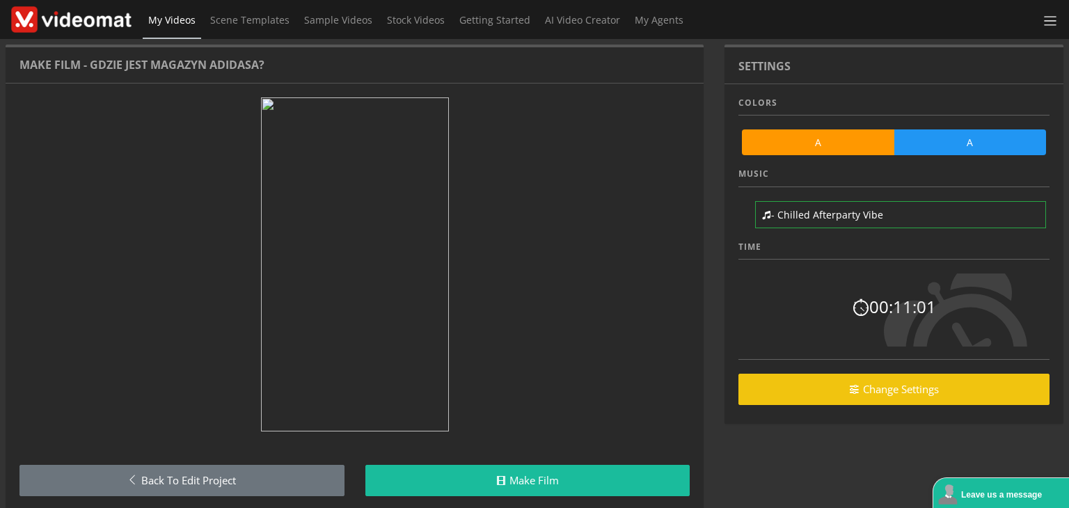
click at [381, 197] on img at bounding box center [355, 264] width 188 height 334
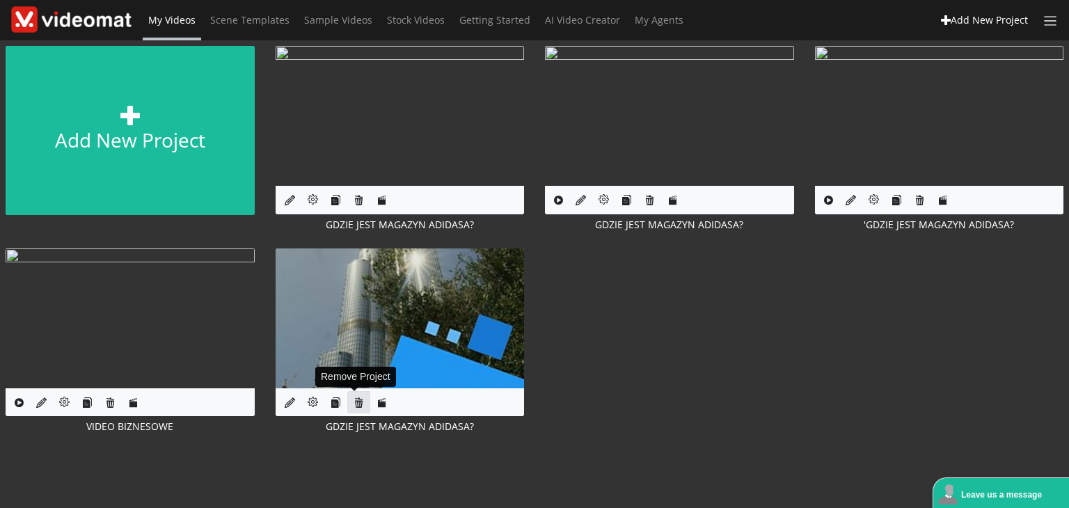
click at [359, 405] on icon at bounding box center [358, 402] width 10 height 10
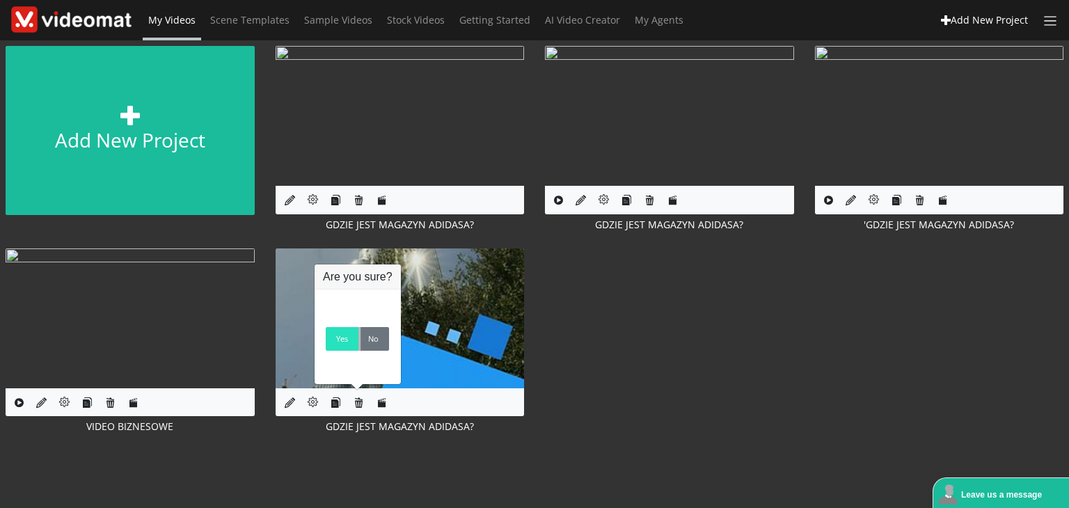
click at [342, 351] on link "Yes" at bounding box center [342, 339] width 33 height 24
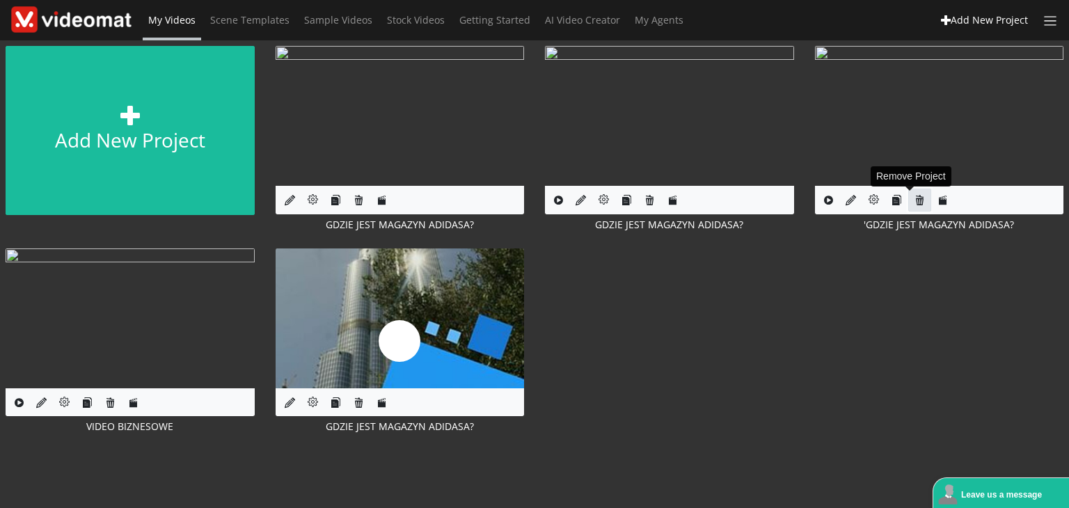
click at [916, 193] on span at bounding box center [919, 200] width 10 height 14
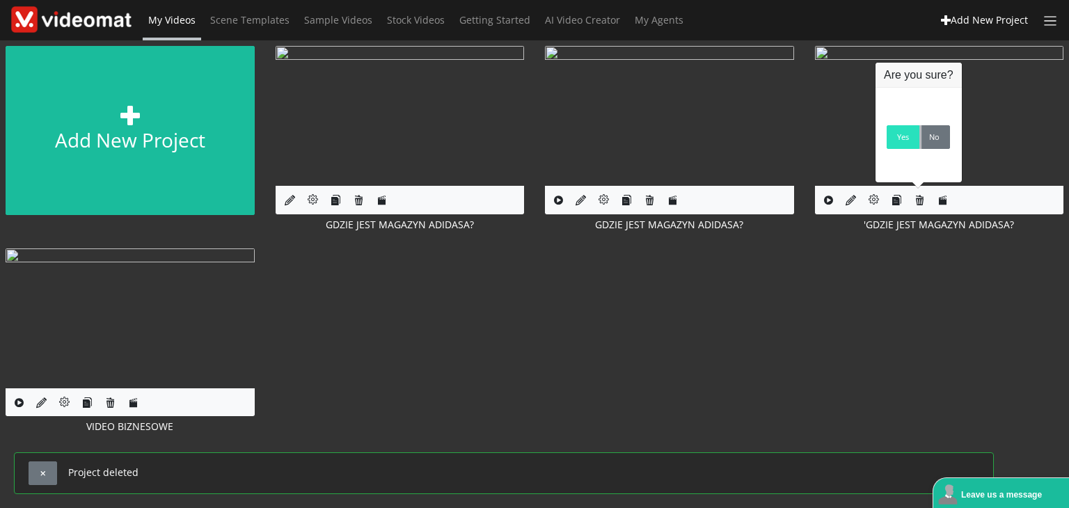
click at [893, 137] on link "Yes" at bounding box center [902, 137] width 33 height 24
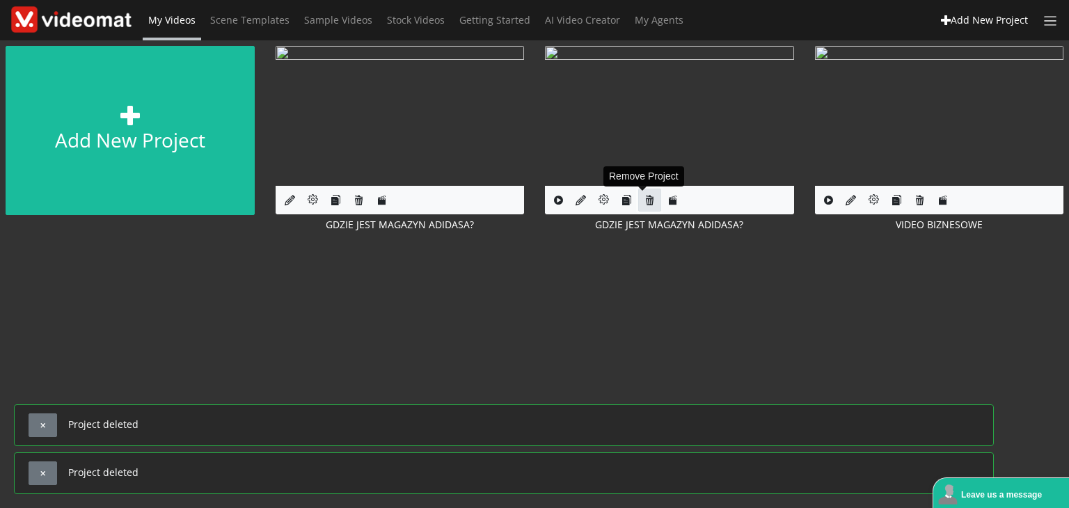
click at [651, 199] on icon at bounding box center [649, 200] width 10 height 10
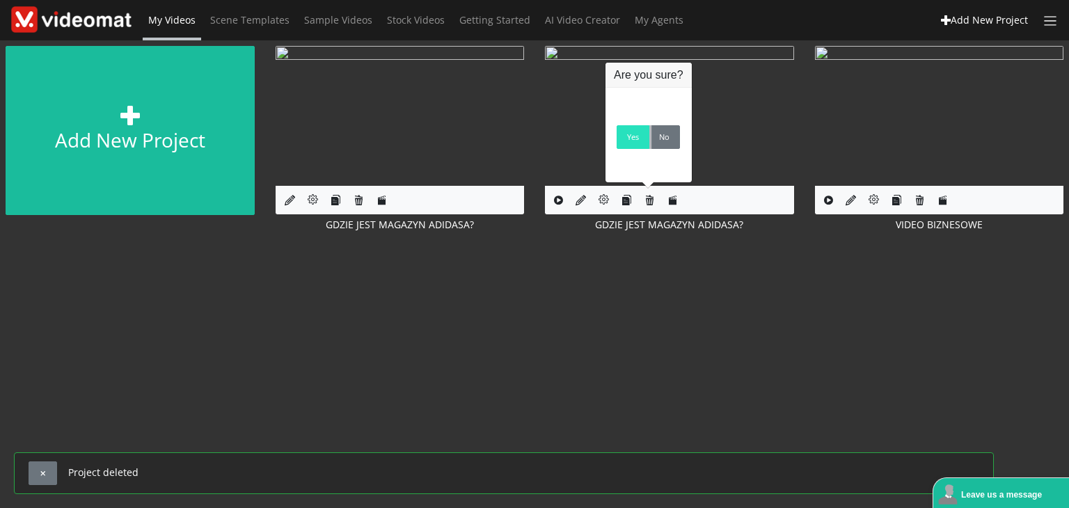
click at [621, 131] on link "Yes" at bounding box center [632, 137] width 33 height 24
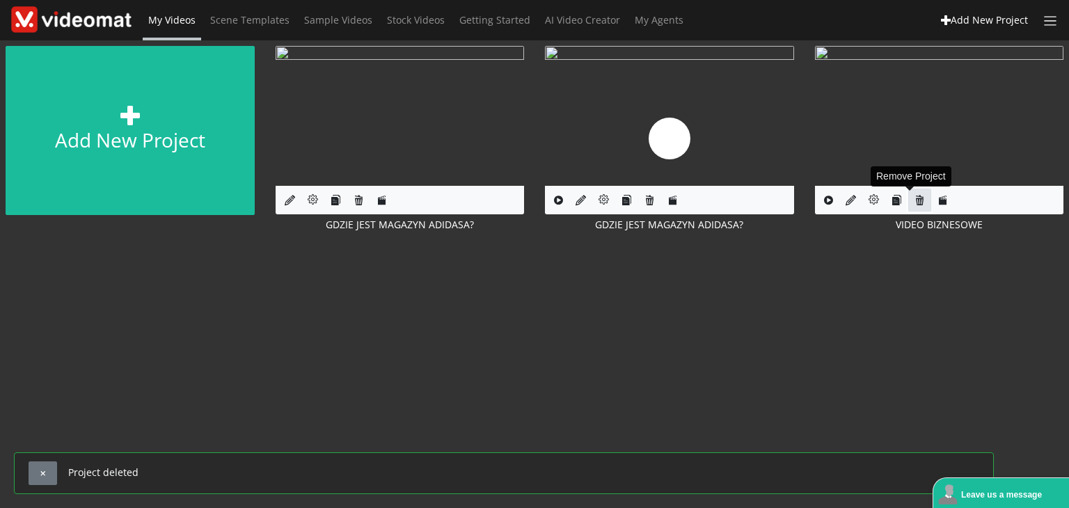
click at [918, 199] on icon at bounding box center [919, 200] width 10 height 10
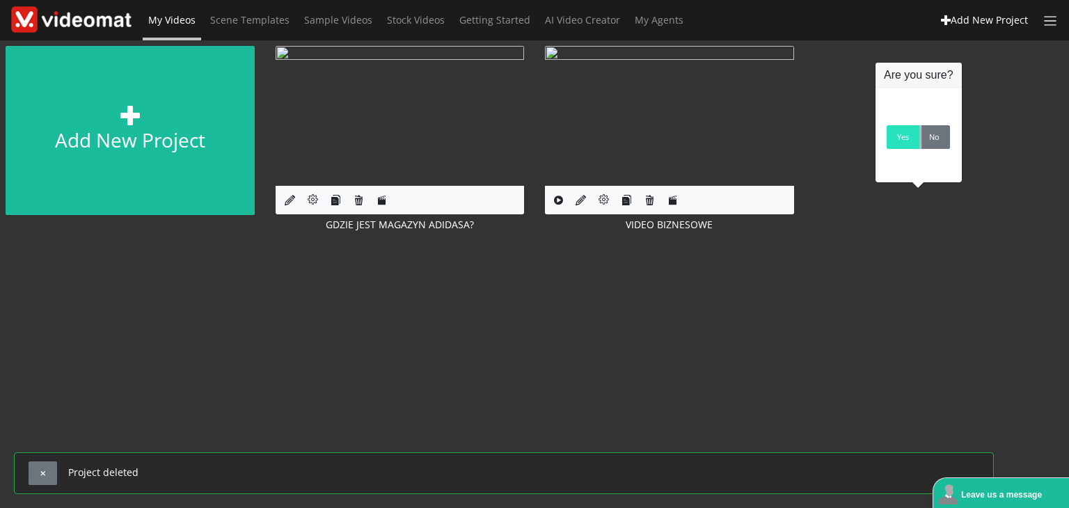
click at [902, 149] on link "Yes" at bounding box center [902, 137] width 33 height 24
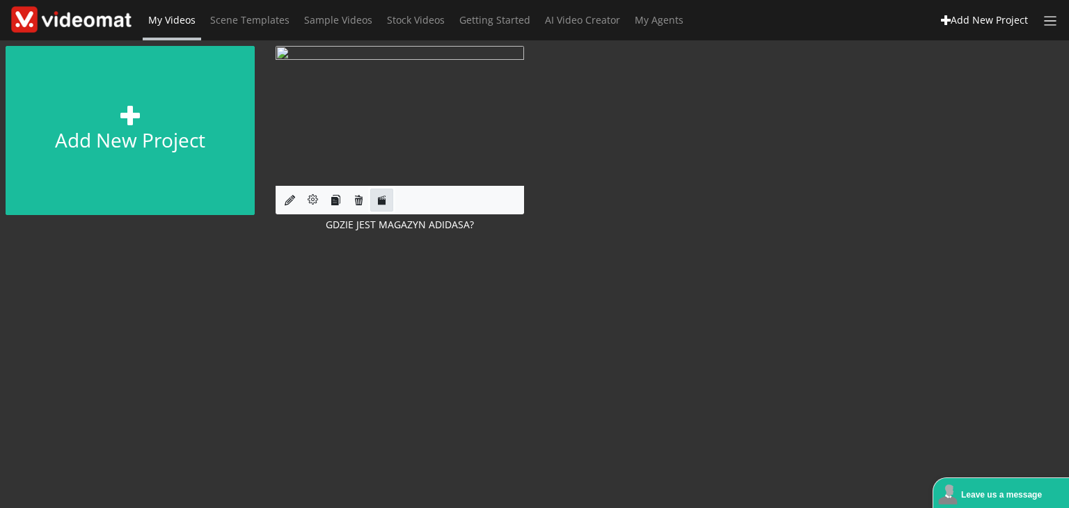
click at [380, 201] on icon at bounding box center [381, 200] width 10 height 10
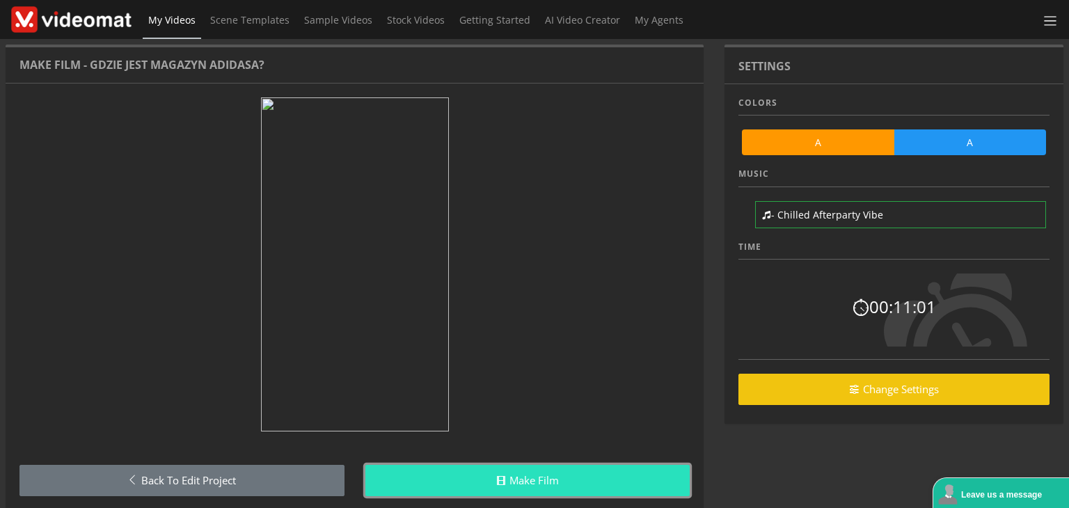
click at [534, 480] on link "Make Film" at bounding box center [527, 480] width 325 height 31
